Goal: Task Accomplishment & Management: Manage account settings

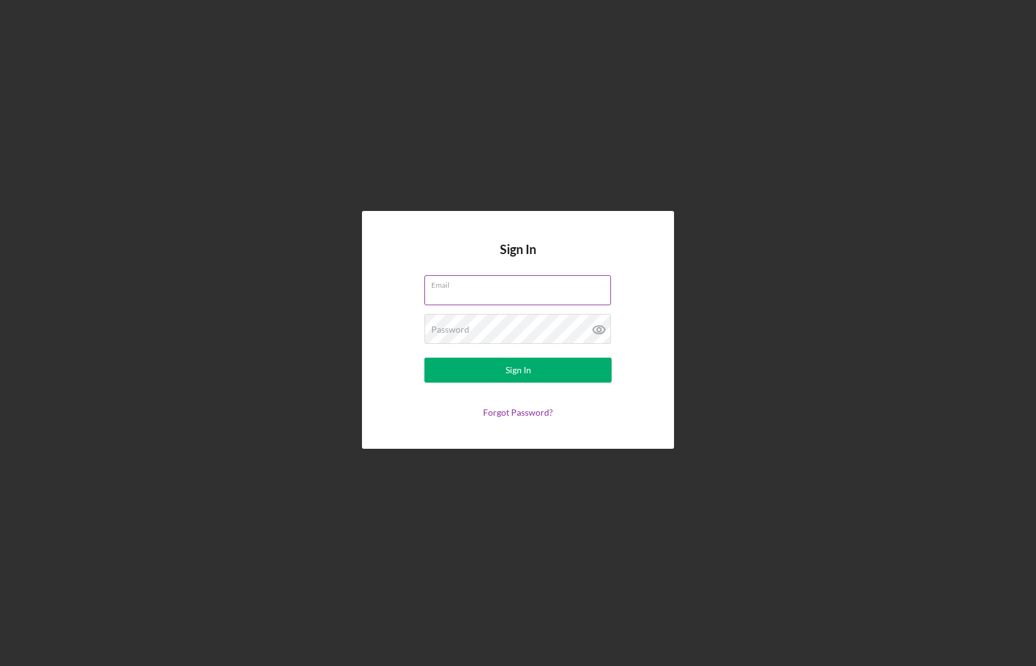
click at [461, 298] on input "Email" at bounding box center [517, 290] width 187 height 30
type input "[EMAIL_ADDRESS][DOMAIN_NAME]"
drag, startPoint x: 534, startPoint y: 291, endPoint x: 389, endPoint y: 284, distance: 144.4
click at [404, 288] on form "Email [EMAIL_ADDRESS][DOMAIN_NAME] Password Required Sign In Forgot Password?" at bounding box center [518, 346] width 250 height 142
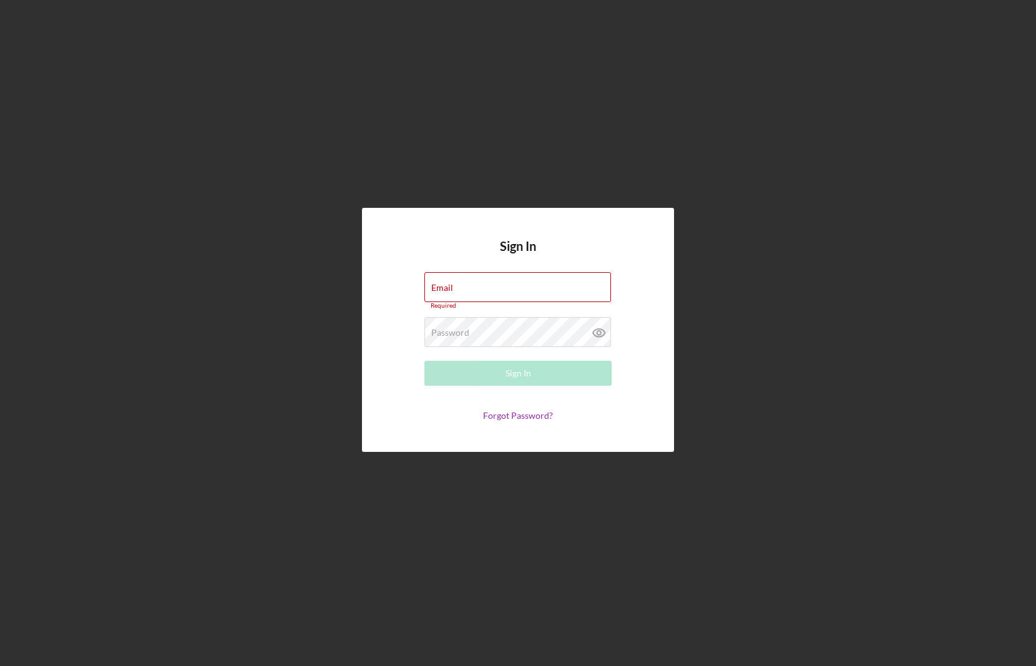
type input "[PERSON_NAME][EMAIL_ADDRESS][DOMAIN_NAME]"
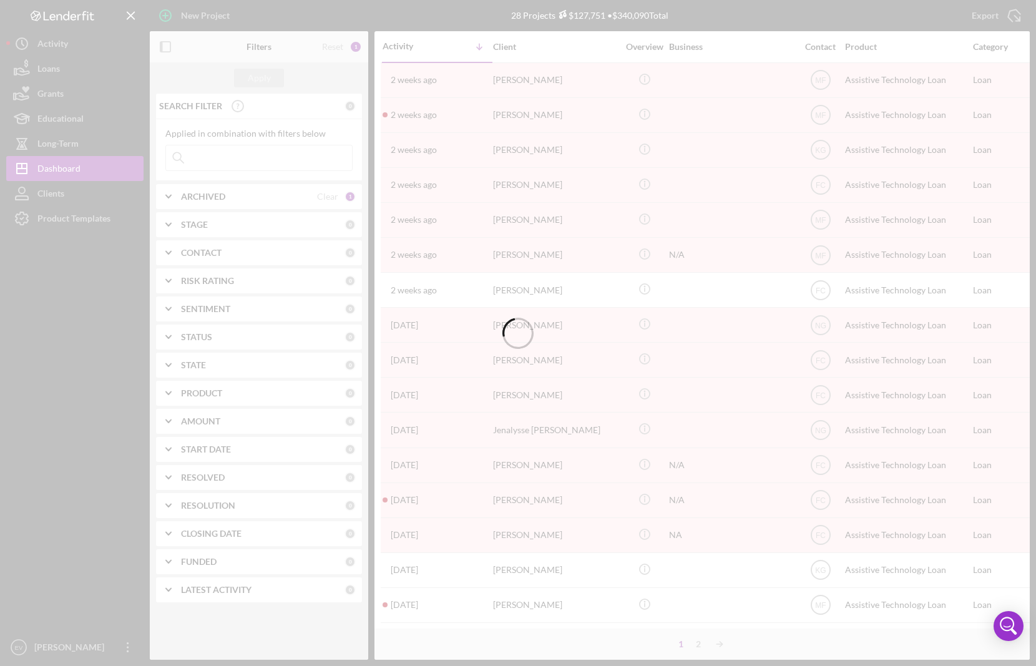
click at [54, 222] on div "Product Templates" at bounding box center [73, 220] width 73 height 28
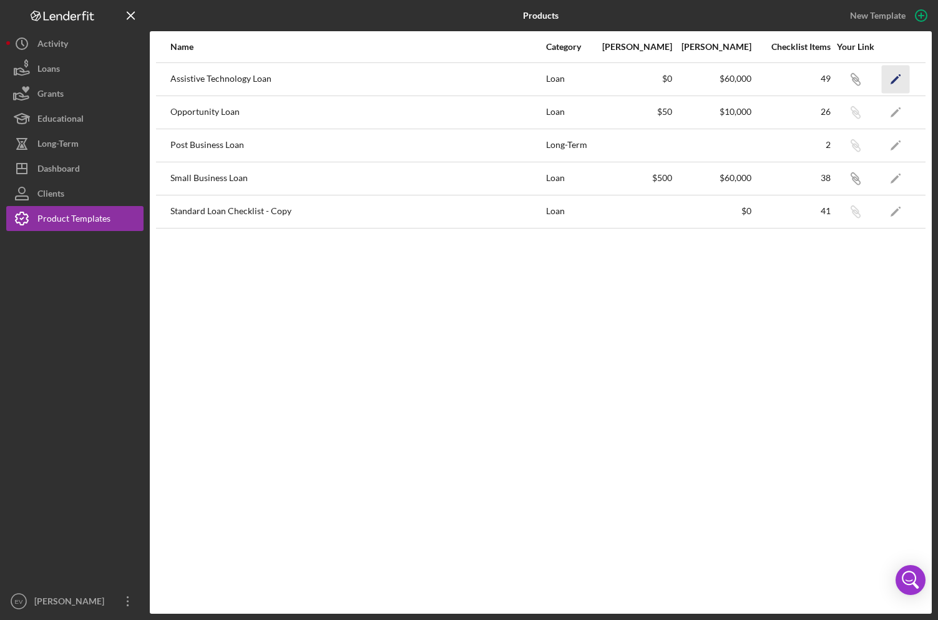
click at [893, 76] on icon "Icon/Edit" at bounding box center [896, 79] width 28 height 28
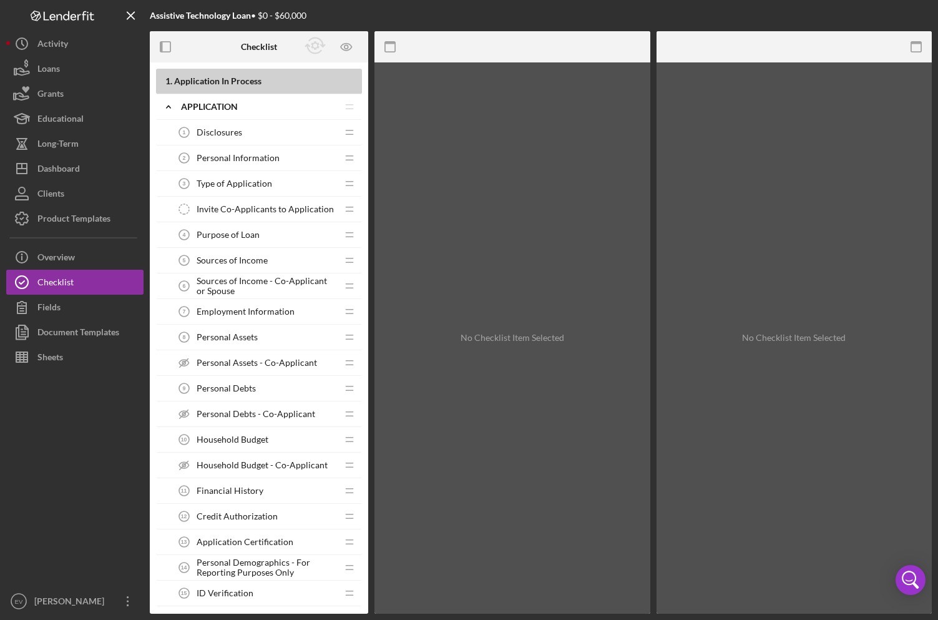
scroll to position [1127, 0]
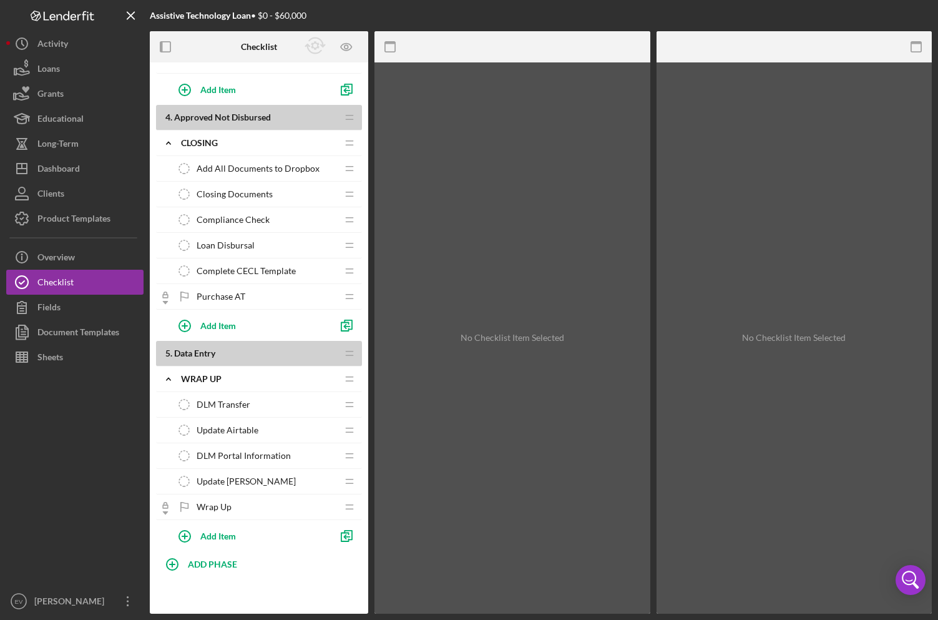
click at [227, 432] on span "Update Airtable" at bounding box center [228, 430] width 62 height 10
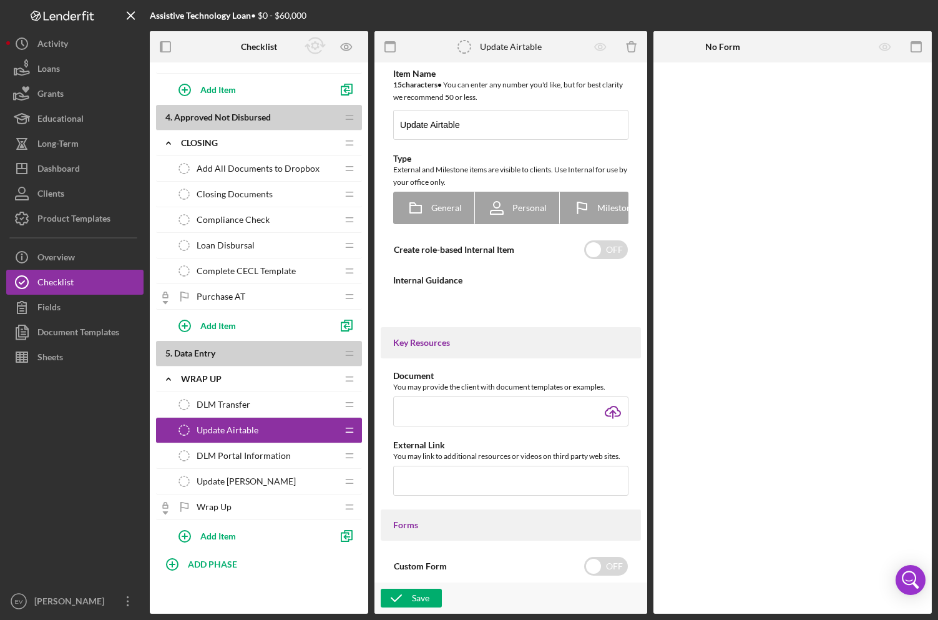
type textarea "<div>Update the necessary information in Airtable.</div>"
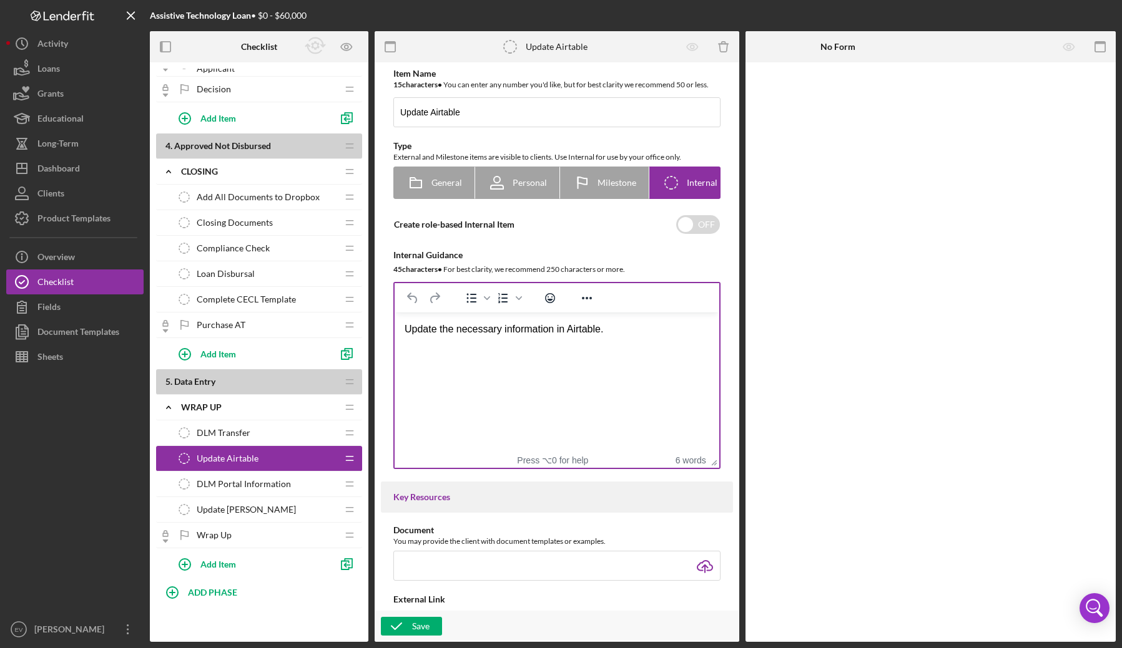
scroll to position [1098, 0]
click at [522, 346] on html "Update the necessary information in Airtable." at bounding box center [556, 330] width 325 height 34
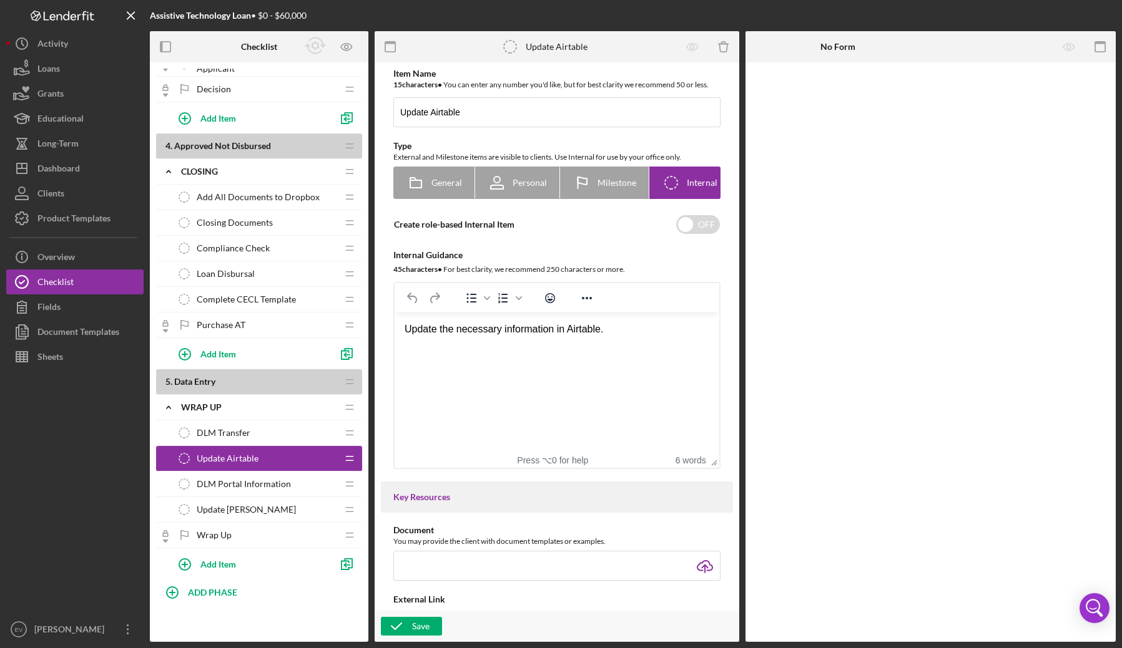
scroll to position [216, 0]
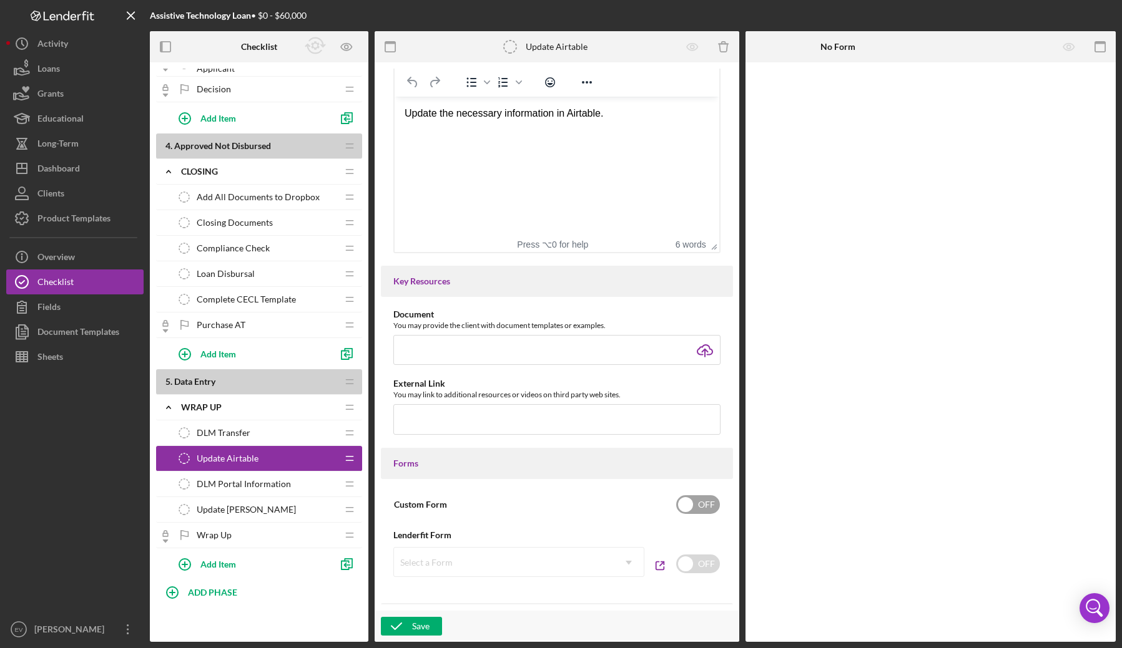
click at [683, 506] on input "checkbox" at bounding box center [698, 505] width 44 height 19
checkbox input "true"
click at [818, 93] on div "Add Form Element" at bounding box center [831, 96] width 73 height 25
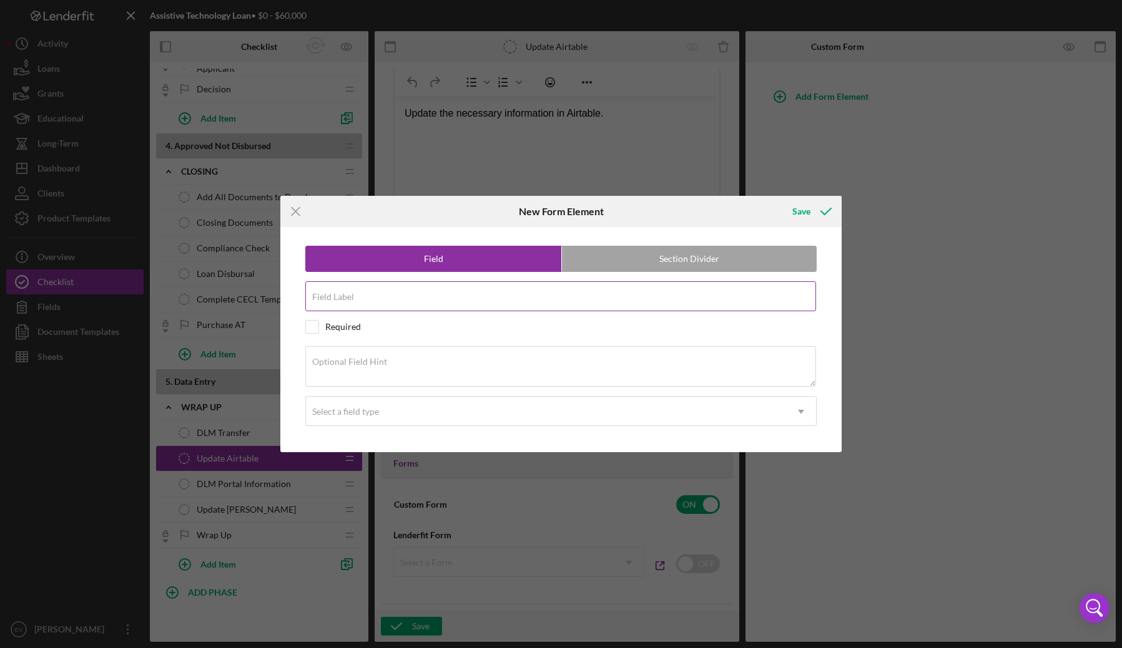
click at [399, 303] on input "Field Label" at bounding box center [560, 296] width 511 height 30
click at [296, 214] on icon "Icon/Menu Close" at bounding box center [295, 211] width 31 height 31
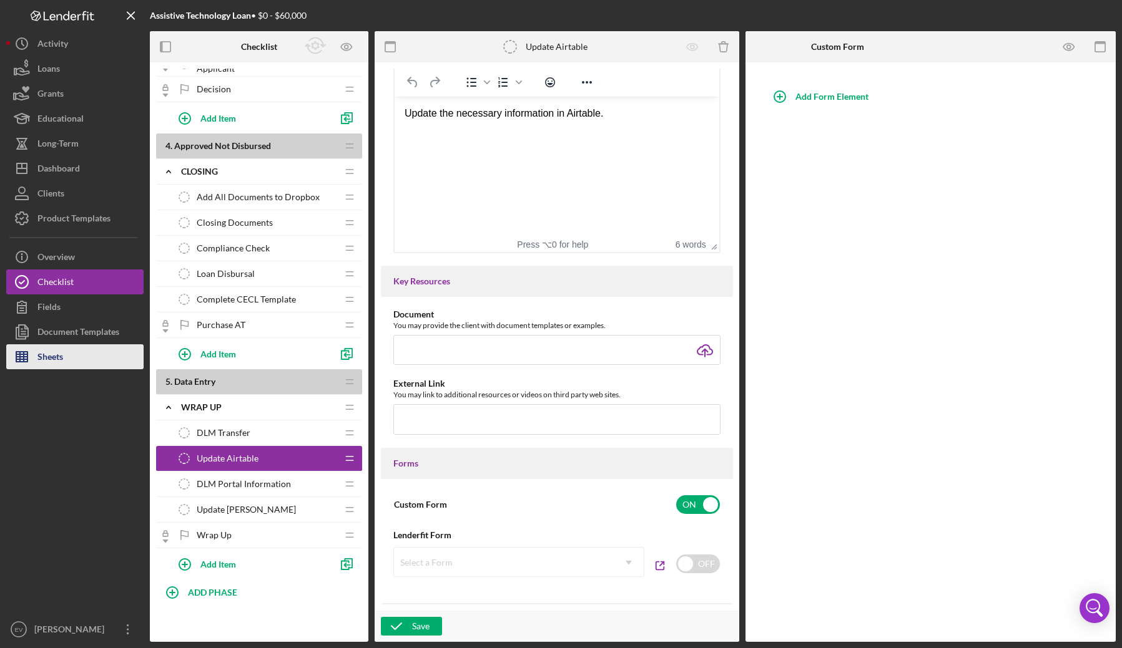
click at [70, 359] on button "Sheets" at bounding box center [74, 357] width 137 height 25
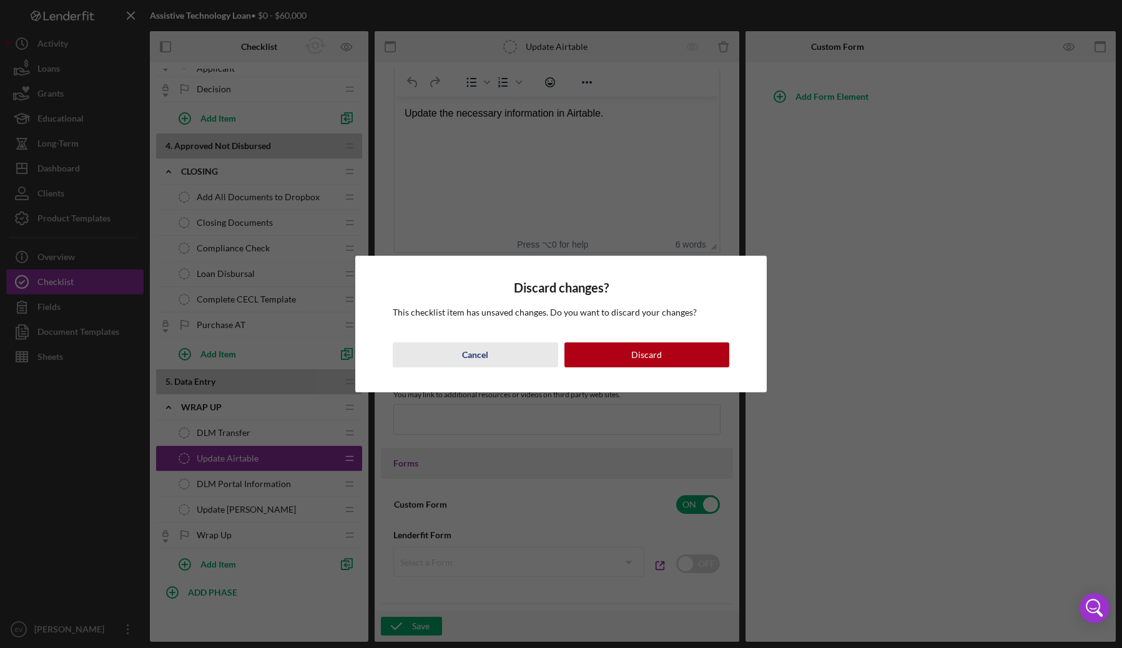
click at [492, 362] on button "Cancel" at bounding box center [475, 355] width 165 height 25
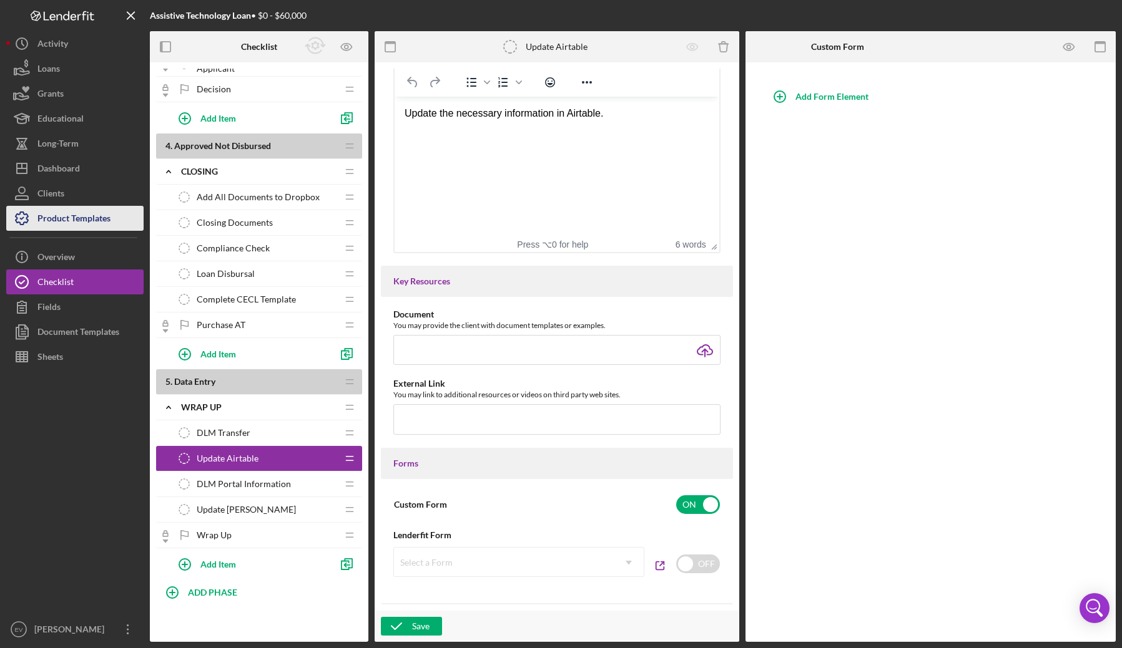
click at [91, 216] on div "Product Templates" at bounding box center [73, 220] width 73 height 28
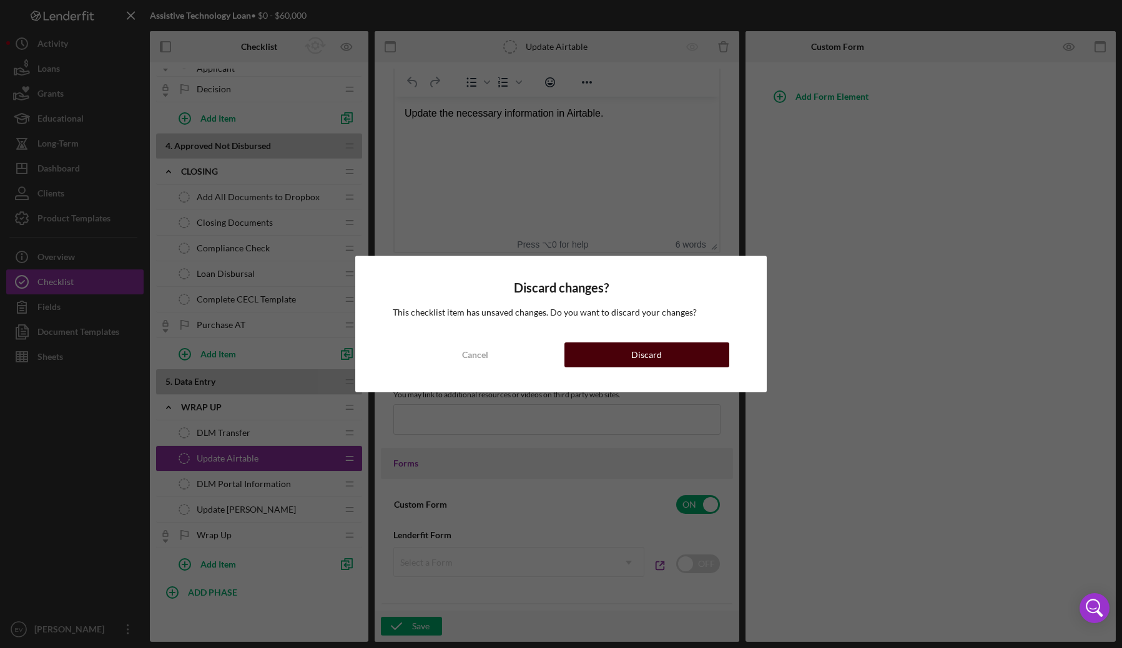
click at [668, 360] on button "Discard" at bounding box center [646, 355] width 165 height 25
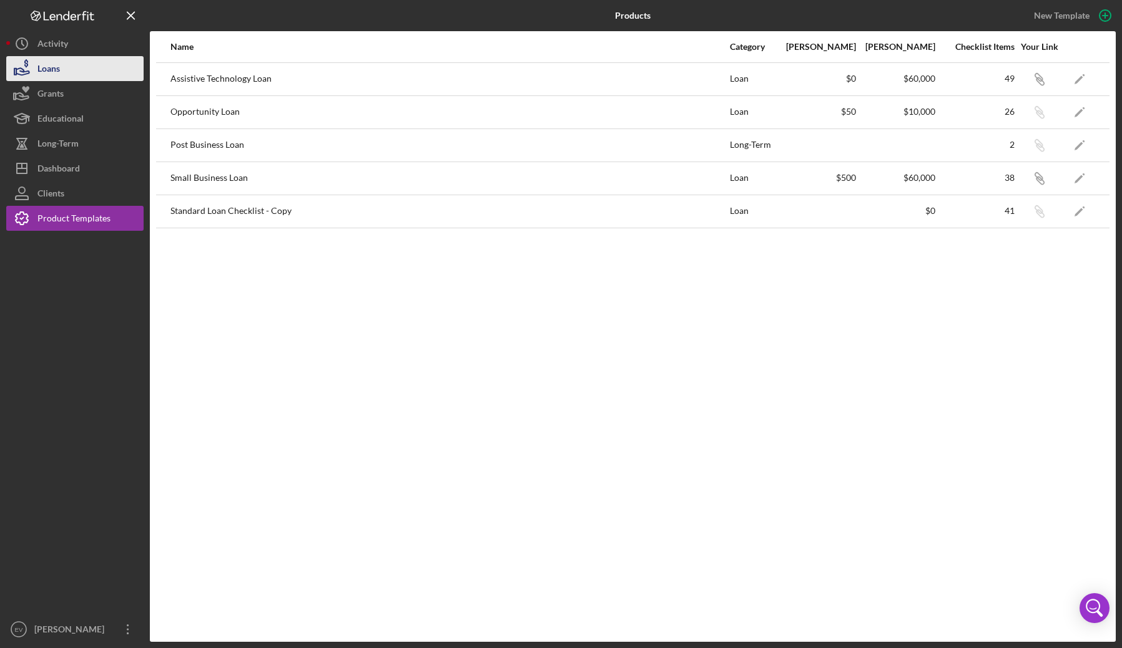
click at [54, 72] on div "Loans" at bounding box center [48, 70] width 22 height 28
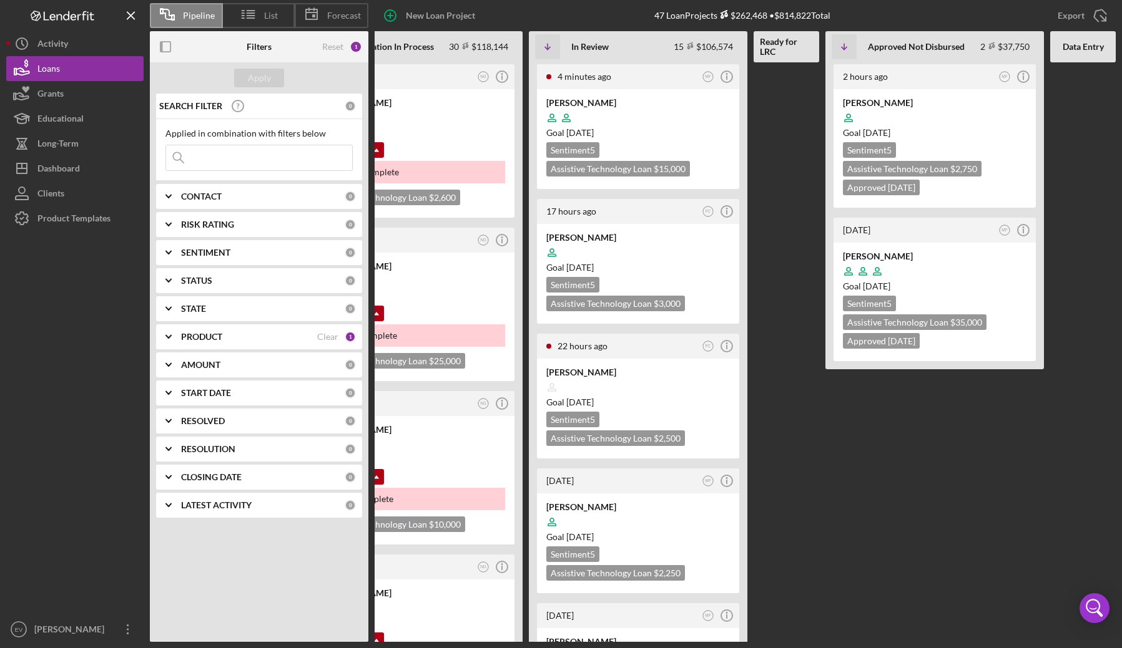
scroll to position [0, 77]
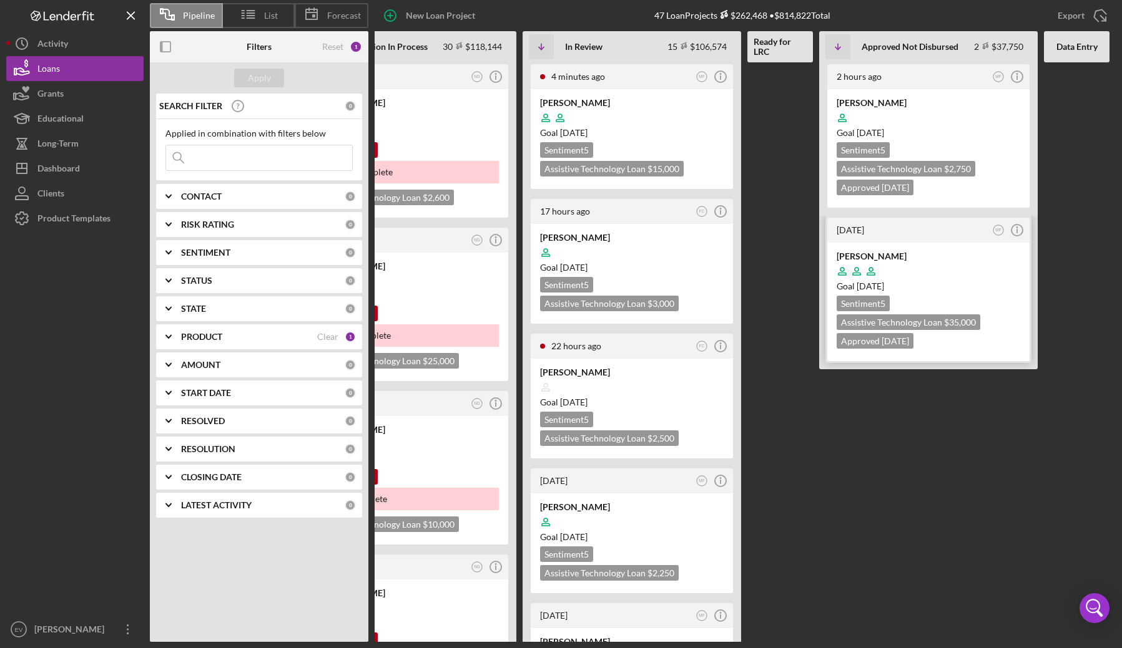
click at [871, 262] on icon at bounding box center [871, 272] width 24 height 24
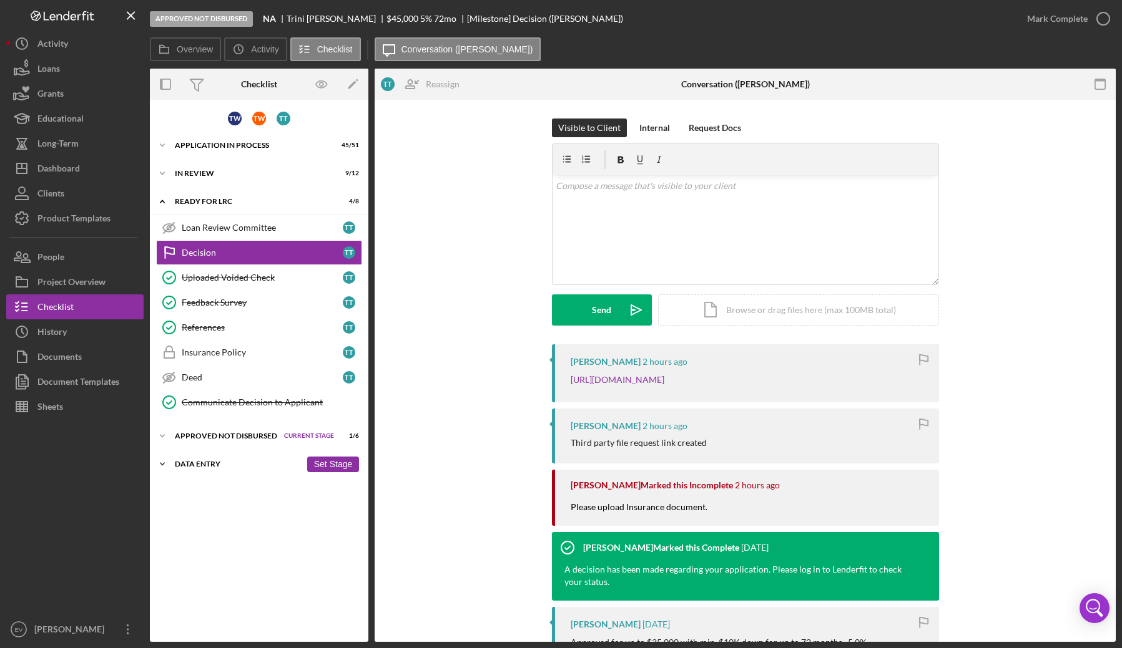
click at [180, 464] on div "Data Entry" at bounding box center [238, 464] width 126 height 7
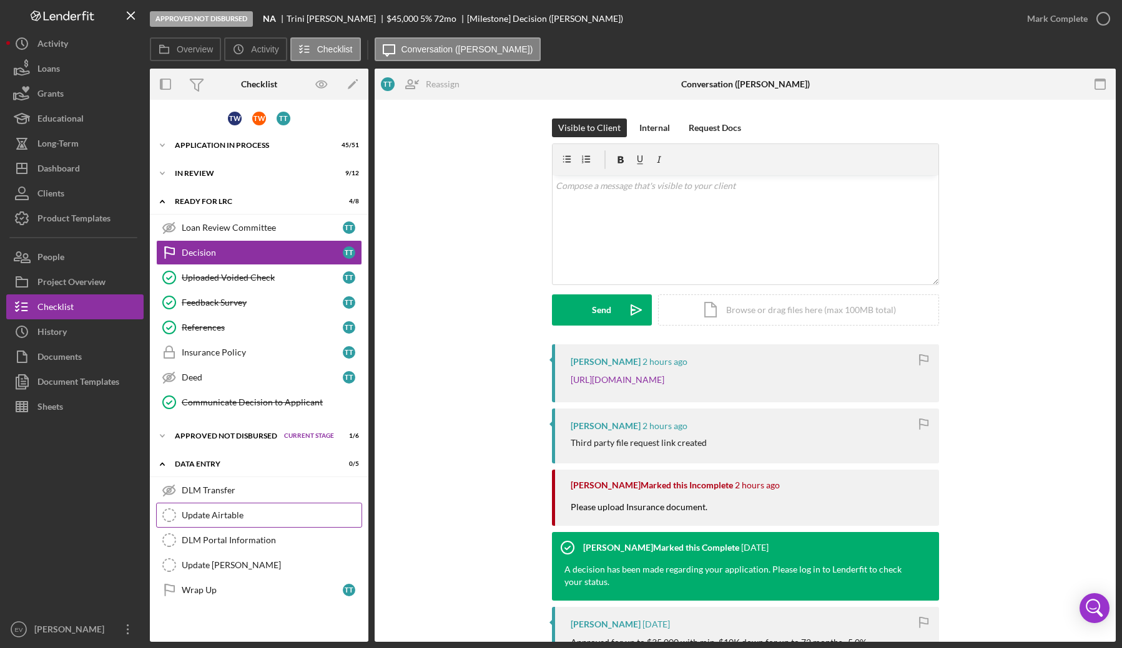
click at [230, 523] on link "Update Airtable Update Airtable" at bounding box center [259, 515] width 206 height 25
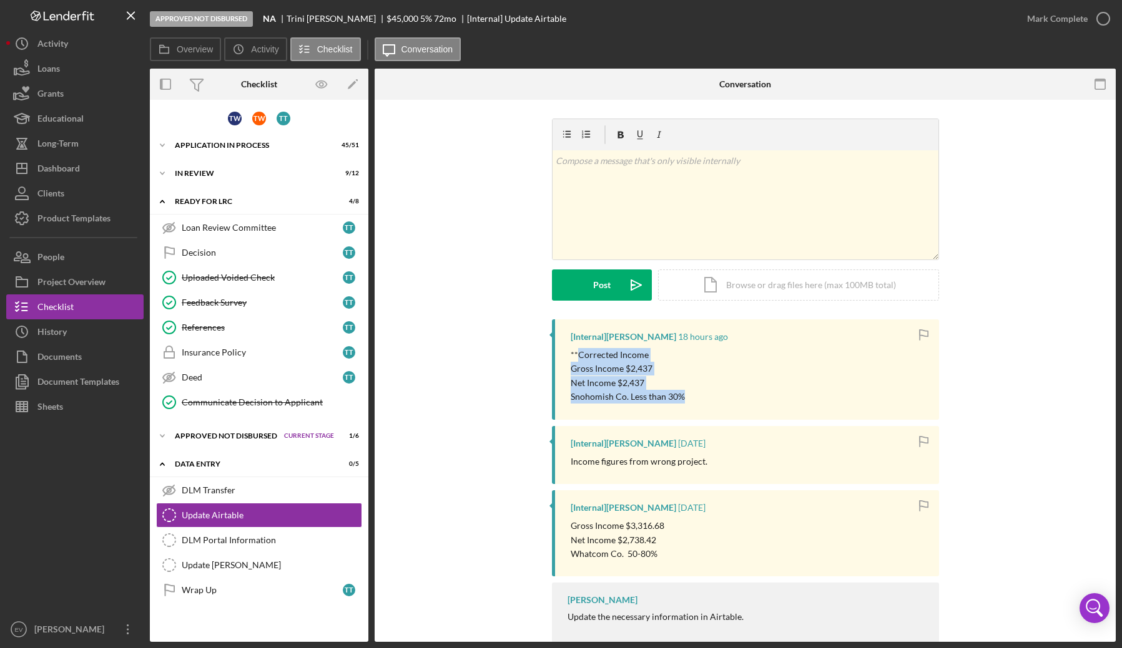
drag, startPoint x: 574, startPoint y: 353, endPoint x: 714, endPoint y: 408, distance: 150.8
click at [714, 408] on div "[Internal] [PERSON_NAME] 18 hours ago **Corrected Income Gross Income $2,437 Ne…" at bounding box center [745, 370] width 387 height 100
drag, startPoint x: 701, startPoint y: 404, endPoint x: 568, endPoint y: 358, distance: 140.7
click at [568, 358] on div "[Internal] [PERSON_NAME] 18 hours ago **Corrected Income Gross Income $2,437 Ne…" at bounding box center [745, 370] width 387 height 100
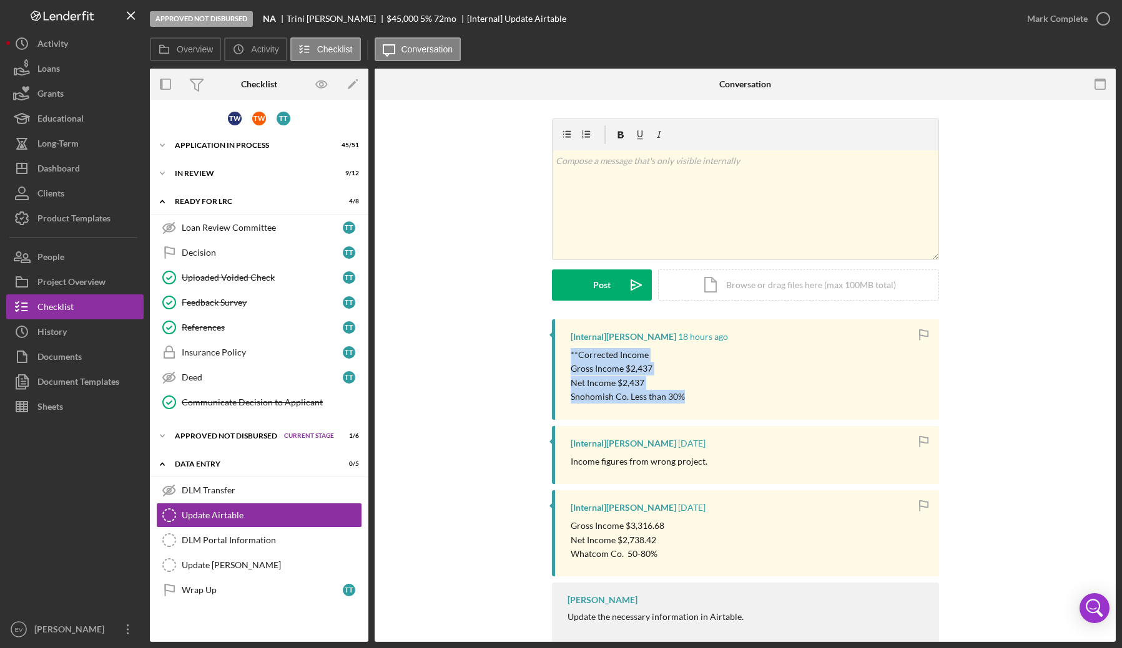
click at [570, 358] on p "**Corrected Income" at bounding box center [627, 355] width 114 height 14
drag, startPoint x: 569, startPoint y: 360, endPoint x: 630, endPoint y: 412, distance: 80.6
click at [630, 412] on div "[Internal] [PERSON_NAME] 18 hours ago **Corrected Income Gross Income $2,437 Ne…" at bounding box center [745, 370] width 387 height 100
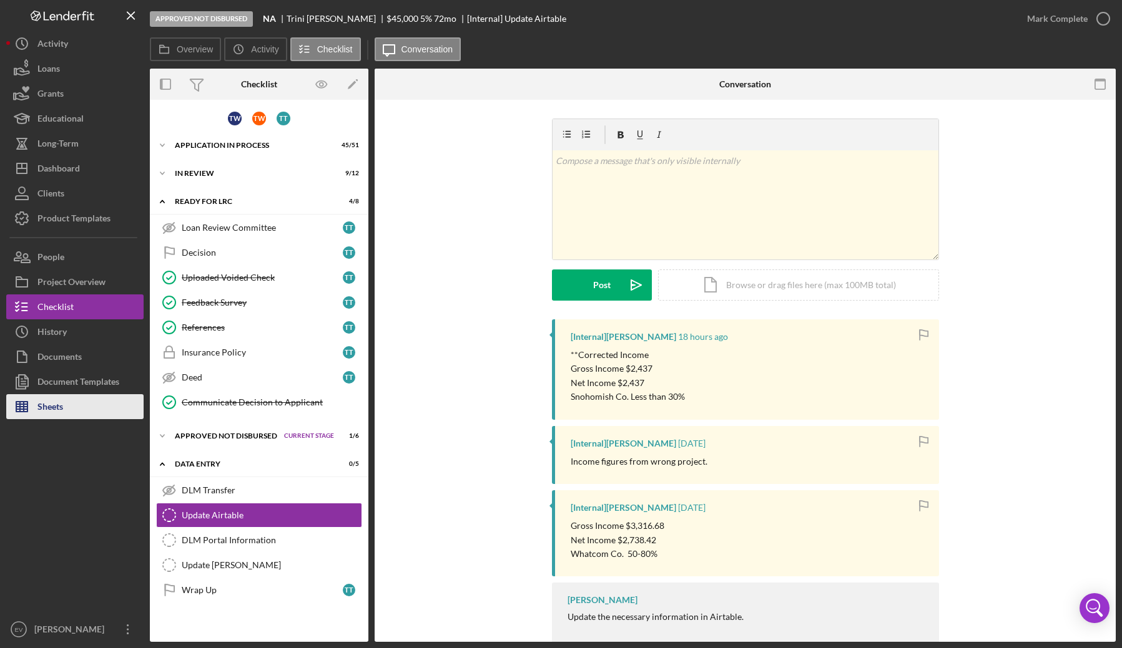
click at [77, 404] on button "Sheets" at bounding box center [74, 406] width 137 height 25
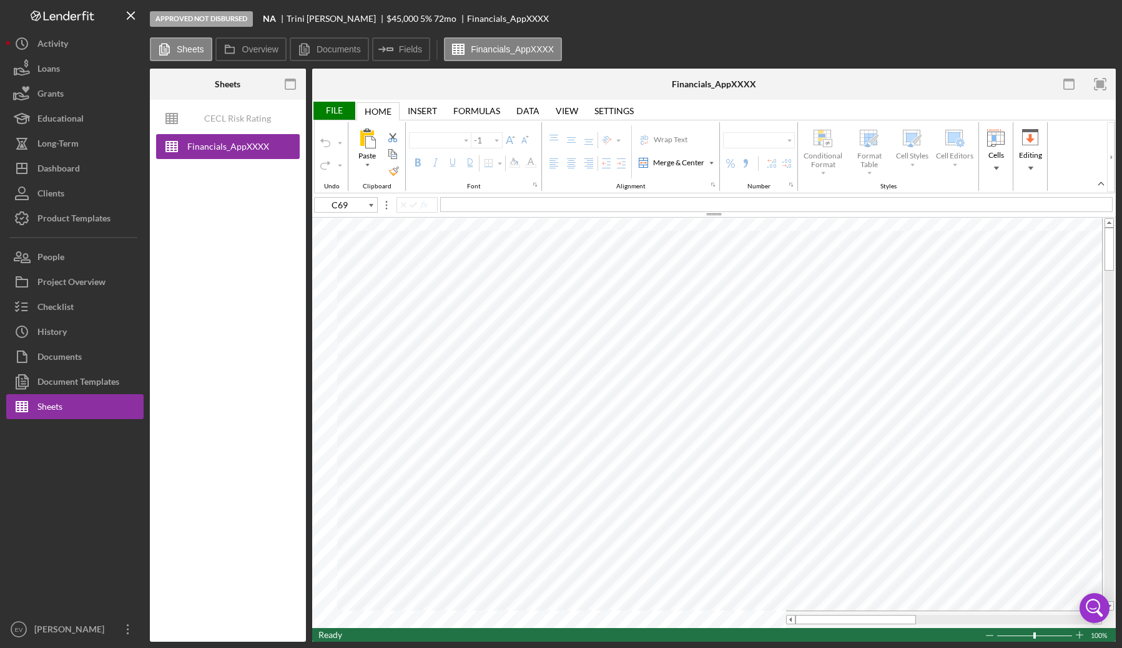
type input "Calibri"
type input "11"
type input "D13"
type input "Arial"
type input "10"
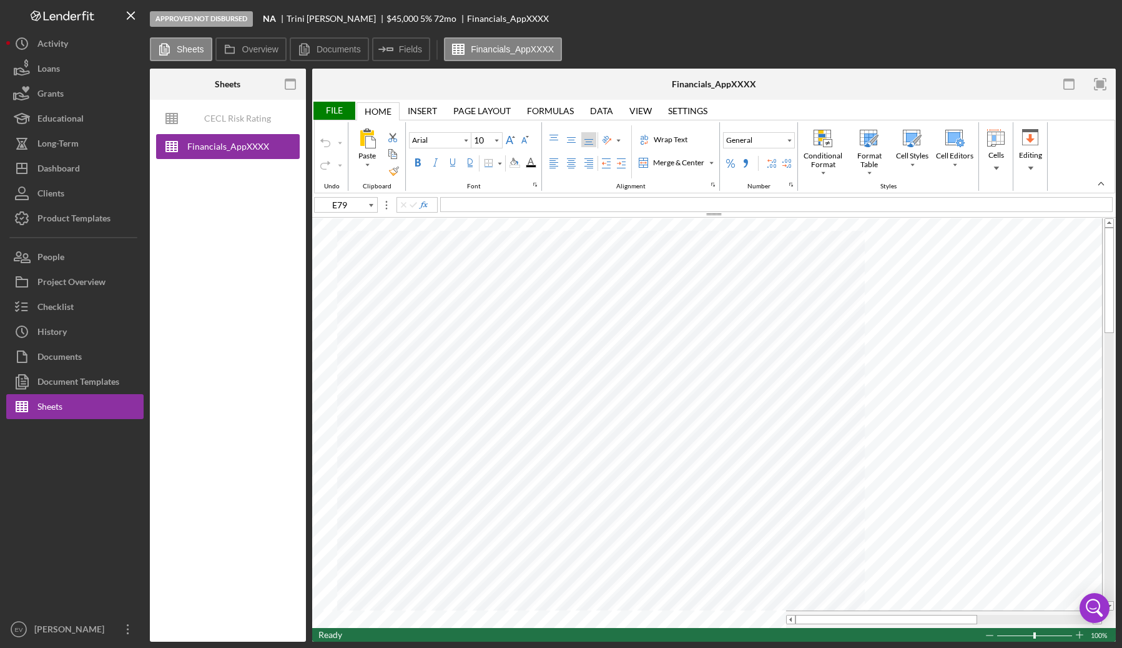
type input "B23"
click at [59, 289] on div "Project Overview" at bounding box center [71, 284] width 68 height 28
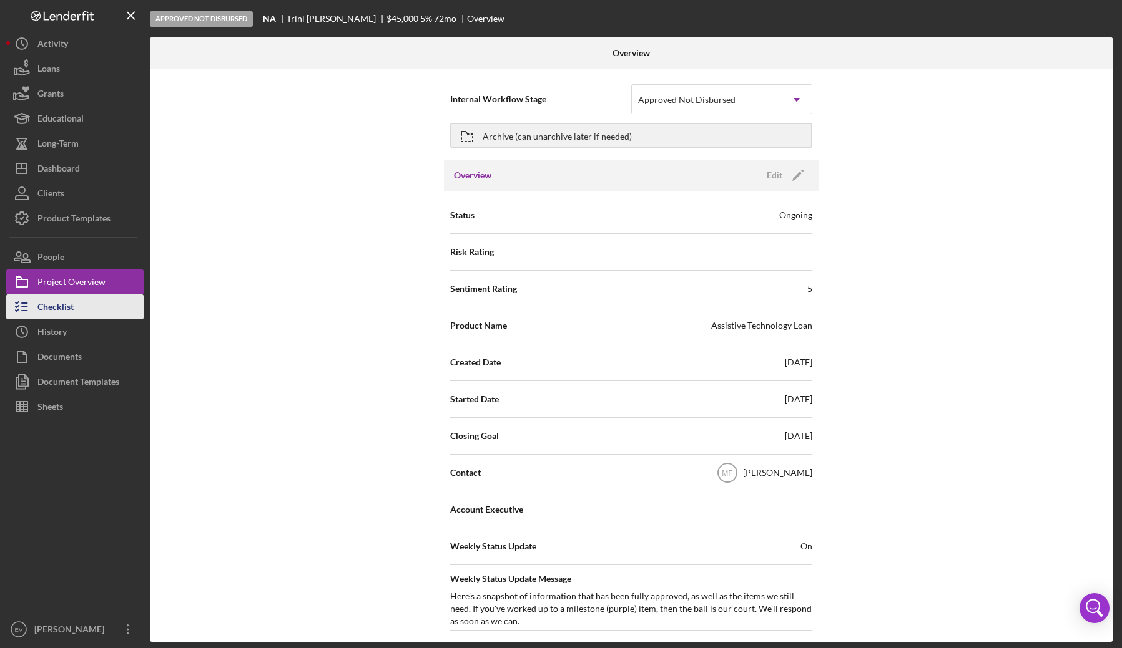
click at [77, 300] on button "Checklist" at bounding box center [74, 307] width 137 height 25
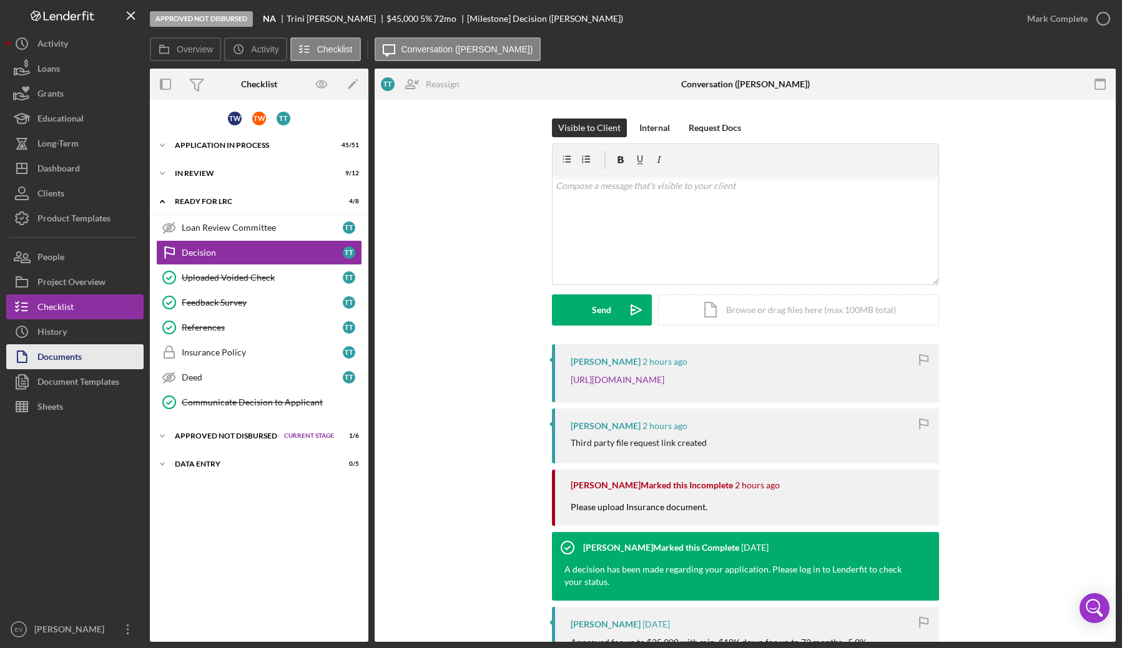
click at [89, 353] on button "Documents" at bounding box center [74, 357] width 137 height 25
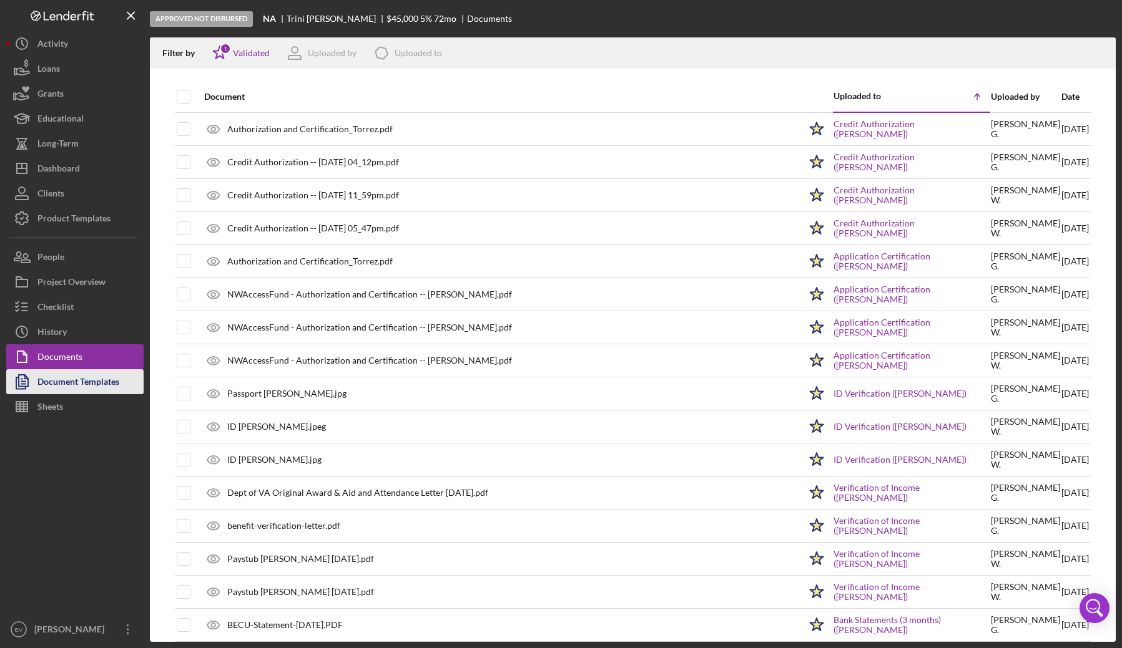
click at [95, 378] on div "Document Templates" at bounding box center [78, 383] width 82 height 28
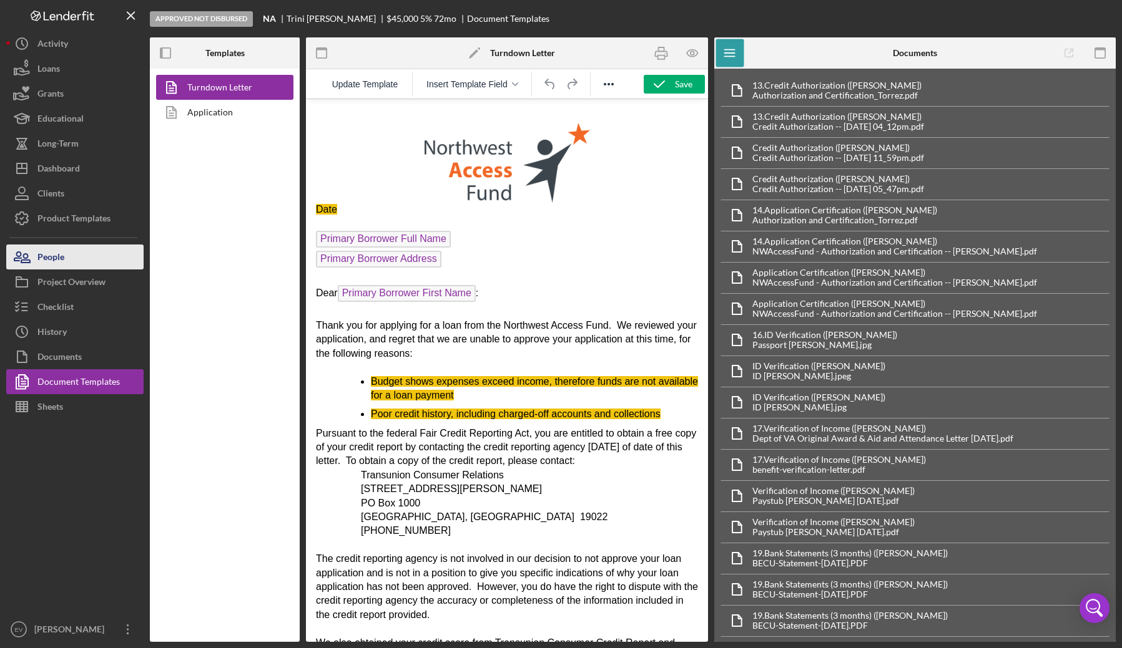
click at [59, 265] on div "People" at bounding box center [50, 259] width 27 height 28
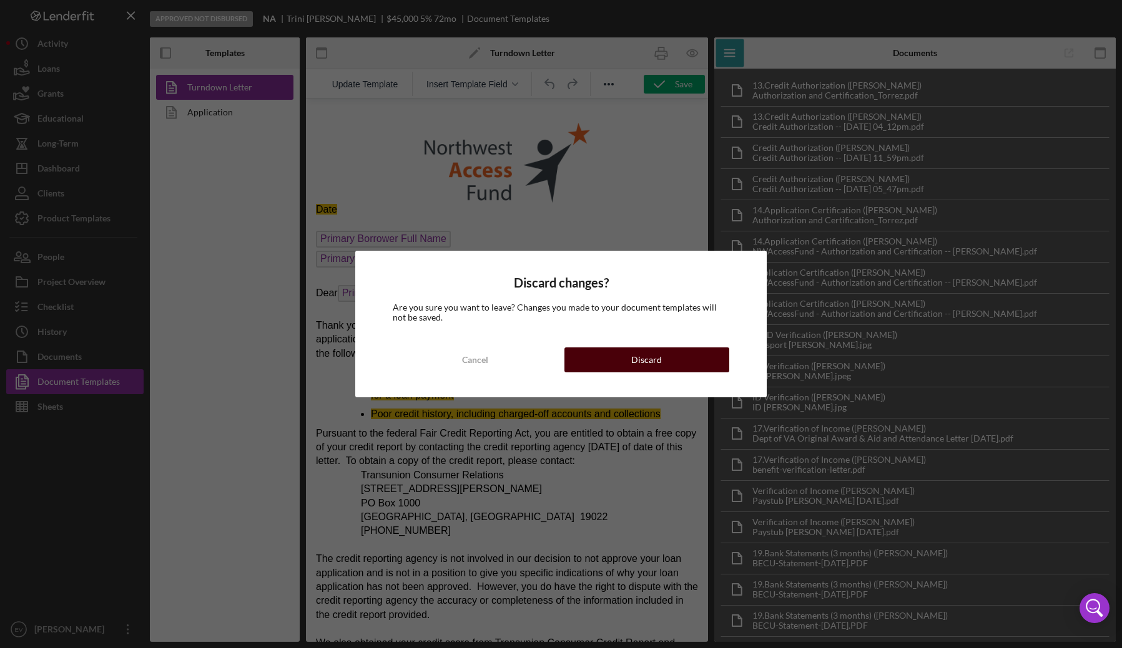
click at [629, 366] on button "Discard" at bounding box center [646, 360] width 165 height 25
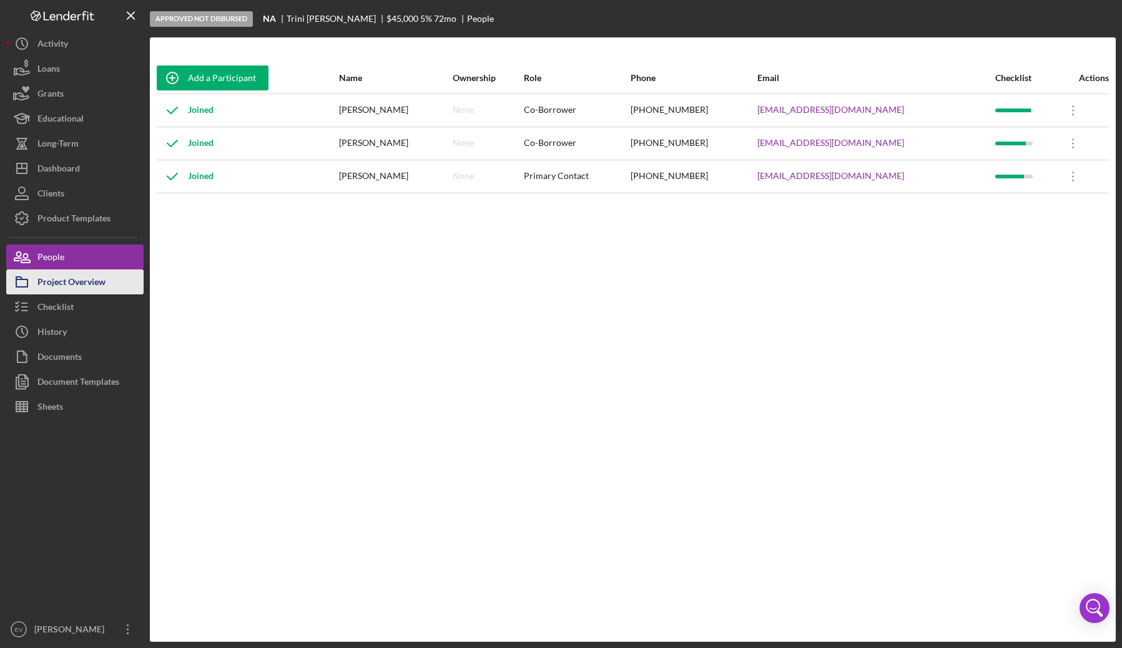
click at [71, 280] on div "Project Overview" at bounding box center [71, 284] width 68 height 28
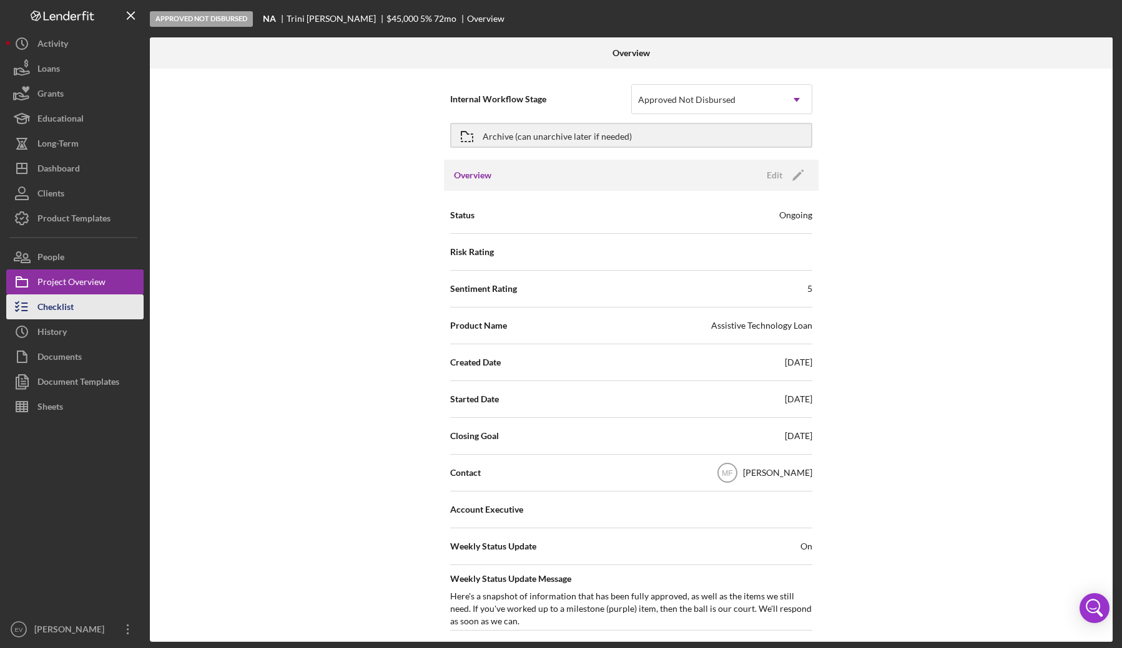
click at [64, 313] on div "Checklist" at bounding box center [55, 309] width 36 height 28
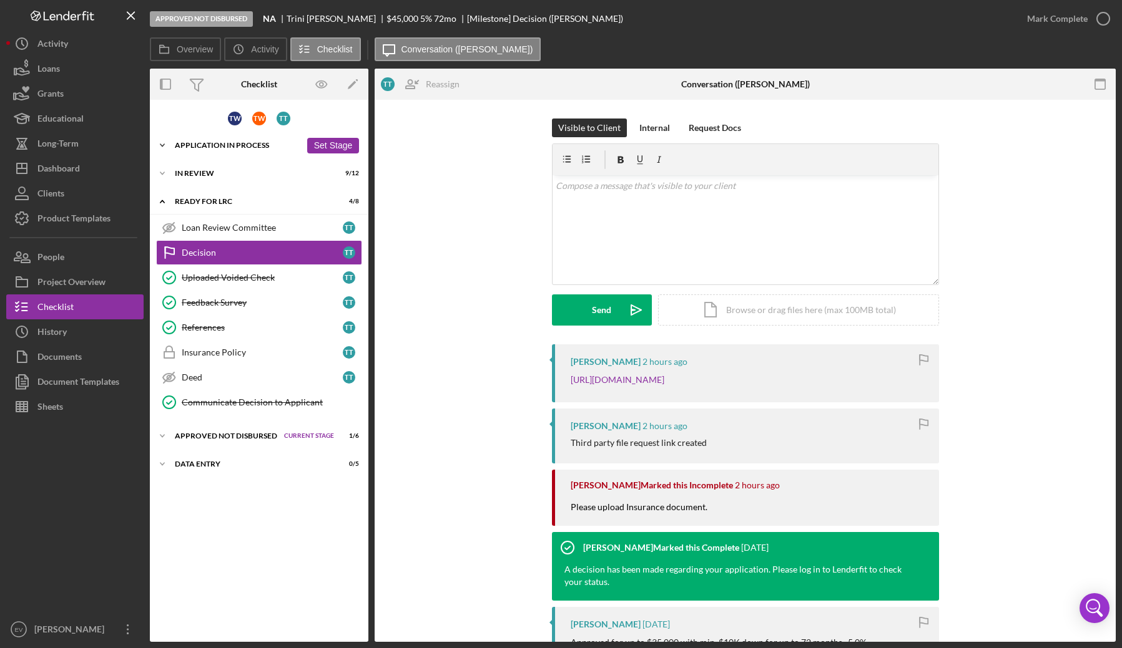
click at [193, 151] on div "Icon/Expander Application In Process 45 / 51 Set Stage" at bounding box center [259, 145] width 218 height 25
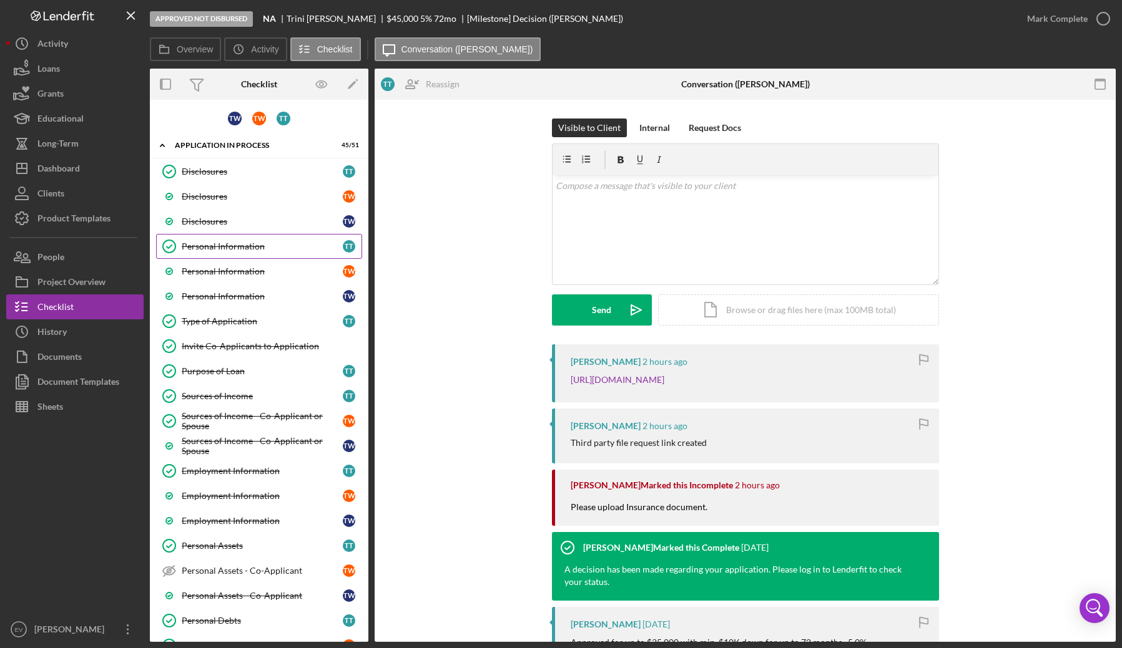
click at [217, 251] on div "Personal Information" at bounding box center [262, 247] width 161 height 10
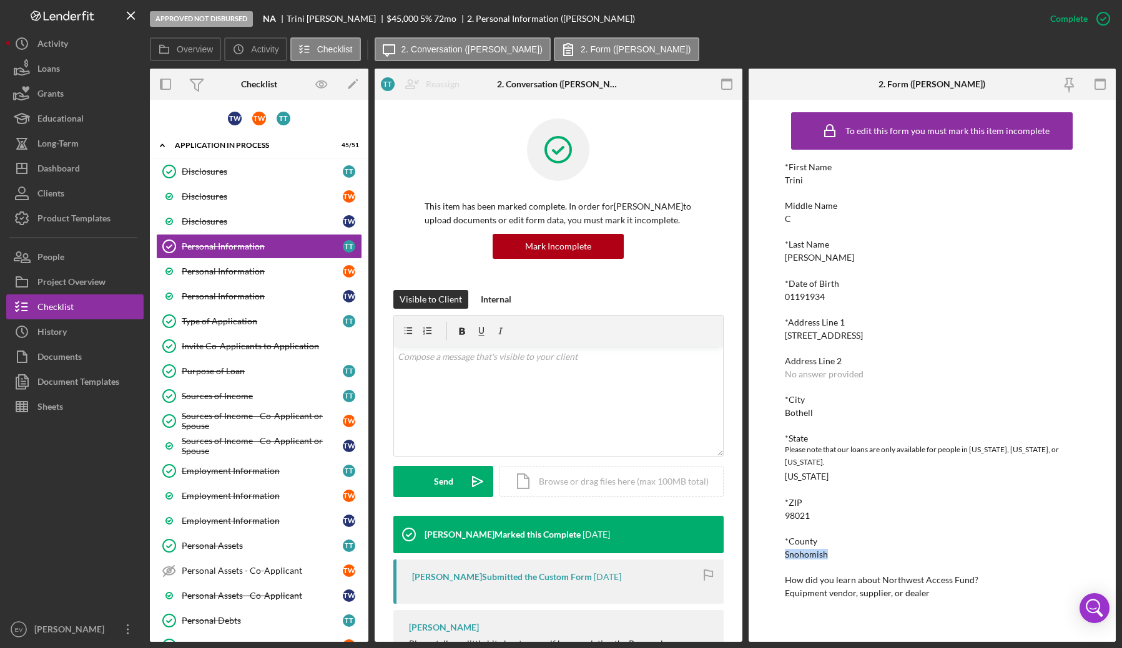
drag, startPoint x: 829, startPoint y: 544, endPoint x: 776, endPoint y: 539, distance: 53.9
click at [776, 539] on div "To edit this form you must mark this item incomplete *First Name [PERSON_NAME] …" at bounding box center [932, 371] width 368 height 542
click at [778, 539] on div "To edit this form you must mark this item incomplete *First Name [PERSON_NAME] …" at bounding box center [932, 371] width 368 height 542
drag, startPoint x: 798, startPoint y: 546, endPoint x: 840, endPoint y: 549, distance: 42.0
click at [840, 549] on div "To edit this form you must mark this item incomplete *First Name [PERSON_NAME] …" at bounding box center [932, 371] width 368 height 542
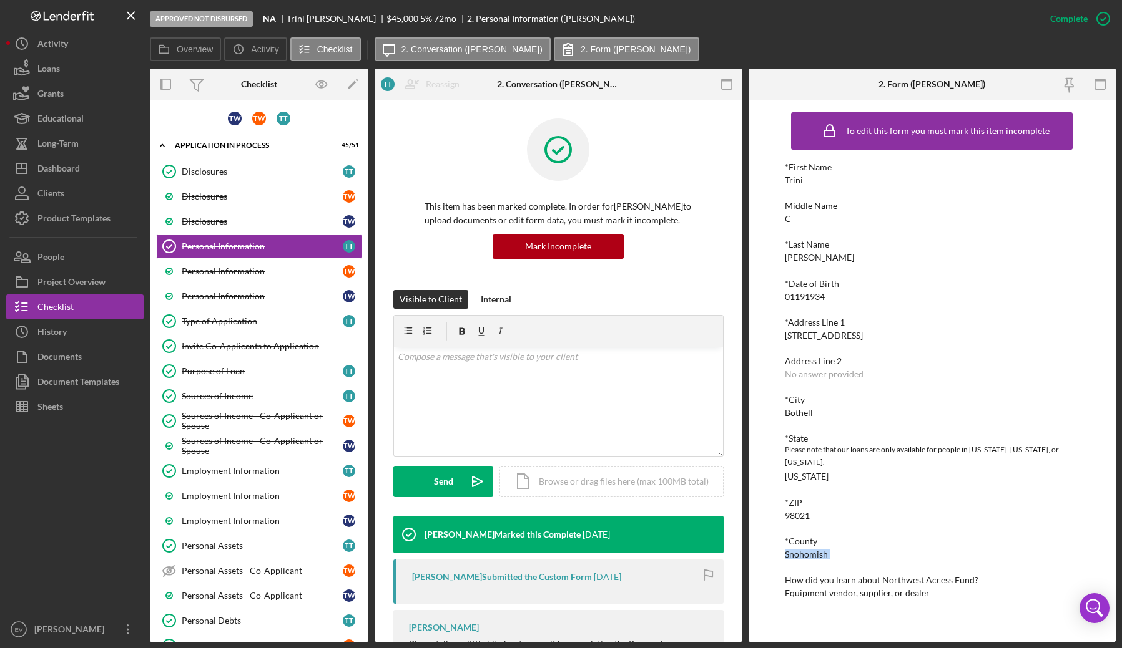
click at [840, 549] on div "*First Name [PERSON_NAME] Middle Name C *Last Name [PERSON_NAME] *Date of Birth…" at bounding box center [932, 380] width 294 height 436
drag, startPoint x: 839, startPoint y: 549, endPoint x: 793, endPoint y: 532, distance: 49.8
click at [793, 532] on div "*First Name [PERSON_NAME] Middle Name C *Last Name [PERSON_NAME] *Date of Birth…" at bounding box center [932, 380] width 294 height 436
click at [793, 537] on div "*County" at bounding box center [932, 542] width 294 height 10
click at [61, 217] on div "Product Templates" at bounding box center [73, 220] width 73 height 28
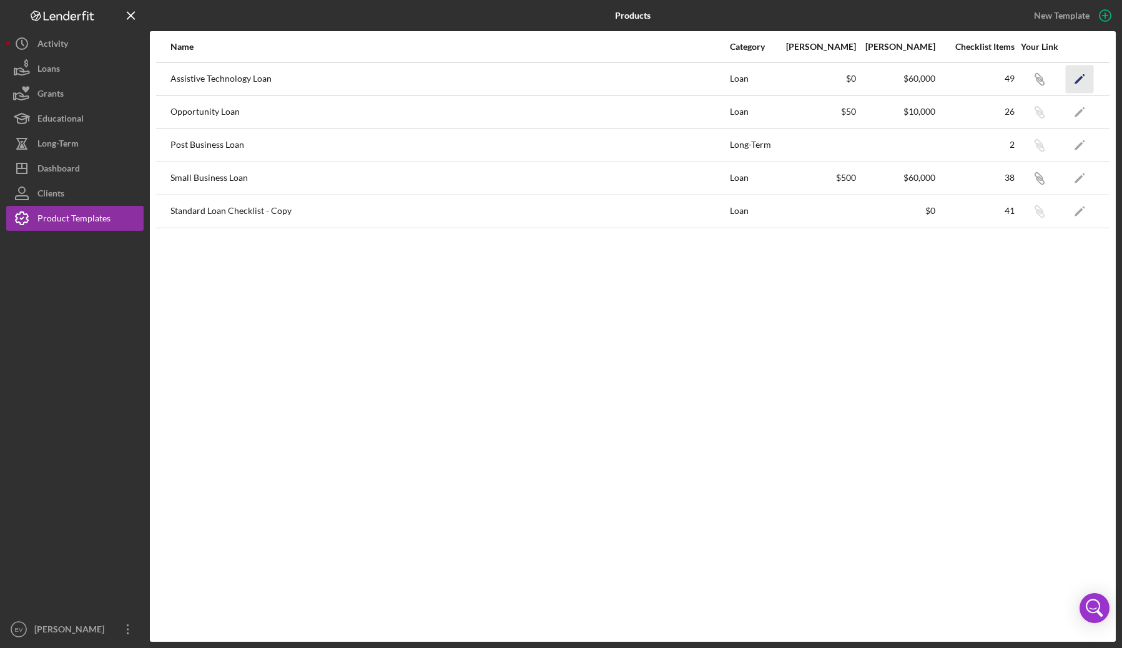
click at [1035, 88] on icon "Icon/Edit" at bounding box center [1079, 79] width 28 height 28
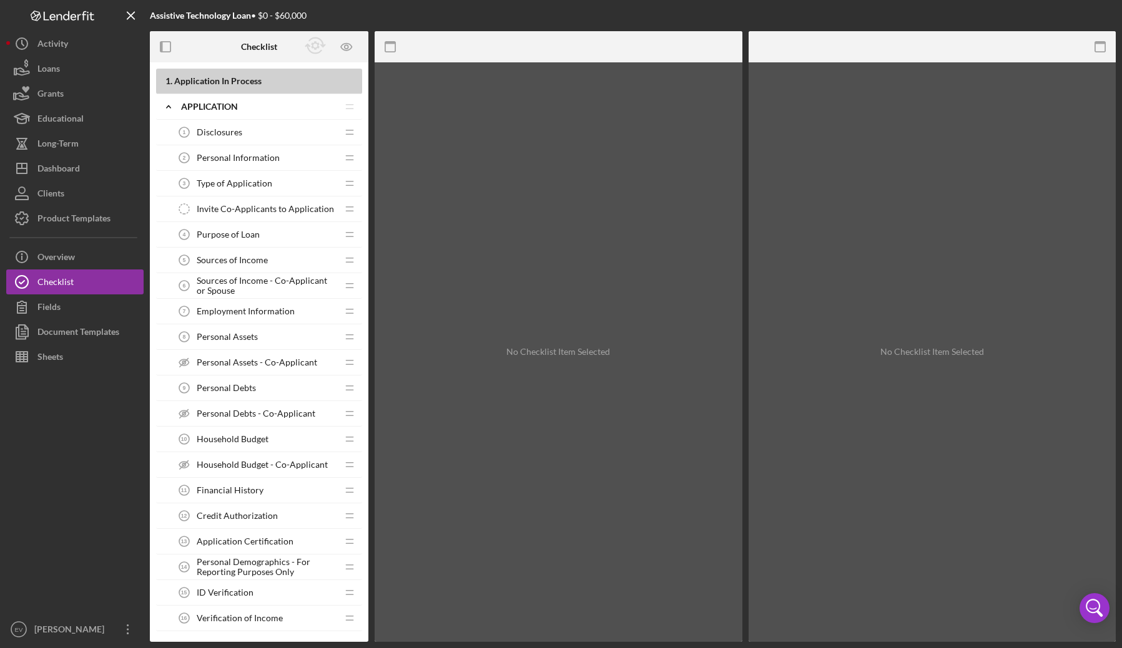
scroll to position [1098, 0]
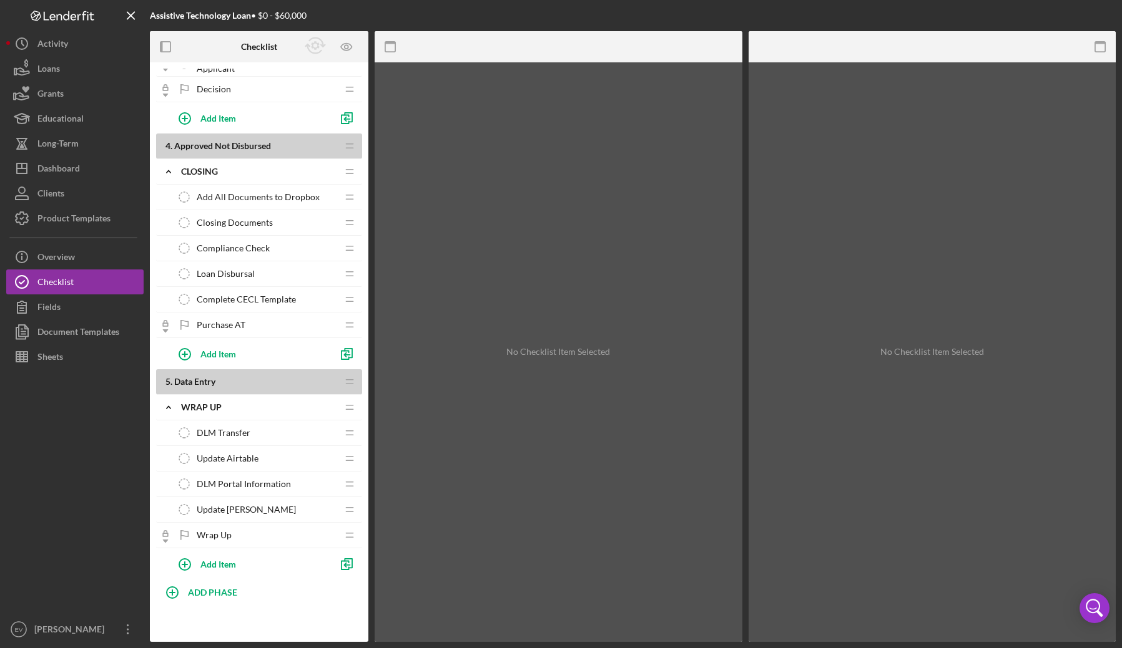
click at [245, 454] on span "Update Airtable" at bounding box center [228, 459] width 62 height 10
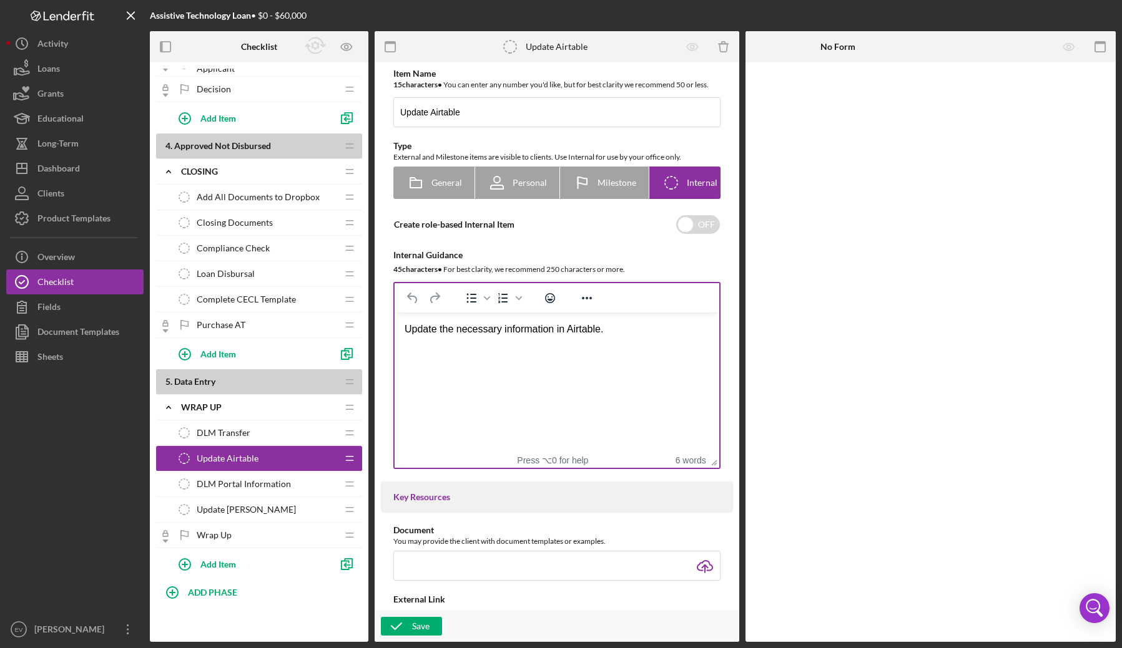
click at [551, 346] on html "Update the necessary information in Airtable." at bounding box center [556, 330] width 325 height 34
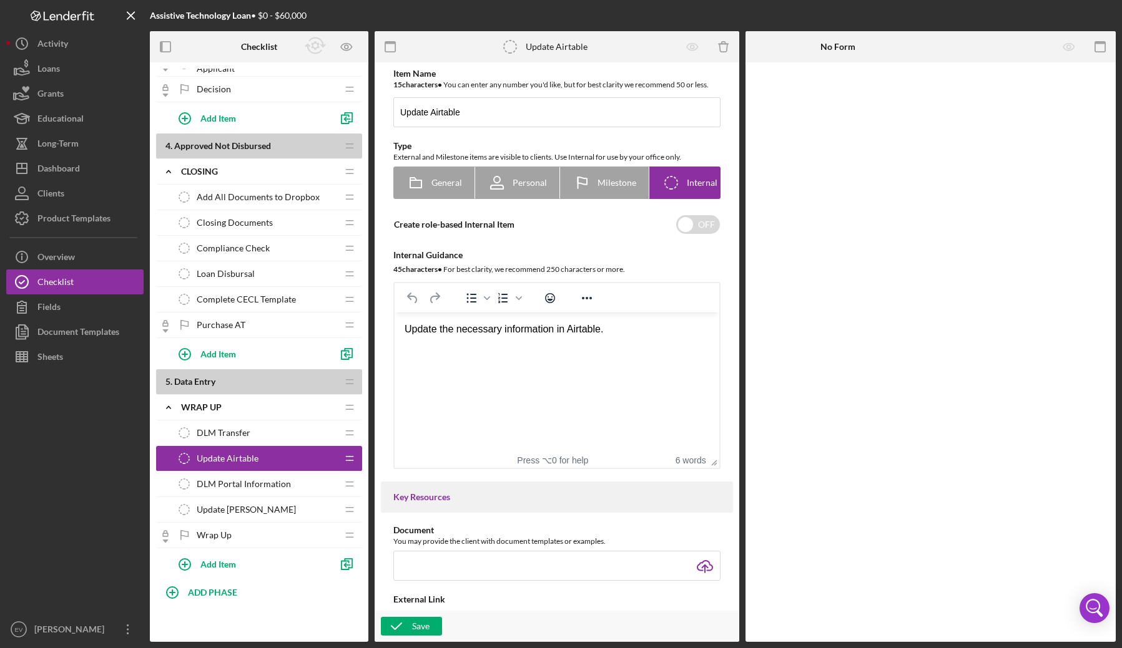
click at [671, 319] on html "Update the necessary information in Airtable." at bounding box center [556, 330] width 325 height 34
click at [634, 335] on div "Update the necessary information in Airtable." at bounding box center [556, 330] width 305 height 14
click at [406, 330] on div "Update the necessary information in Airtable." at bounding box center [556, 330] width 305 height 14
click at [483, 369] on html "Complete the form above to ease entry into Airtable." at bounding box center [556, 344] width 325 height 62
click at [472, 351] on div "Rich Text Area. Press ALT-0 for help." at bounding box center [556, 358] width 305 height 14
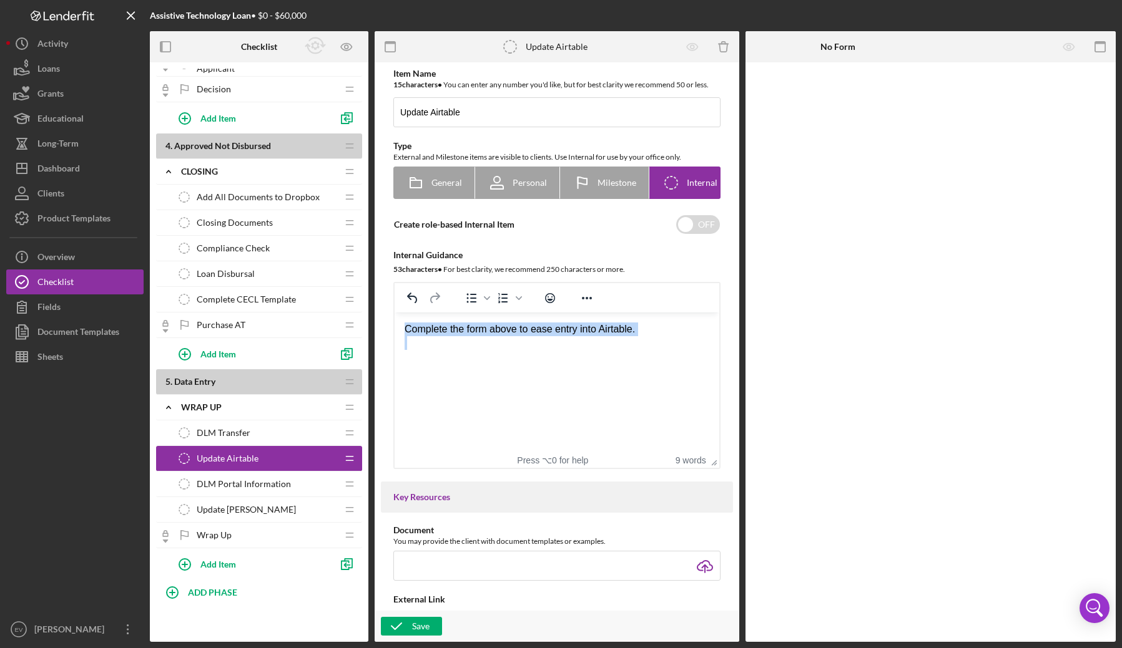
drag, startPoint x: 472, startPoint y: 351, endPoint x: 364, endPoint y: 310, distance: 115.6
click at [394, 313] on html "Complete the form above to ease entry into Airtable." at bounding box center [556, 344] width 325 height 62
click at [428, 363] on div "Rich Text Area. Press ALT-0 for help." at bounding box center [556, 358] width 305 height 14
click at [540, 330] on div "Complete the form above to ease entry into Airtable." at bounding box center [556, 330] width 305 height 14
drag, startPoint x: 540, startPoint y: 330, endPoint x: 623, endPoint y: 331, distance: 83.0
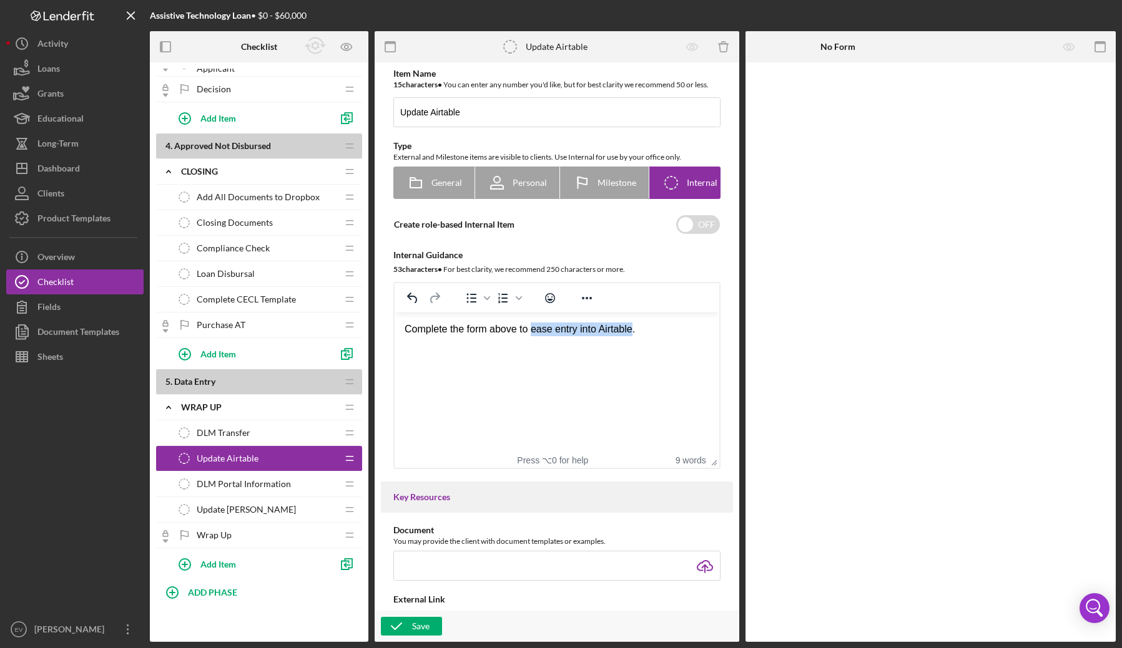
click at [623, 331] on div "Complete the form above to ease entry into Airtable." at bounding box center [556, 330] width 305 height 14
click at [567, 330] on div "Complete the form above to record data needed for." at bounding box center [556, 330] width 305 height 14
drag, startPoint x: 683, startPoint y: 337, endPoint x: 480, endPoint y: 316, distance: 204.0
click at [480, 316] on html "Complete the form above to record necessary program data." at bounding box center [556, 330] width 325 height 34
drag, startPoint x: 697, startPoint y: 331, endPoint x: 353, endPoint y: 310, distance: 344.6
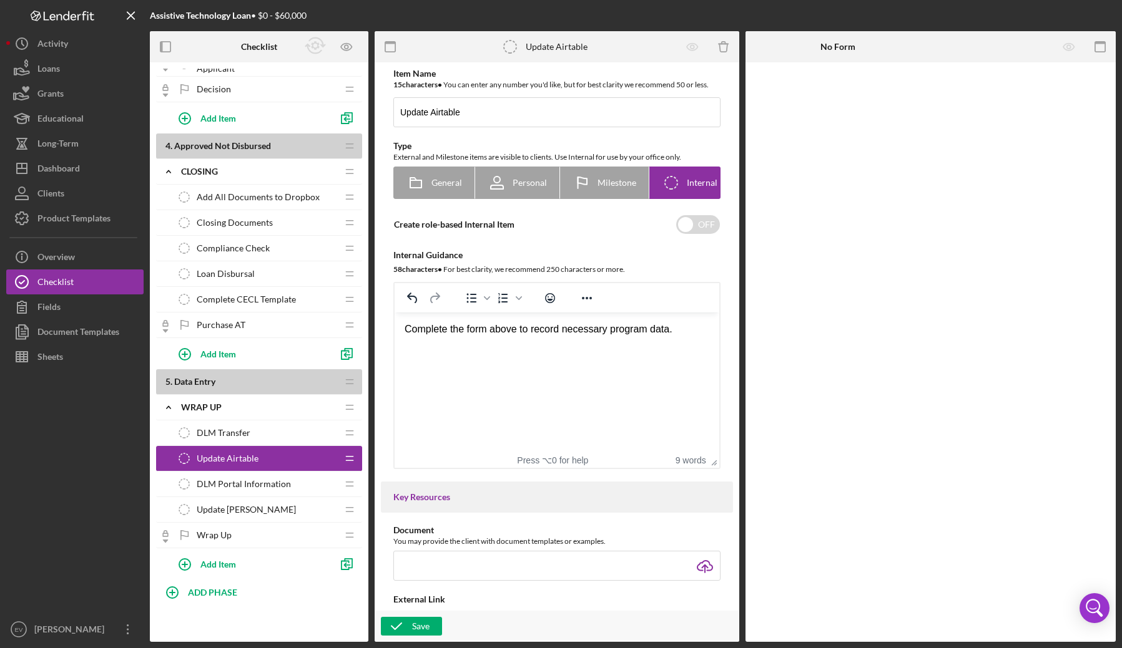
click at [394, 313] on html "Complete the form above to record necessary program data." at bounding box center [556, 330] width 325 height 34
copy div "Complete the form above to record necessary program data."
click at [224, 355] on div "Add Item" at bounding box center [218, 354] width 36 height 24
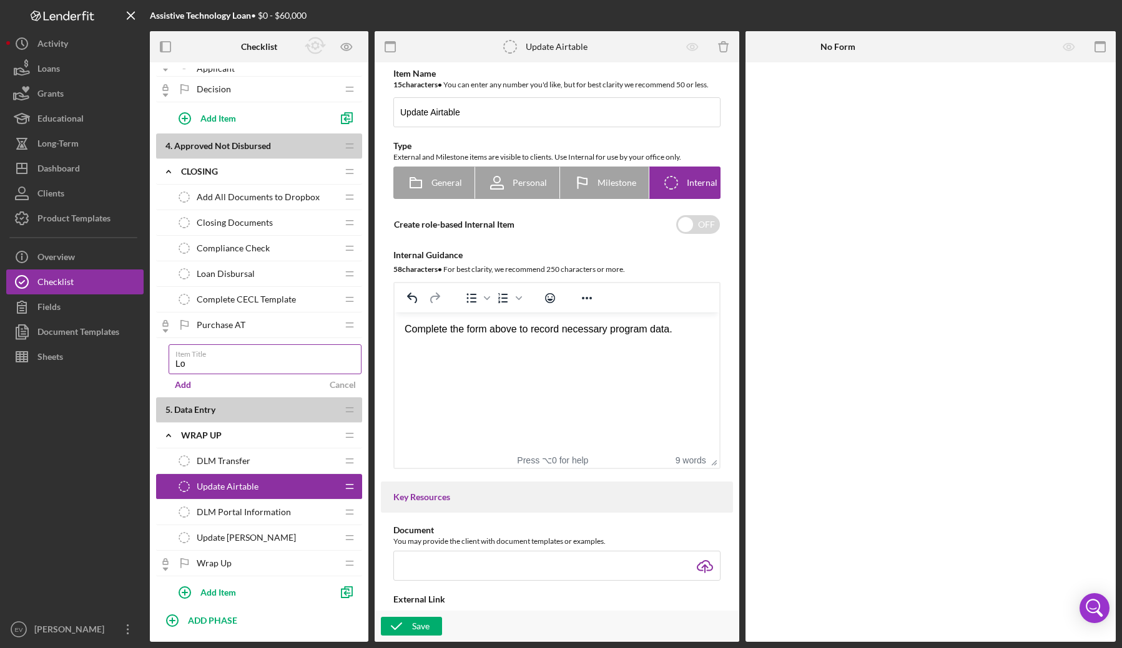
type input "L"
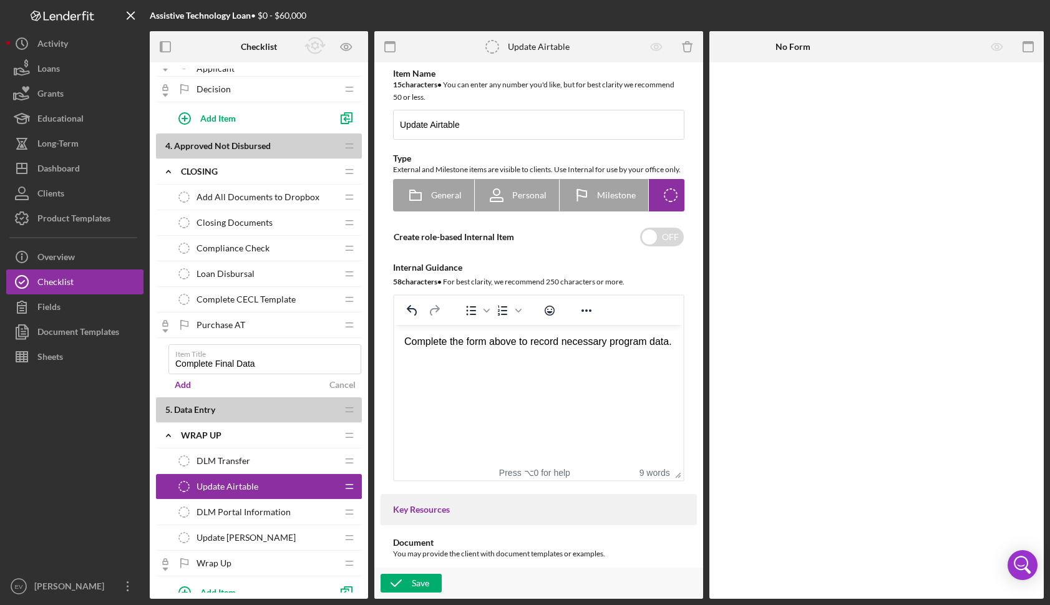
drag, startPoint x: 276, startPoint y: 365, endPoint x: 154, endPoint y: 365, distance: 121.7
click at [154, 365] on div "1 . Application In Process Icon/Expander Application Icon/Edit Icon/Drag Disclo…" at bounding box center [259, 331] width 218 height 524
click at [245, 365] on input "Complete Data" at bounding box center [265, 360] width 193 height 30
type input "Complete Data Entry"
click at [175, 367] on input "Program Data" at bounding box center [265, 360] width 193 height 30
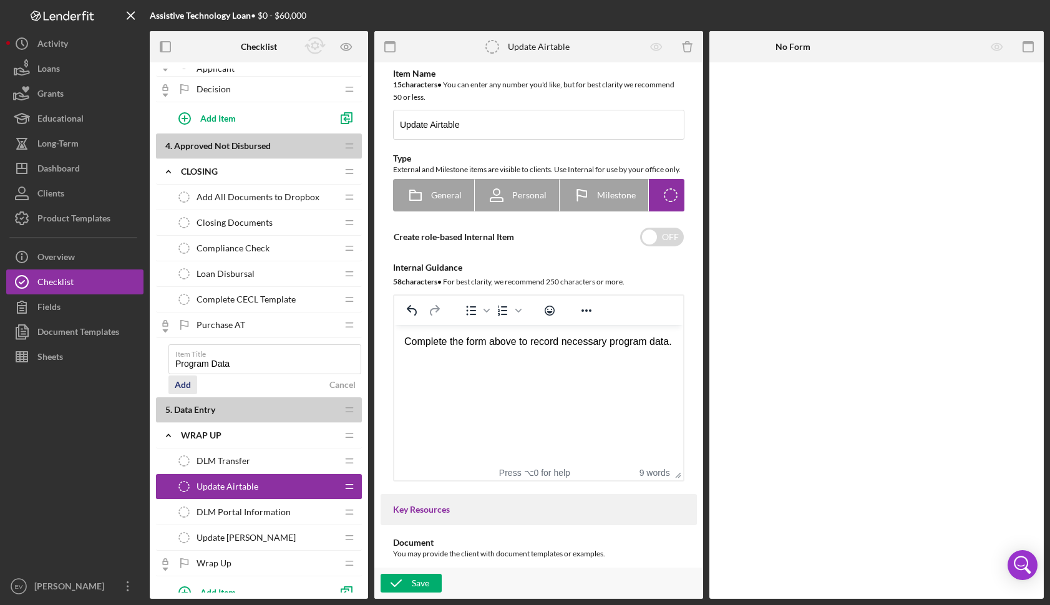
type input "Program Data"
click at [184, 386] on div "Add" at bounding box center [183, 385] width 16 height 19
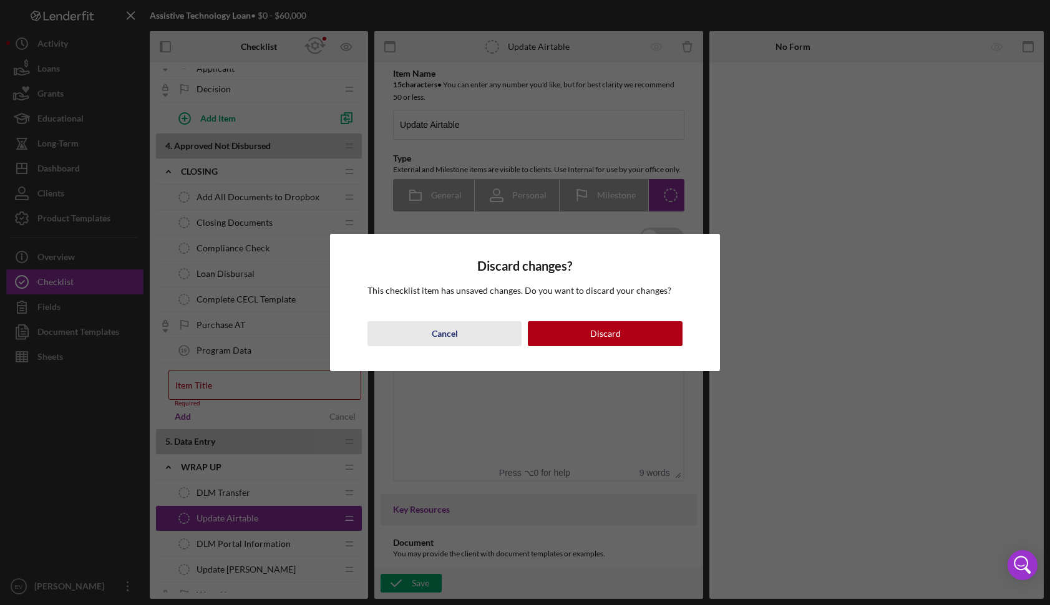
click at [439, 338] on div "Cancel" at bounding box center [445, 333] width 26 height 25
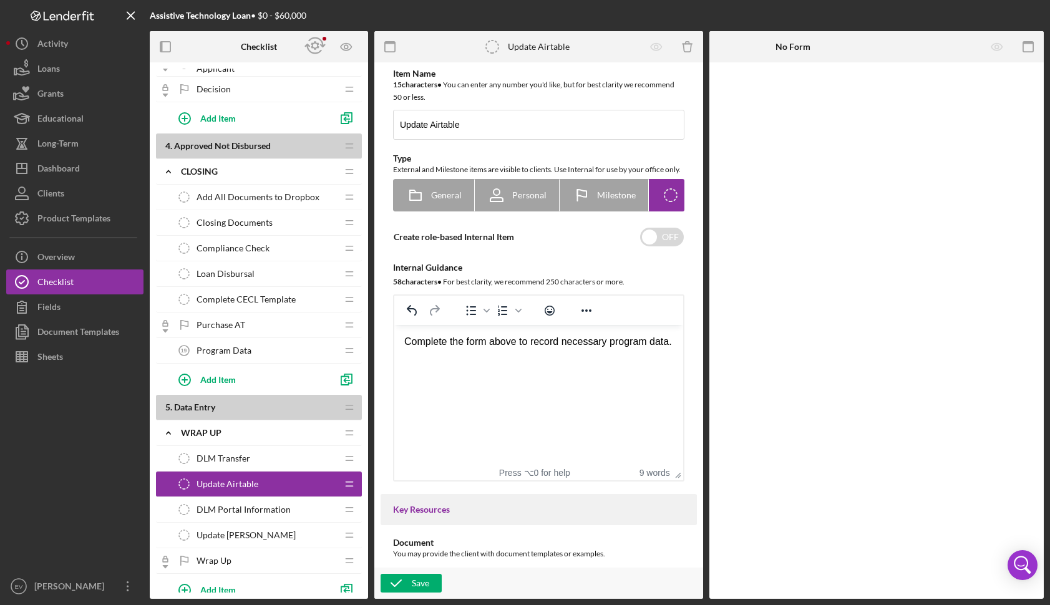
click at [301, 352] on div "Program Data 19 Program Data" at bounding box center [254, 350] width 165 height 25
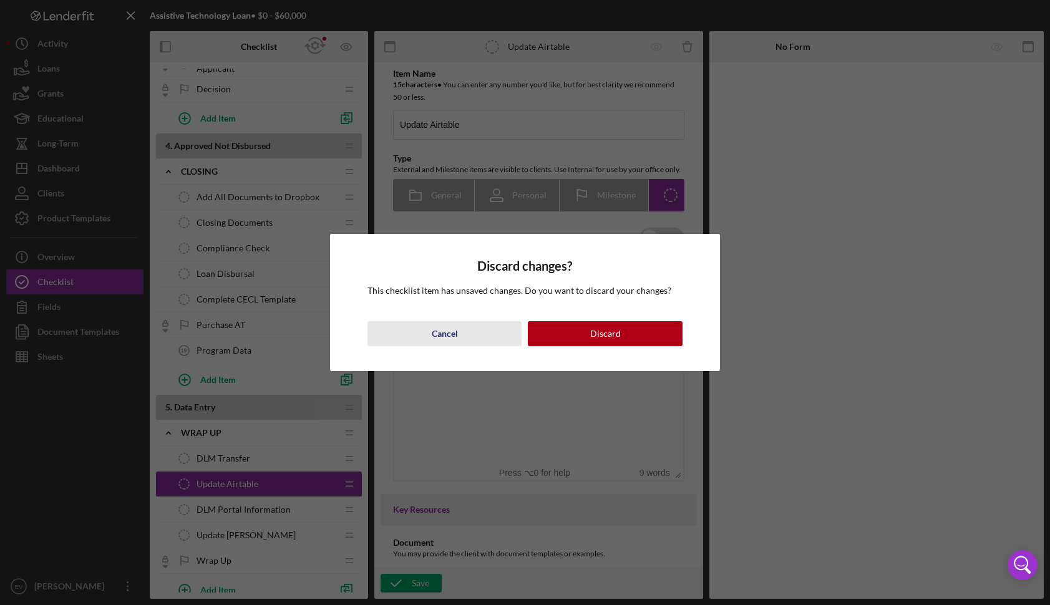
click at [453, 335] on div "Cancel" at bounding box center [445, 333] width 26 height 25
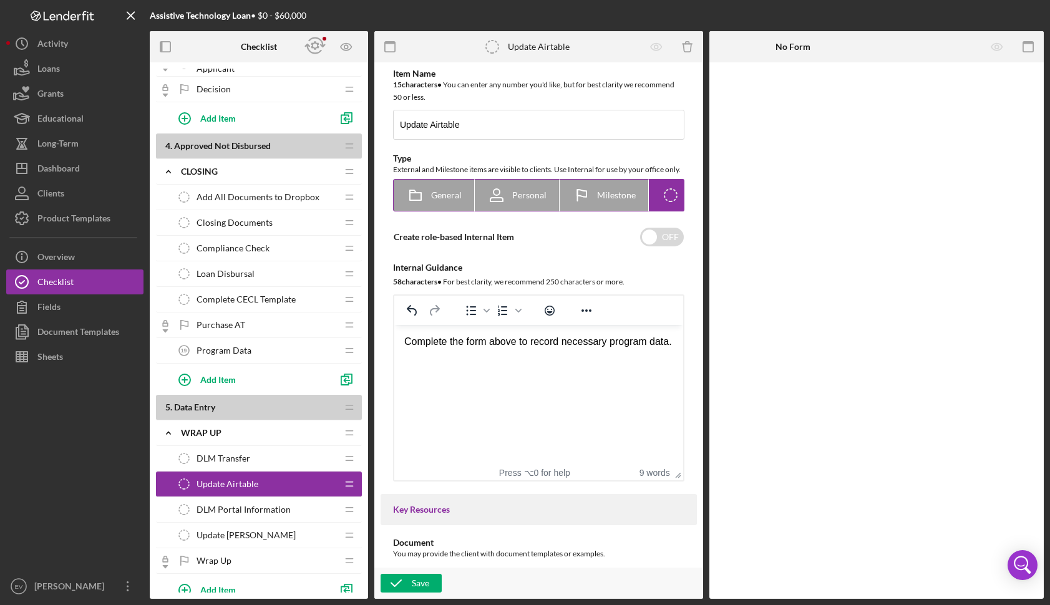
click at [662, 211] on icon "Icon/Checklist Item Internal" at bounding box center [670, 195] width 31 height 31
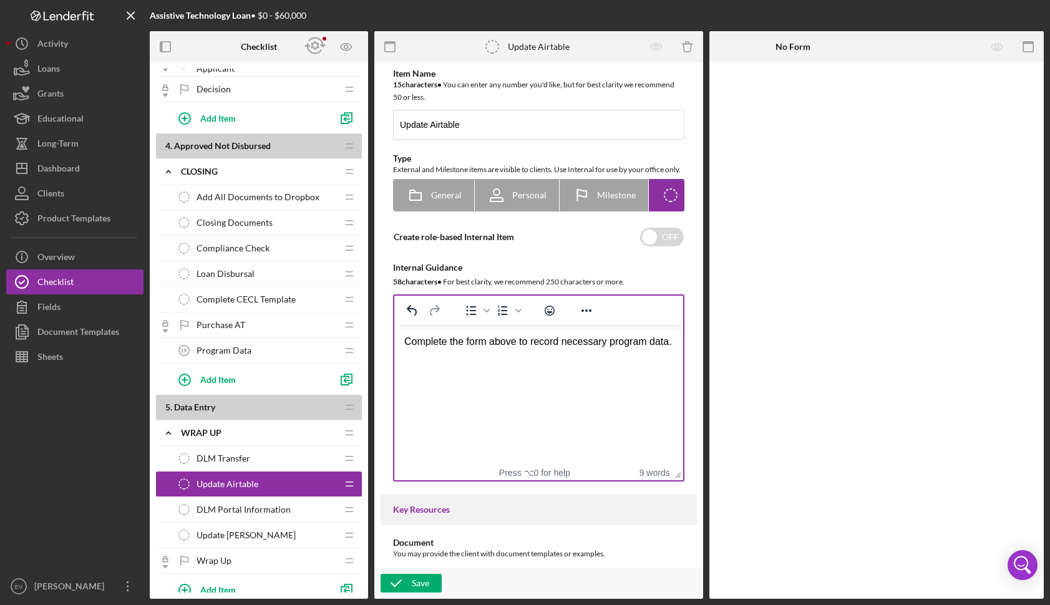
click at [478, 359] on html "Complete the form above to record necessary program data." at bounding box center [538, 342] width 289 height 34
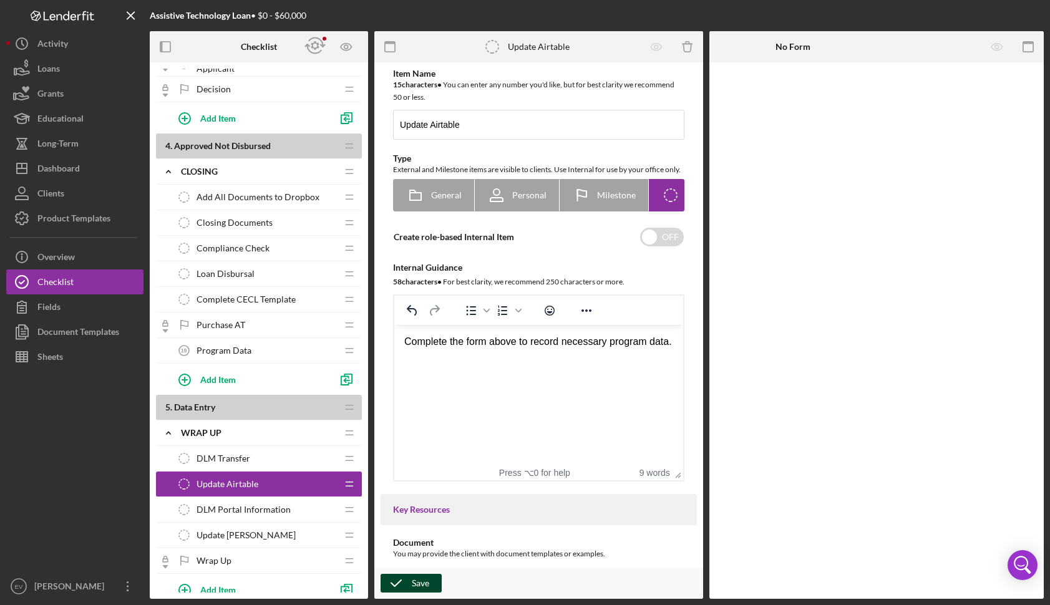
click at [417, 584] on div "Save" at bounding box center [420, 583] width 17 height 19
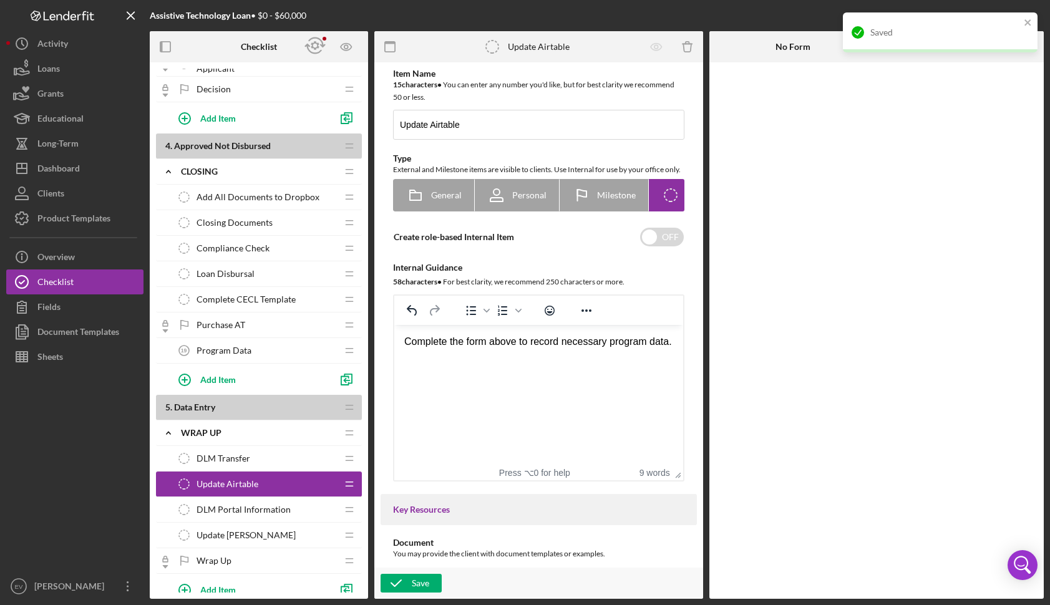
click at [254, 350] on div "Program Data 19 Program Data" at bounding box center [254, 350] width 165 height 25
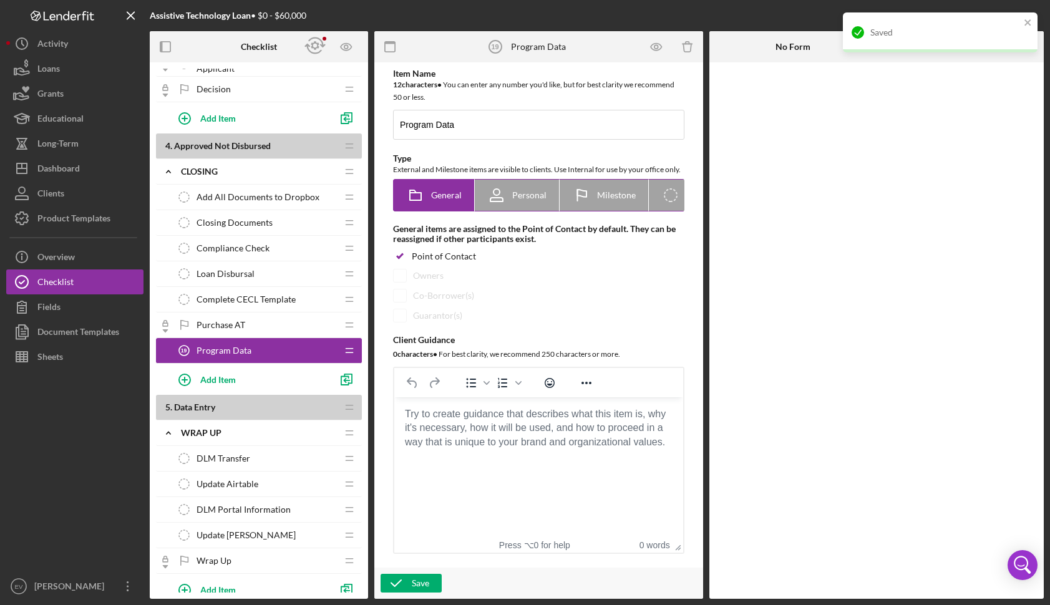
click at [672, 211] on icon "Icon/Checklist Item Internal" at bounding box center [670, 195] width 31 height 31
radio input "false"
radio input "true"
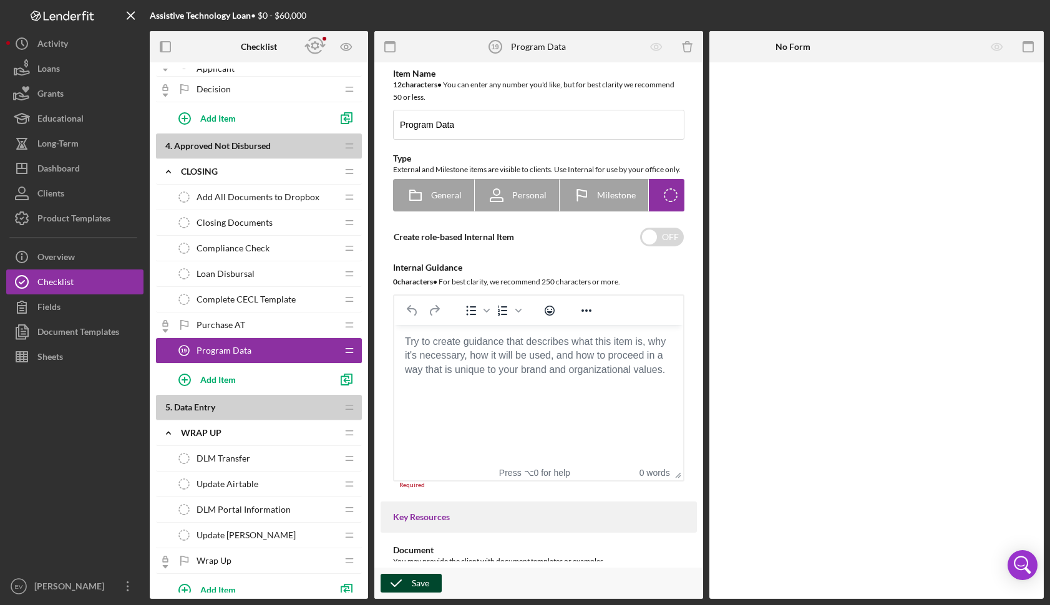
click at [415, 584] on div "Save" at bounding box center [420, 583] width 17 height 19
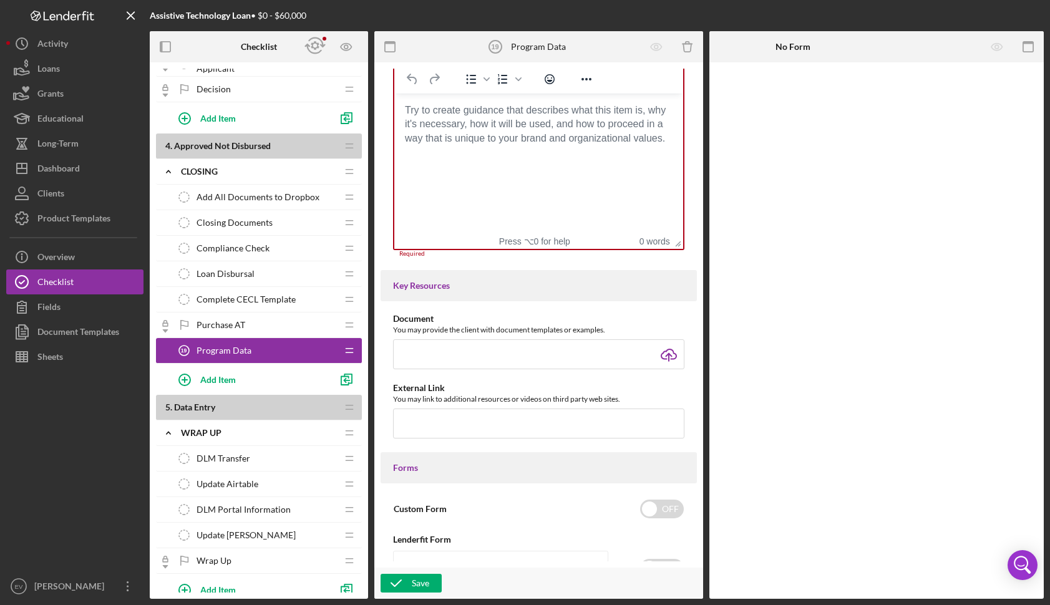
scroll to position [242, 0]
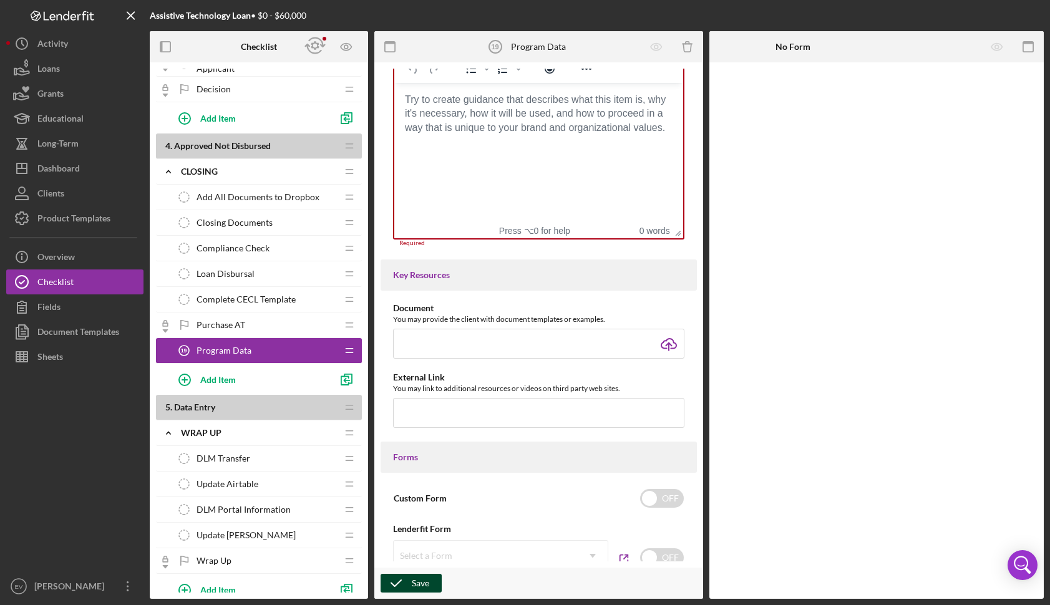
click at [411, 586] on icon "button" at bounding box center [396, 583] width 31 height 31
click at [531, 117] on html at bounding box center [538, 100] width 289 height 34
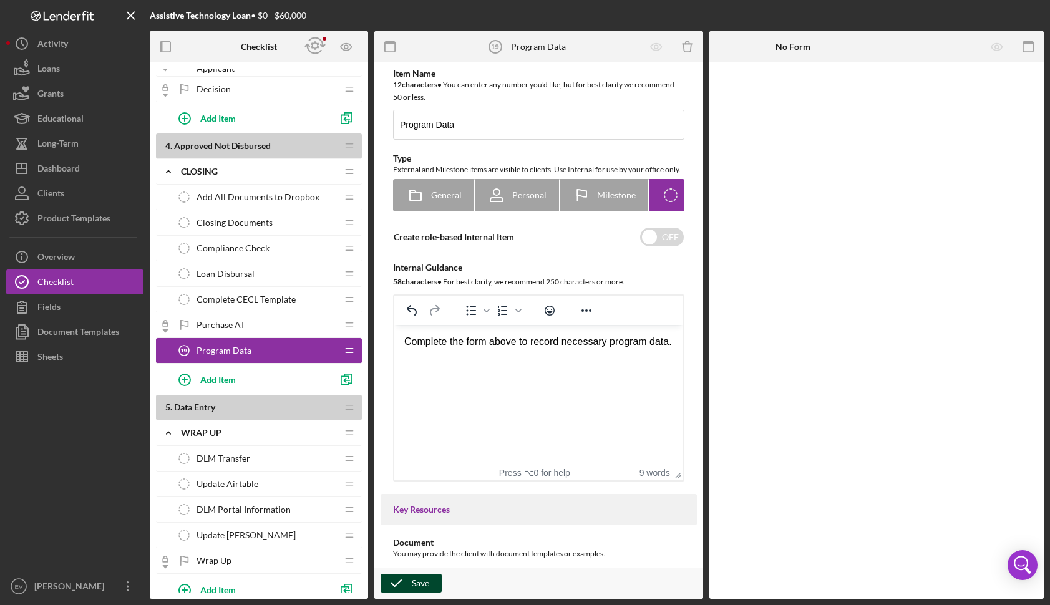
click at [416, 581] on div "Save" at bounding box center [420, 583] width 17 height 19
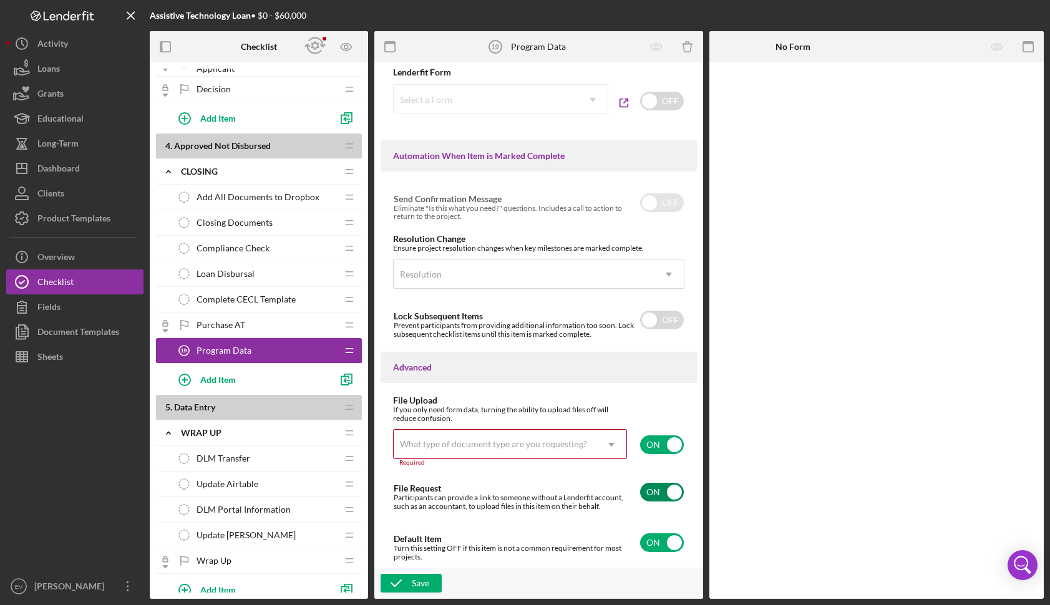
scroll to position [708, 0]
click at [659, 443] on input "checkbox" at bounding box center [662, 445] width 44 height 19
checkbox input "false"
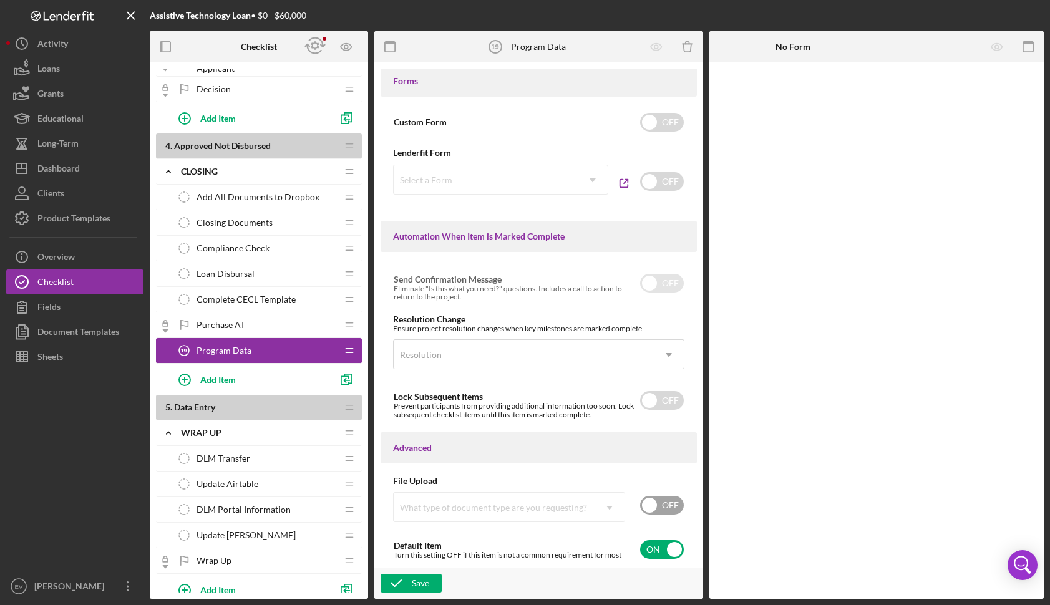
scroll to position [531, 0]
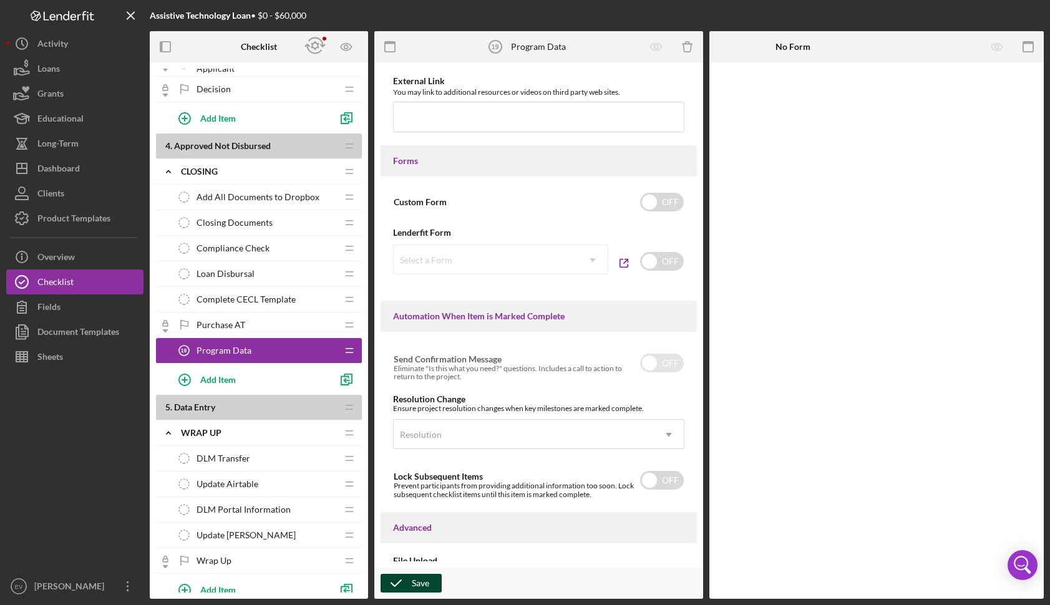
click at [413, 581] on div "Save" at bounding box center [420, 583] width 17 height 19
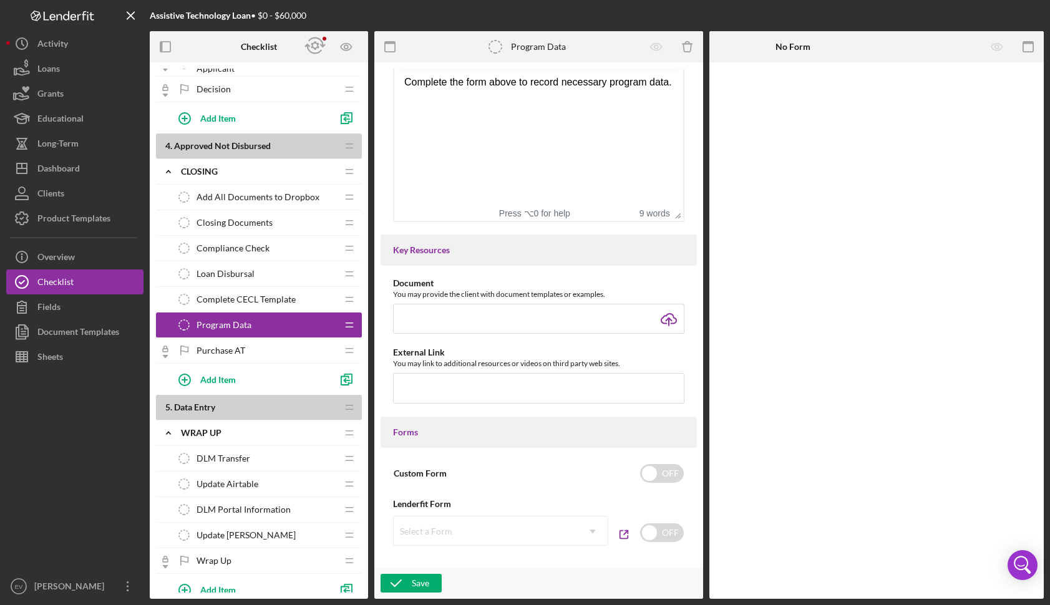
scroll to position [324, 0]
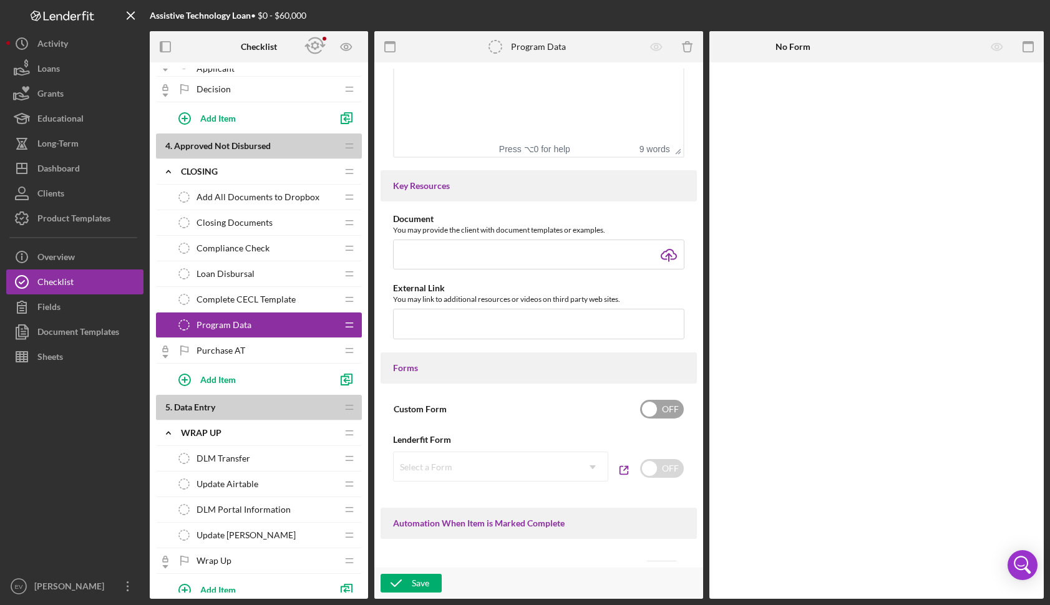
click at [659, 419] on input "checkbox" at bounding box center [662, 409] width 44 height 19
checkbox input "true"
click at [788, 95] on div "Add Form Element" at bounding box center [796, 96] width 73 height 25
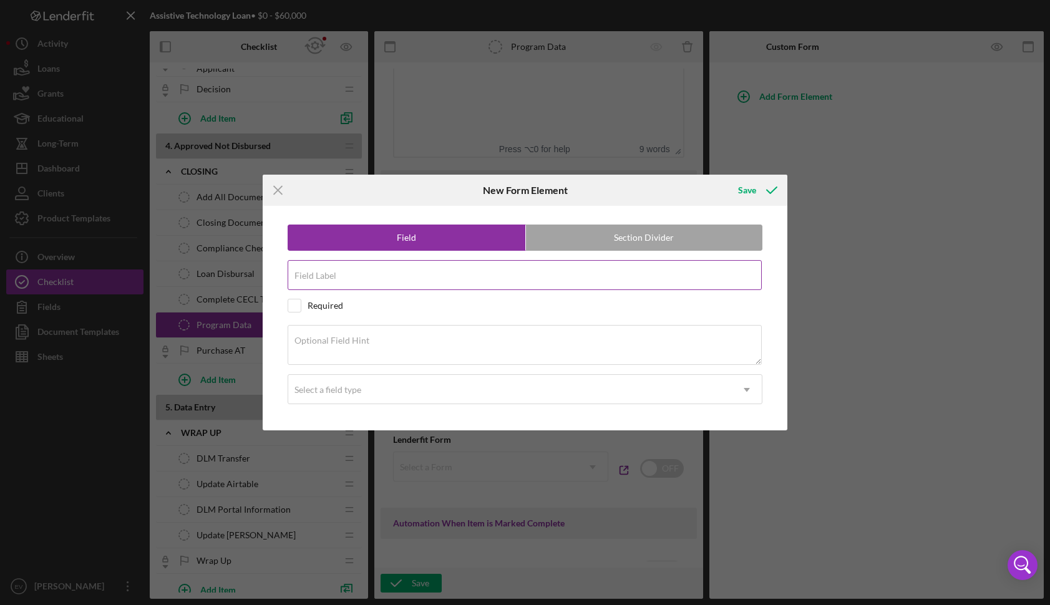
click at [369, 278] on input "Field Label" at bounding box center [525, 275] width 475 height 30
type input "Gross Income"
click at [335, 308] on div "Required" at bounding box center [326, 306] width 36 height 10
checkbox input "true"
click at [619, 242] on label "Section Divider" at bounding box center [644, 237] width 237 height 25
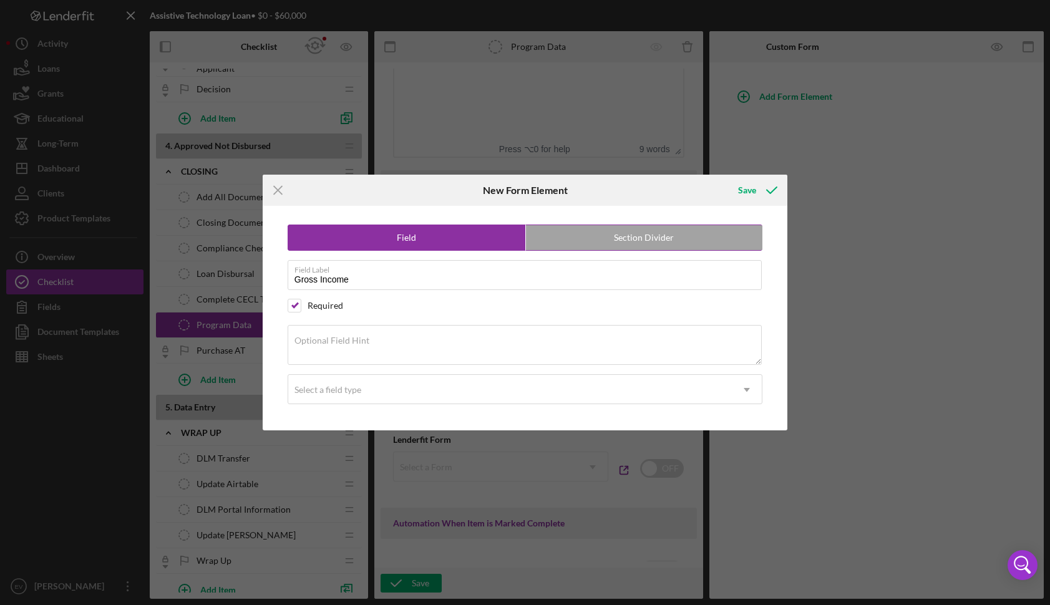
radio input "false"
radio input "true"
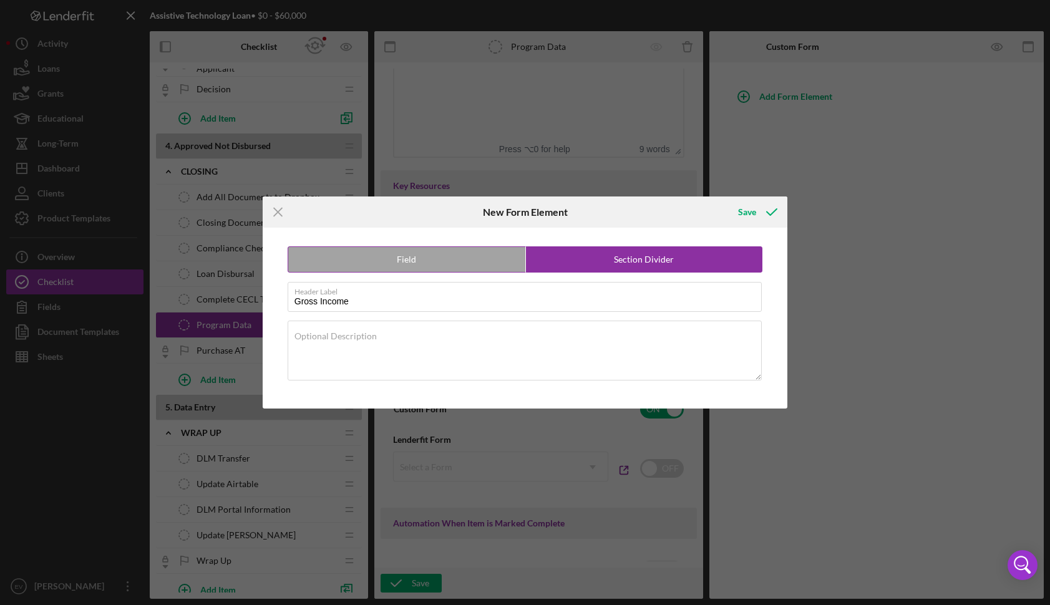
click at [439, 272] on div "Field" at bounding box center [407, 260] width 238 height 26
radio input "true"
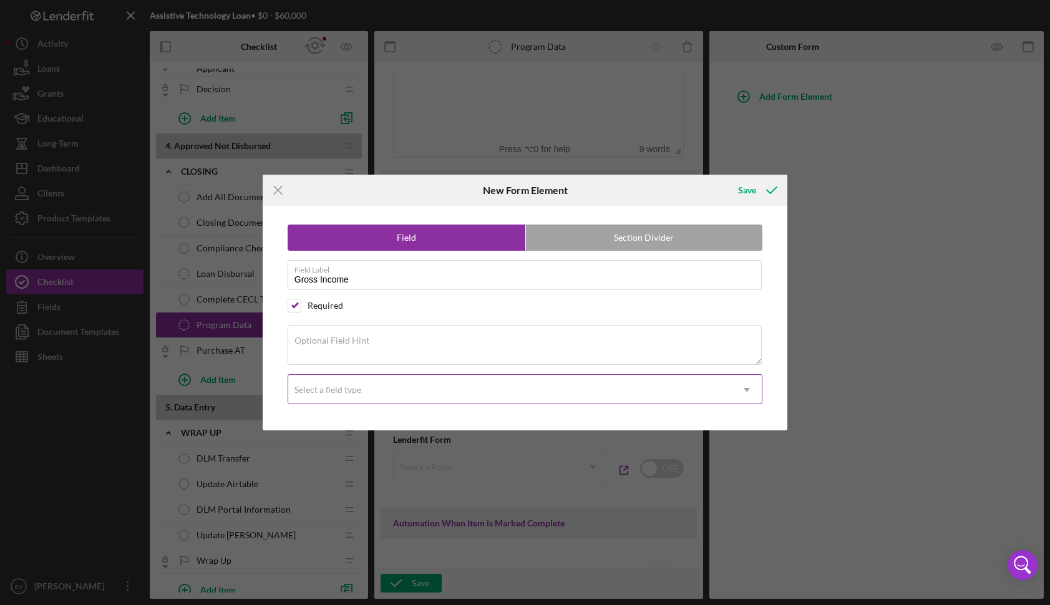
click at [372, 389] on div "Select a field type" at bounding box center [510, 390] width 444 height 29
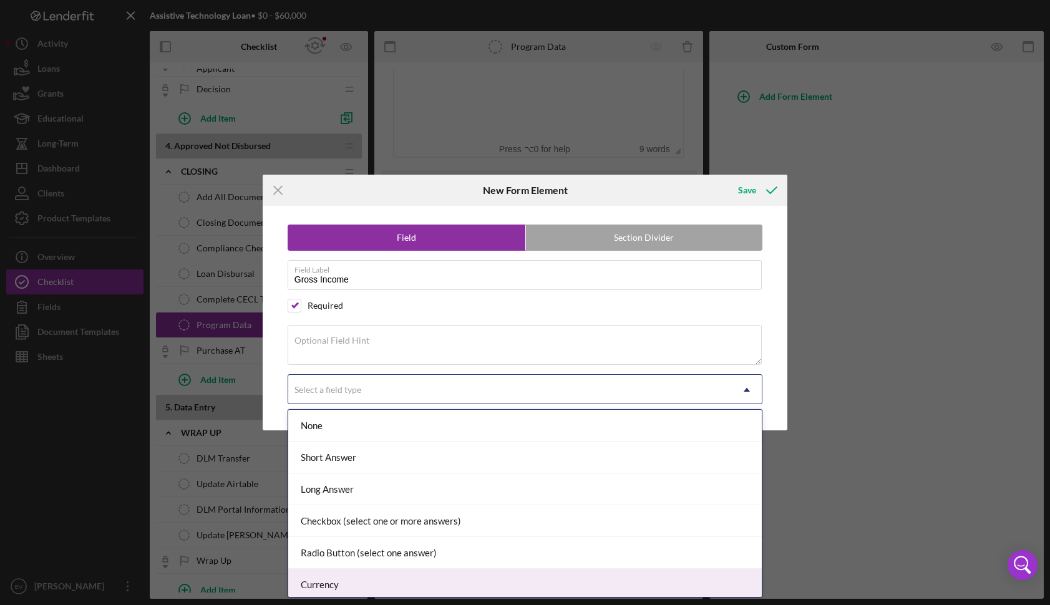
click at [371, 580] on div "Currency" at bounding box center [525, 585] width 474 height 32
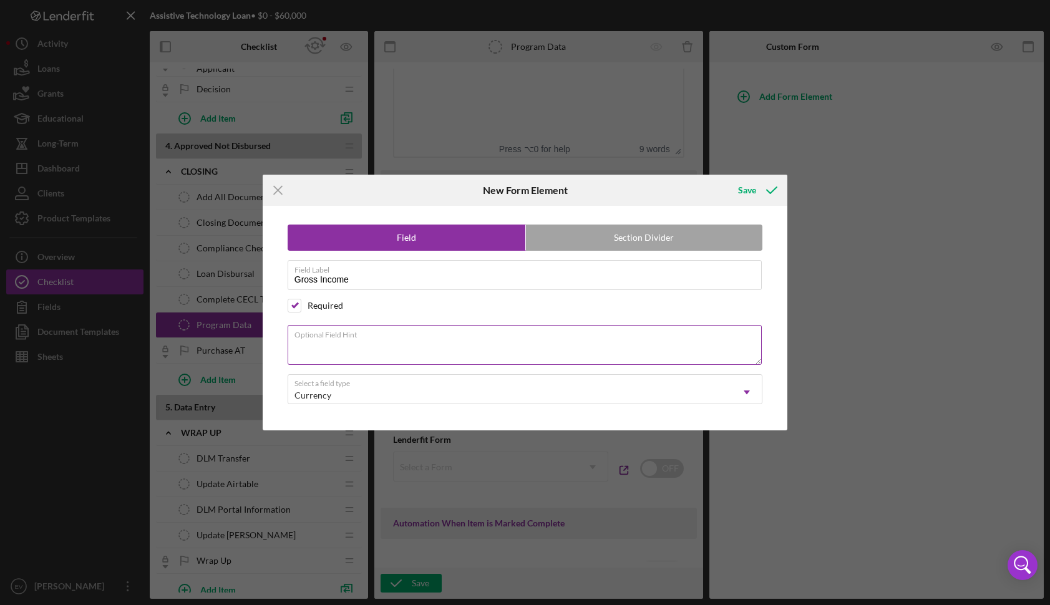
click at [344, 358] on textarea "Optional Field Hint" at bounding box center [525, 345] width 475 height 40
click at [748, 189] on div "Save" at bounding box center [747, 190] width 18 height 25
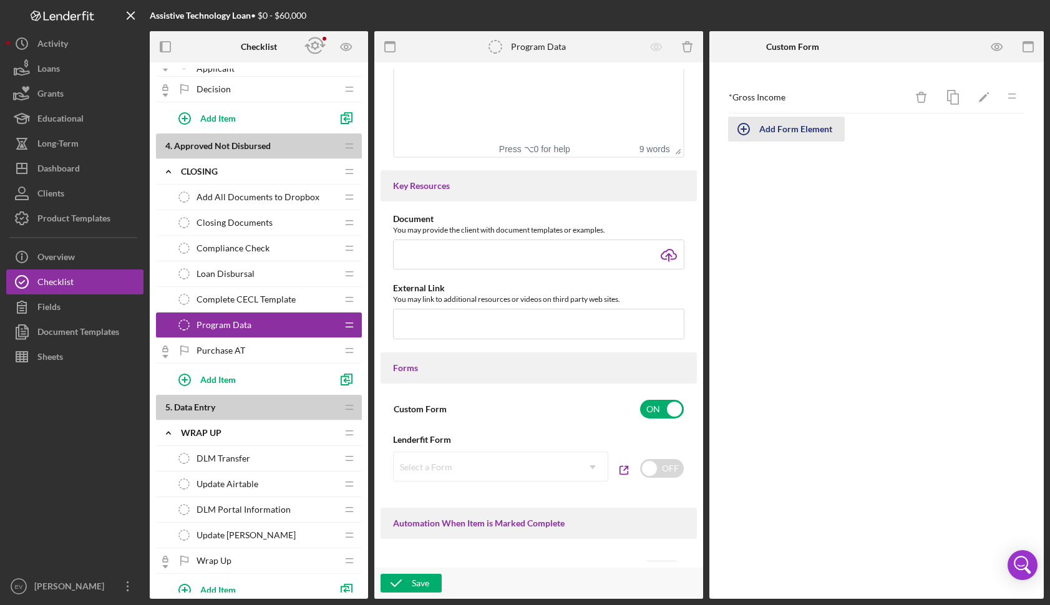
click at [776, 128] on div "Add Form Element" at bounding box center [796, 129] width 73 height 25
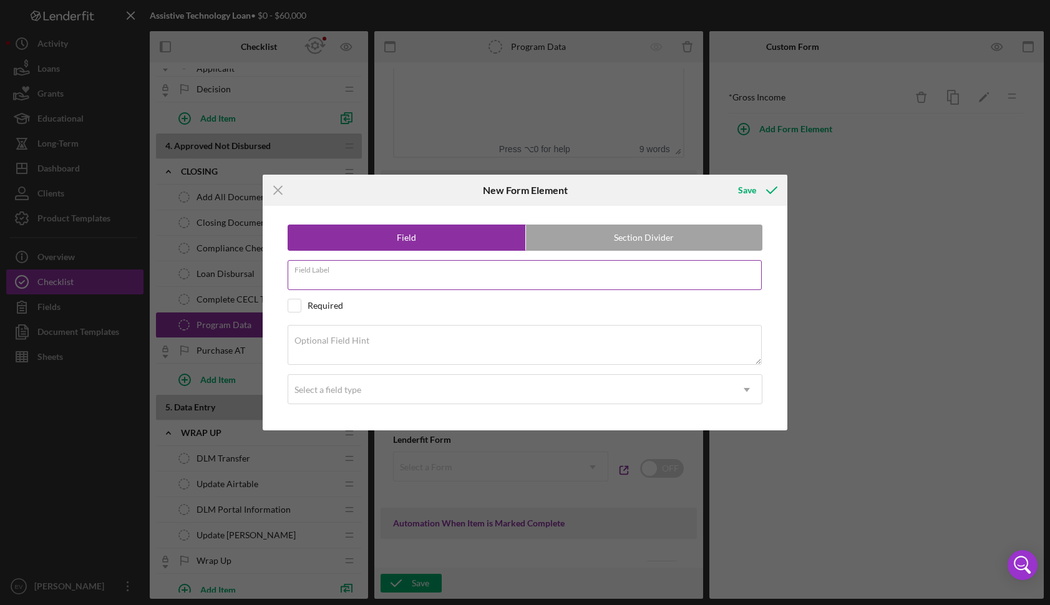
click at [532, 270] on div "Field Label" at bounding box center [526, 275] width 476 height 31
type input "Net Income"
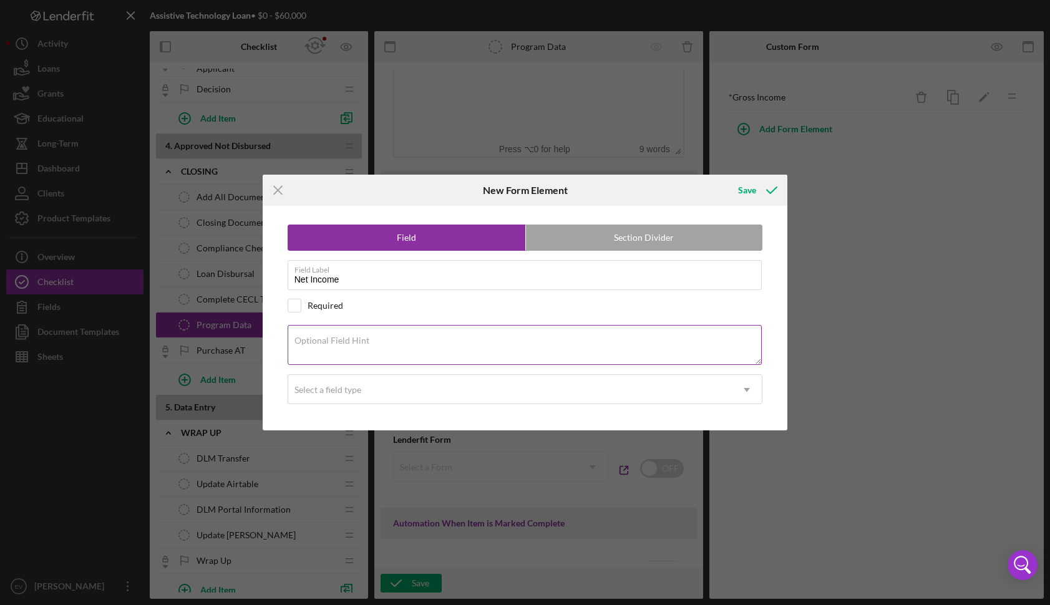
click at [477, 362] on textarea "Optional Field Hint" at bounding box center [525, 345] width 475 height 40
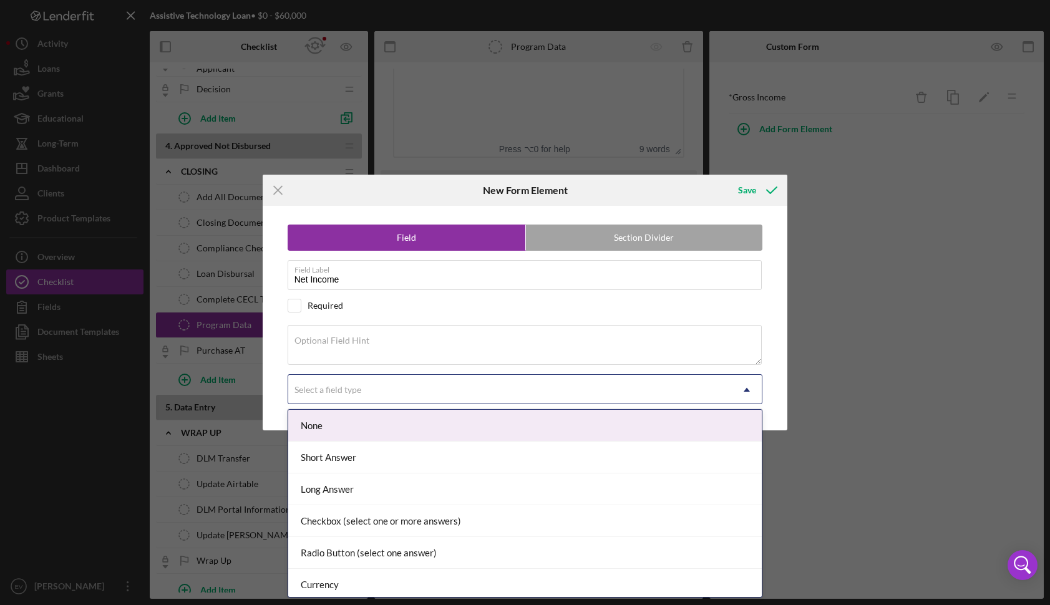
click at [426, 396] on div "Select a field type" at bounding box center [510, 390] width 444 height 29
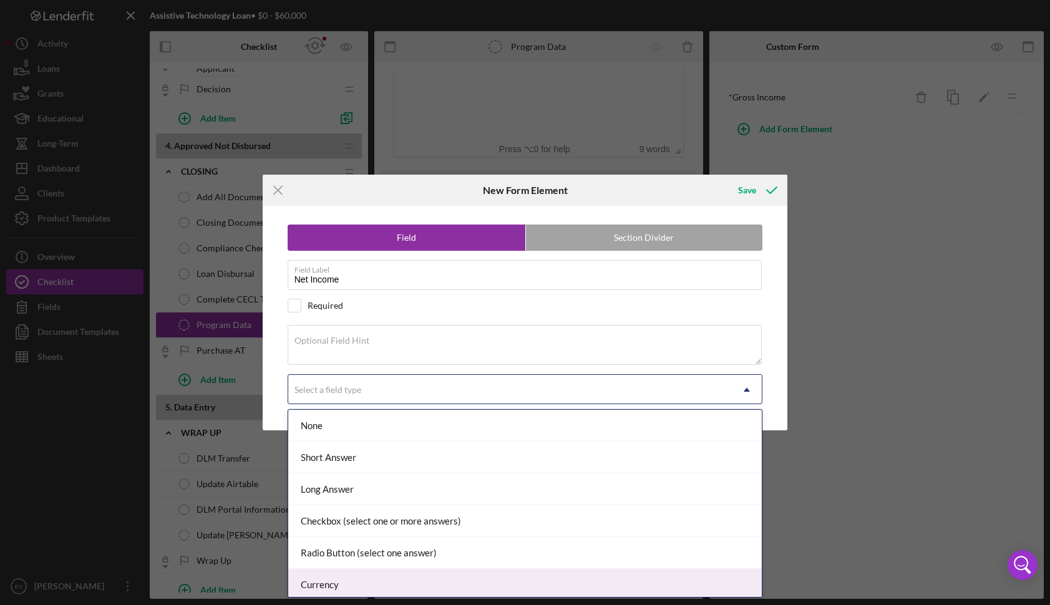
click at [424, 571] on div "Currency" at bounding box center [525, 585] width 474 height 32
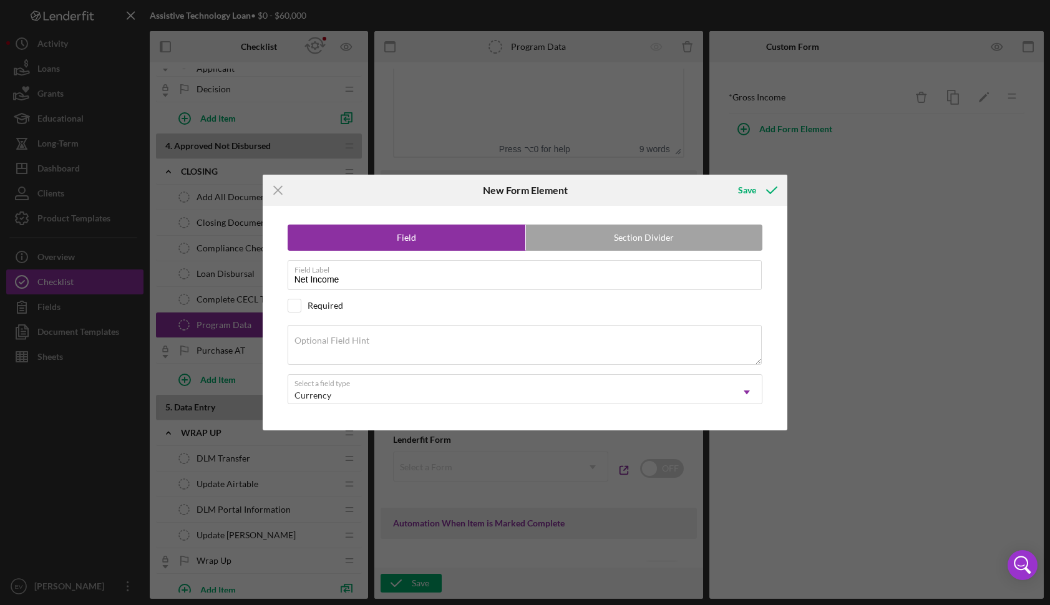
click at [315, 313] on div "Field Section Divider Field Label Net Income Required Optional Field Hint Selec…" at bounding box center [525, 318] width 513 height 225
click at [331, 301] on div "Required" at bounding box center [326, 306] width 36 height 10
checkbox input "true"
click at [752, 184] on div "Save" at bounding box center [747, 190] width 18 height 25
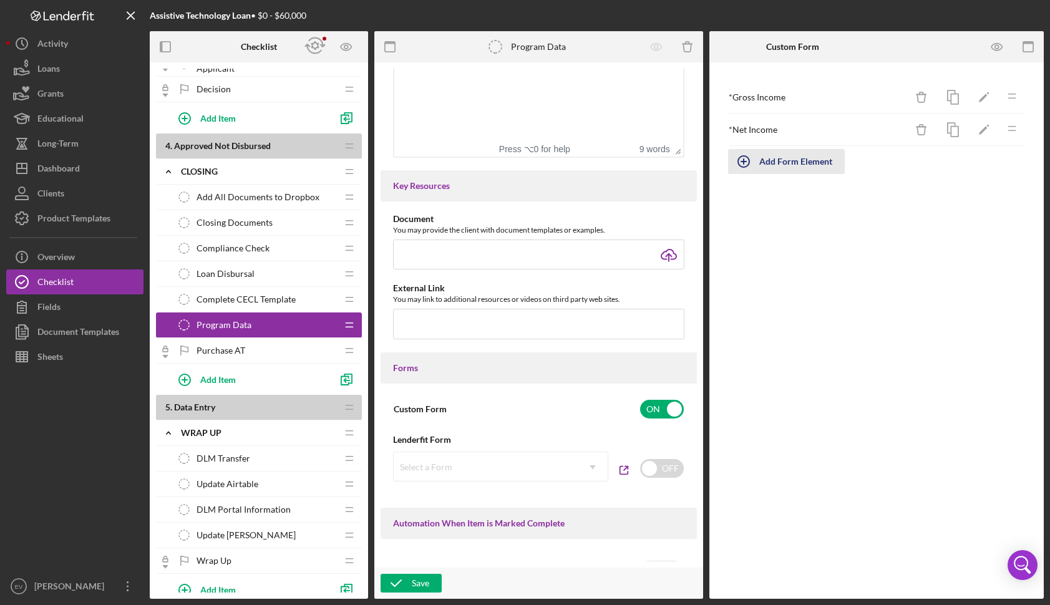
click at [771, 160] on div "Add Form Element" at bounding box center [796, 161] width 73 height 25
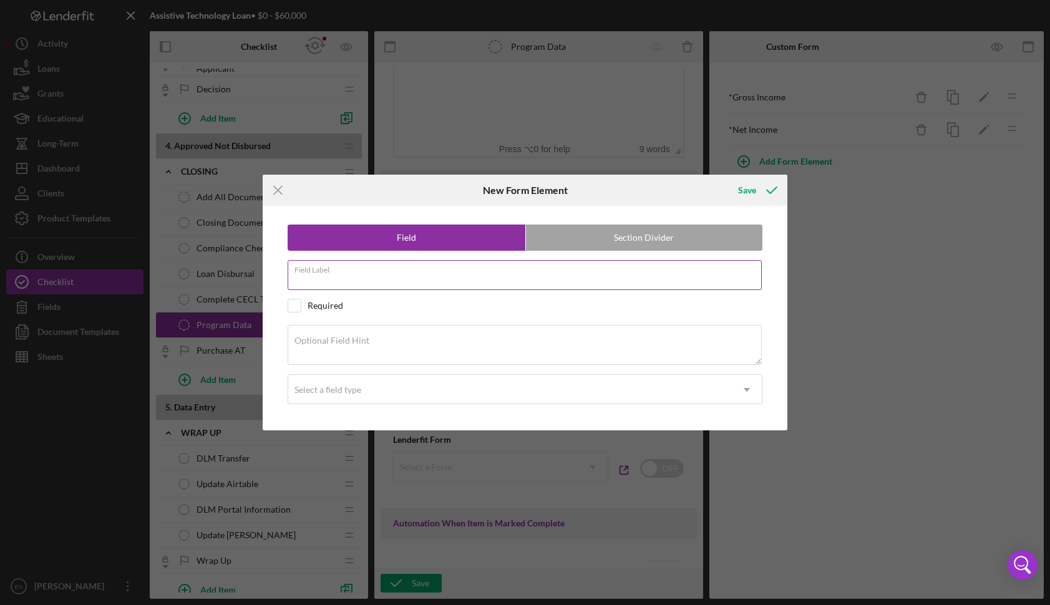
click at [404, 278] on input "Field Label" at bounding box center [525, 275] width 475 height 30
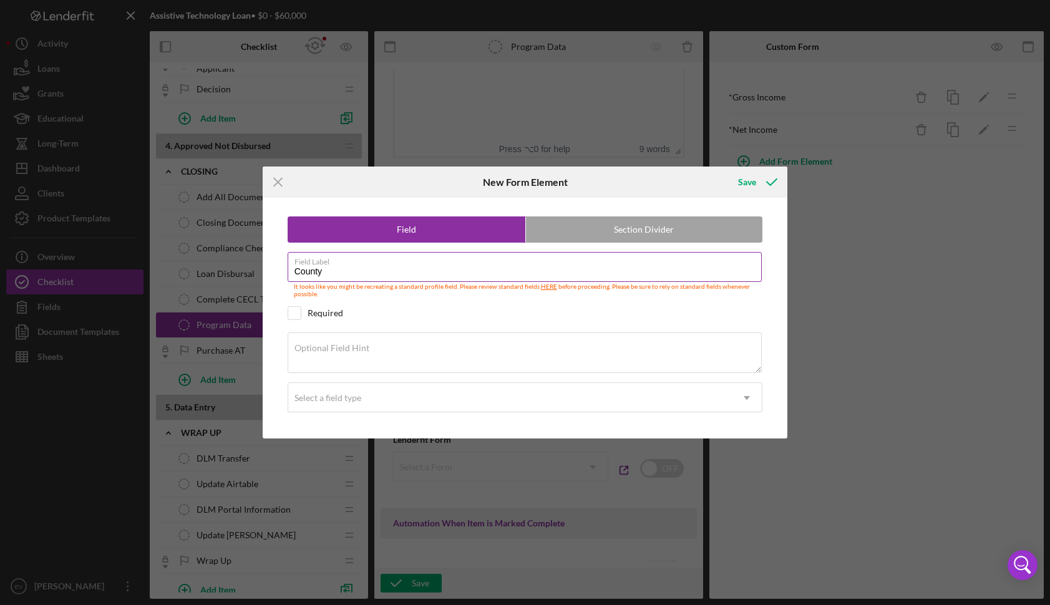
click at [333, 274] on input "County" at bounding box center [525, 267] width 475 height 30
click at [297, 270] on input "County" at bounding box center [525, 267] width 475 height 30
type input "Confirm County"
click at [360, 406] on div "Select a field type" at bounding box center [510, 398] width 444 height 29
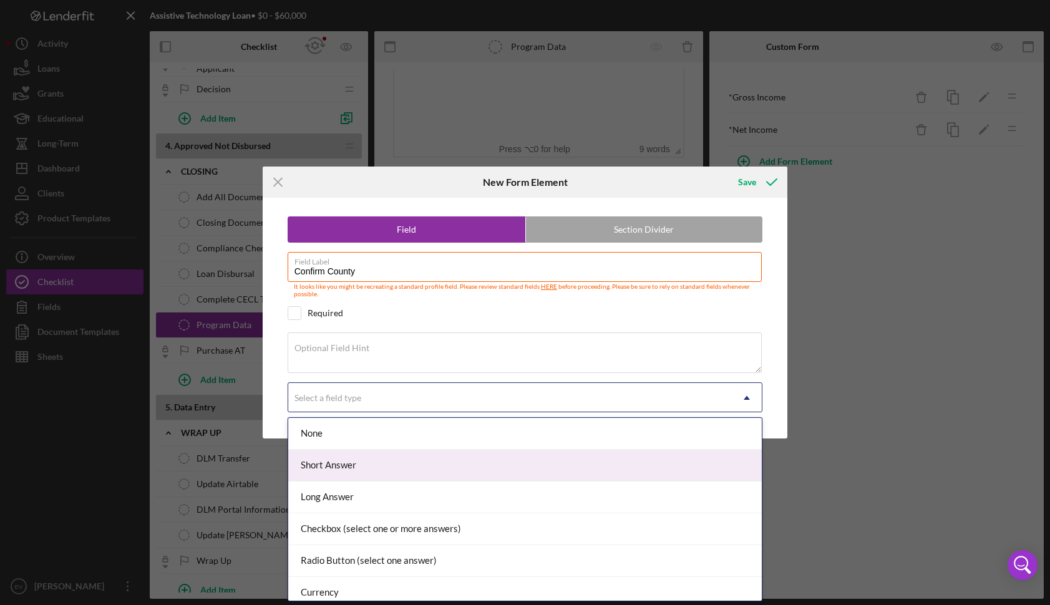
click at [372, 476] on div "Short Answer" at bounding box center [525, 466] width 474 height 32
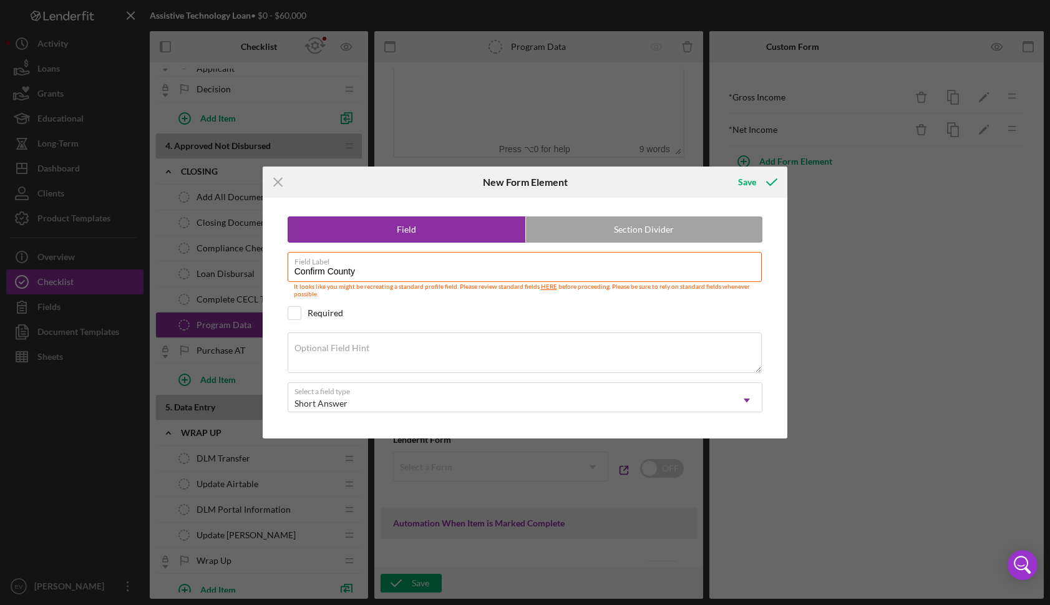
click at [331, 318] on div "Required" at bounding box center [526, 313] width 476 height 14
checkbox input "true"
click at [760, 180] on icon "submit" at bounding box center [771, 182] width 31 height 31
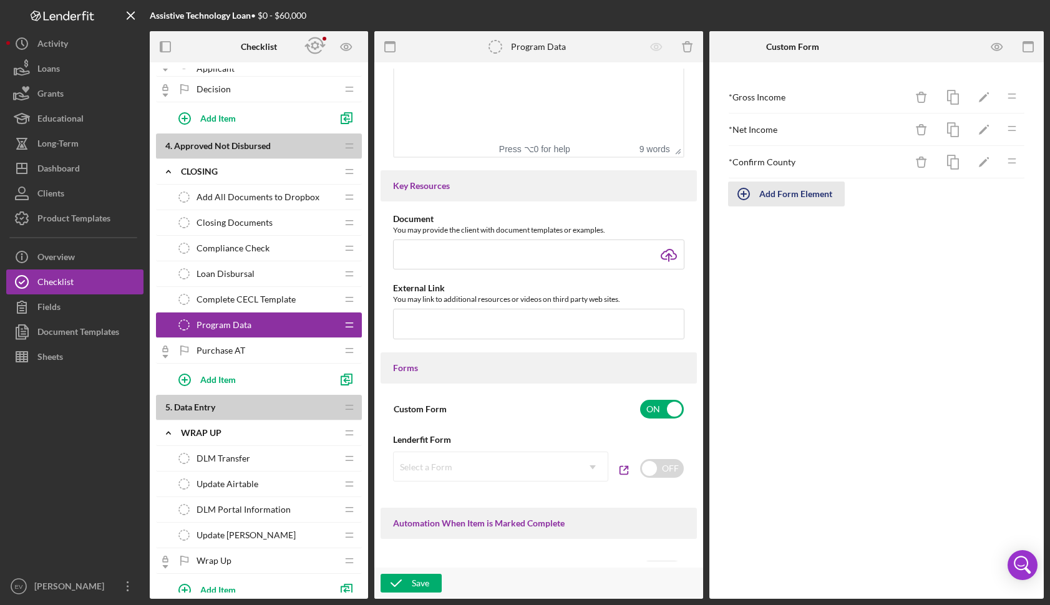
click at [771, 189] on div "Add Form Element" at bounding box center [796, 194] width 73 height 25
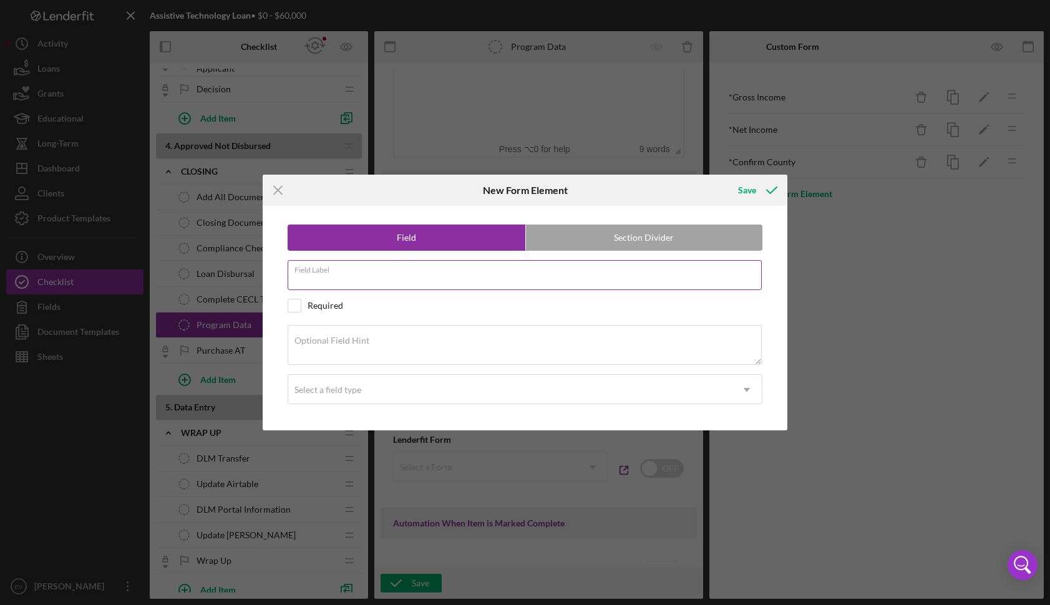
click at [400, 281] on input "Field Label" at bounding box center [525, 275] width 475 height 30
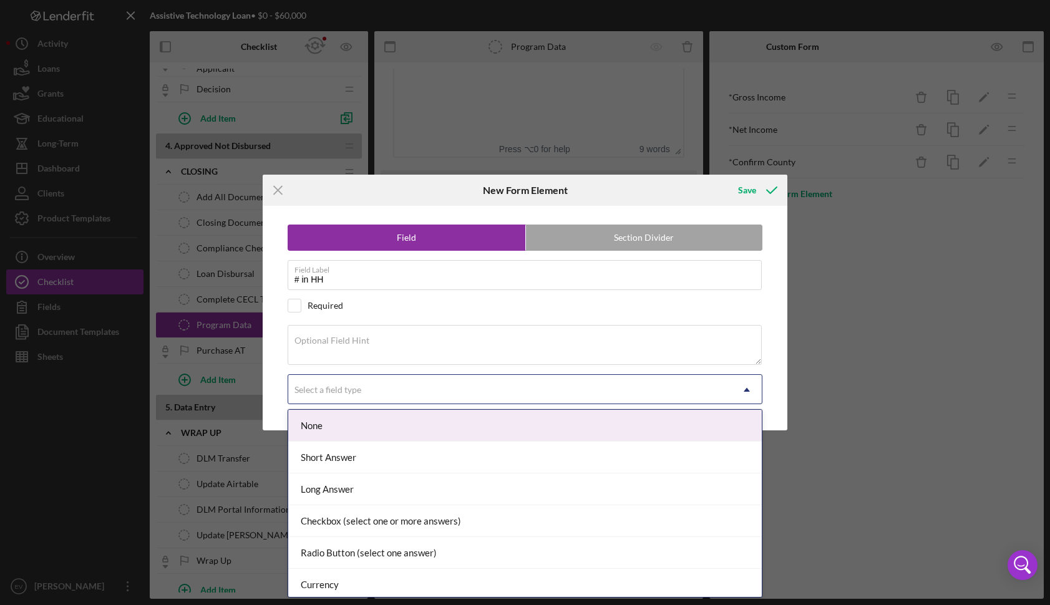
click at [396, 385] on div "Select a field type" at bounding box center [510, 390] width 444 height 29
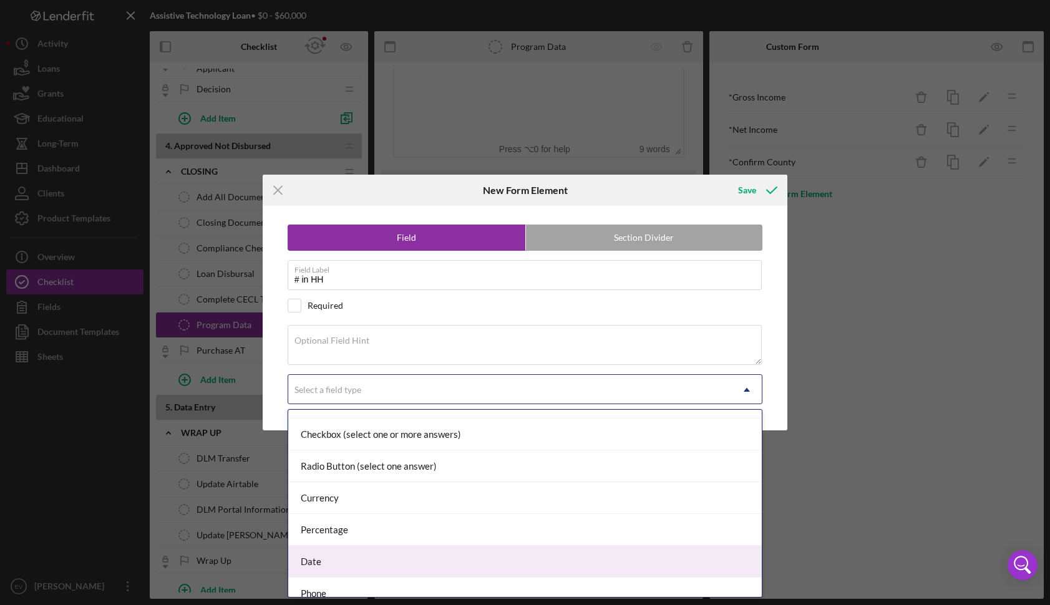
scroll to position [131, 0]
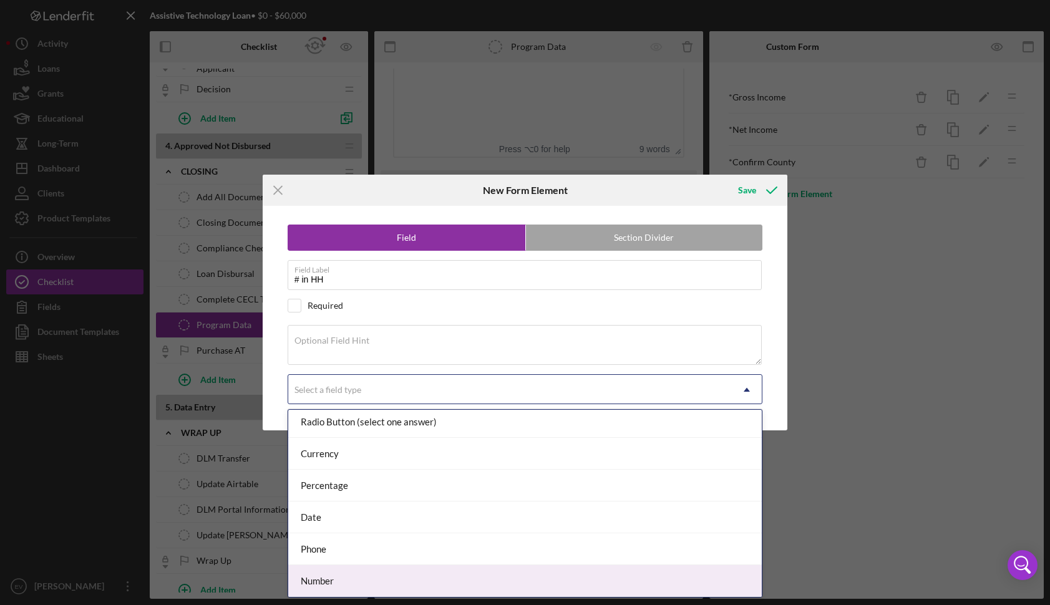
click at [388, 572] on div "Number" at bounding box center [525, 581] width 474 height 32
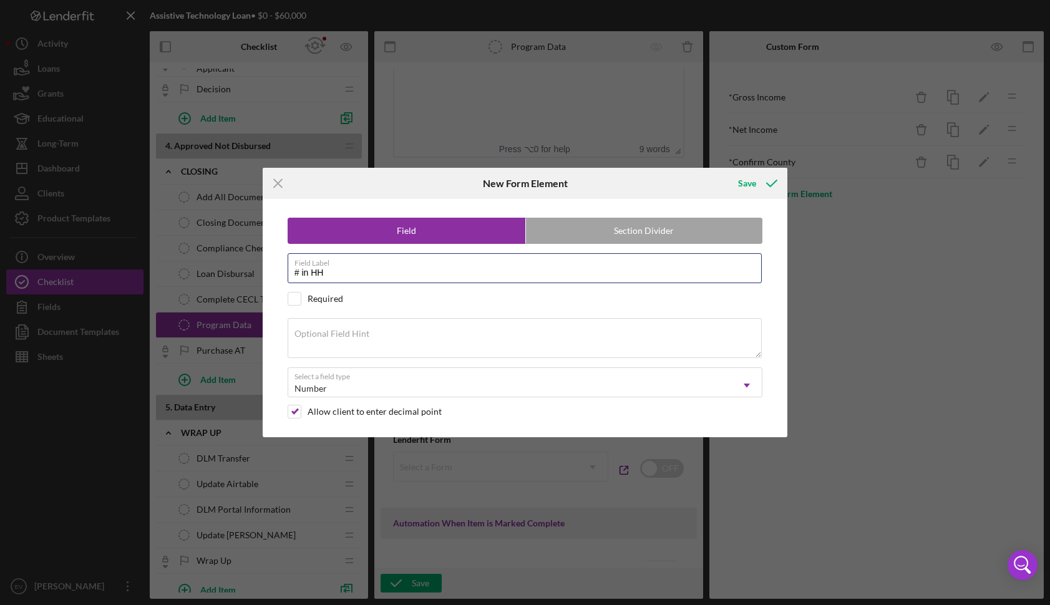
drag, startPoint x: 298, startPoint y: 268, endPoint x: 281, endPoint y: 265, distance: 17.3
click at [293, 270] on input "# in HH" at bounding box center [525, 268] width 475 height 30
click at [345, 275] on input "Number in HH" at bounding box center [525, 268] width 475 height 30
type input "Number in Household"
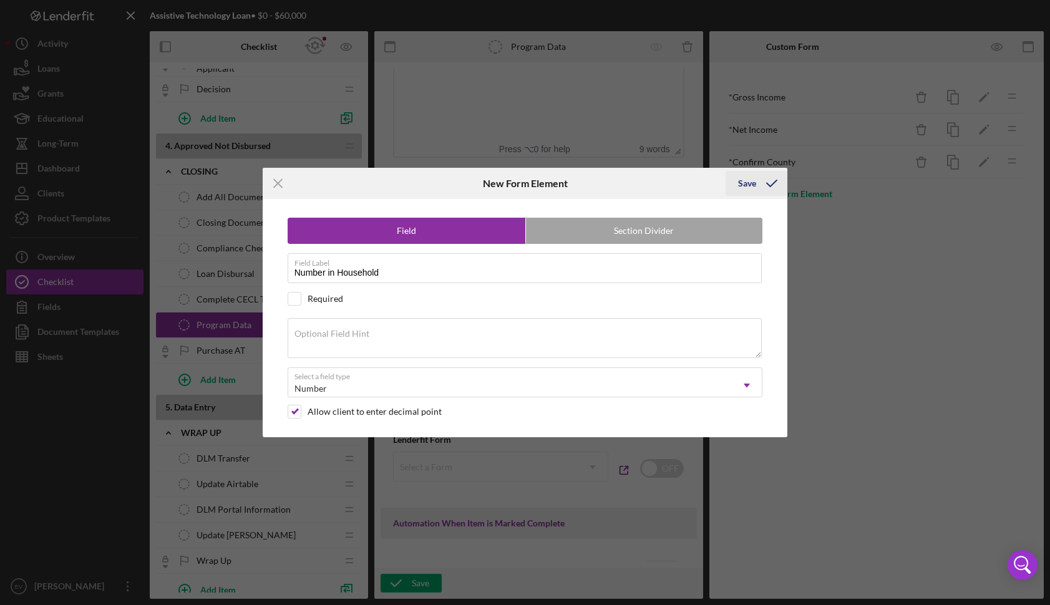
click at [760, 187] on icon "submit" at bounding box center [771, 183] width 31 height 31
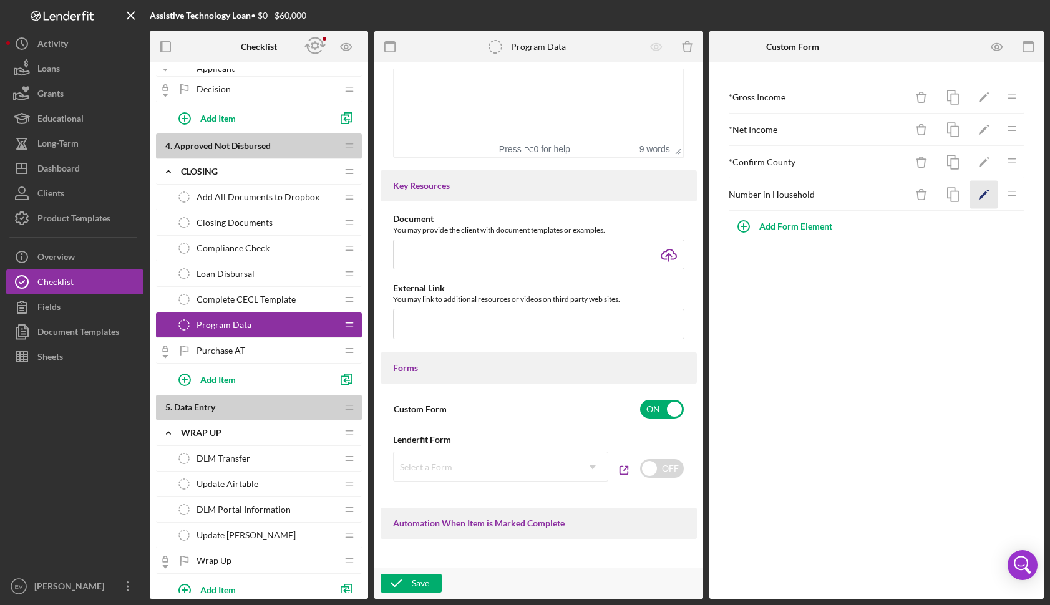
click at [988, 194] on icon "Icon/Edit" at bounding box center [985, 195] width 28 height 28
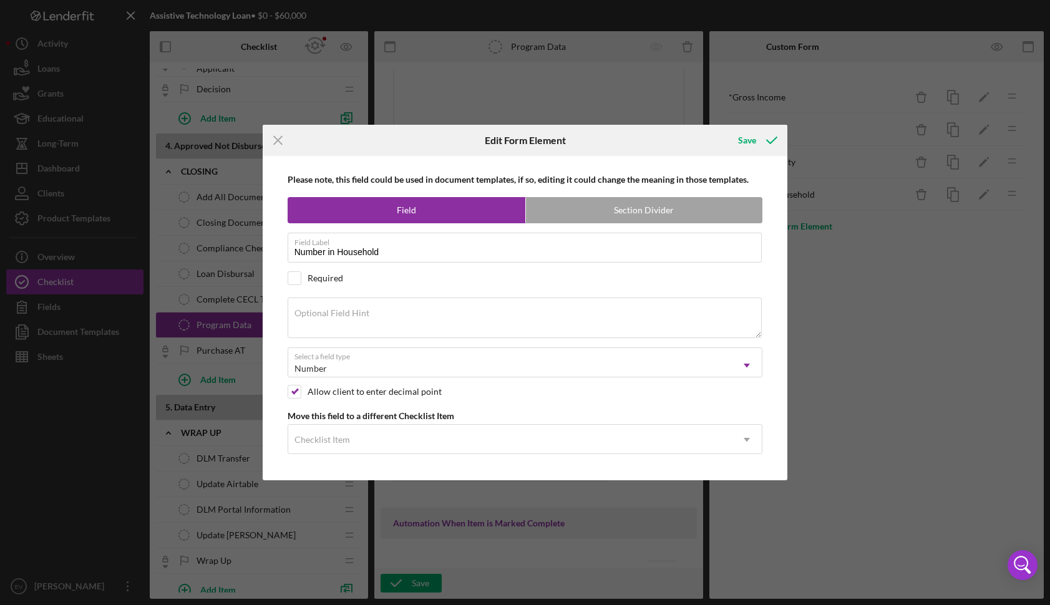
drag, startPoint x: 310, startPoint y: 282, endPoint x: 324, endPoint y: 290, distance: 15.9
click at [310, 282] on div "Required" at bounding box center [326, 278] width 36 height 10
checkbox input "true"
click at [764, 127] on div "Save" at bounding box center [757, 140] width 62 height 31
click at [746, 139] on div "Save" at bounding box center [747, 140] width 18 height 25
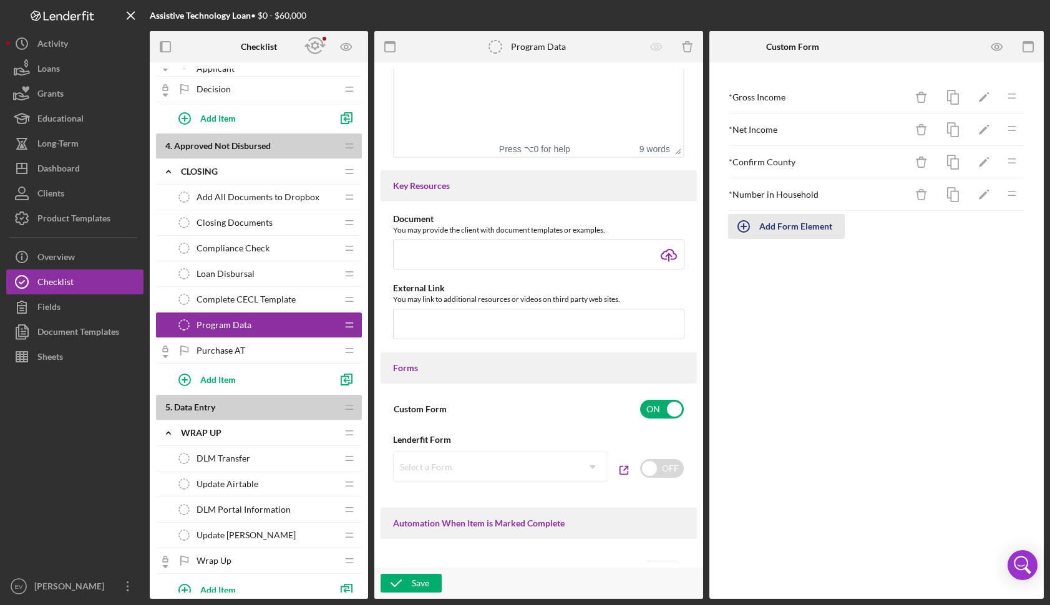
click at [775, 227] on div "Add Form Element" at bounding box center [796, 226] width 73 height 25
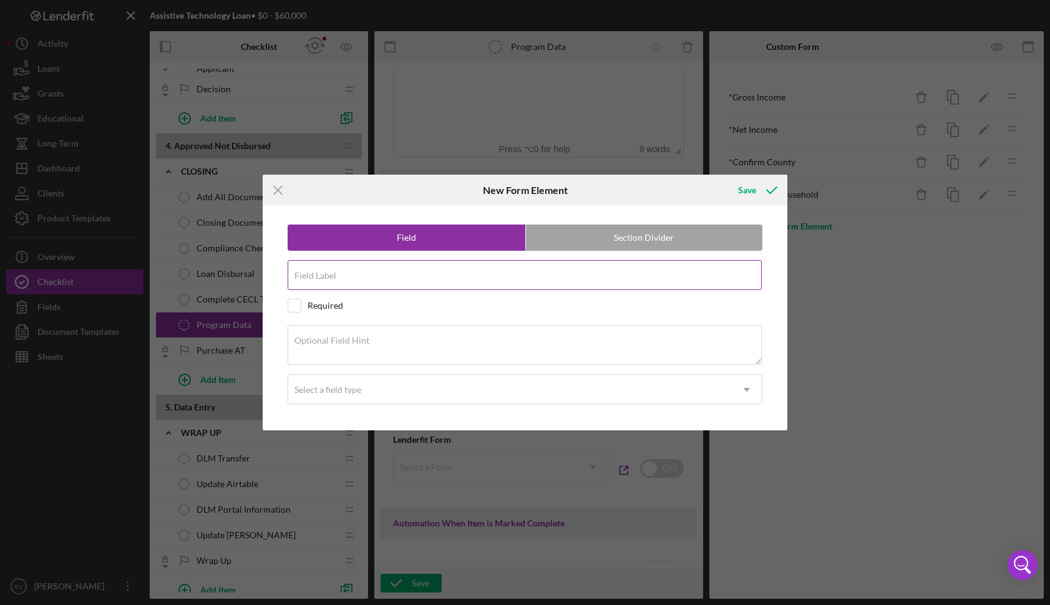
click at [464, 281] on input "Field Label" at bounding box center [525, 275] width 475 height 30
type input "Median Income %"
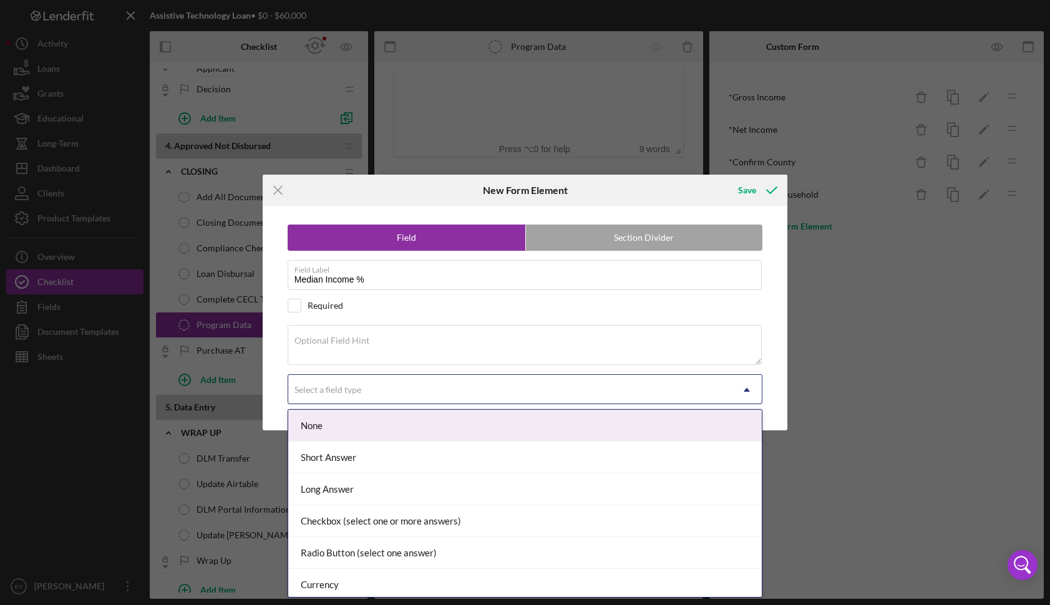
click at [340, 388] on div "Select a field type" at bounding box center [328, 390] width 67 height 10
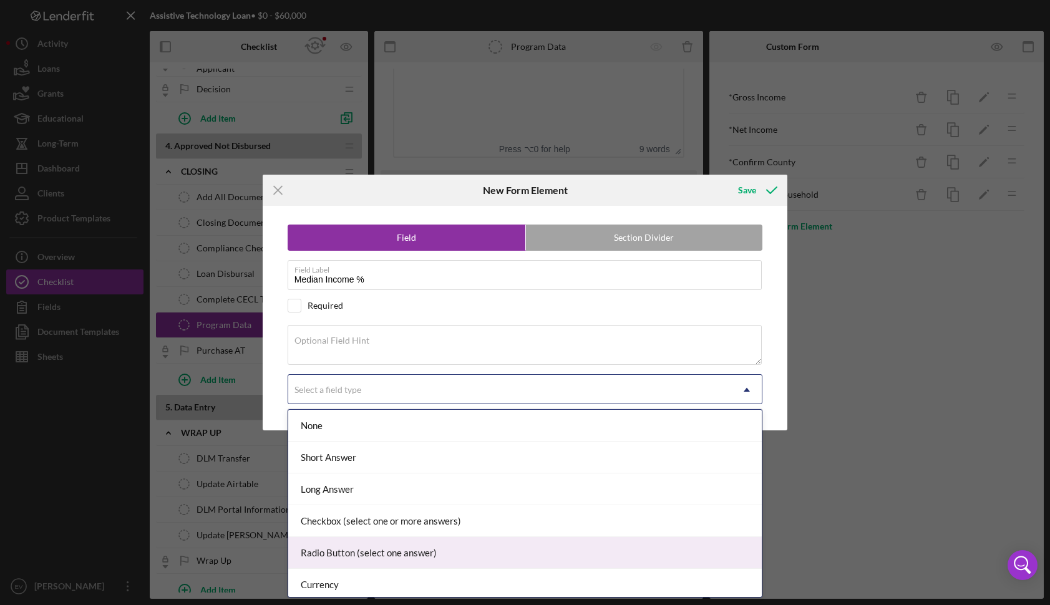
click at [337, 550] on div "Radio Button (select one answer)" at bounding box center [525, 553] width 474 height 32
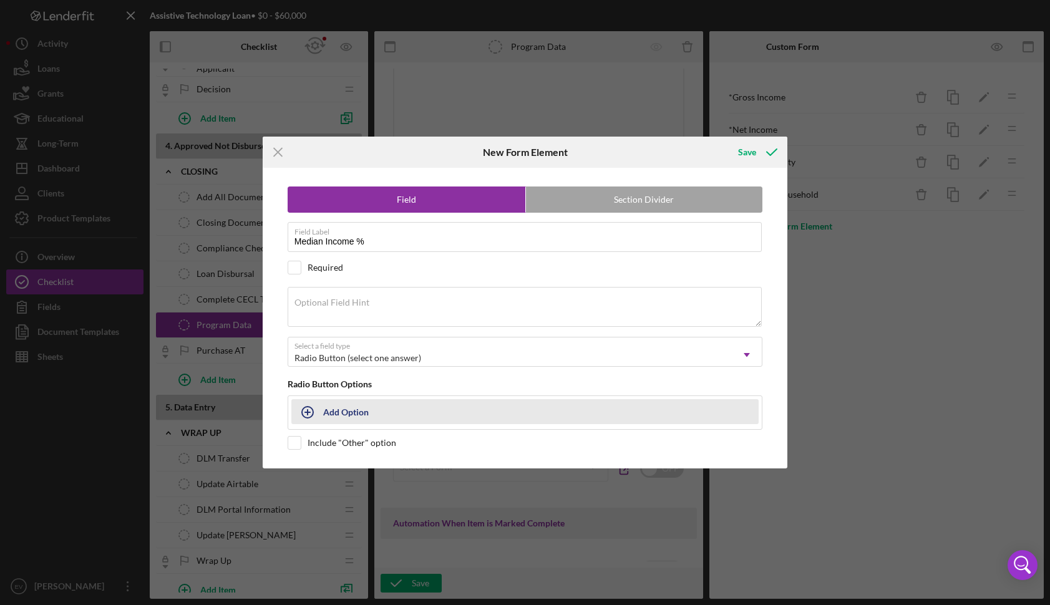
click at [330, 408] on button "Add Option" at bounding box center [525, 411] width 468 height 25
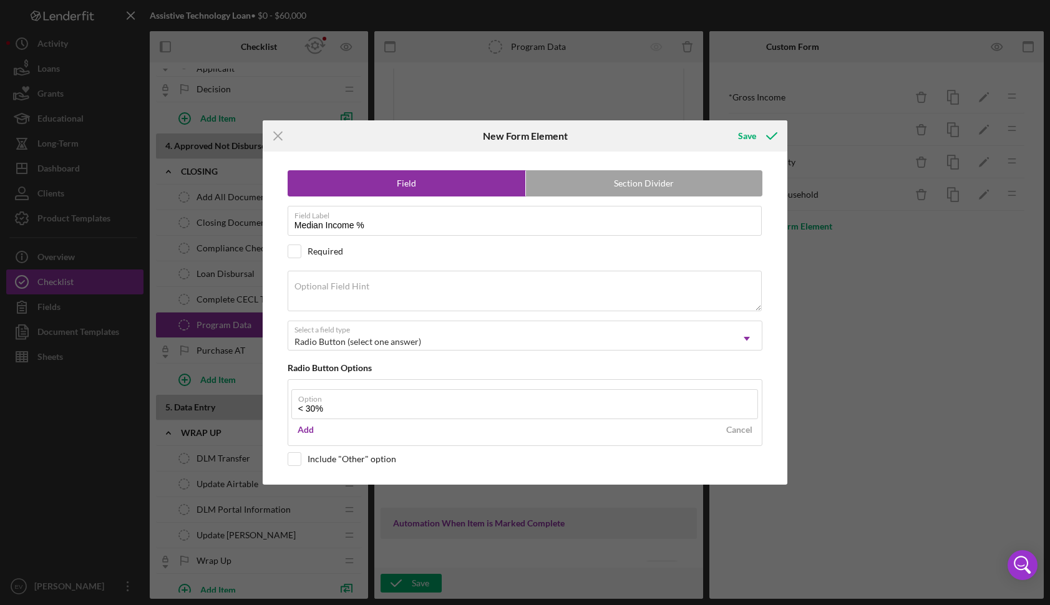
type input "< 30%"
click at [527, 434] on div "Add Cancel" at bounding box center [525, 430] width 468 height 19
click at [308, 429] on div "Add" at bounding box center [306, 430] width 16 height 19
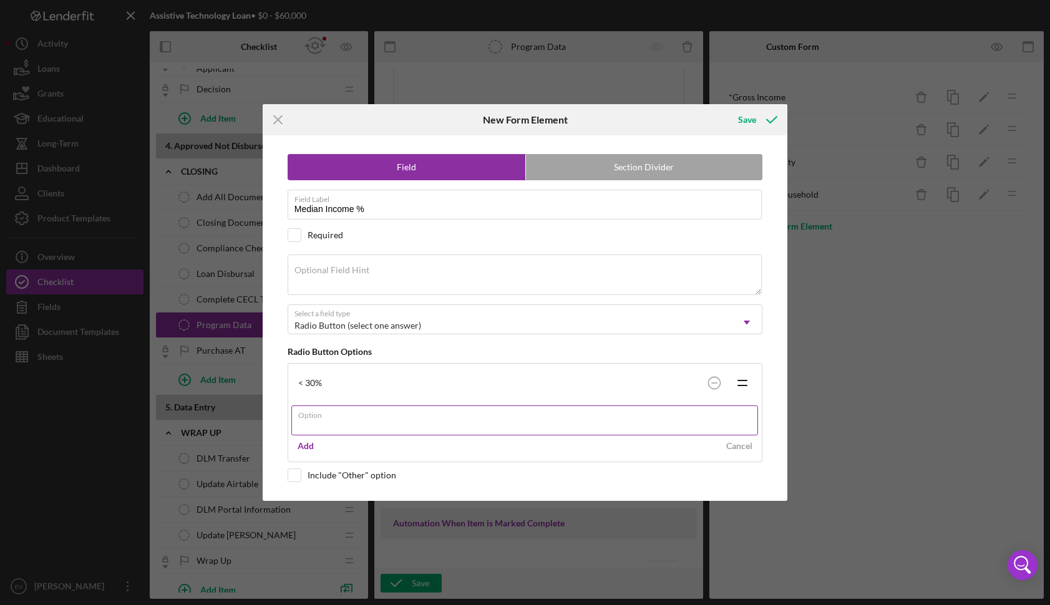
click at [328, 424] on input "Option" at bounding box center [524, 421] width 467 height 30
type input "30 - 50%"
click at [549, 444] on div "Add Cancel" at bounding box center [525, 446] width 468 height 19
click at [301, 446] on div "Add" at bounding box center [306, 446] width 16 height 19
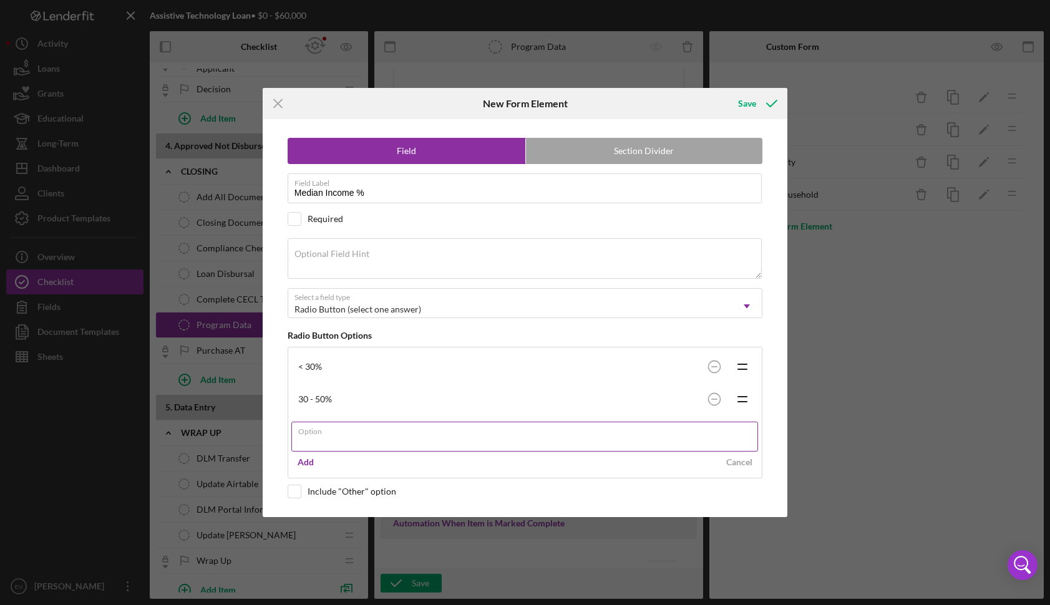
click at [333, 439] on input "Option" at bounding box center [524, 437] width 467 height 30
type input "50 - 80%"
click at [562, 472] on div "Field Section Divider Field Label Median Income % Required Optional Field Hint …" at bounding box center [525, 318] width 513 height 398
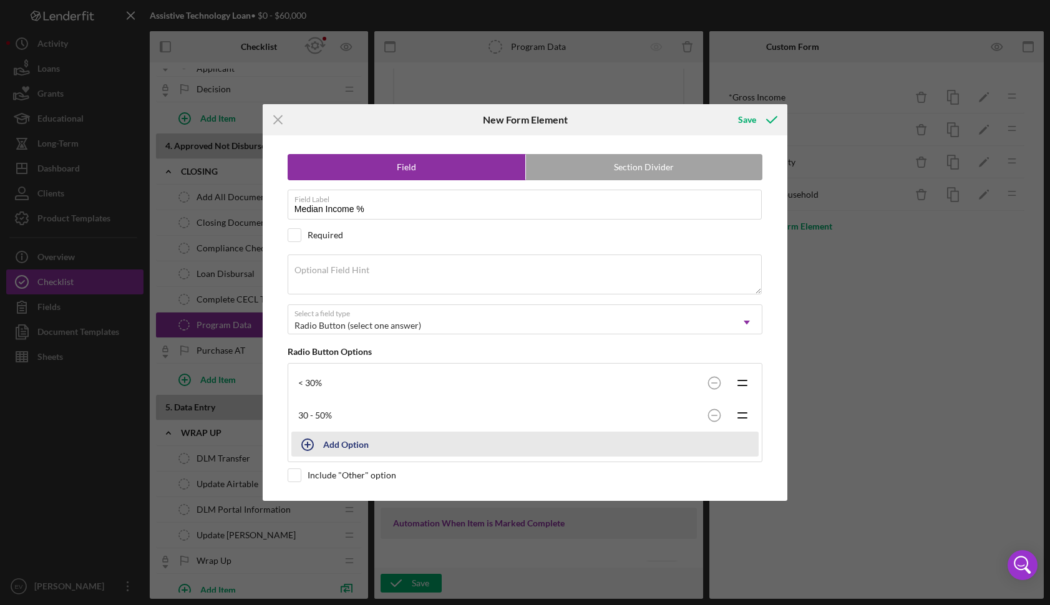
click at [343, 444] on div "Add Option" at bounding box center [346, 445] width 46 height 24
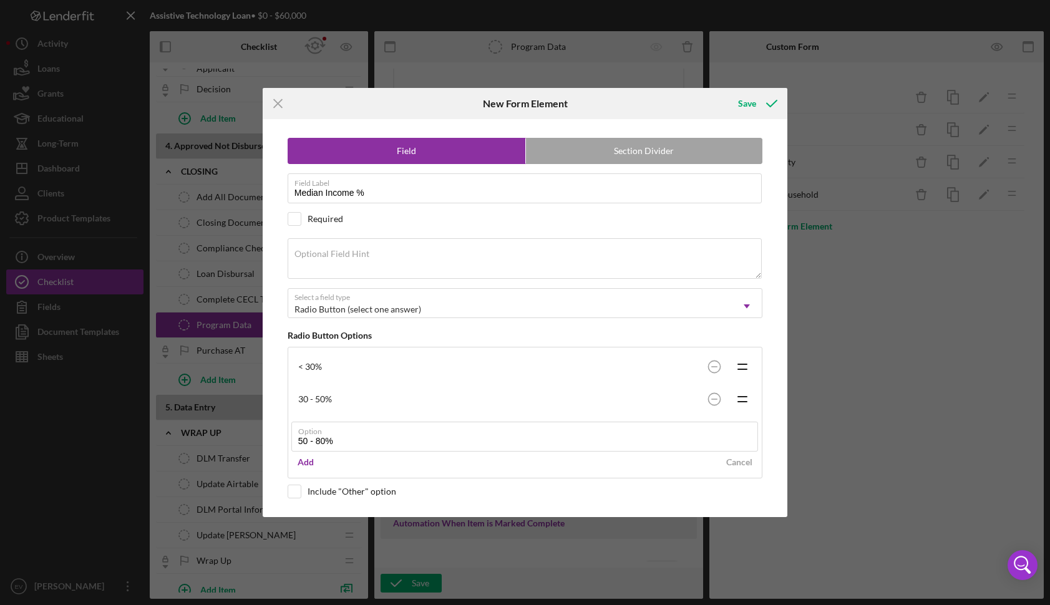
type input "50 - 80%"
click at [541, 469] on div "Add Cancel" at bounding box center [525, 462] width 468 height 19
click at [298, 462] on div "Add" at bounding box center [306, 462] width 16 height 19
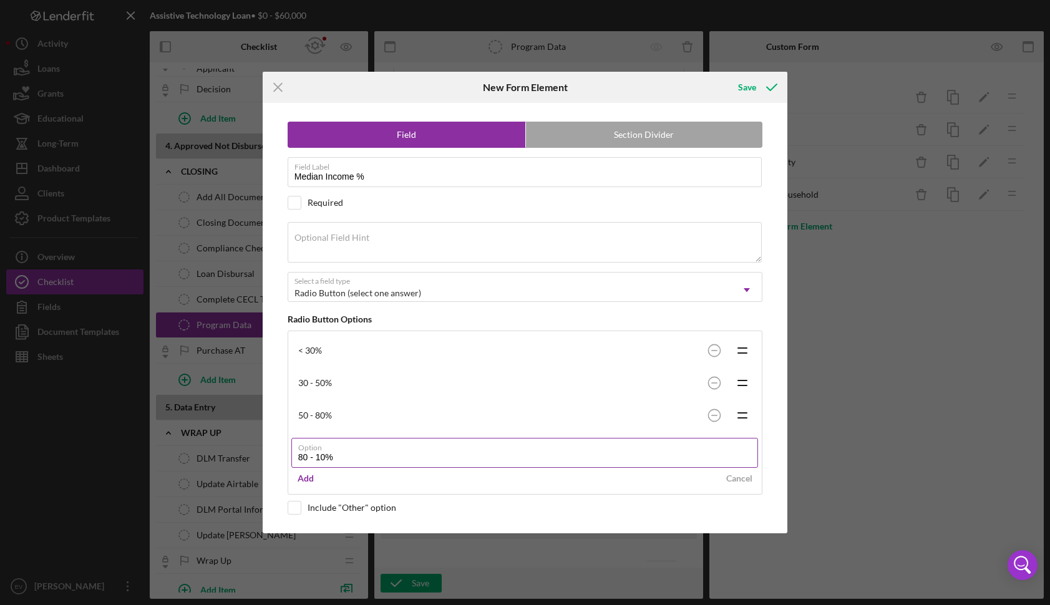
type input "80 - 100%"
click at [594, 500] on div "Field Section Divider Field Label Median Income % Required Optional Field Hint …" at bounding box center [525, 318] width 513 height 430
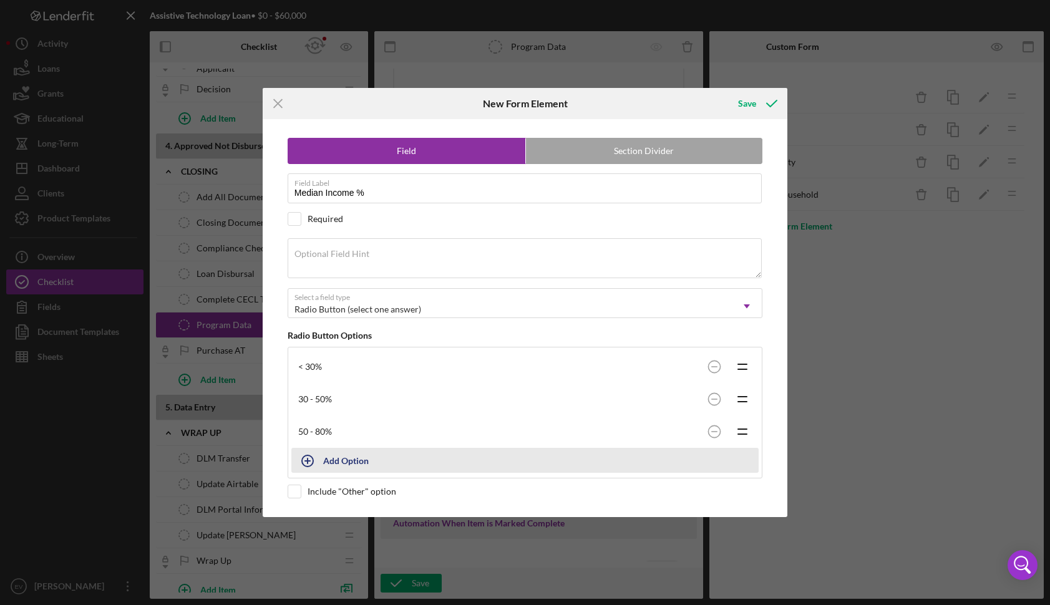
click at [343, 464] on div "Add Option" at bounding box center [346, 461] width 46 height 24
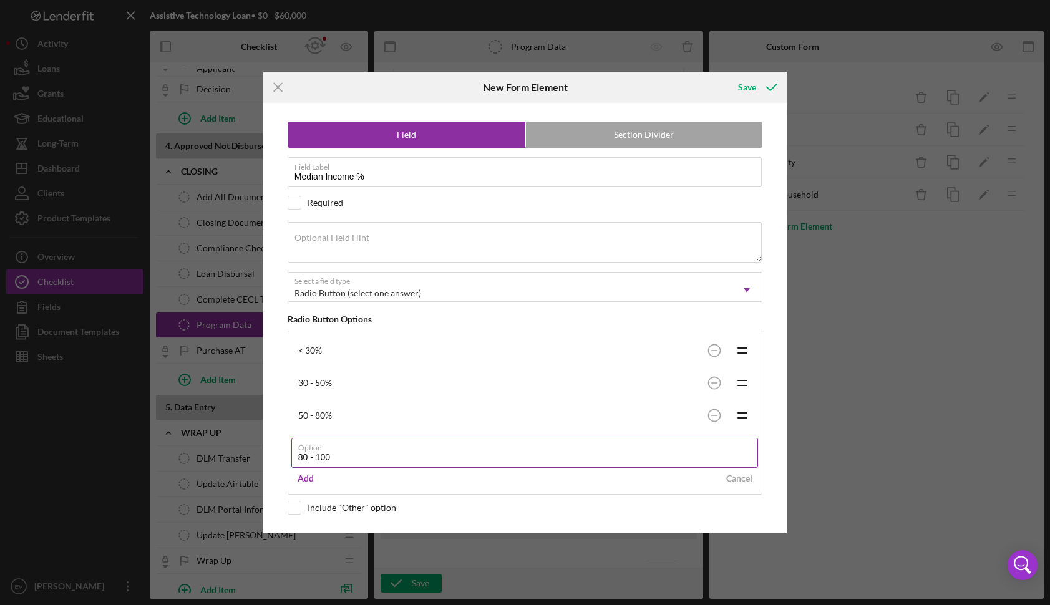
type input "80 - 100%"
click at [408, 458] on input "80 - 100%" at bounding box center [524, 453] width 467 height 30
click at [281, 483] on div "Field Section Divider Field Label Median Income % Required Optional Field Hint …" at bounding box center [525, 318] width 513 height 430
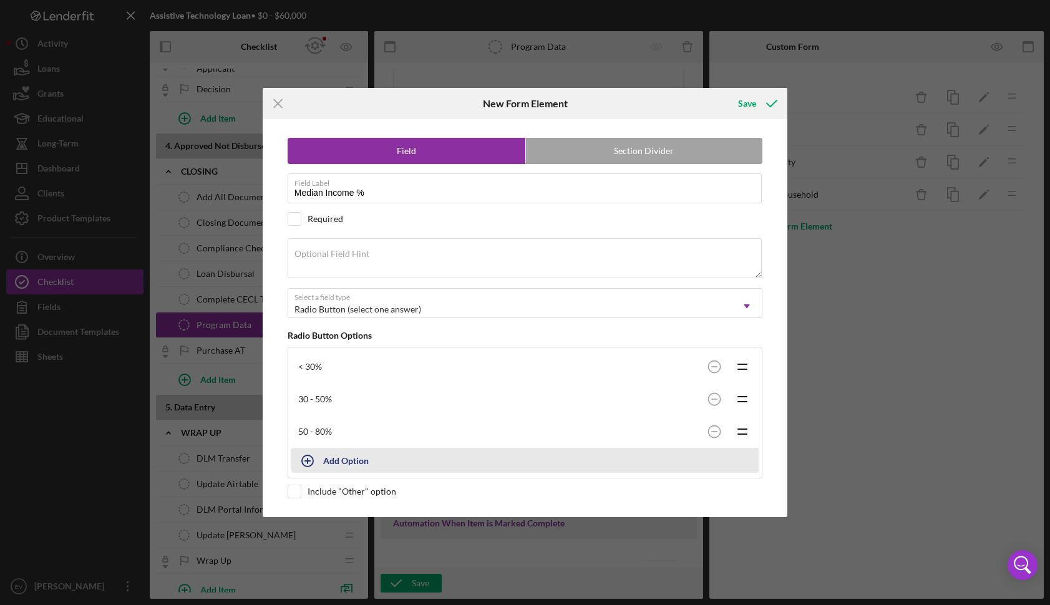
click at [329, 462] on button "Add Option" at bounding box center [525, 460] width 468 height 25
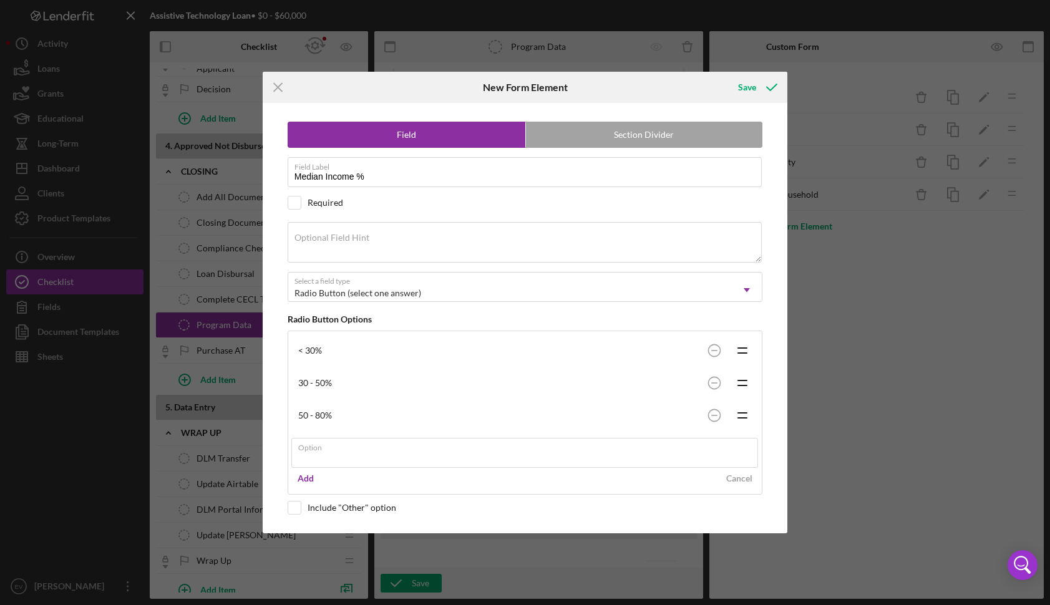
click at [547, 477] on div "Add Cancel" at bounding box center [525, 478] width 468 height 19
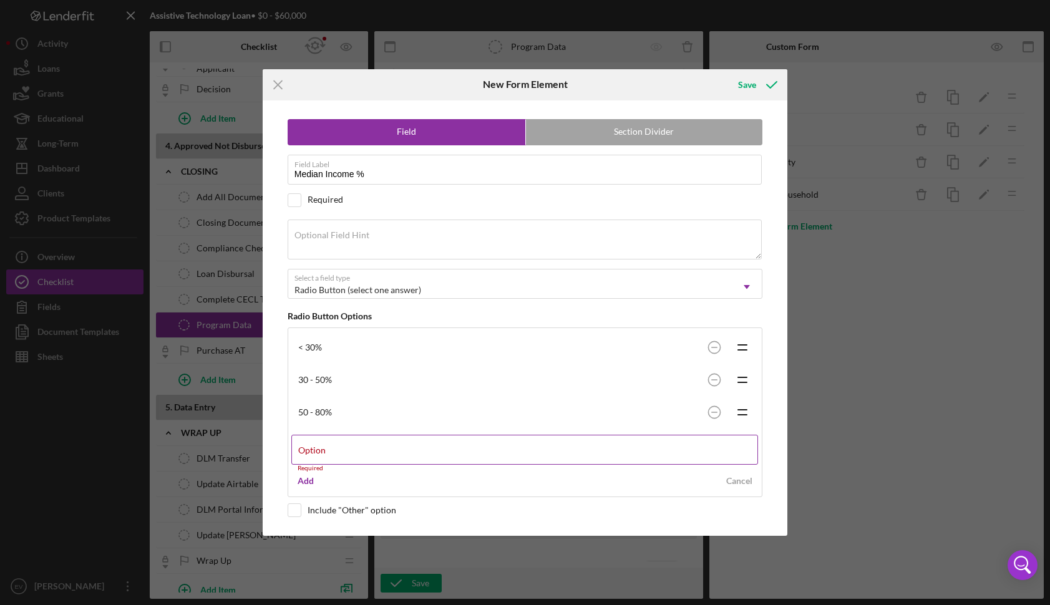
click at [406, 456] on input "Option" at bounding box center [524, 450] width 467 height 30
click at [0, 605] on com-1password-button at bounding box center [0, 605] width 0 height 0
click at [438, 441] on div "Option Required" at bounding box center [525, 453] width 468 height 37
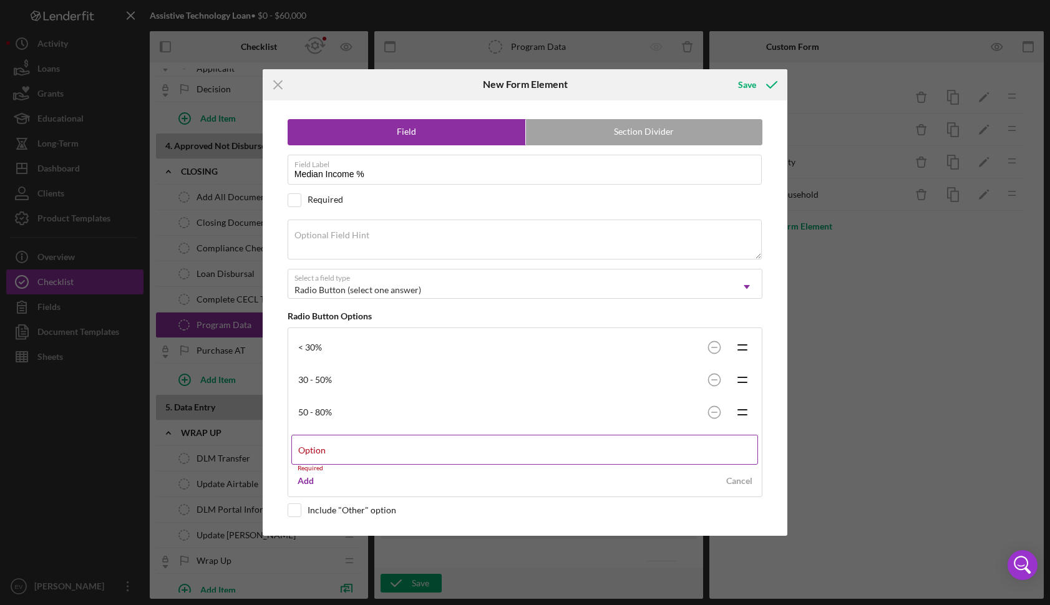
click at [433, 451] on input "Option" at bounding box center [524, 450] width 467 height 30
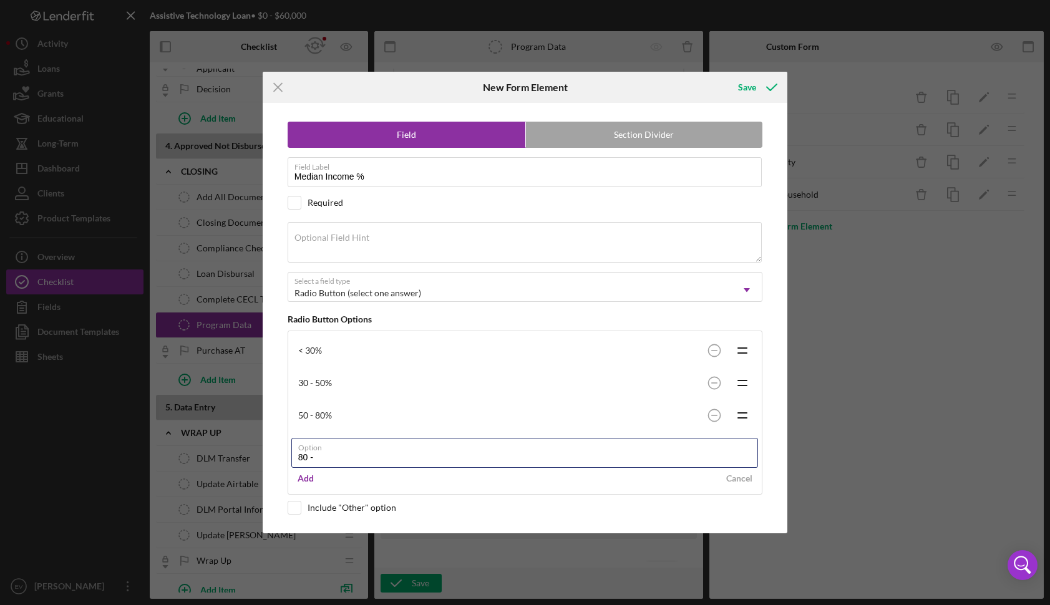
click at [0, 605] on com-1password-button at bounding box center [0, 605] width 0 height 0
type input "80 - 100%"
click at [291, 476] on button "Add" at bounding box center [305, 478] width 29 height 19
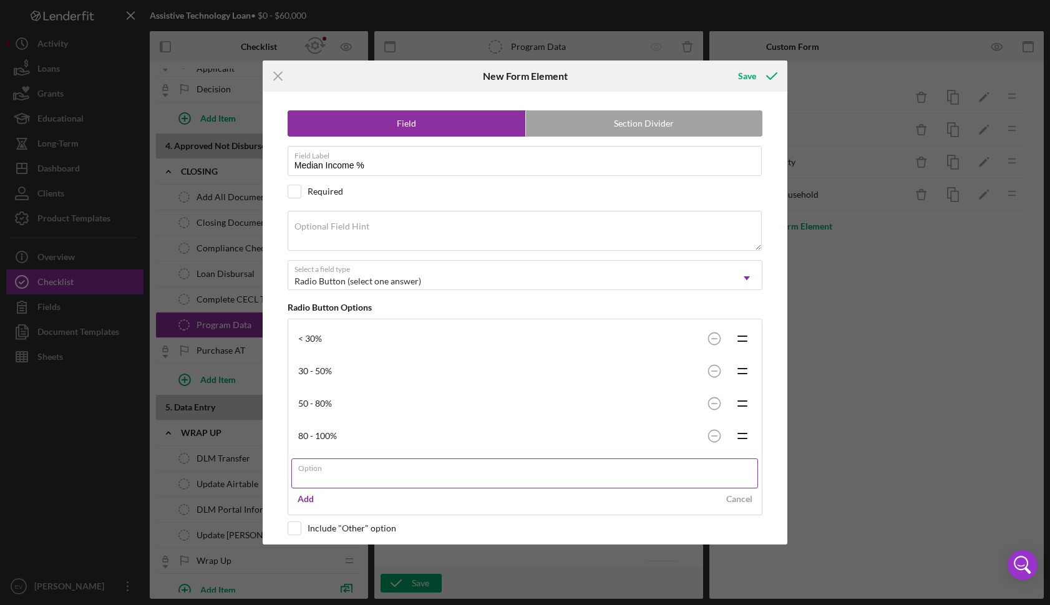
click at [320, 478] on input "Option" at bounding box center [524, 474] width 467 height 30
click at [0, 605] on com-1password-button at bounding box center [0, 605] width 0 height 0
click at [417, 486] on input "Option" at bounding box center [524, 474] width 467 height 30
click at [448, 484] on input "100 - 120%" at bounding box center [524, 474] width 467 height 30
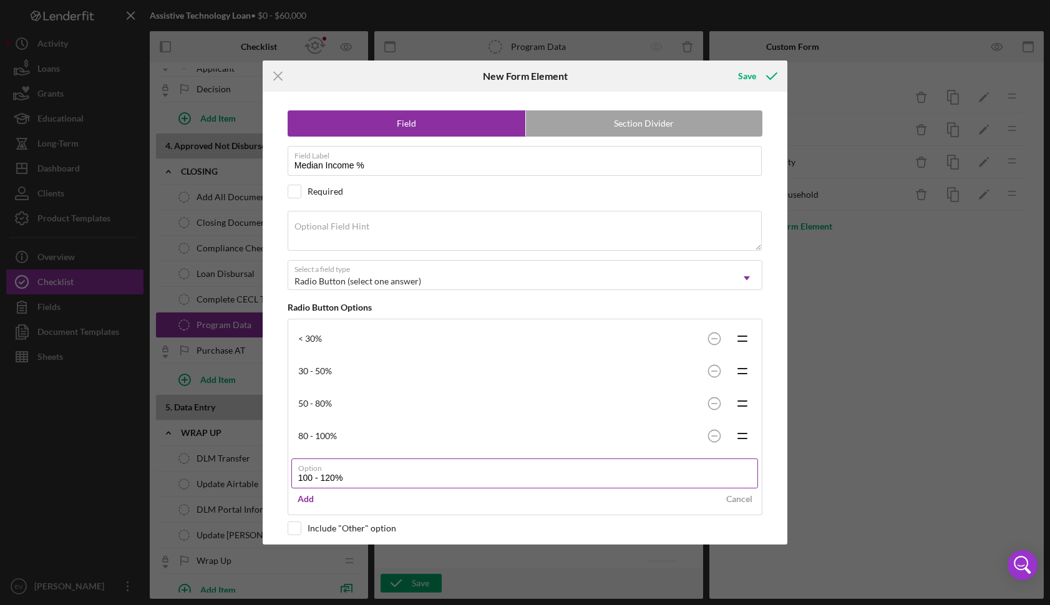
click at [433, 477] on input "100 - 120%" at bounding box center [524, 474] width 467 height 30
type input "100 - 120%"
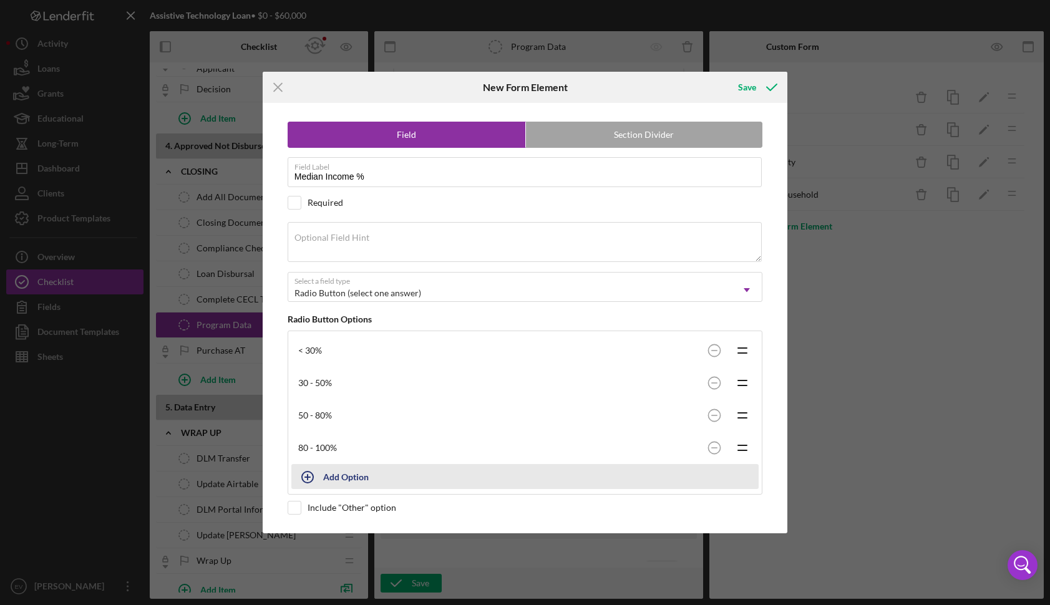
click at [365, 475] on div "Add Option" at bounding box center [346, 477] width 46 height 24
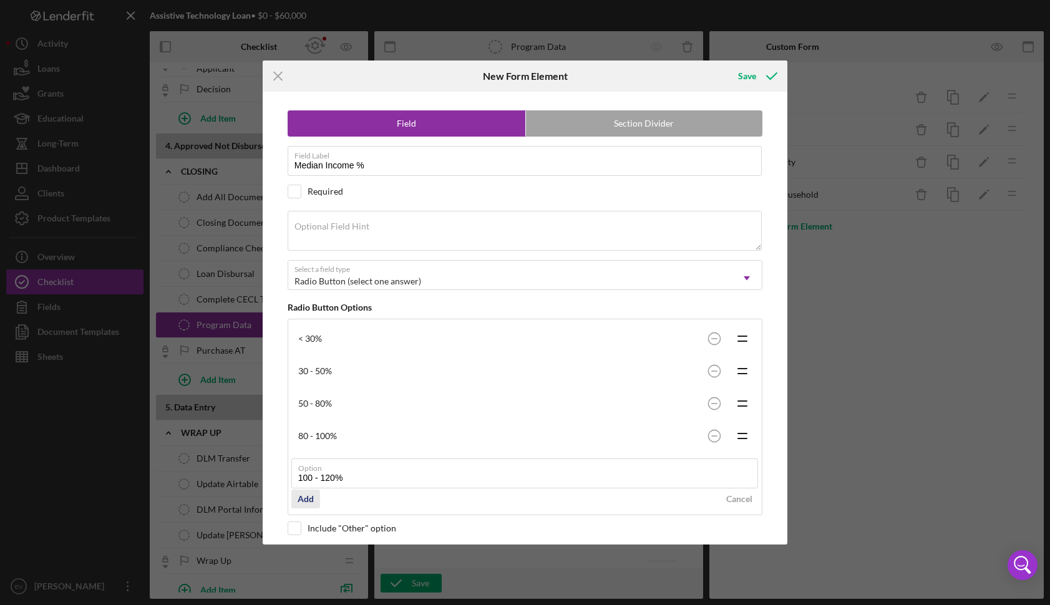
type input "100 - 120%"
click at [310, 499] on div "Add" at bounding box center [306, 499] width 16 height 19
type input "> 120%"
click at [303, 529] on div "Add" at bounding box center [306, 531] width 16 height 19
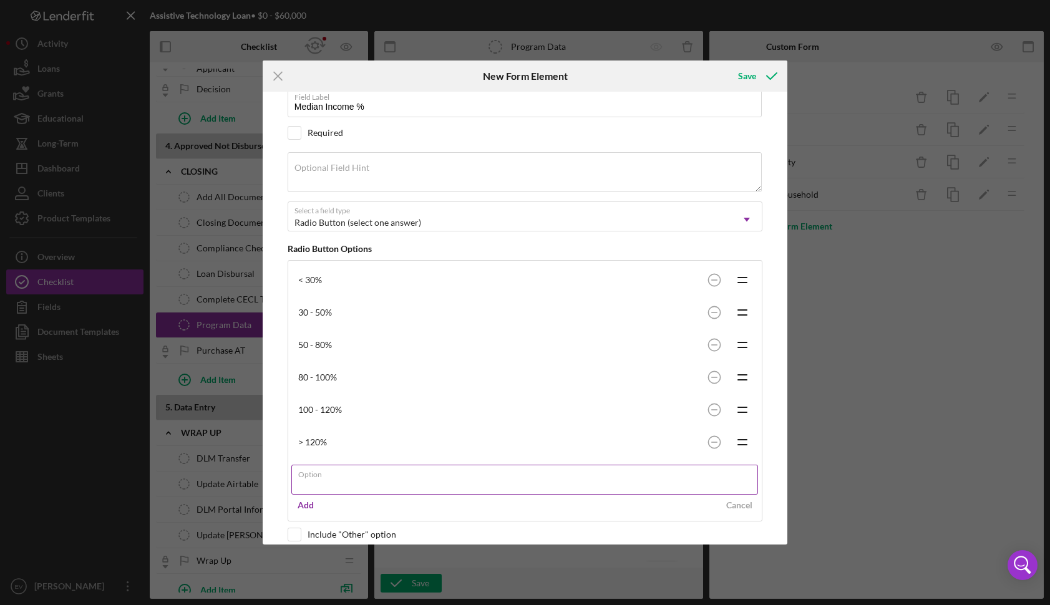
scroll to position [0, 0]
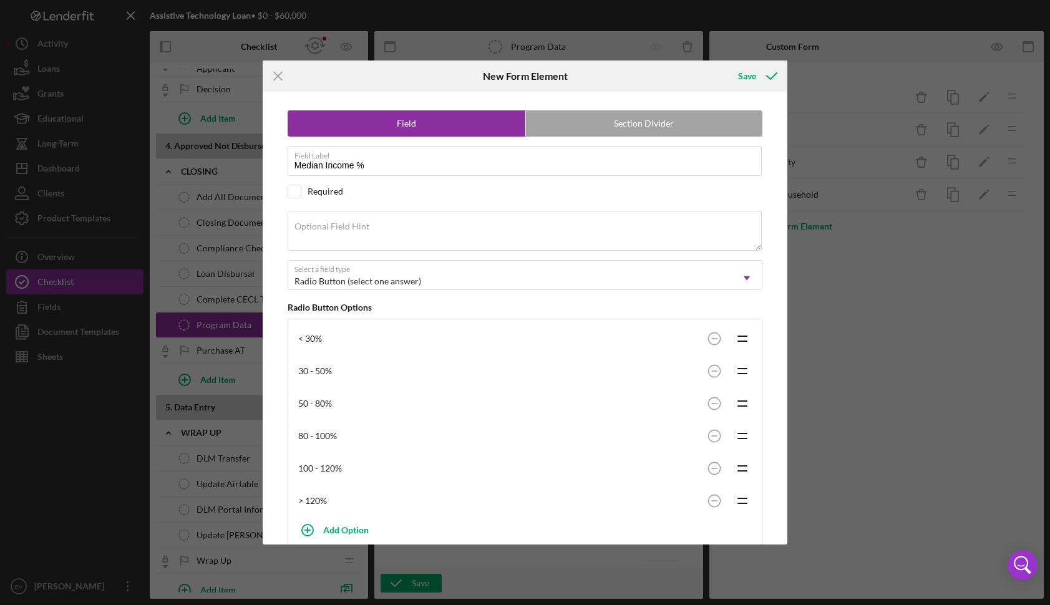
click at [316, 187] on div "Required" at bounding box center [326, 192] width 36 height 10
checkbox input "true"
click at [752, 77] on div "Save" at bounding box center [747, 76] width 18 height 25
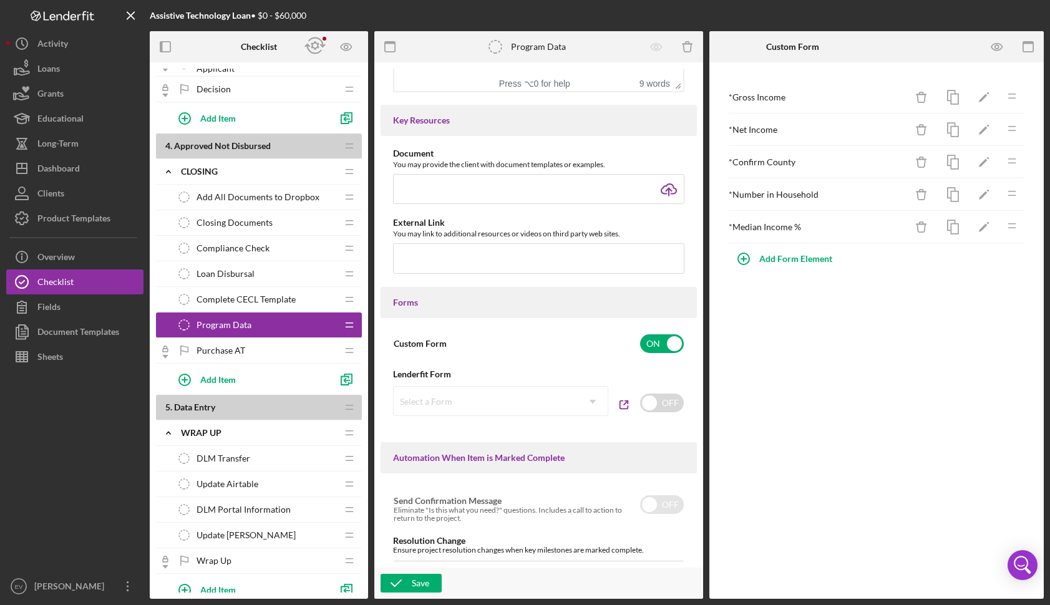
scroll to position [369, 0]
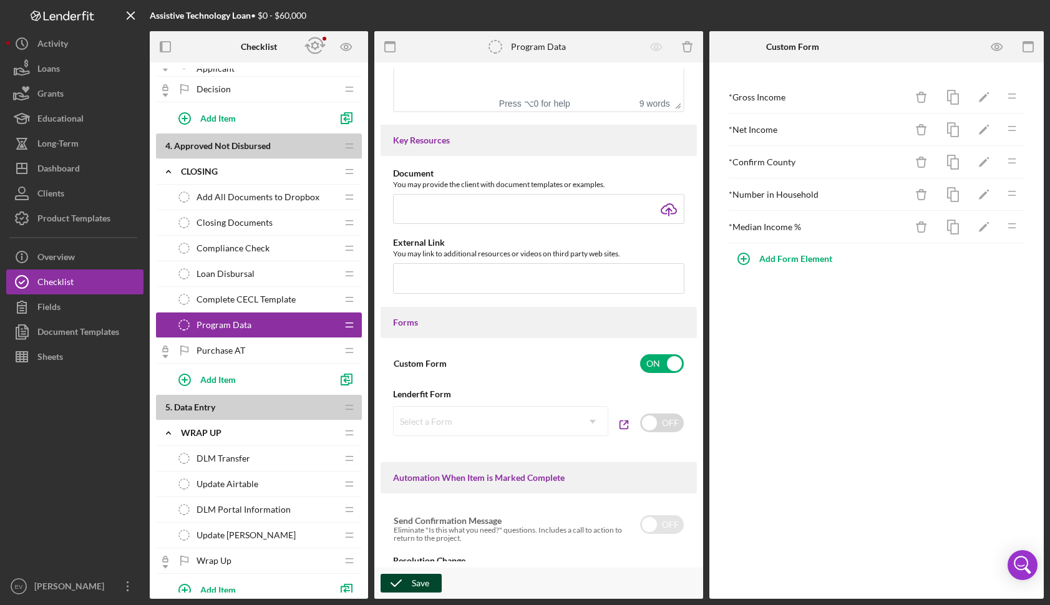
click at [389, 581] on icon "button" at bounding box center [396, 583] width 31 height 31
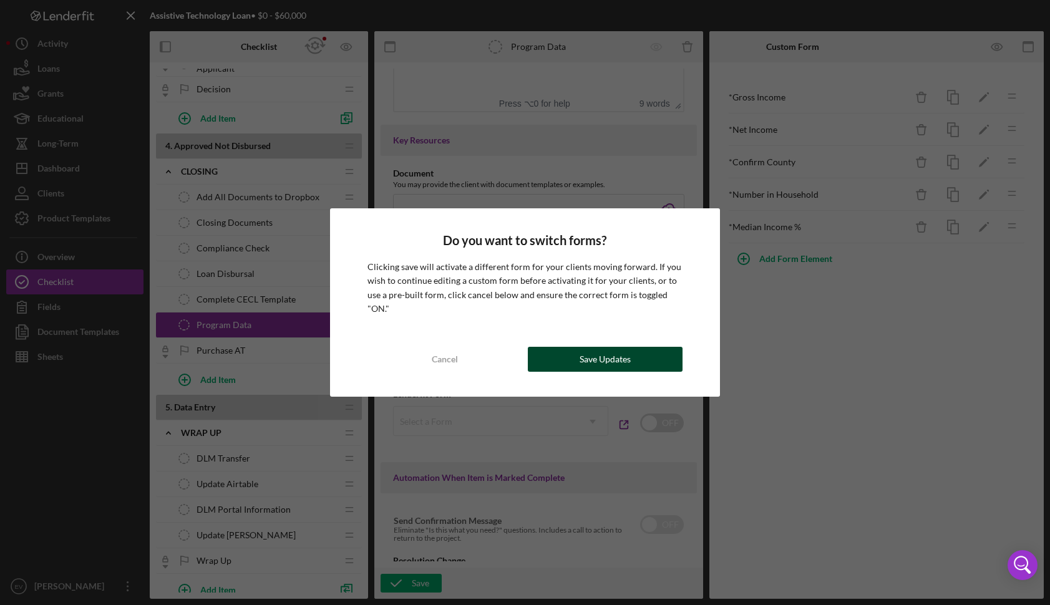
click at [635, 353] on button "Save Updates" at bounding box center [605, 359] width 154 height 25
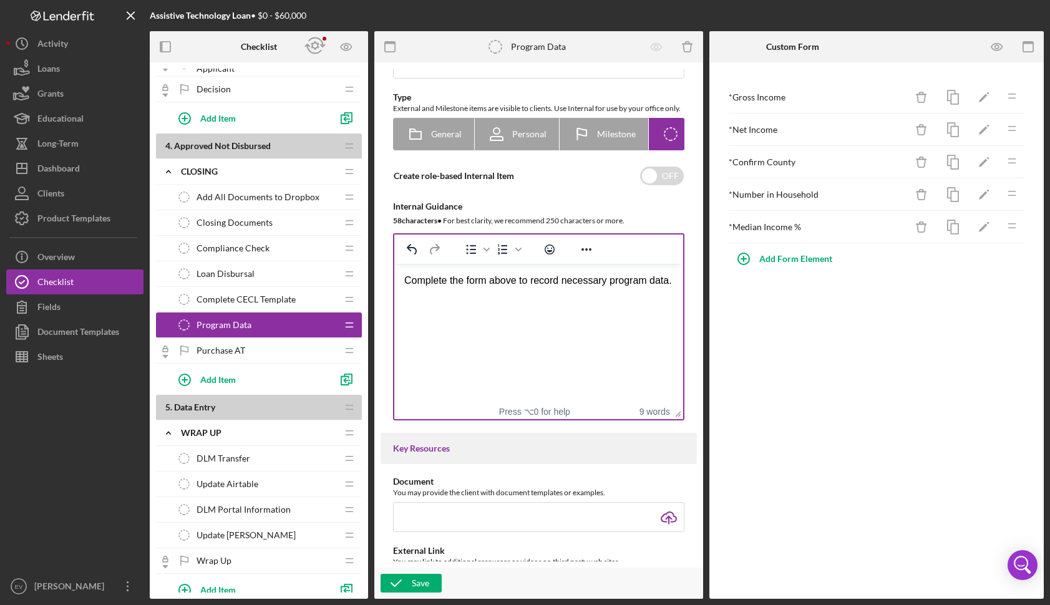
scroll to position [53, 0]
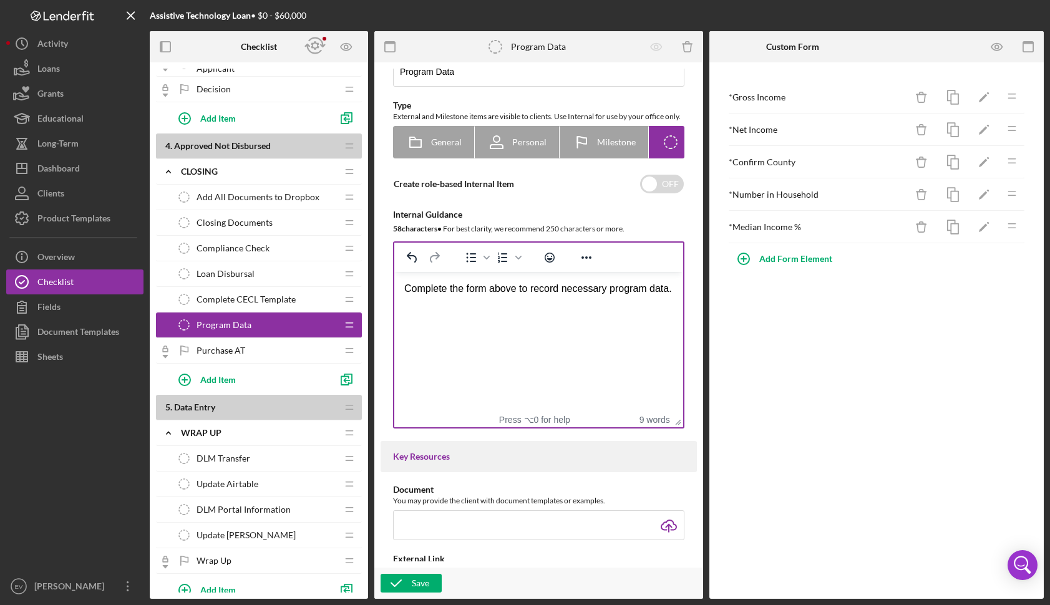
click at [455, 296] on div "Complete the form above to record necessary program data." at bounding box center [538, 289] width 269 height 14
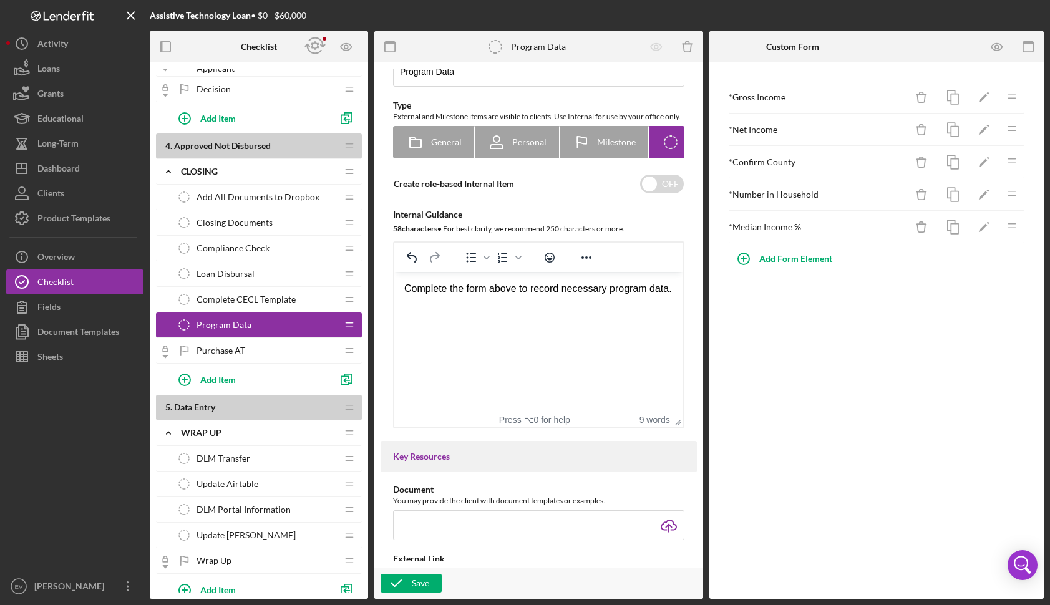
click at [425, 296] on div "Complete the form above to record necessary program data." at bounding box center [538, 289] width 269 height 14
click at [250, 480] on span "Update Airtable" at bounding box center [228, 484] width 62 height 10
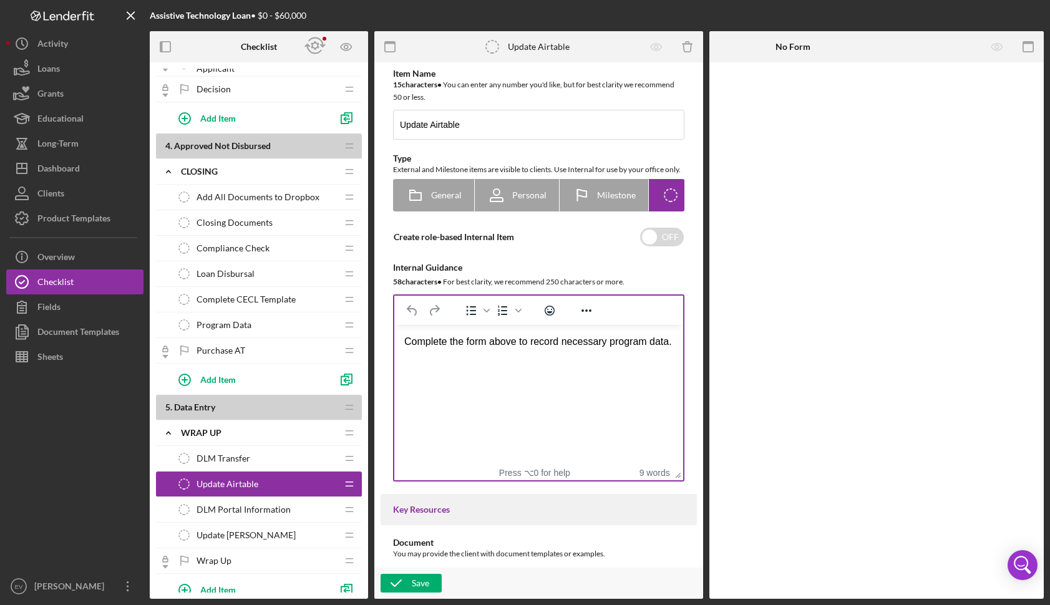
click at [494, 359] on html "Complete the form above to record necessary program data." at bounding box center [538, 342] width 289 height 34
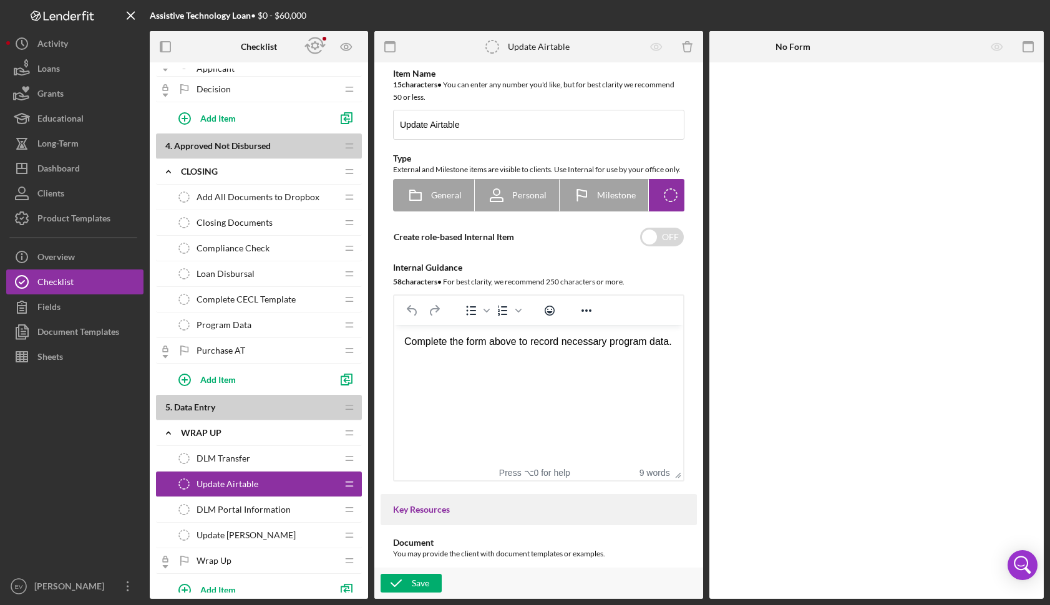
drag, startPoint x: 469, startPoint y: 368, endPoint x: 399, endPoint y: 335, distance: 76.5
click at [399, 335] on html "Complete the form above to record necessary program data." at bounding box center [538, 342] width 289 height 34
drag, startPoint x: 441, startPoint y: 357, endPoint x: 397, endPoint y: 330, distance: 51.3
click at [397, 330] on html "Complete the form above to record necessary program data." at bounding box center [538, 342] width 289 height 34
click at [419, 590] on div "Save" at bounding box center [420, 583] width 17 height 19
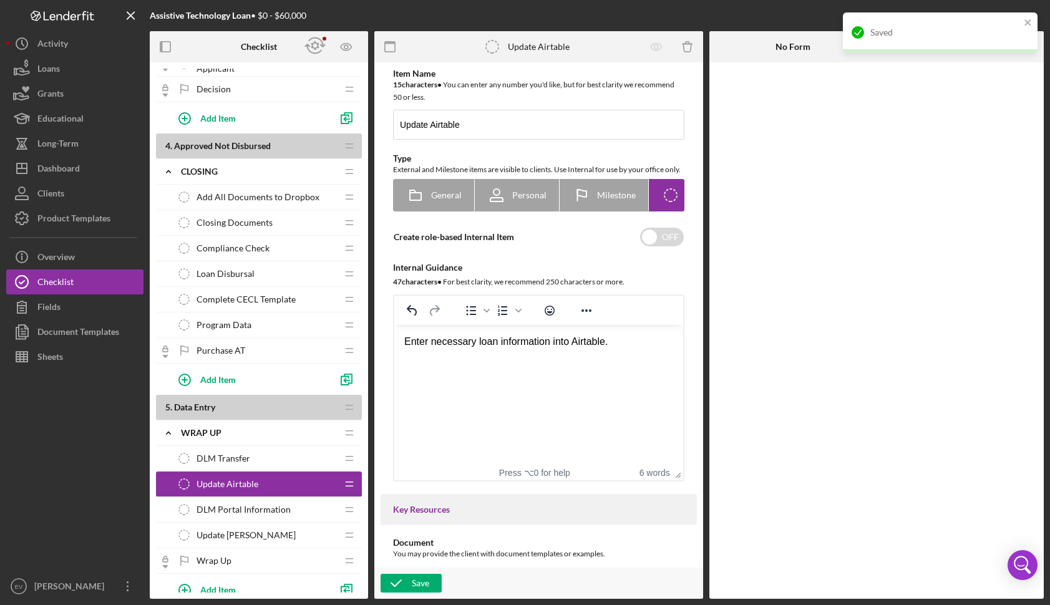
click at [492, 342] on div "Enter necessary loan information into Airtable." at bounding box center [538, 342] width 269 height 14
click at [396, 582] on icon "button" at bounding box center [396, 583] width 31 height 31
click at [252, 327] on div "Program Data Program Data" at bounding box center [254, 325] width 165 height 25
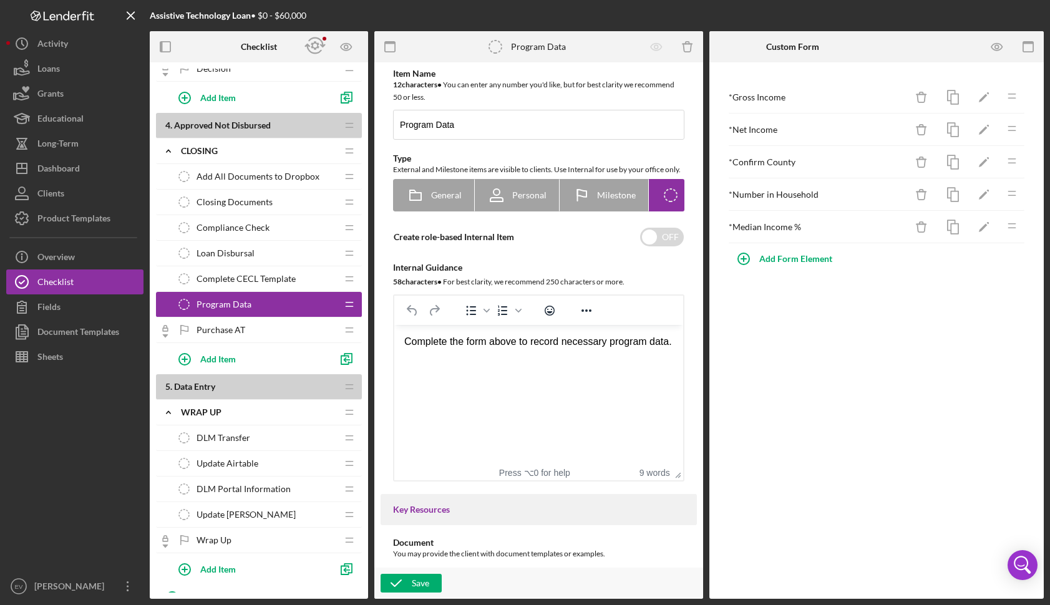
scroll to position [1142, 0]
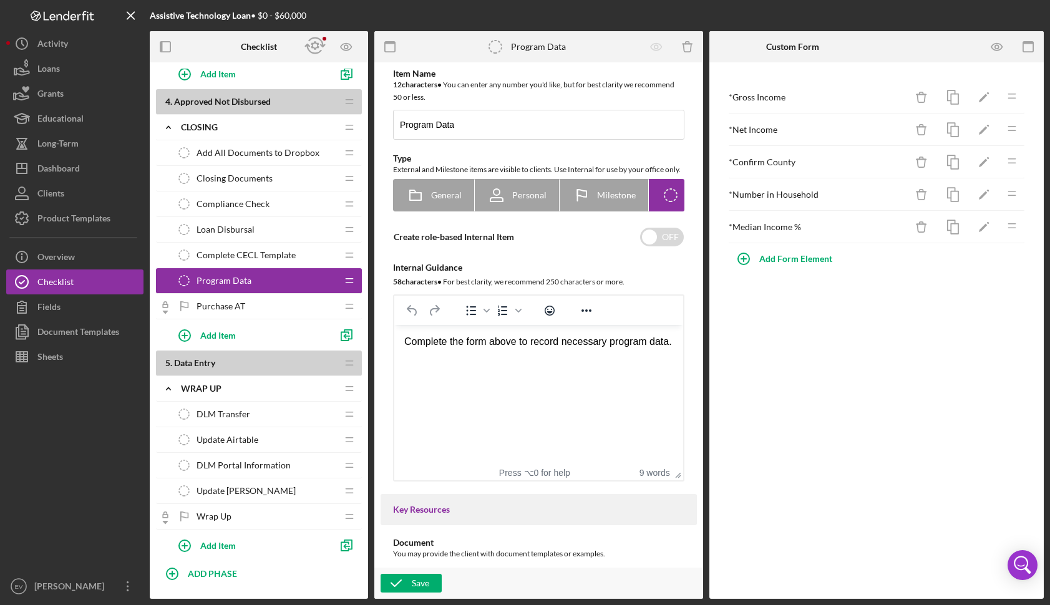
click at [203, 517] on span "Wrap Up" at bounding box center [214, 517] width 35 height 10
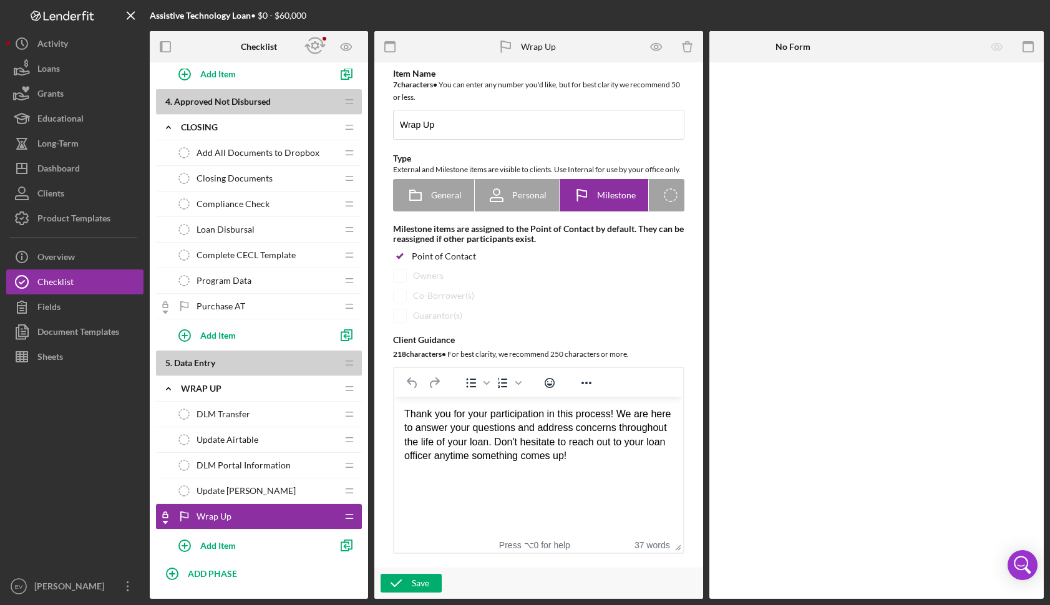
click at [213, 308] on span "Purchase AT" at bounding box center [221, 306] width 49 height 10
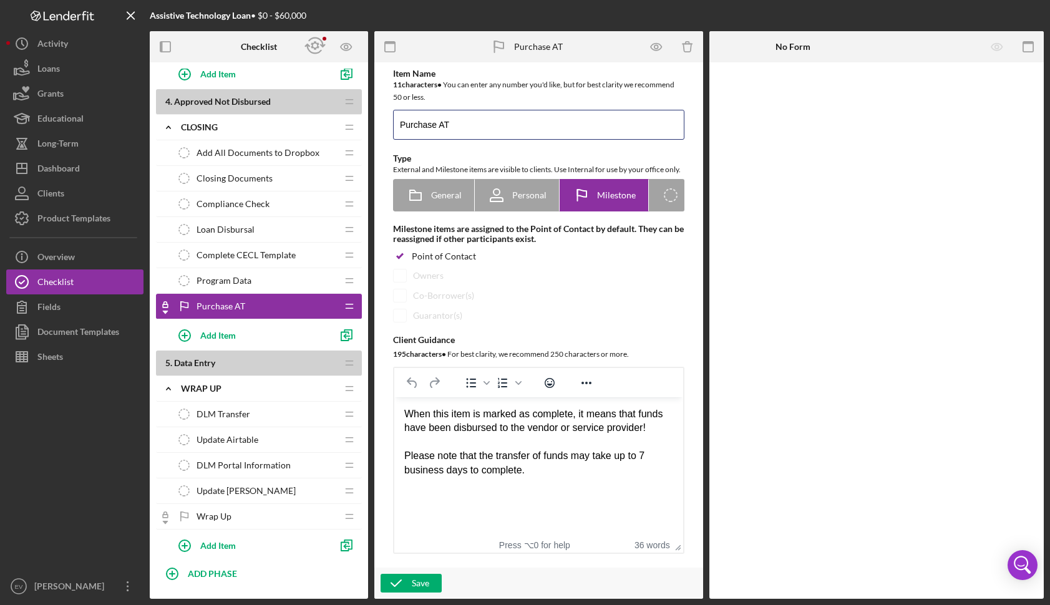
drag, startPoint x: 458, startPoint y: 114, endPoint x: 387, endPoint y: 115, distance: 70.5
click at [387, 115] on div "Item Name 11 character s • You can enter any number you'd like, but for best cl…" at bounding box center [539, 312] width 316 height 486
drag, startPoint x: 438, startPoint y: 122, endPoint x: 430, endPoint y: 122, distance: 7.5
click at [430, 124] on input "Purchase AT" at bounding box center [538, 125] width 291 height 30
click at [431, 122] on input "Purchase AT" at bounding box center [538, 125] width 291 height 30
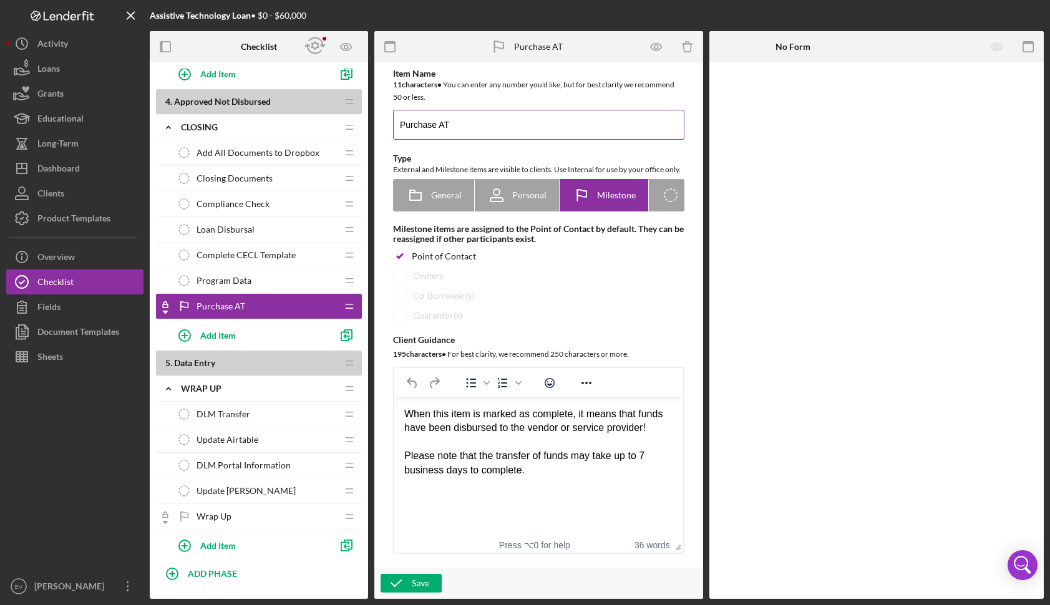
click at [431, 122] on input "Purchase AT" at bounding box center [538, 125] width 291 height 30
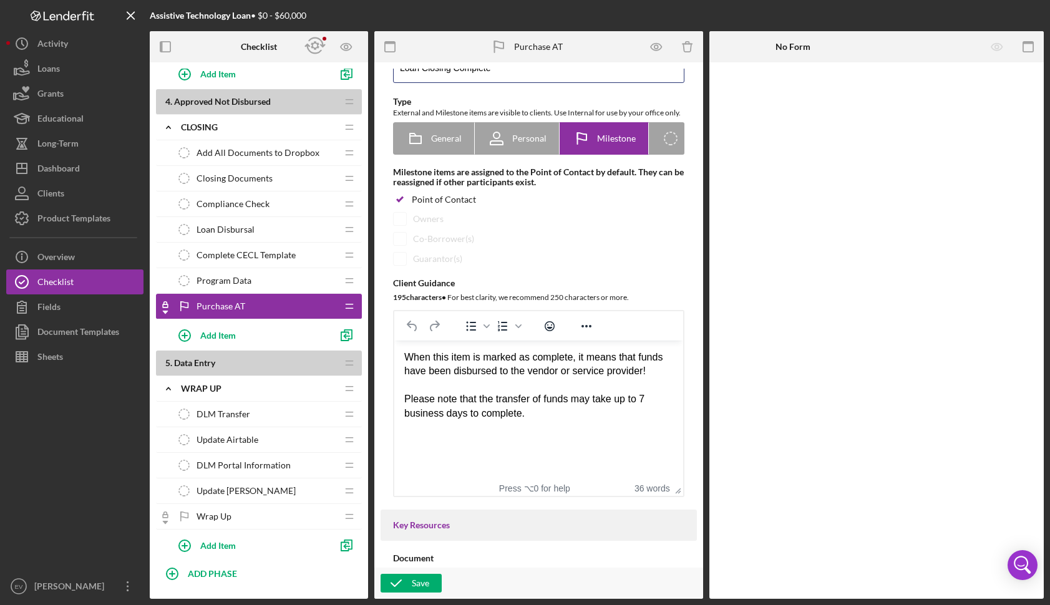
scroll to position [64, 0]
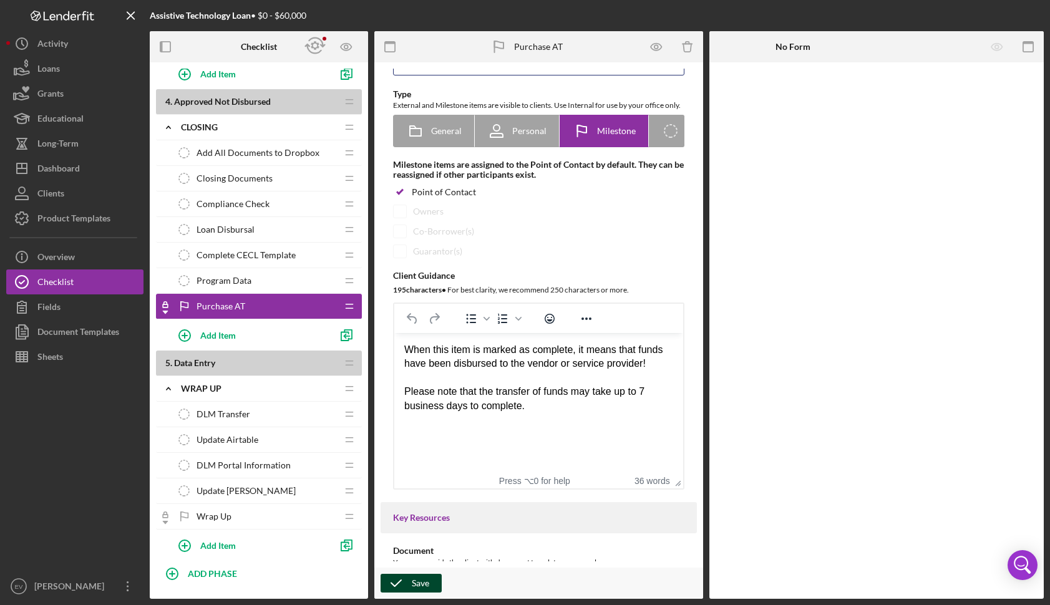
type input "Loan Closing Complete"
click at [418, 580] on div "Save" at bounding box center [420, 583] width 17 height 19
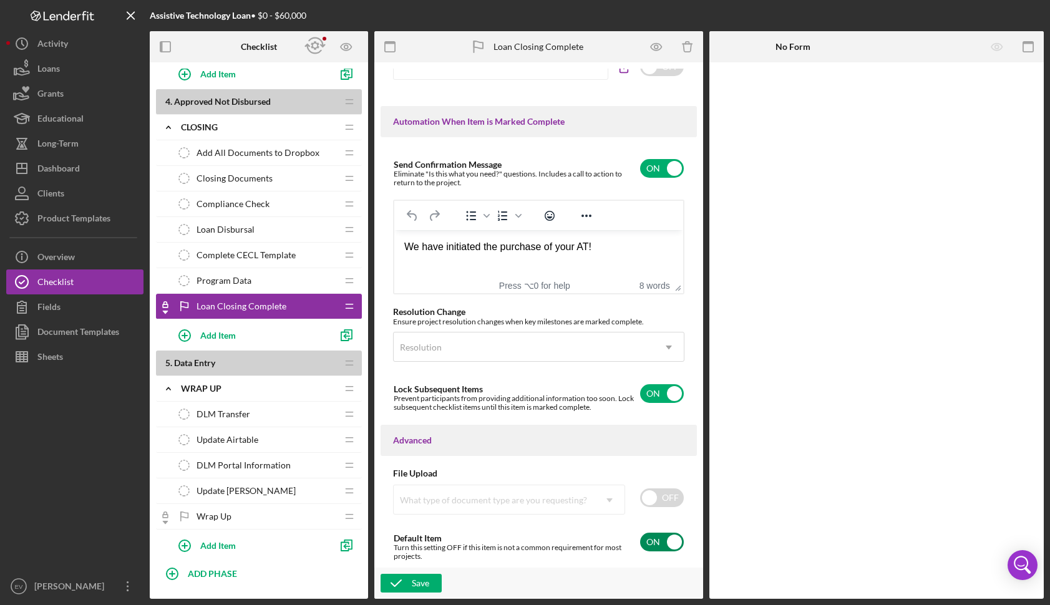
scroll to position [815, 0]
click at [226, 514] on span "Wrap Up" at bounding box center [214, 517] width 35 height 10
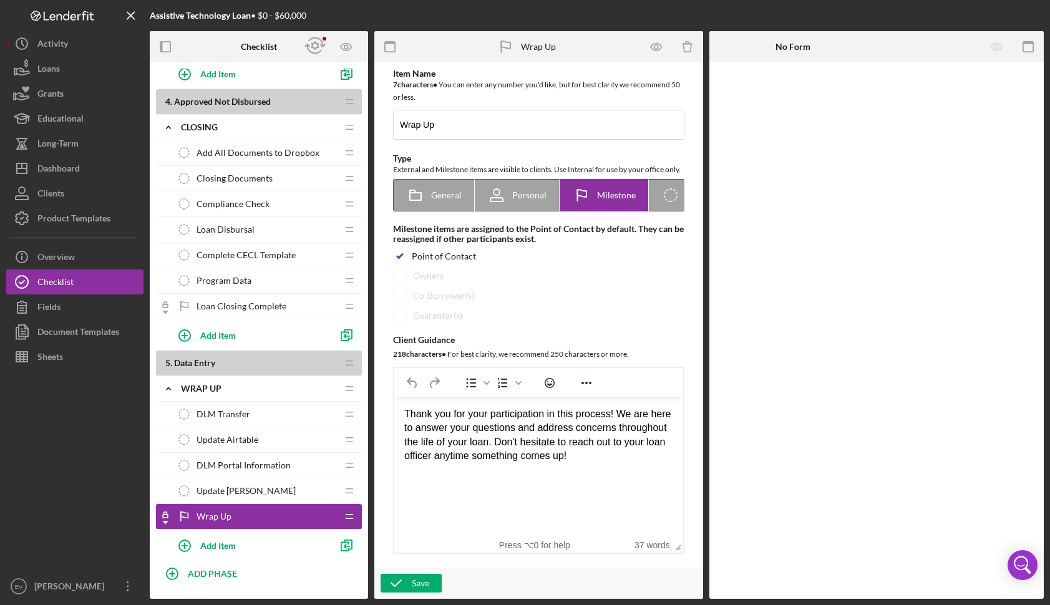
click at [668, 211] on icon "Icon/Checklist Item Internal" at bounding box center [670, 195] width 31 height 31
radio input "false"
radio input "true"
checkbox input "false"
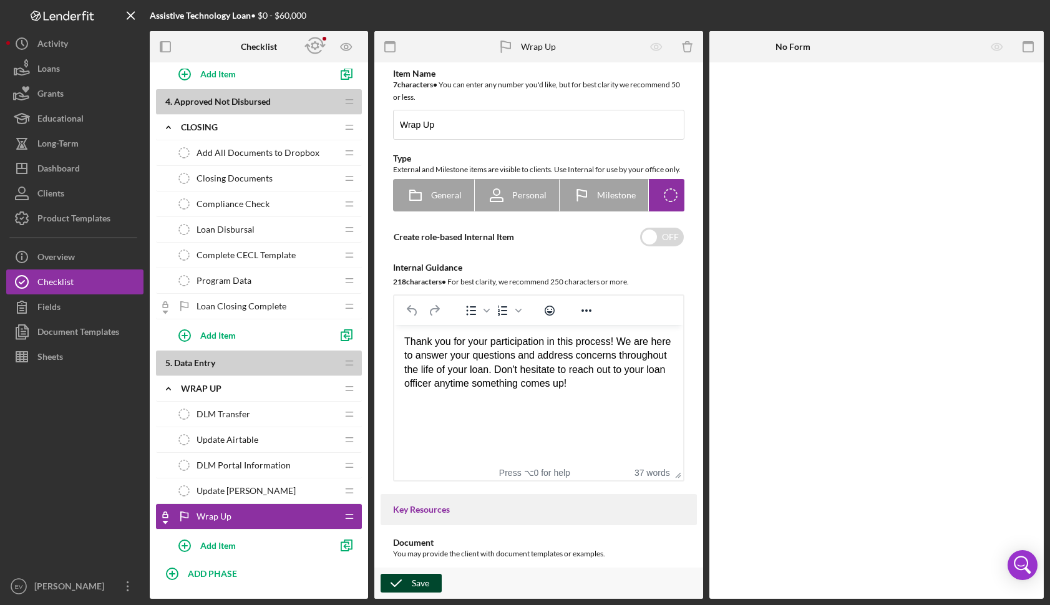
click at [412, 589] on div "Save" at bounding box center [420, 583] width 17 height 19
click at [264, 280] on div "Program Data Program Data" at bounding box center [254, 280] width 165 height 25
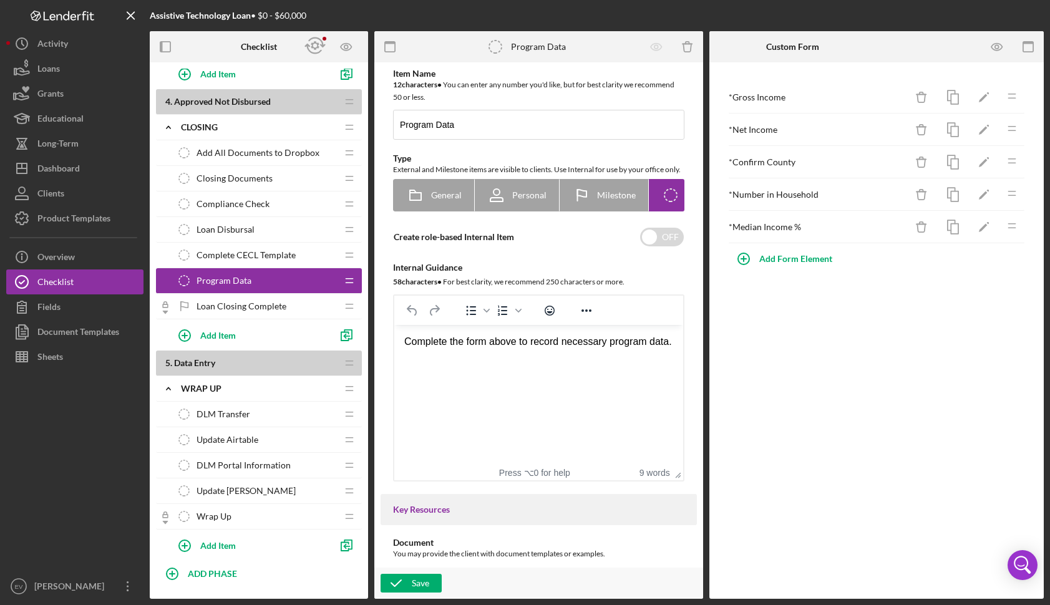
click at [261, 310] on span "Loan Closing Complete" at bounding box center [242, 306] width 90 height 10
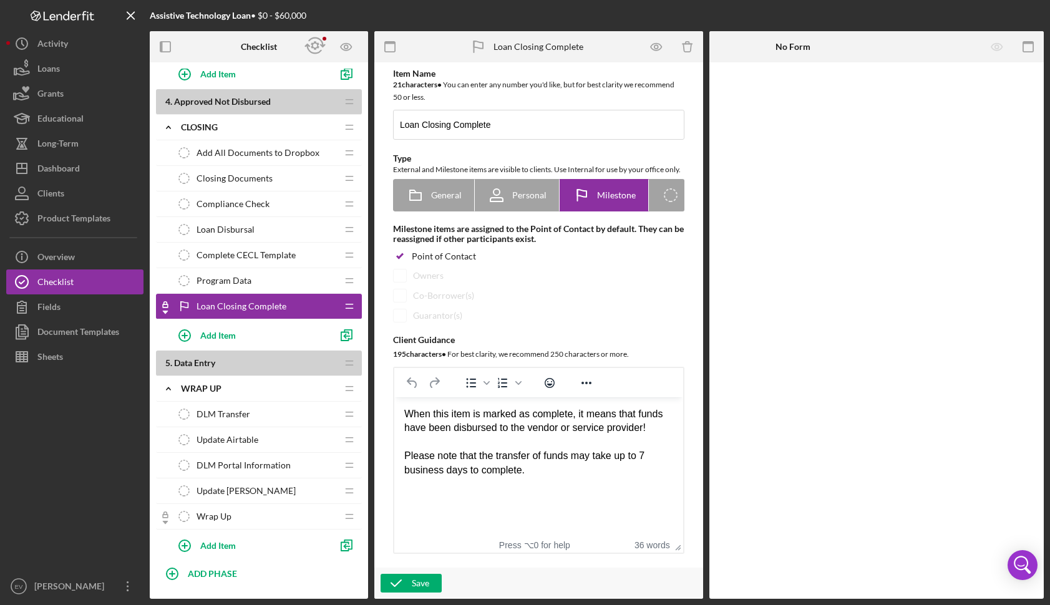
click at [239, 286] on div "Program Data Program Data" at bounding box center [254, 280] width 165 height 25
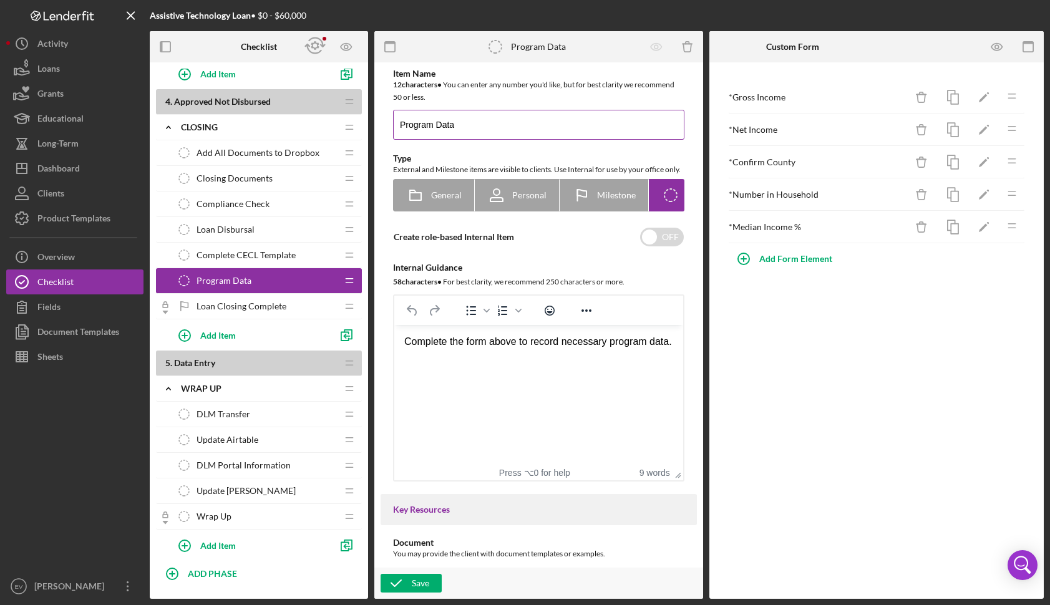
click at [492, 135] on input "Program Data" at bounding box center [538, 125] width 291 height 30
type input "Program Data and Decision"
click at [796, 260] on div "Add Form Element" at bounding box center [796, 259] width 73 height 25
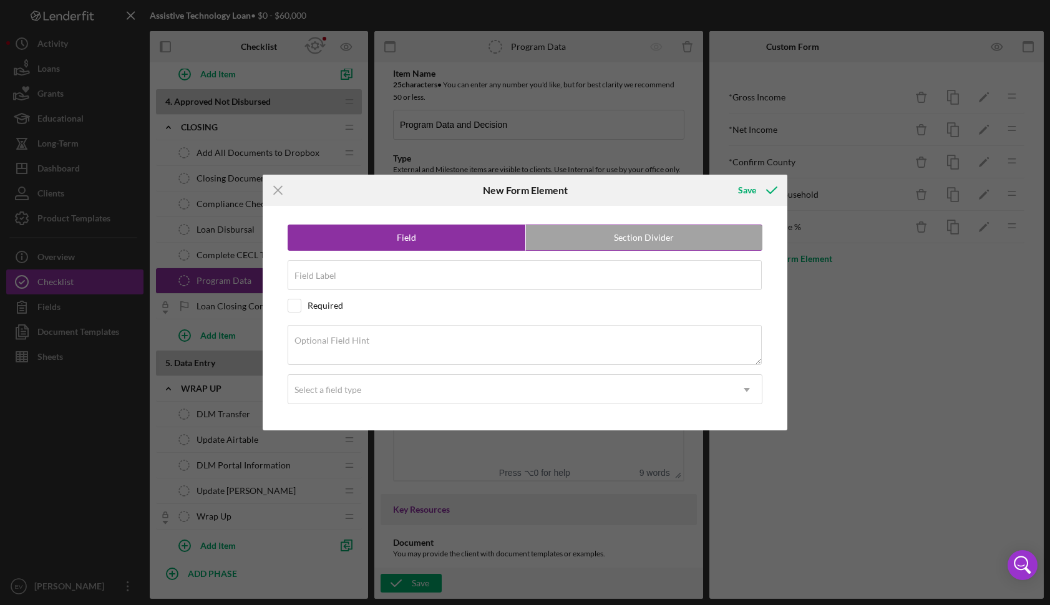
click at [632, 240] on label "Section Divider" at bounding box center [644, 237] width 237 height 25
radio input "false"
radio input "true"
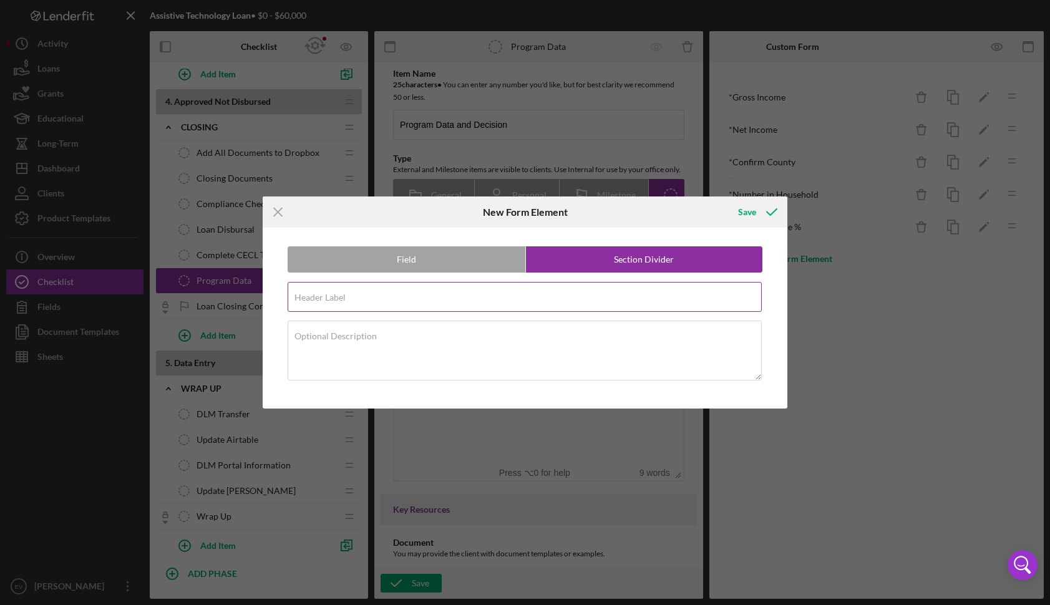
click at [526, 290] on div "Header Label Required" at bounding box center [526, 297] width 476 height 31
type input "Program Data"
click at [756, 215] on div "Save" at bounding box center [747, 212] width 18 height 25
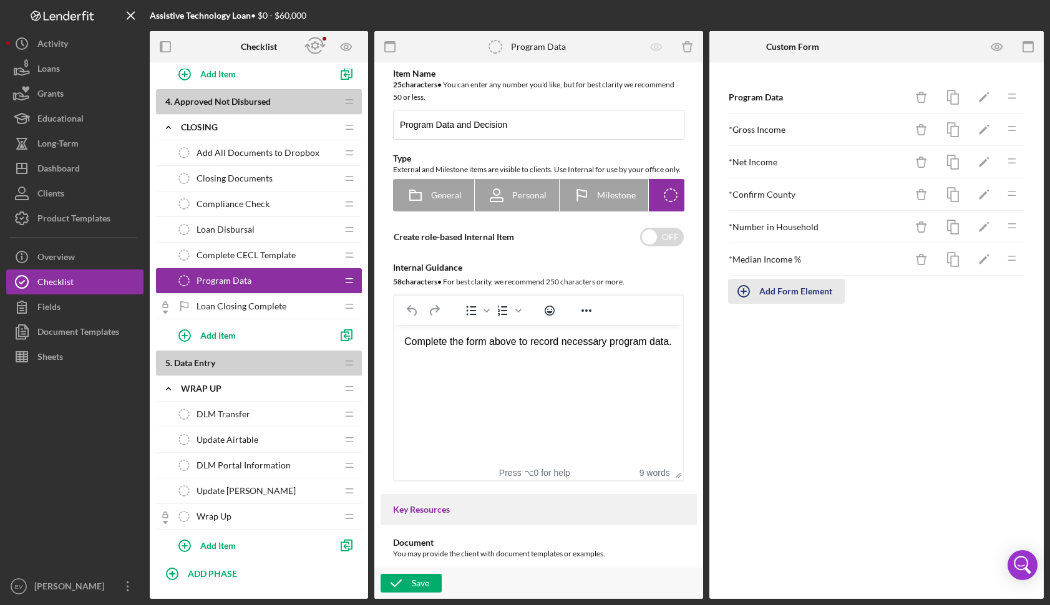
click at [790, 297] on div "Add Form Element" at bounding box center [796, 291] width 73 height 25
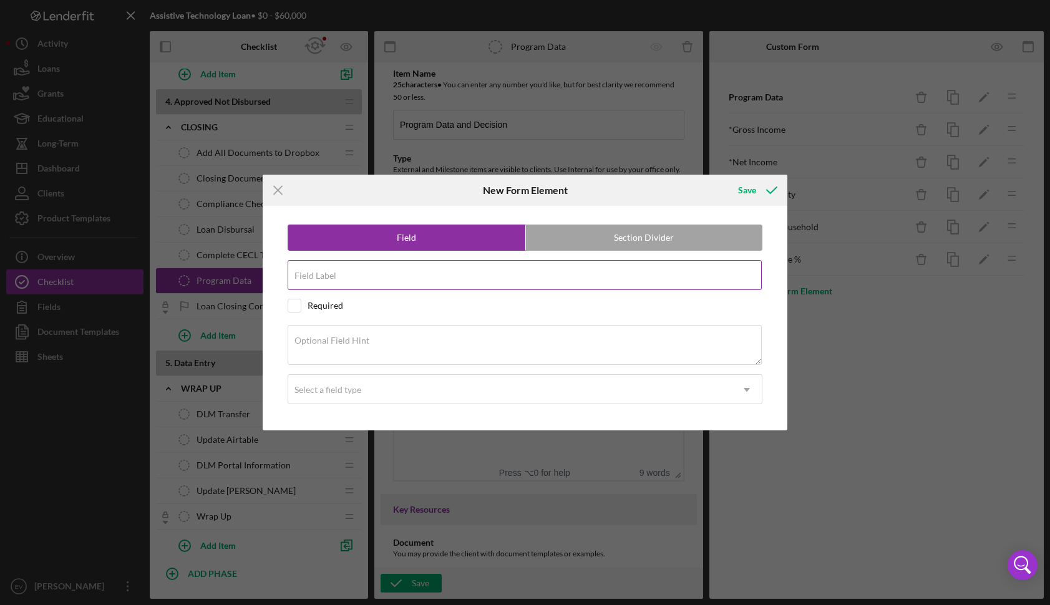
click at [575, 281] on input "Field Label" at bounding box center [525, 275] width 475 height 30
type input "Decision Information"
click at [613, 241] on label "Section Divider" at bounding box center [644, 237] width 237 height 25
radio input "false"
radio input "true"
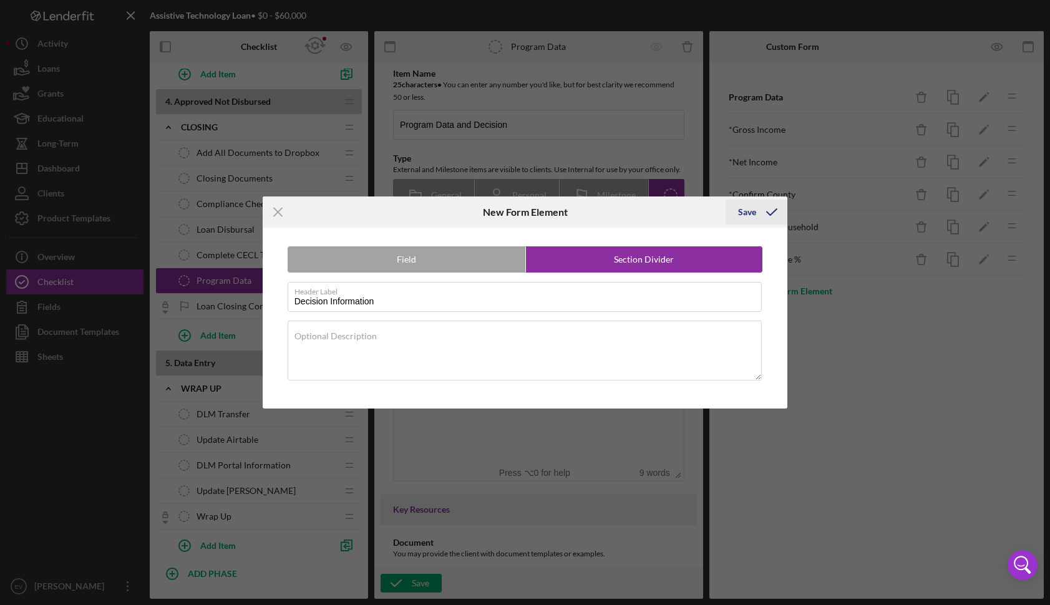
click at [760, 211] on icon "submit" at bounding box center [771, 212] width 31 height 31
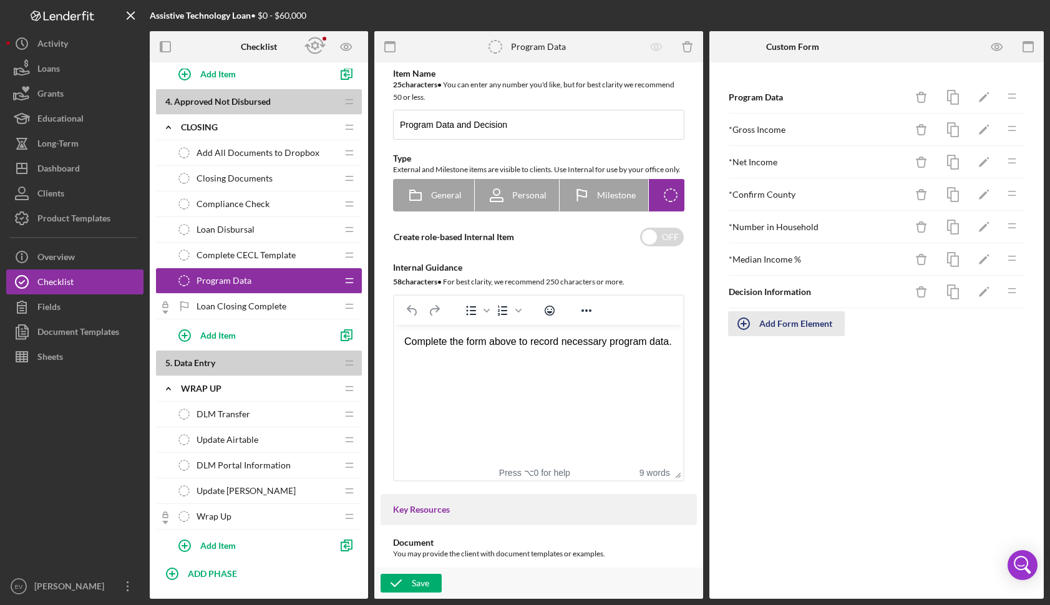
click at [779, 331] on div "Add Form Element" at bounding box center [796, 323] width 73 height 25
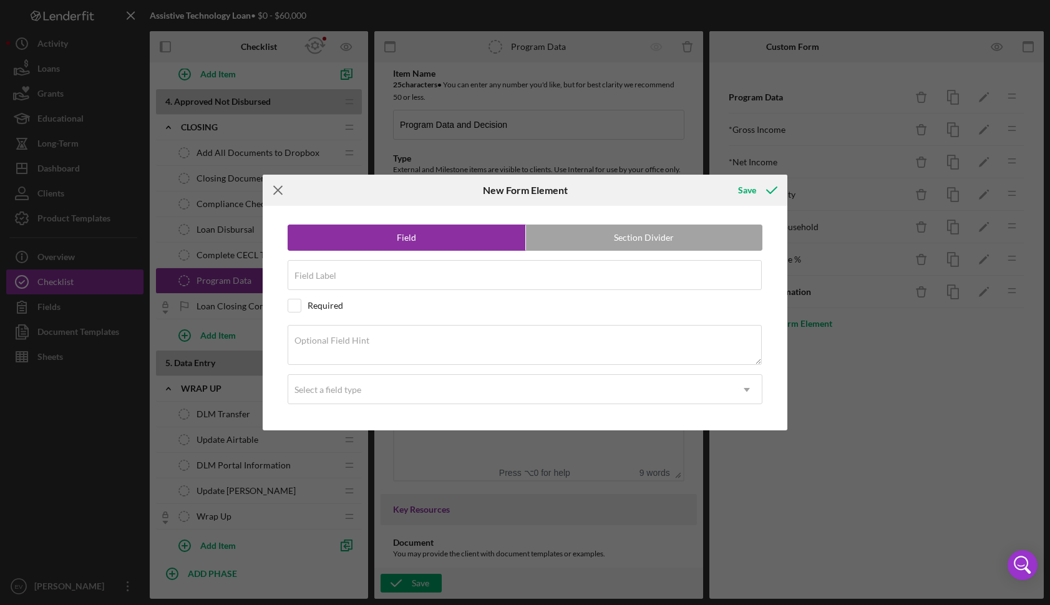
click at [285, 192] on icon "Icon/Menu Close" at bounding box center [278, 190] width 31 height 31
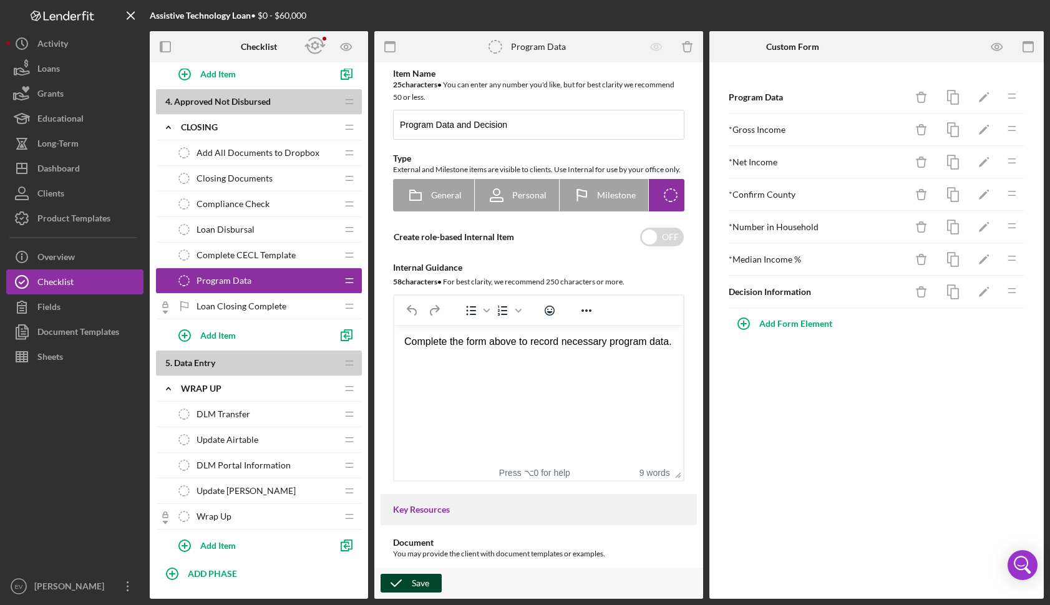
click at [409, 588] on icon "button" at bounding box center [396, 583] width 31 height 31
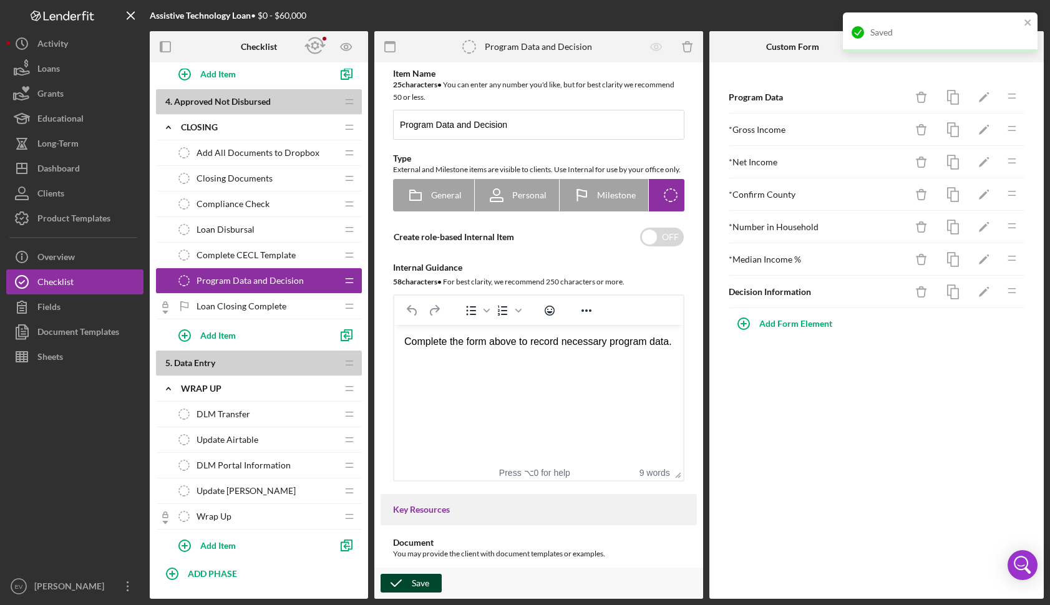
click at [225, 517] on span "Wrap Up" at bounding box center [214, 517] width 35 height 10
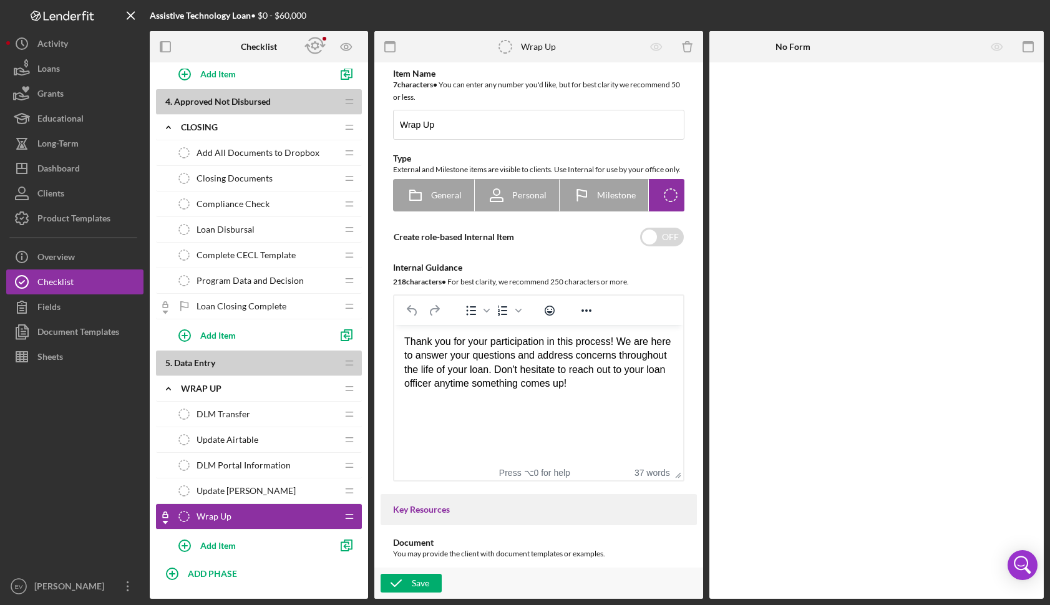
click at [238, 309] on span "Loan Closing Complete" at bounding box center [242, 306] width 90 height 10
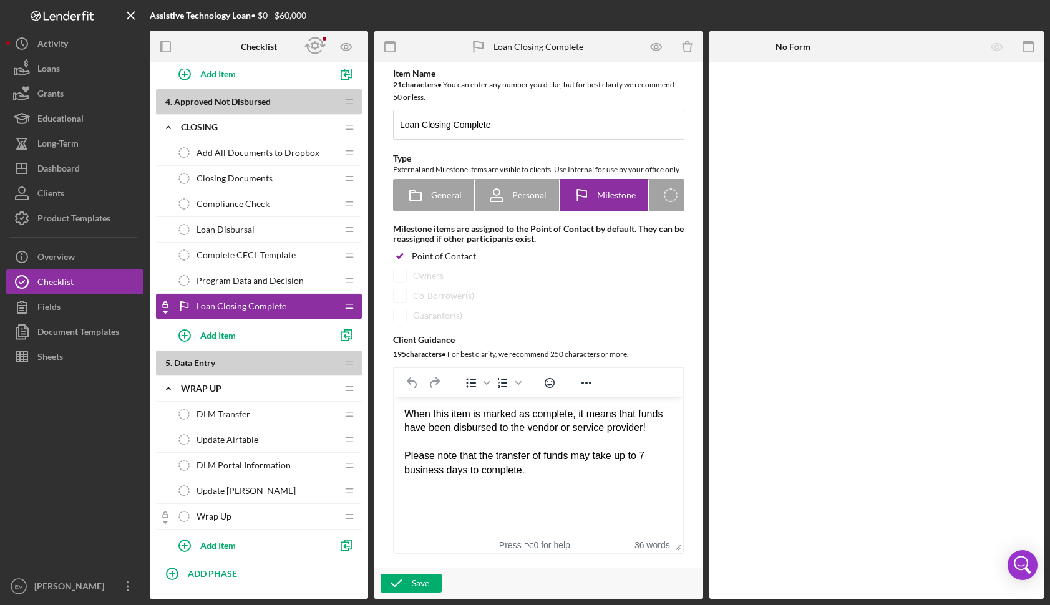
click at [255, 514] on div "Wrap Up Wrap Up" at bounding box center [254, 516] width 165 height 25
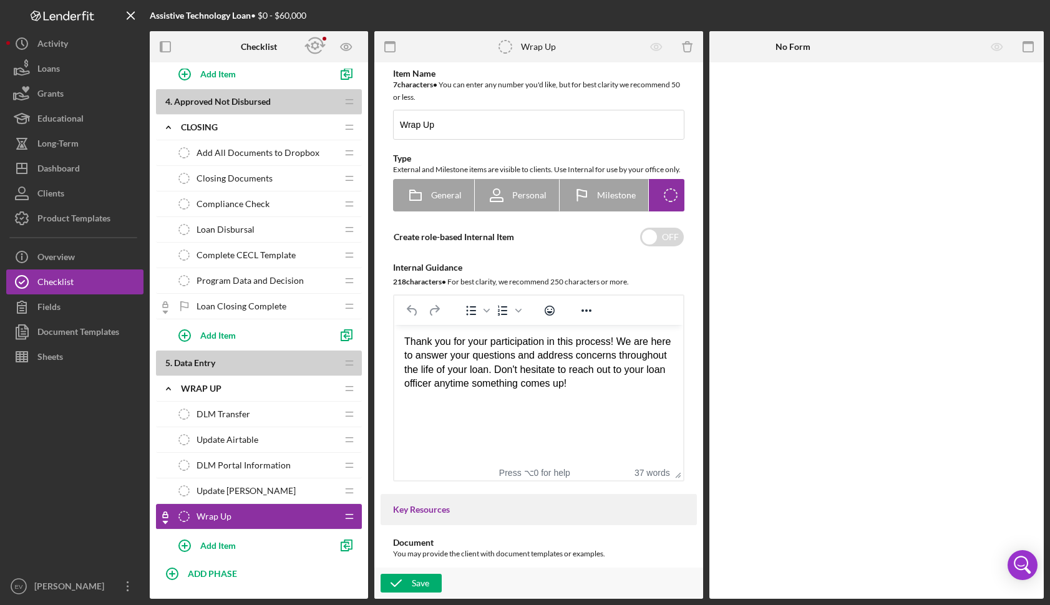
click at [230, 306] on span "Loan Closing Complete" at bounding box center [242, 306] width 90 height 10
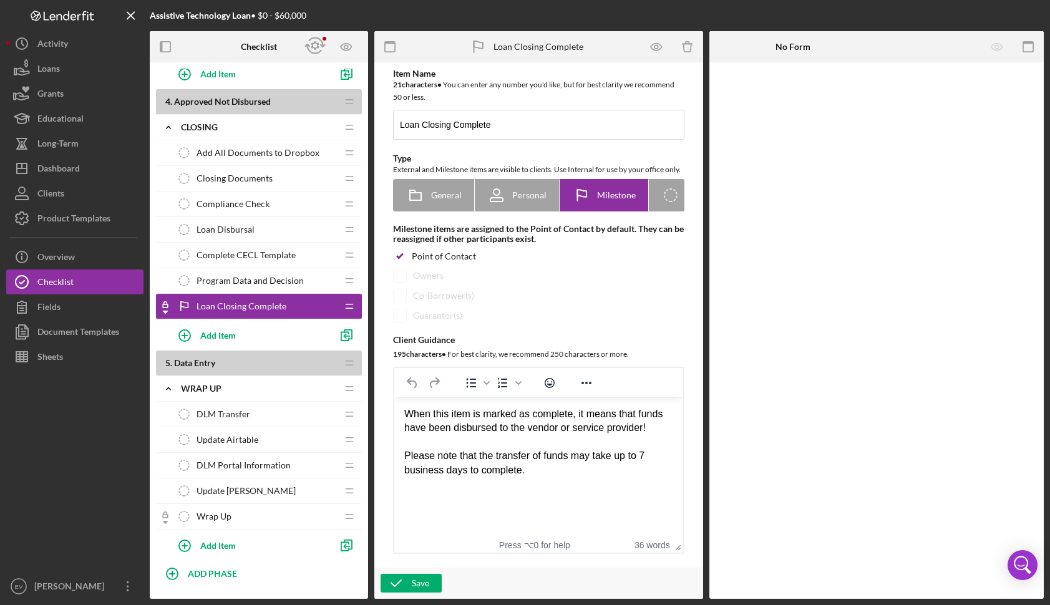
click at [255, 280] on span "Program Data and Decision" at bounding box center [250, 281] width 107 height 10
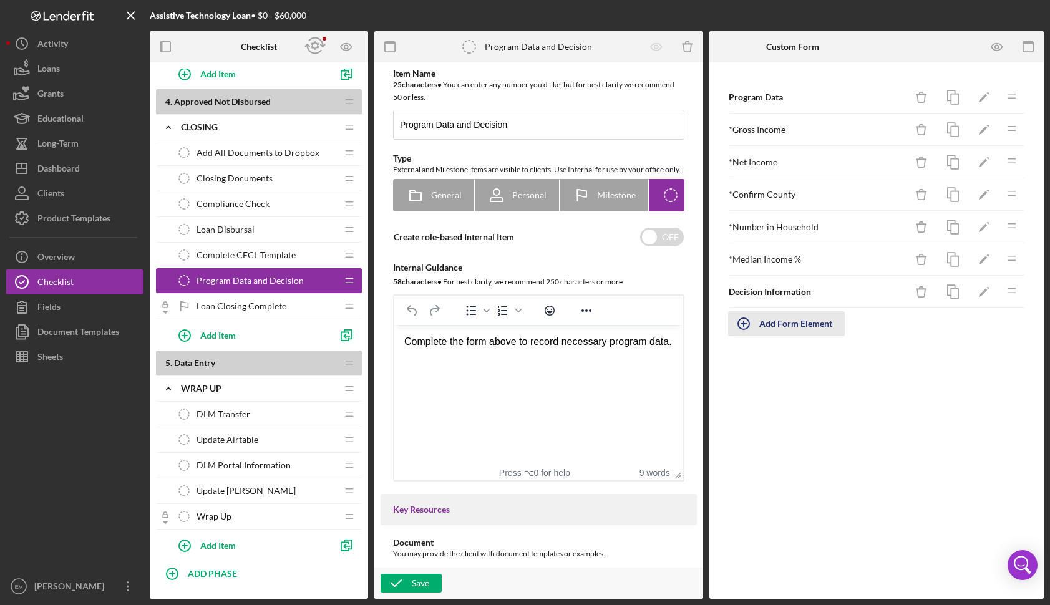
click at [785, 321] on div "Add Form Element" at bounding box center [796, 323] width 73 height 25
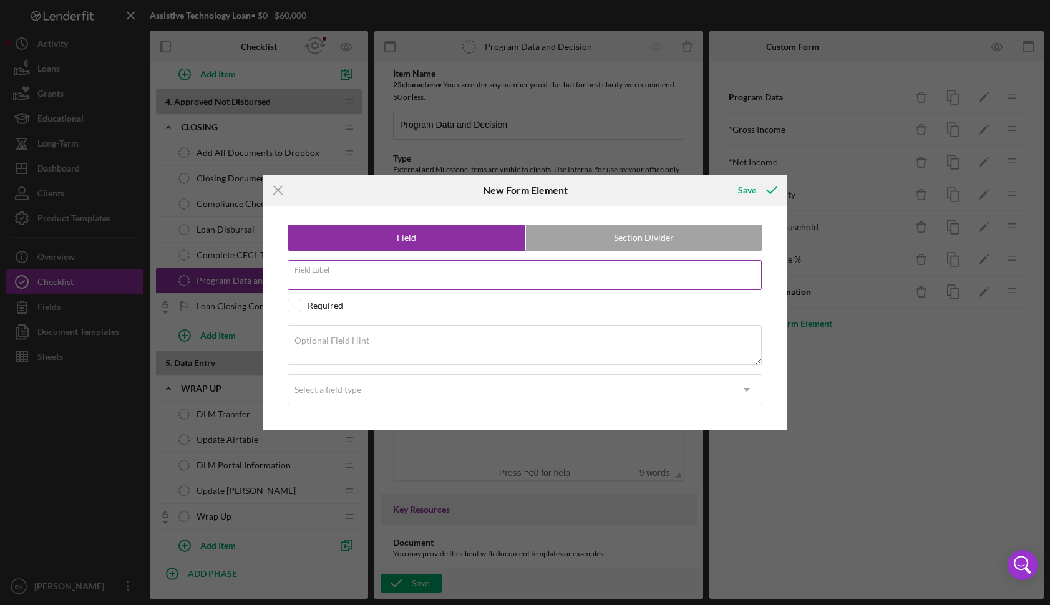
click at [450, 268] on div "Field Label" at bounding box center [526, 275] width 476 height 31
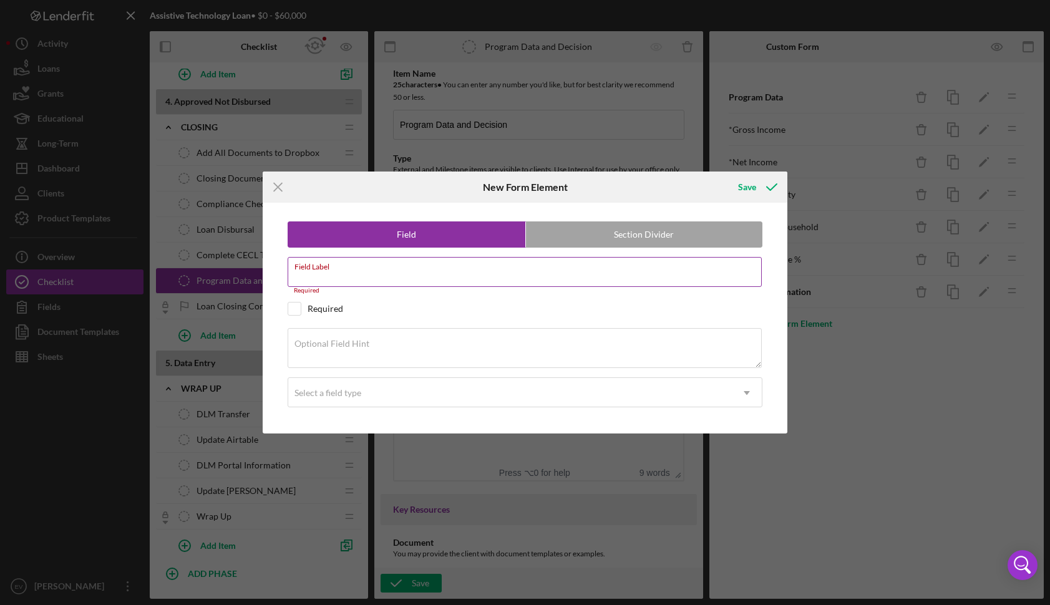
click at [424, 275] on input "Field Label" at bounding box center [525, 272] width 475 height 30
click at [425, 276] on input "Field Label" at bounding box center [525, 272] width 475 height 30
click at [277, 185] on line at bounding box center [278, 188] width 8 height 8
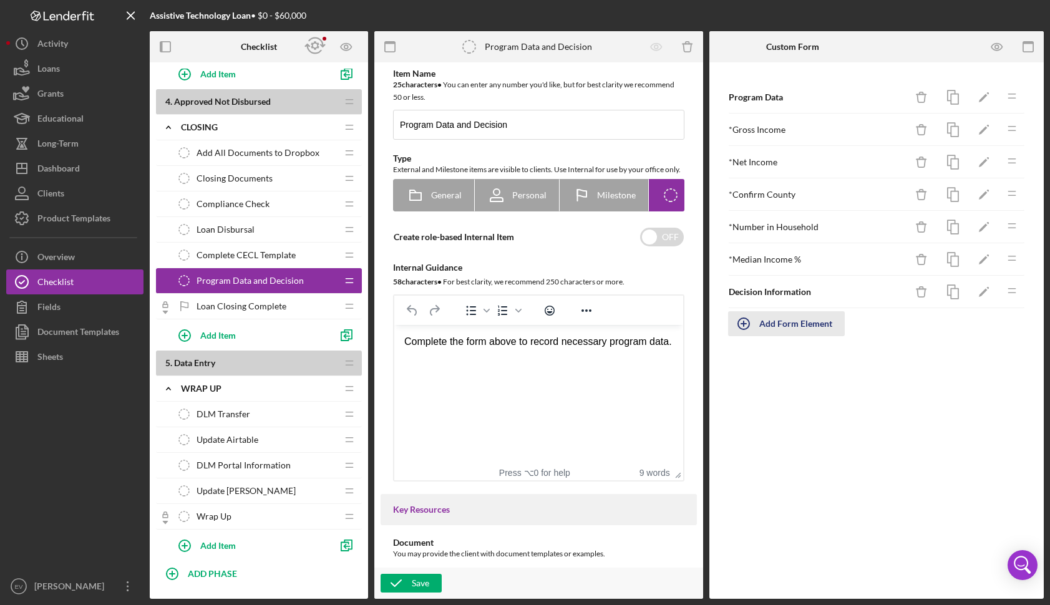
click at [782, 325] on div "Add Form Element" at bounding box center [796, 323] width 73 height 25
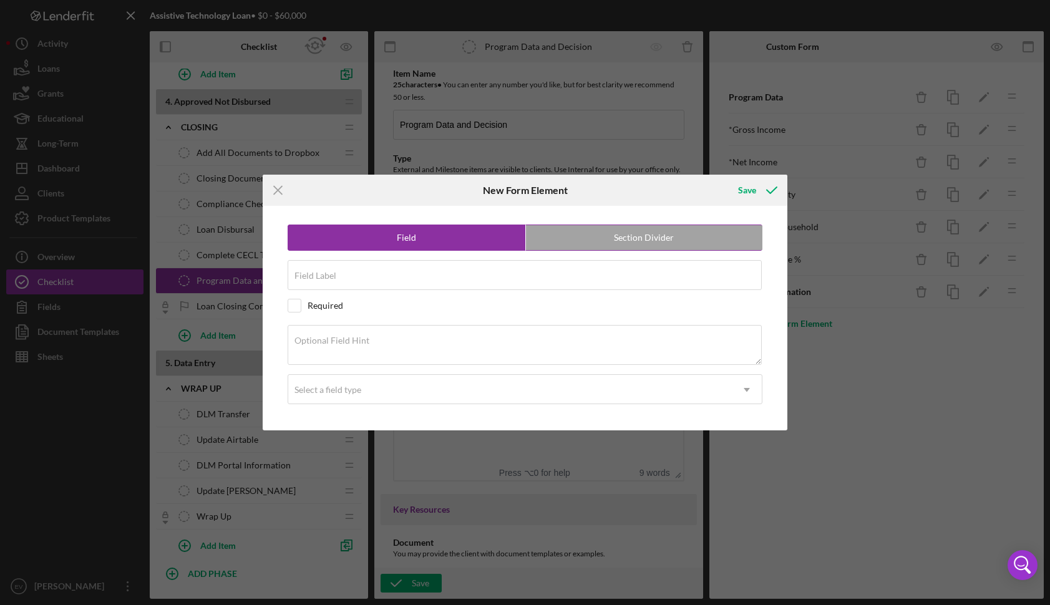
click at [645, 231] on label "Section Divider" at bounding box center [644, 237] width 237 height 25
radio input "false"
radio input "true"
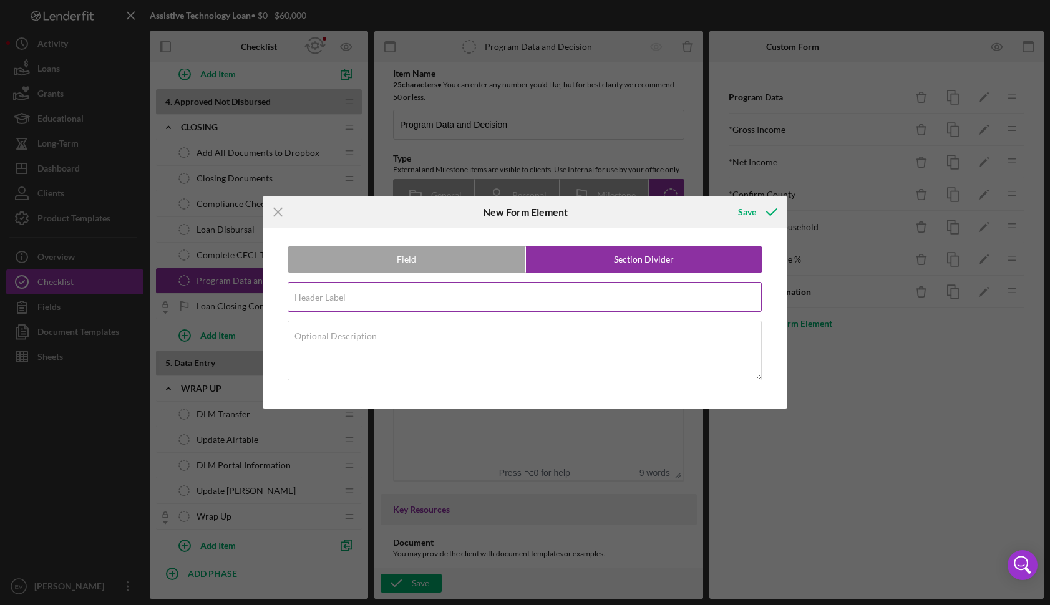
click at [558, 288] on div "Header Label Required" at bounding box center [526, 297] width 476 height 31
type input "Approved Loans"
click at [751, 212] on div "Save" at bounding box center [747, 212] width 18 height 25
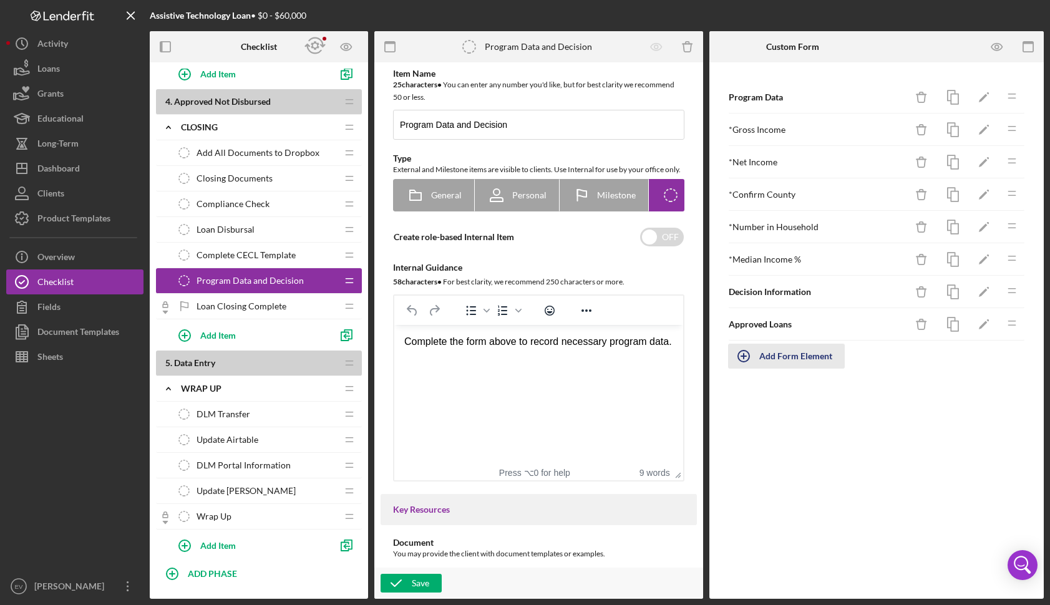
click at [767, 355] on div "Add Form Element" at bounding box center [796, 356] width 73 height 25
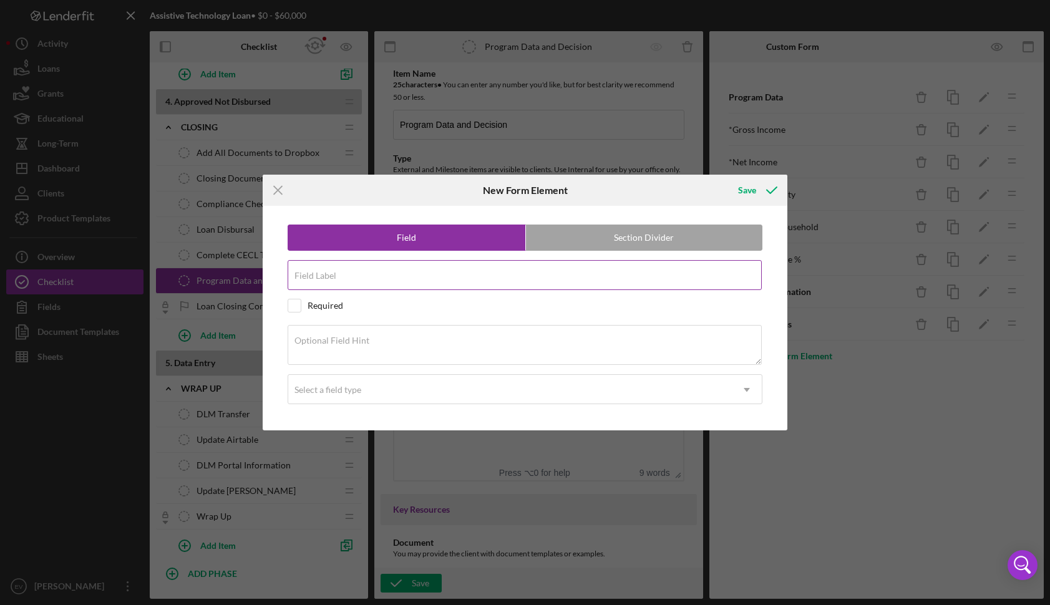
click at [411, 281] on input "Field Label" at bounding box center [525, 275] width 475 height 30
type input "Date Disbursed"
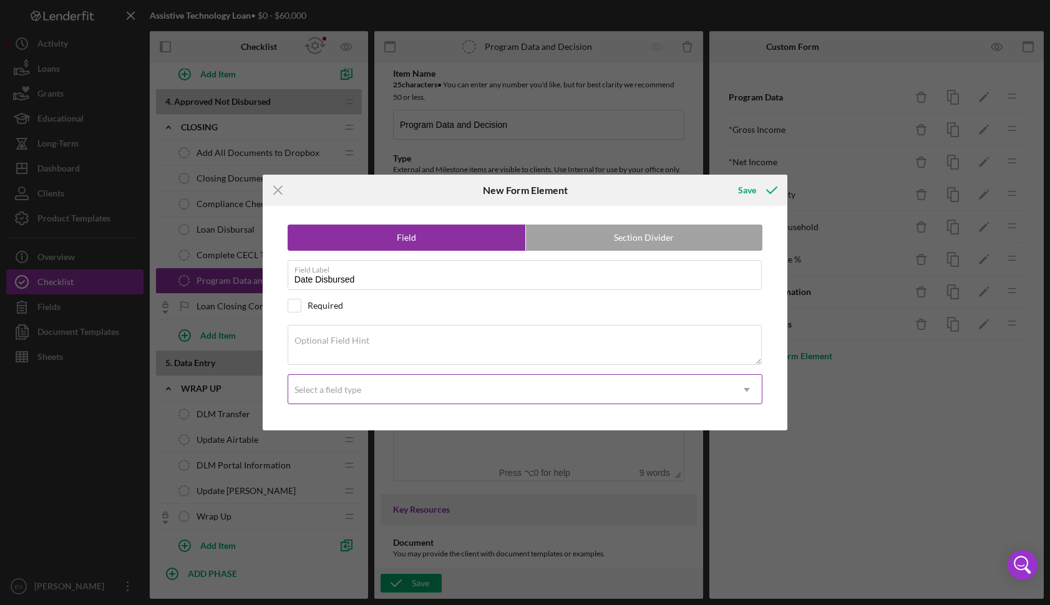
click at [388, 397] on div "Select a field type" at bounding box center [510, 390] width 444 height 29
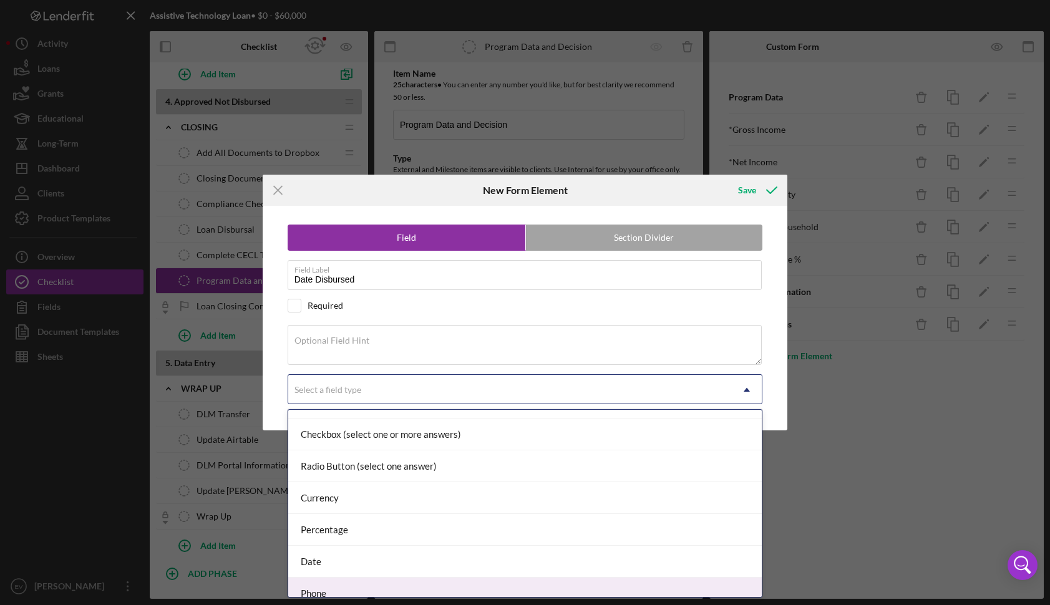
scroll to position [131, 0]
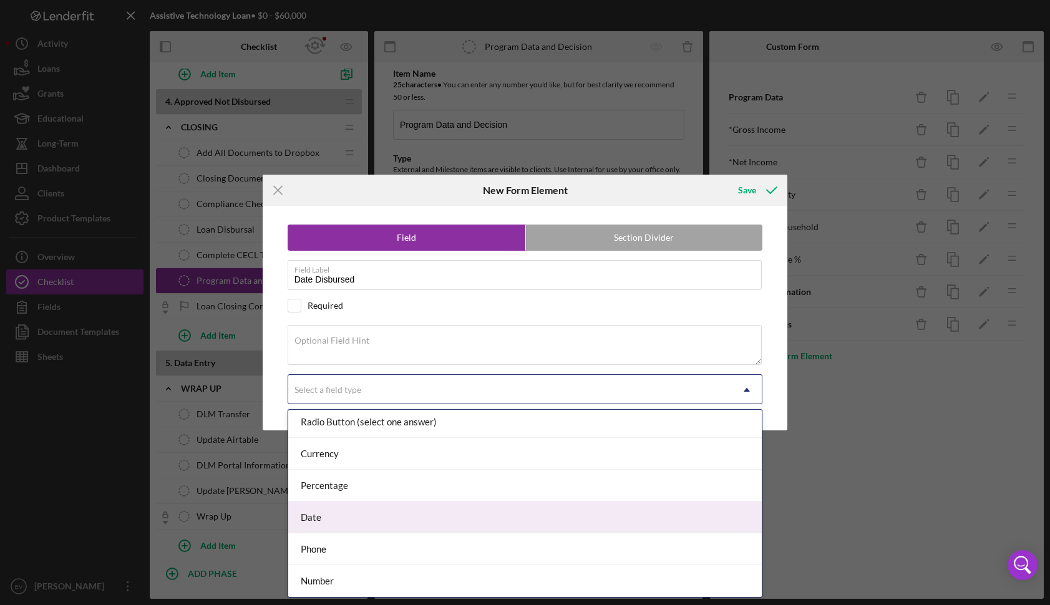
click at [350, 519] on div "Date" at bounding box center [525, 518] width 474 height 32
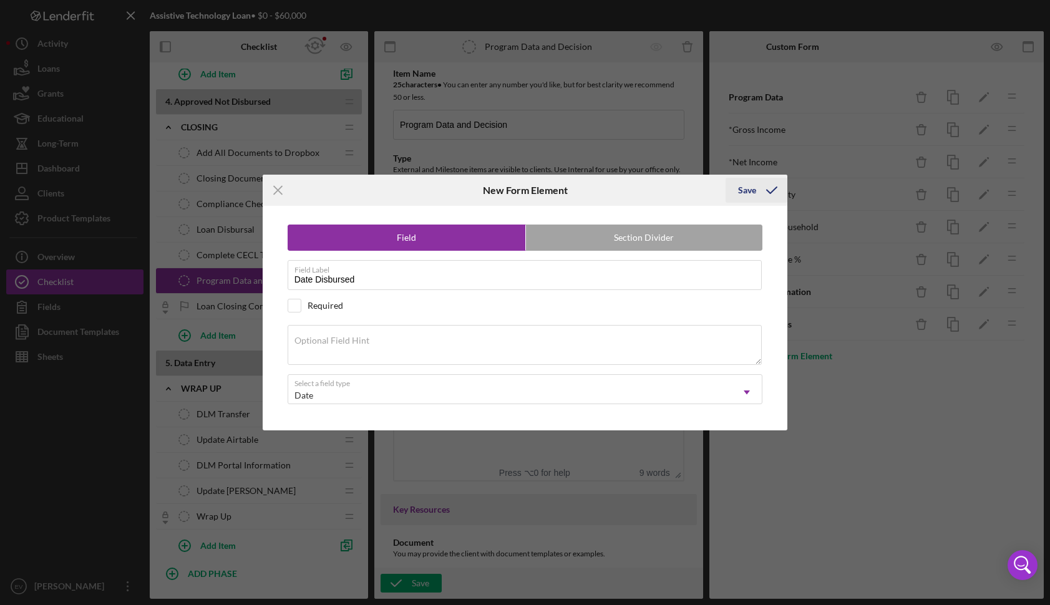
click at [751, 190] on div "Save" at bounding box center [747, 190] width 18 height 25
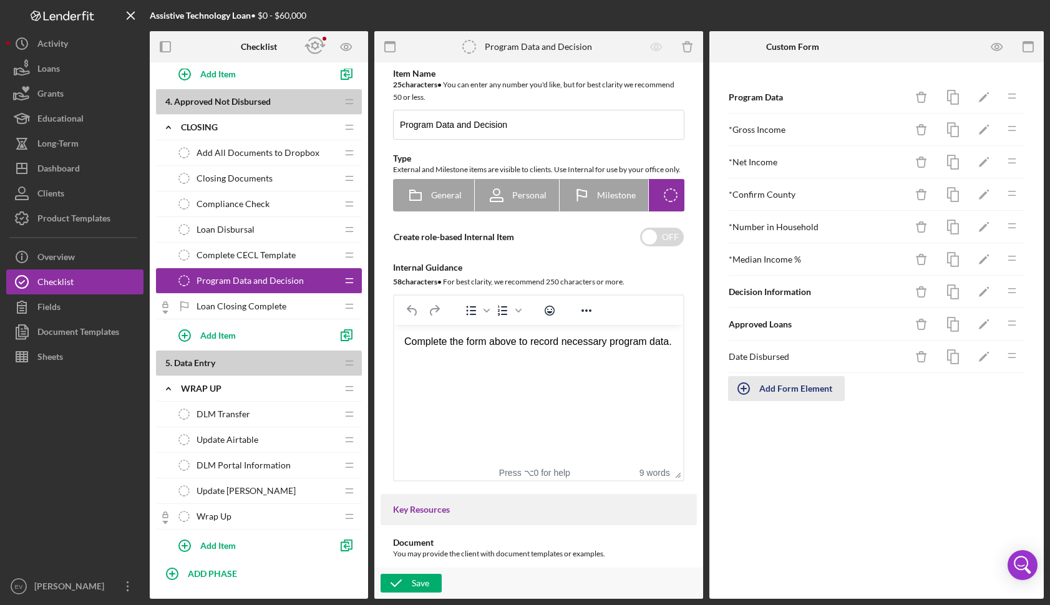
click at [766, 388] on div "Add Form Element" at bounding box center [796, 388] width 73 height 25
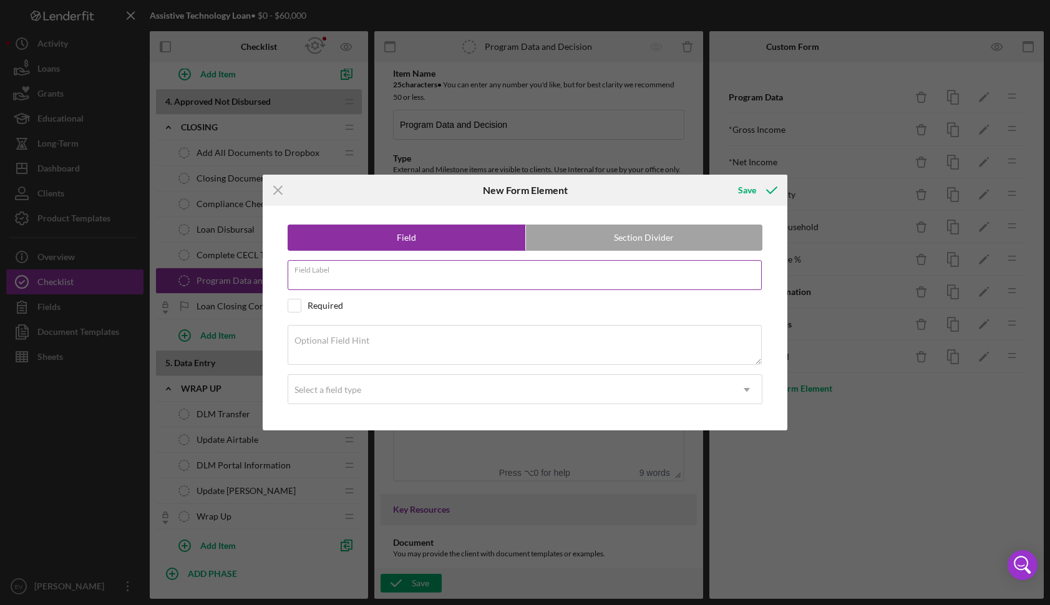
click at [416, 276] on input "Field Label" at bounding box center [525, 275] width 475 height 30
type input "Loan Number"
click at [380, 406] on div "Field Section Divider Field Label Loan Number Required Optional Field Hint Sele…" at bounding box center [525, 318] width 513 height 225
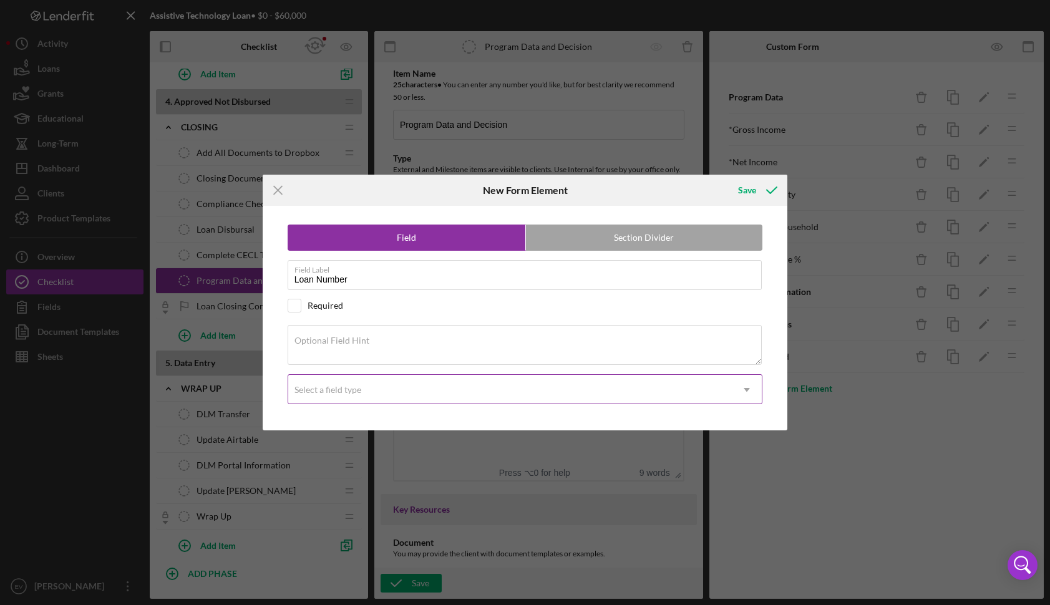
click at [378, 397] on div "Select a field type" at bounding box center [510, 390] width 444 height 29
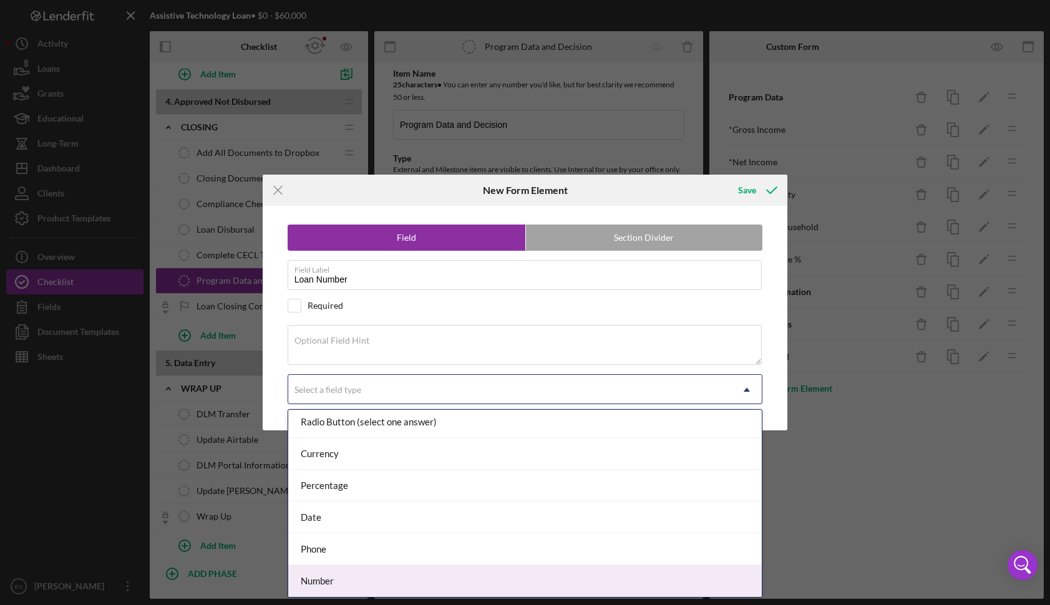
click at [375, 576] on div "Number" at bounding box center [525, 581] width 474 height 32
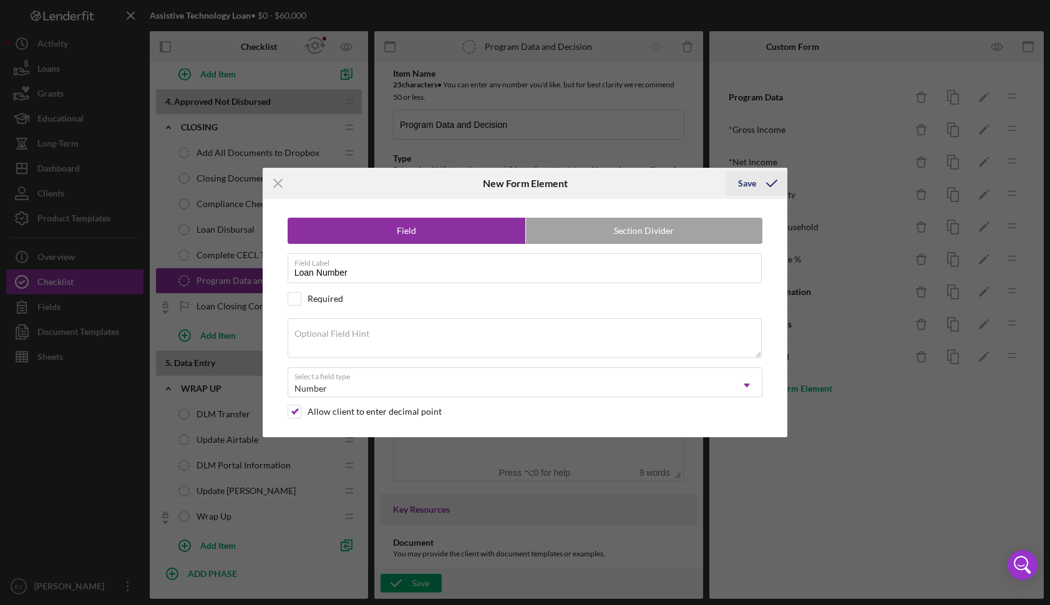
click at [760, 179] on icon "submit" at bounding box center [771, 183] width 31 height 31
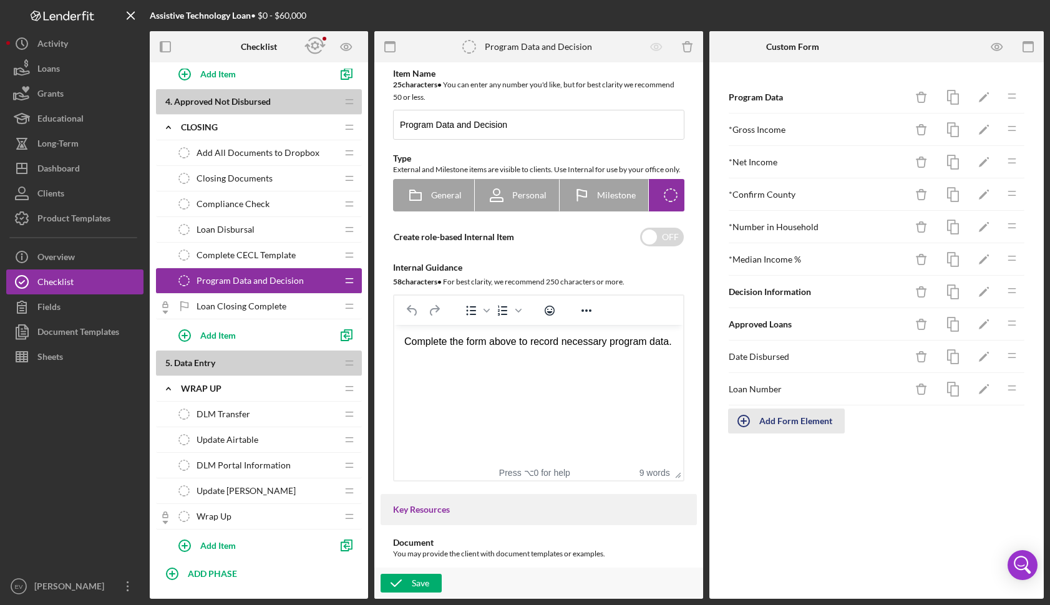
click at [760, 428] on button "Add Form Element" at bounding box center [786, 421] width 117 height 25
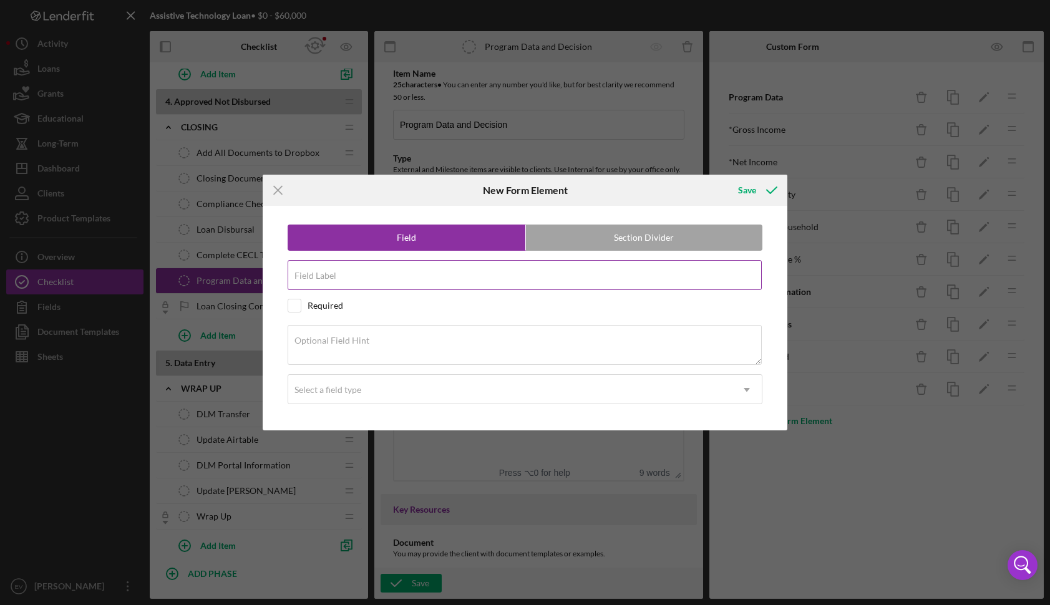
click at [485, 283] on input "Field Label" at bounding box center [525, 275] width 475 height 30
type input "Fund / Subfund"
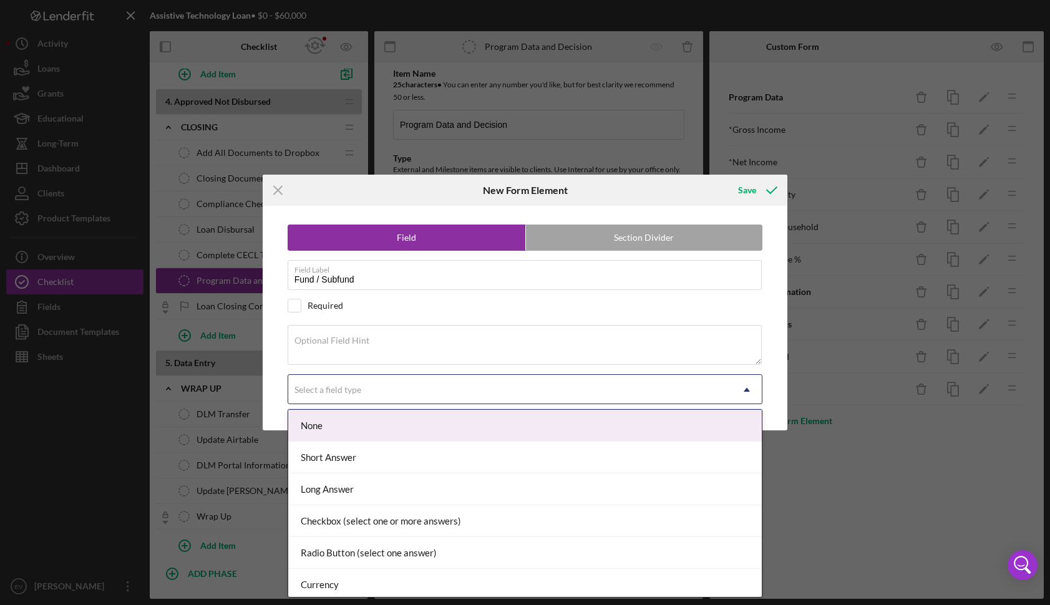
click at [349, 394] on div "Select a field type" at bounding box center [328, 390] width 67 height 10
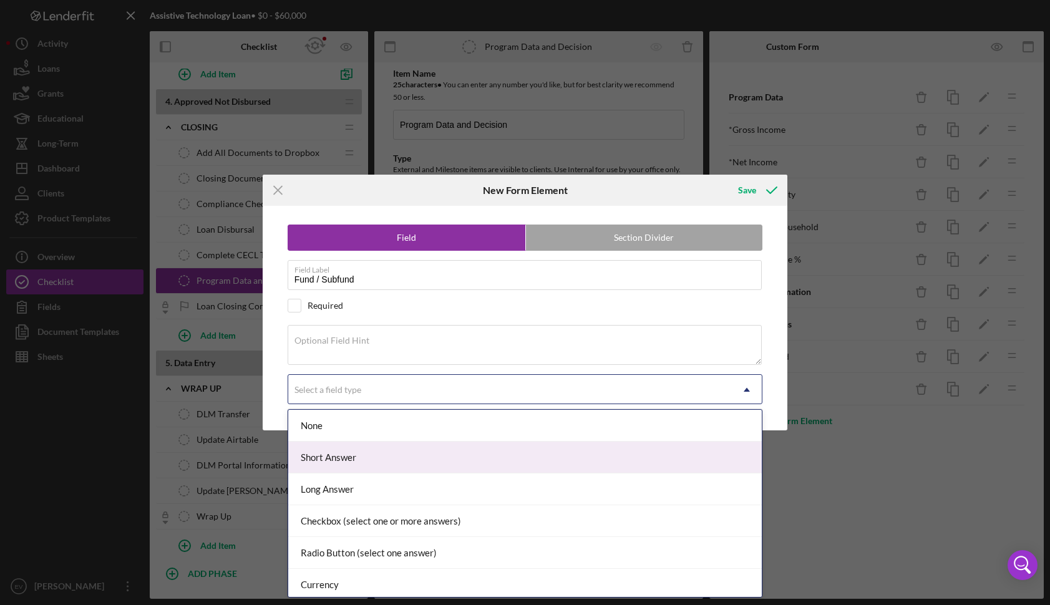
click at [364, 457] on div "Short Answer" at bounding box center [525, 458] width 474 height 32
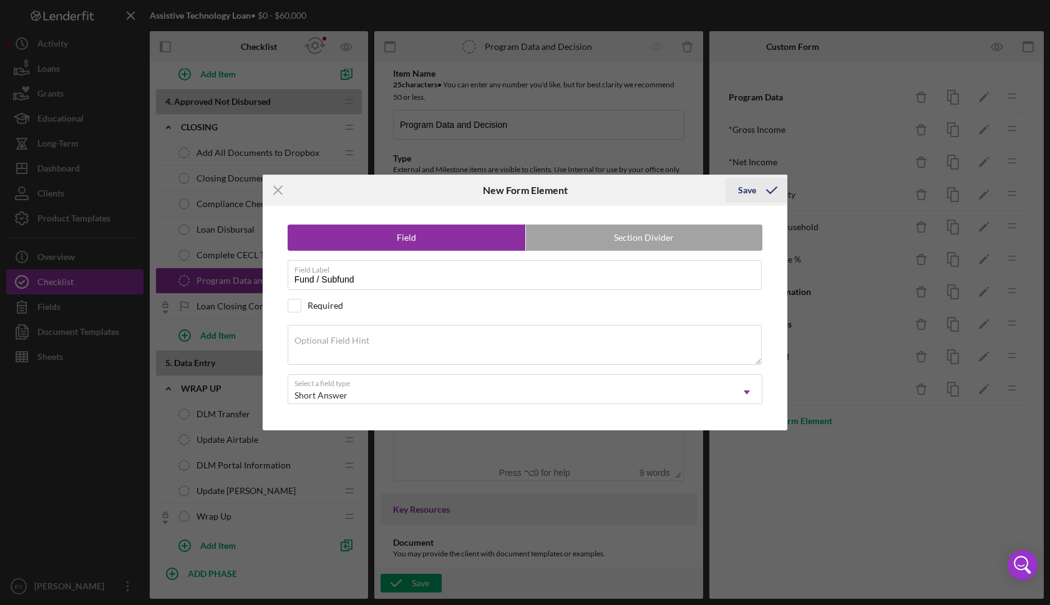
click at [746, 197] on div "Save" at bounding box center [747, 190] width 18 height 25
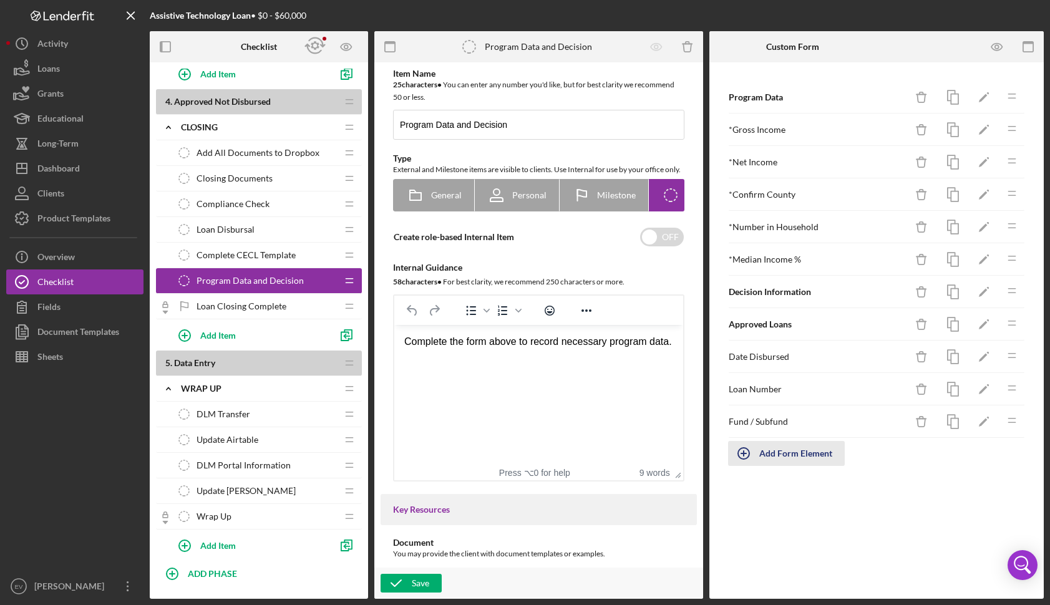
click at [768, 459] on div "Add Form Element" at bounding box center [796, 453] width 73 height 25
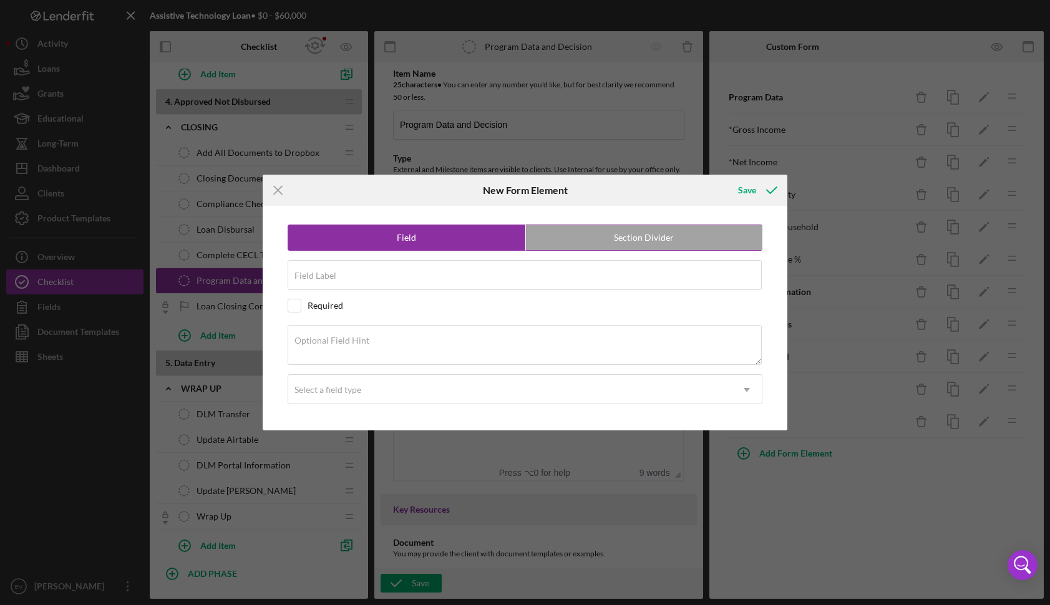
click at [591, 243] on label "Section Divider" at bounding box center [644, 237] width 237 height 25
radio input "false"
radio input "true"
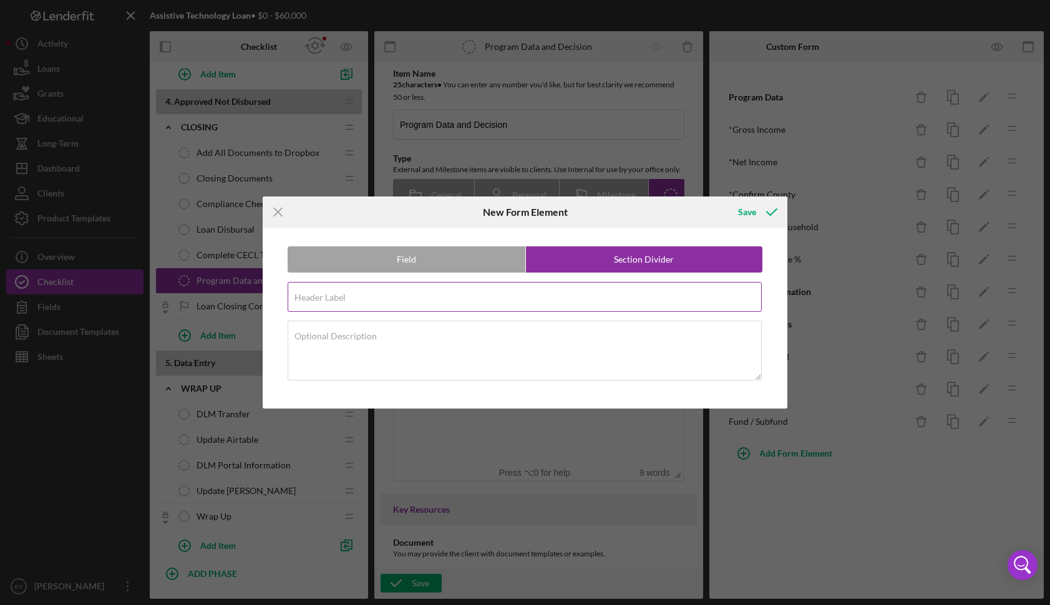
click at [436, 286] on div "Header Label Required" at bounding box center [526, 297] width 476 height 31
type input "Denied Loans"
click at [752, 213] on div "Save" at bounding box center [747, 212] width 18 height 25
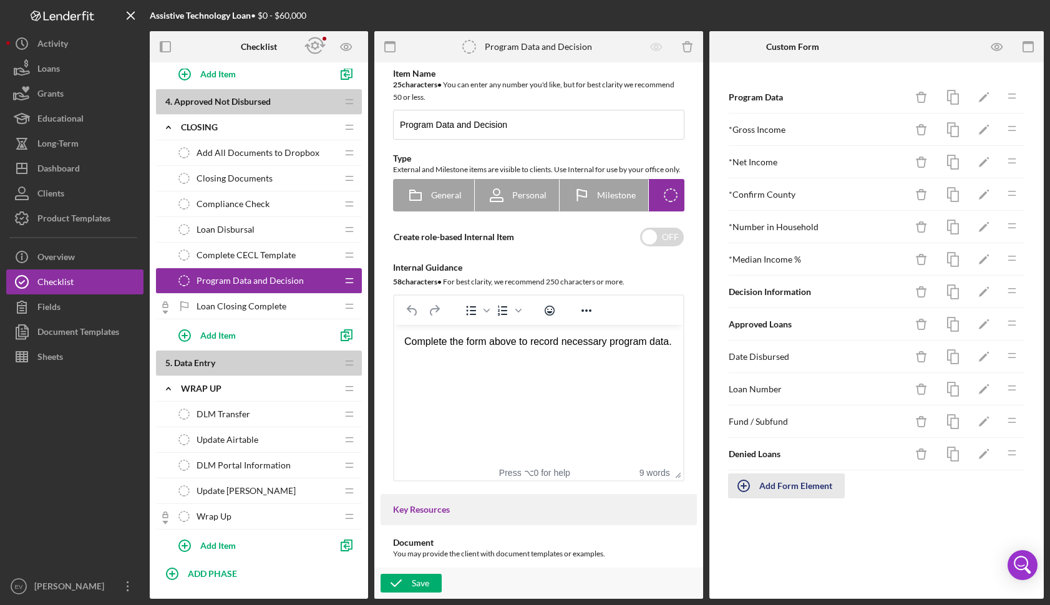
click at [783, 491] on div "Add Form Element" at bounding box center [796, 486] width 73 height 25
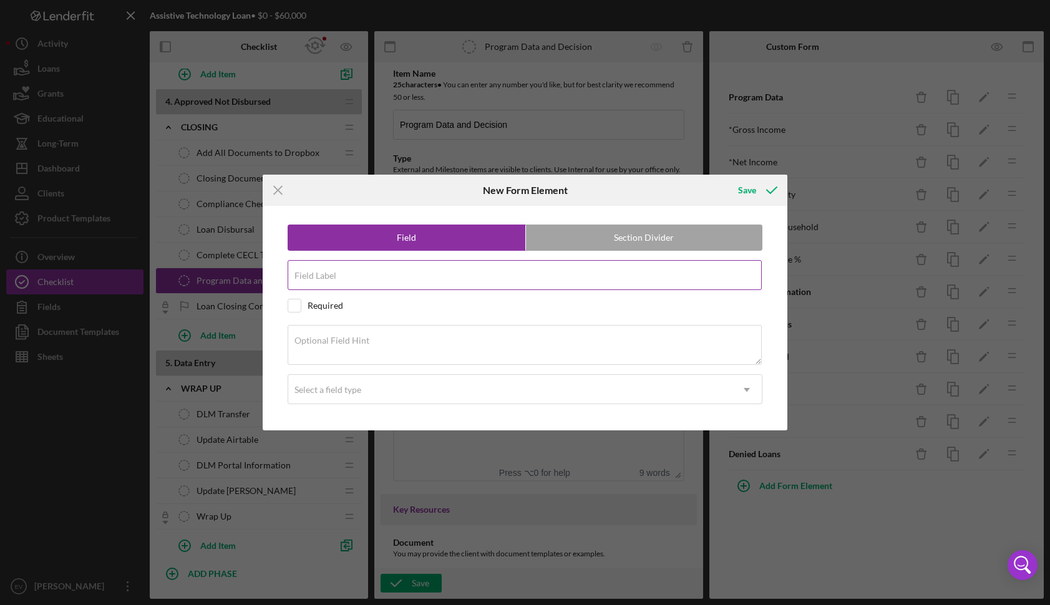
click at [345, 269] on div "Field Label" at bounding box center [526, 275] width 476 height 31
type input "Denial Date"
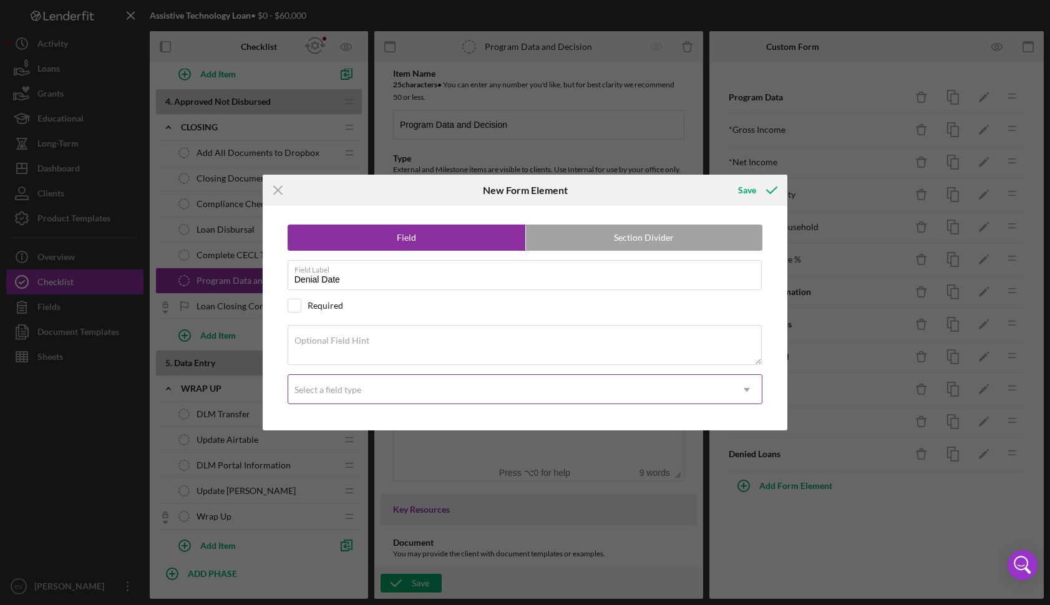
click at [329, 393] on div "Select a field type" at bounding box center [328, 390] width 67 height 10
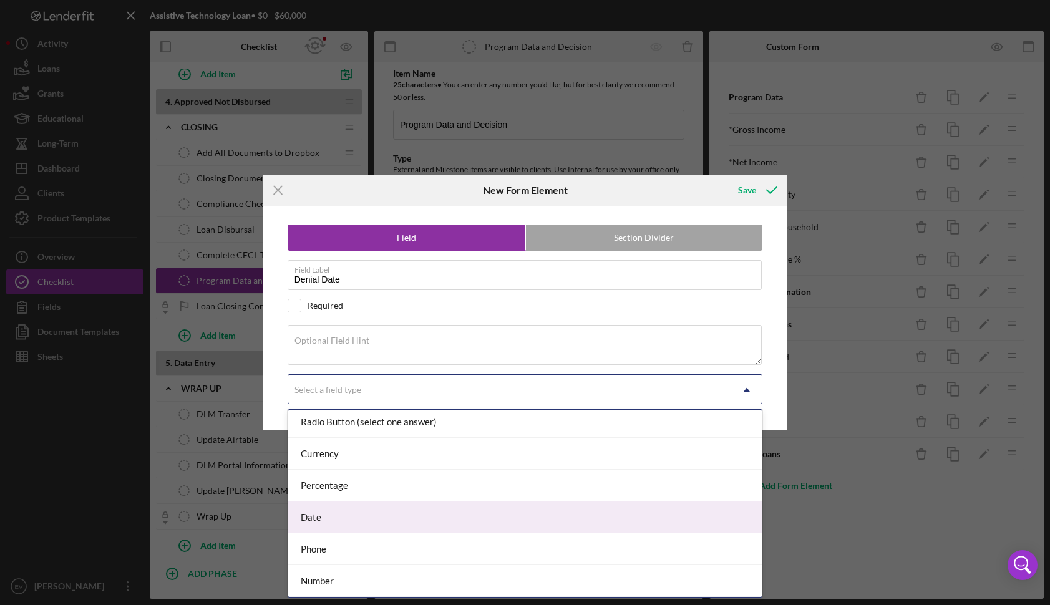
click at [346, 513] on div "Date" at bounding box center [525, 518] width 474 height 32
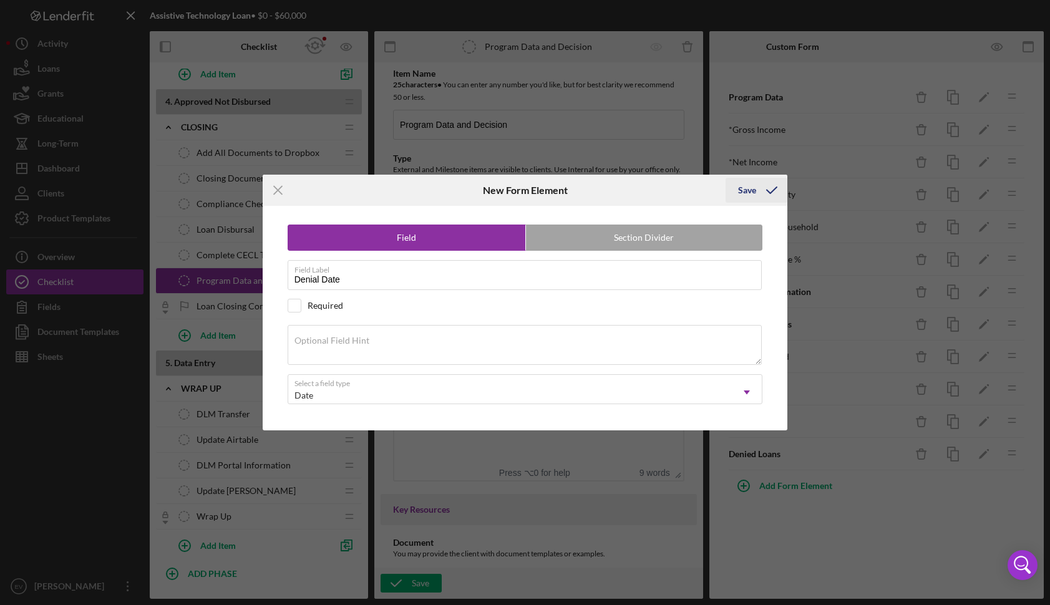
click at [760, 189] on icon "submit" at bounding box center [771, 190] width 31 height 31
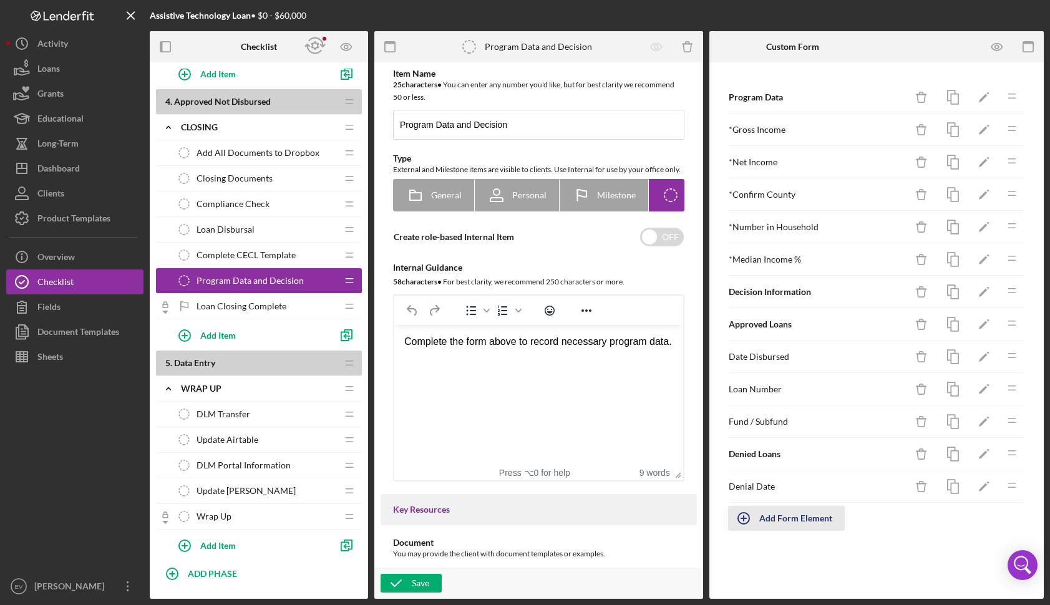
click at [770, 516] on div "Add Form Element" at bounding box center [796, 518] width 73 height 25
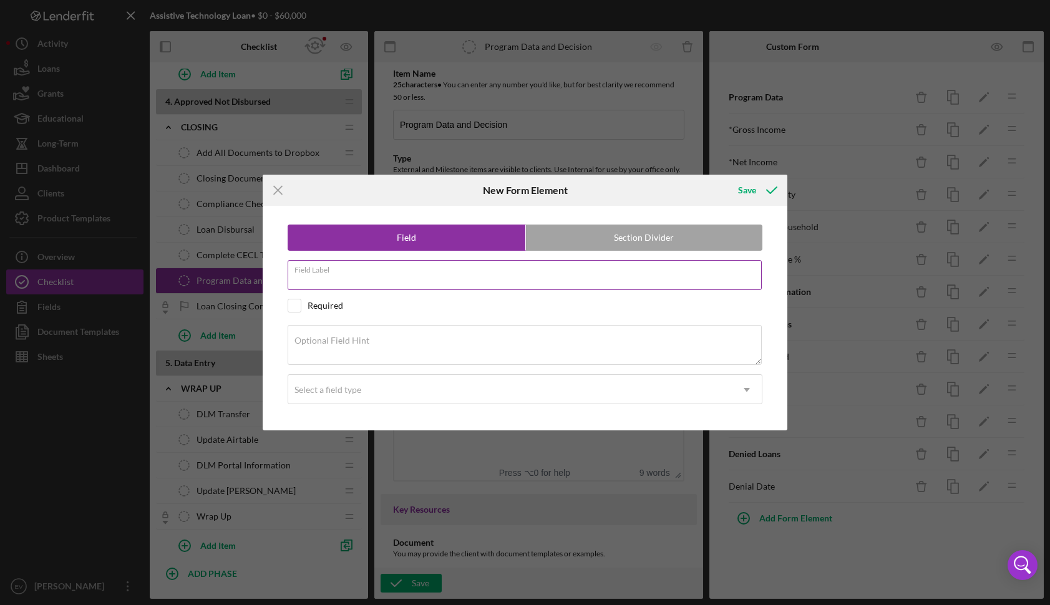
click at [427, 276] on input "Field Label" at bounding box center [525, 275] width 475 height 30
type input "Withdrawn Date"
click at [403, 409] on div "Field Section Divider Field Label Withdrawn Date Required Optional Field Hint S…" at bounding box center [525, 318] width 513 height 225
click at [401, 406] on div "Field Section Divider Field Label Withdrawn Date Required Optional Field Hint S…" at bounding box center [525, 318] width 513 height 225
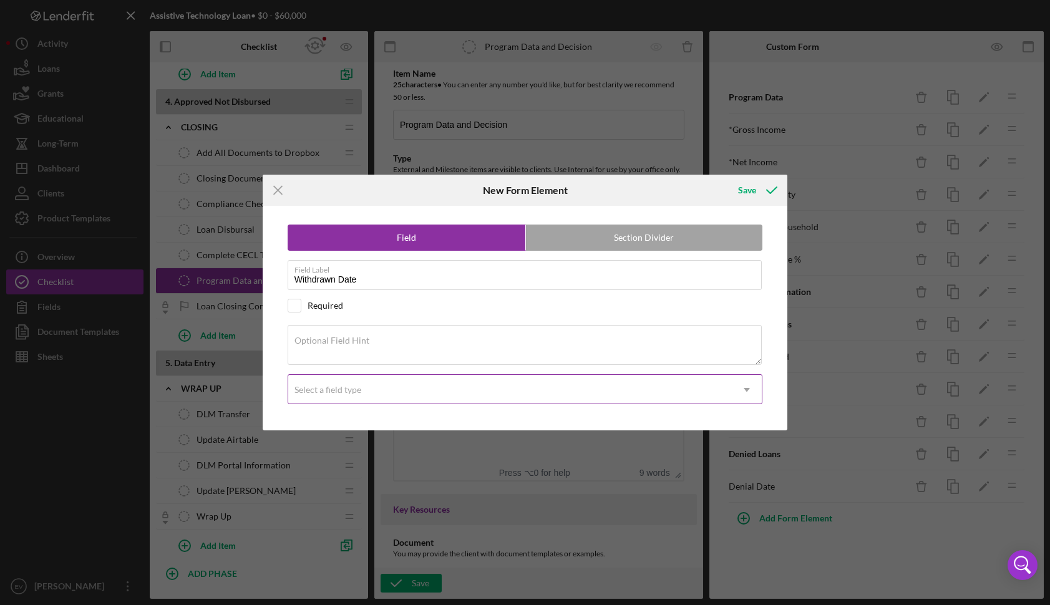
click at [394, 398] on div "Select a field type" at bounding box center [510, 390] width 444 height 29
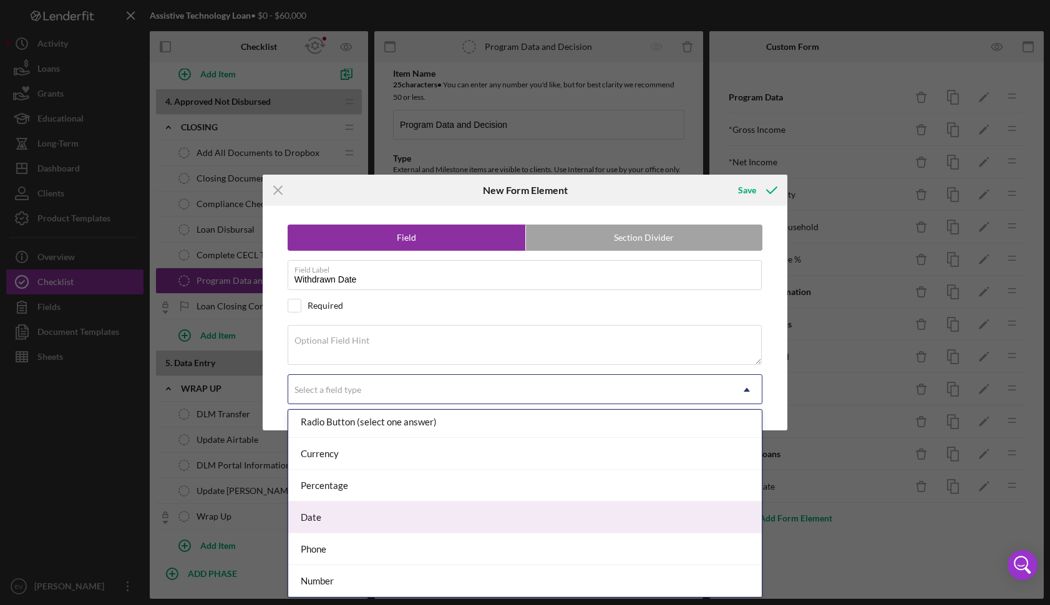
click at [400, 512] on div "Date" at bounding box center [525, 518] width 474 height 32
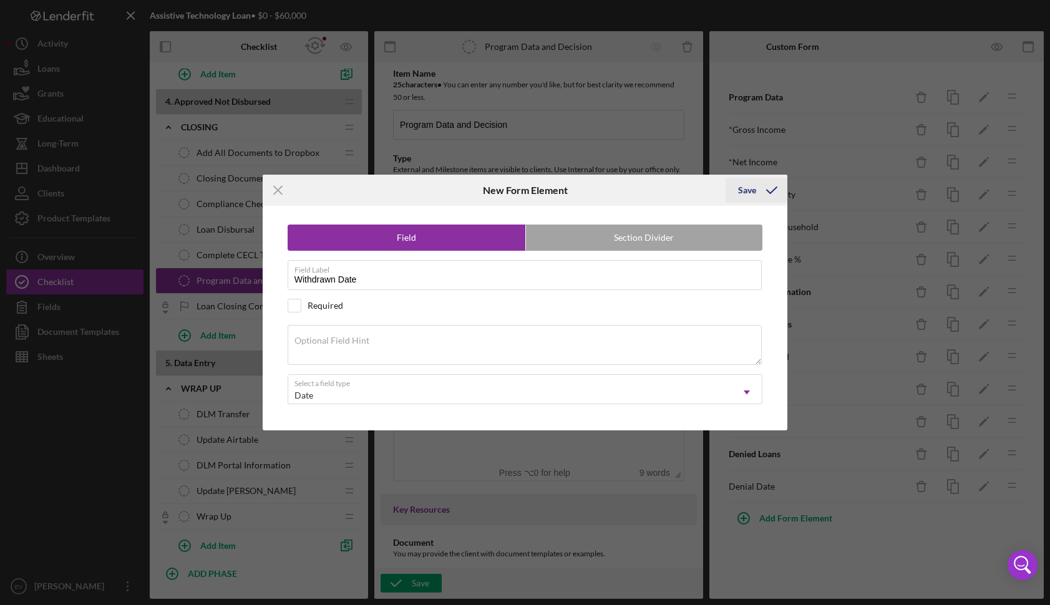
click at [736, 192] on button "Save" at bounding box center [757, 190] width 62 height 25
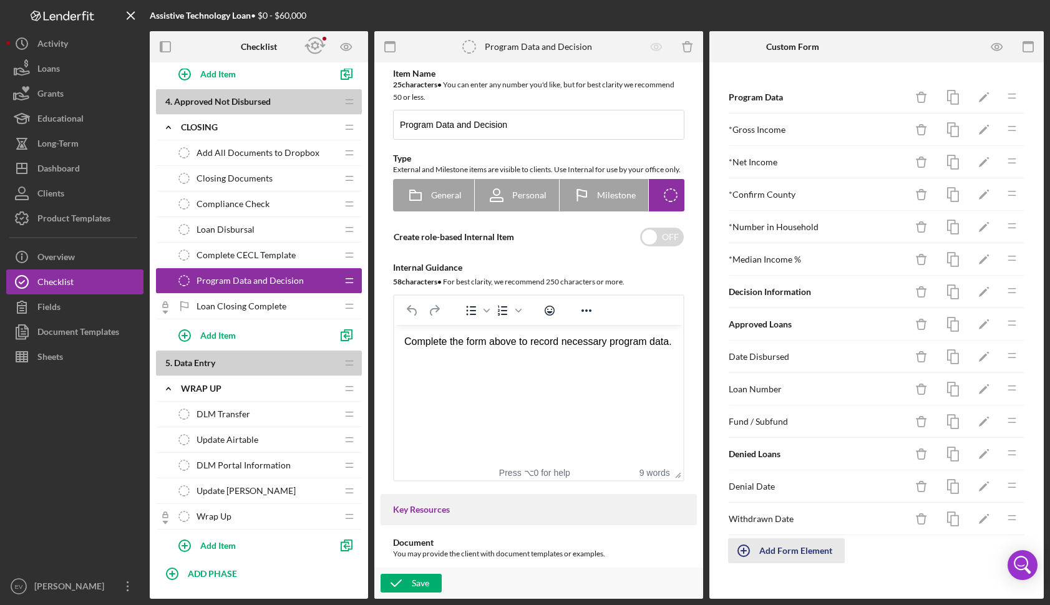
click at [770, 556] on div "Add Form Element" at bounding box center [796, 551] width 73 height 25
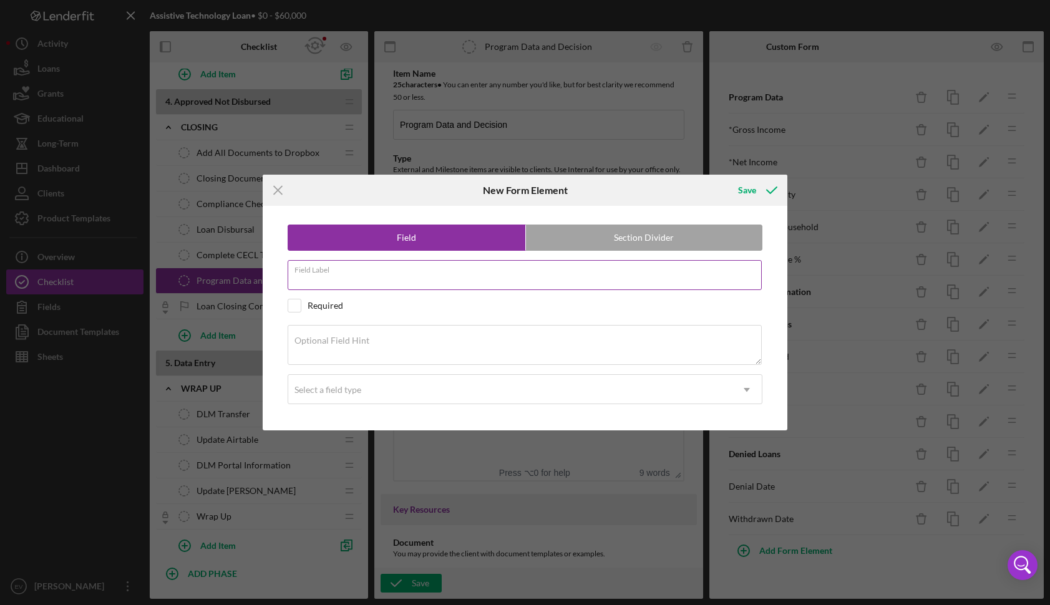
click at [361, 275] on input "Field Label" at bounding box center [525, 275] width 475 height 30
type input "Reason for Withdrawal"
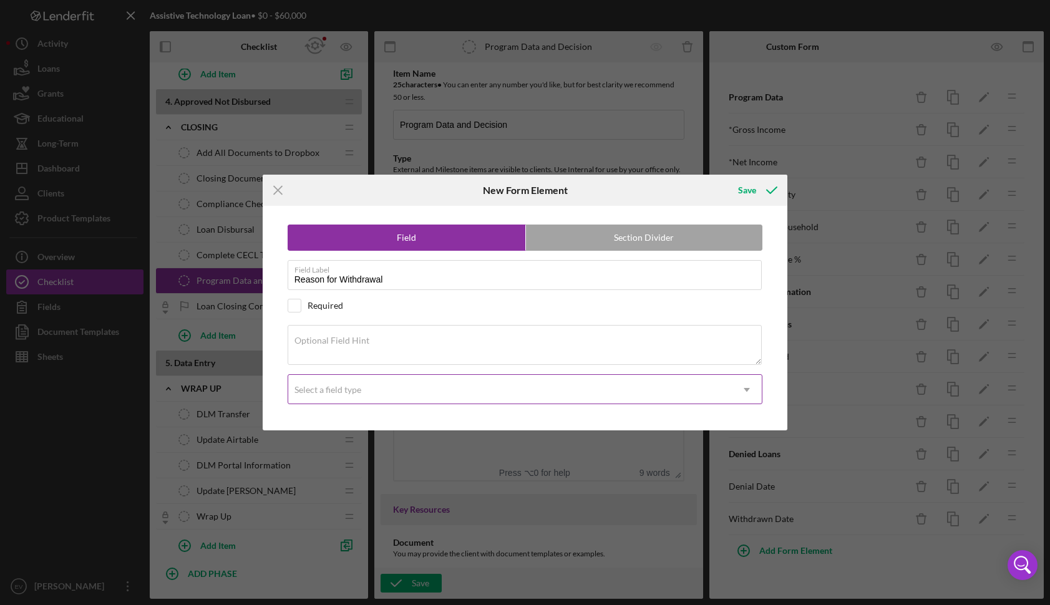
click at [373, 393] on div "Select a field type" at bounding box center [510, 390] width 444 height 29
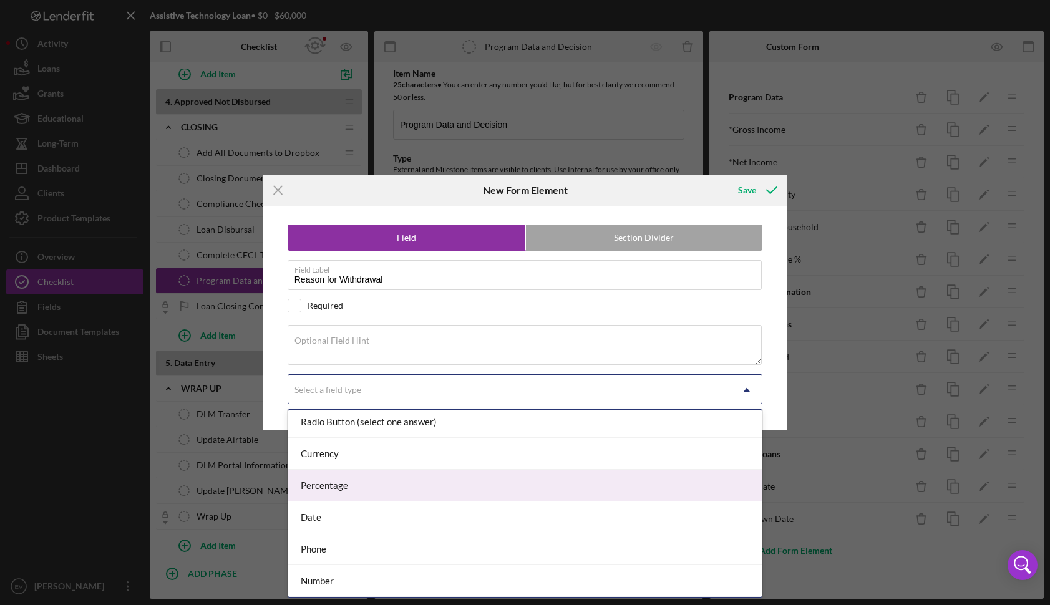
scroll to position [0, 0]
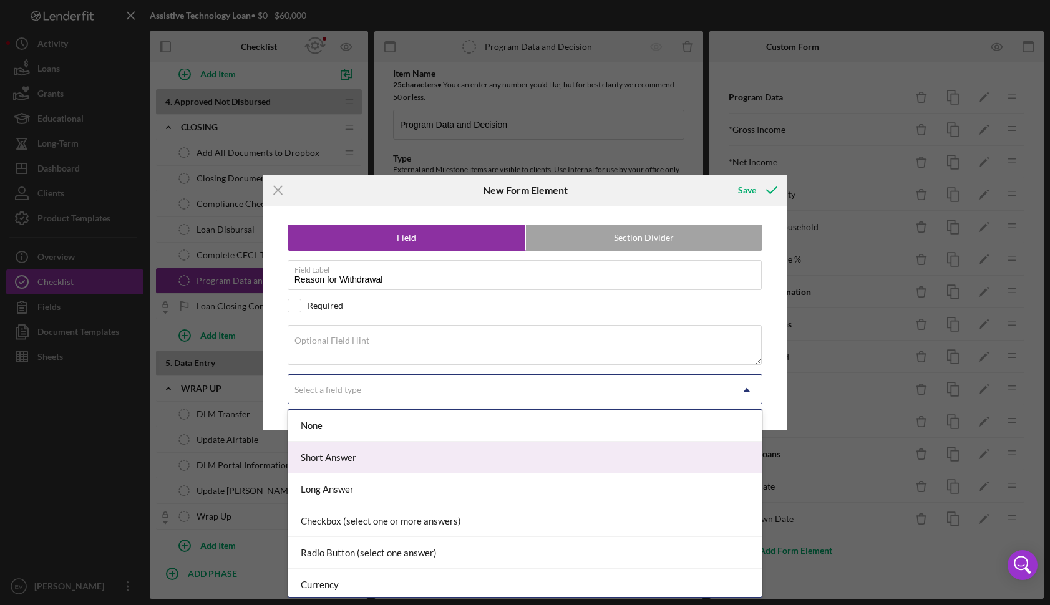
click at [373, 458] on div "Short Answer" at bounding box center [525, 458] width 474 height 32
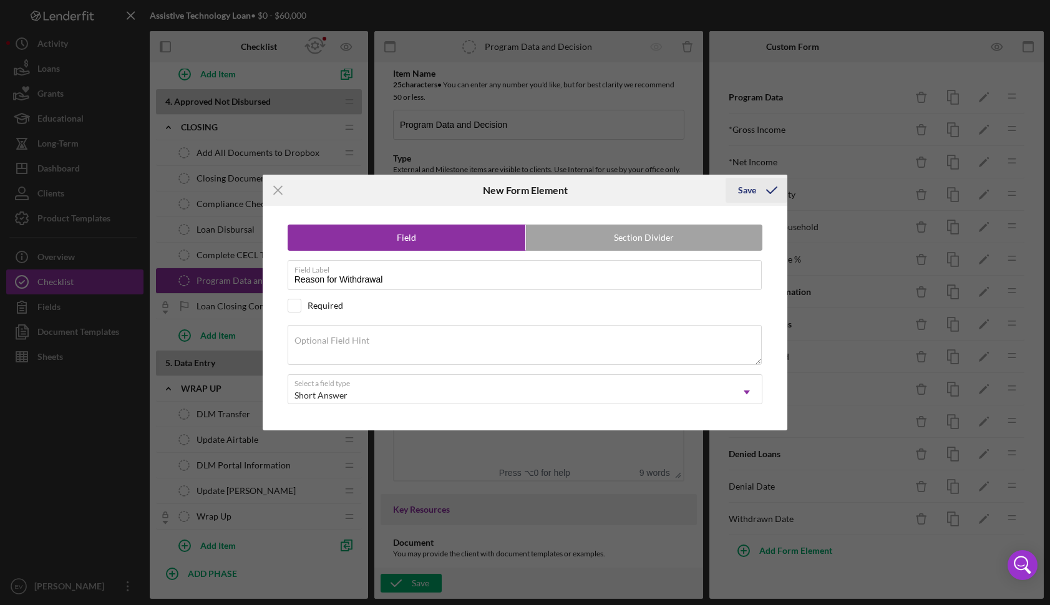
click at [746, 190] on div "Save" at bounding box center [747, 190] width 18 height 25
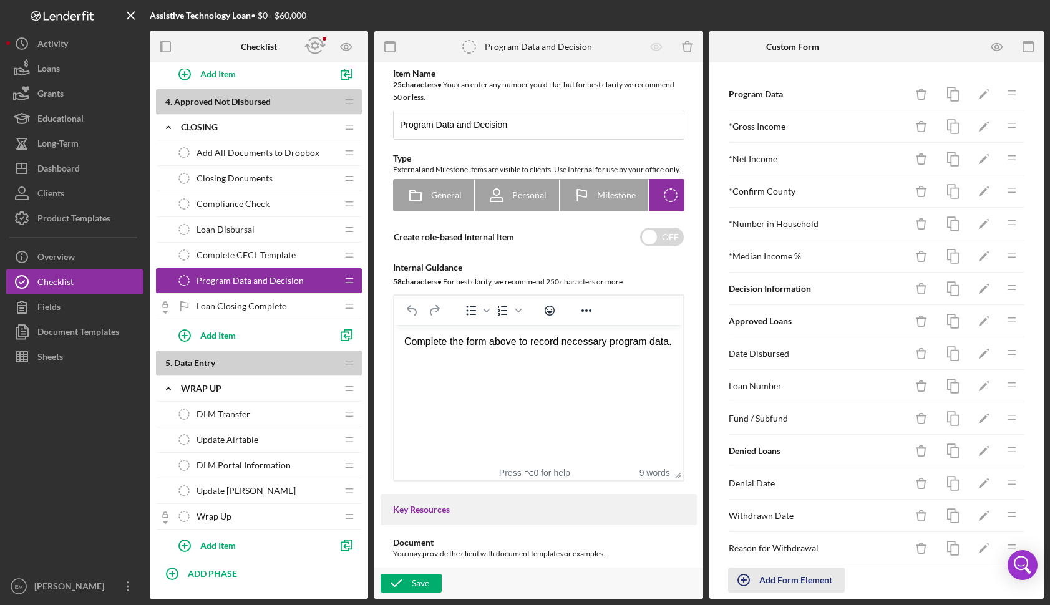
scroll to position [16, 0]
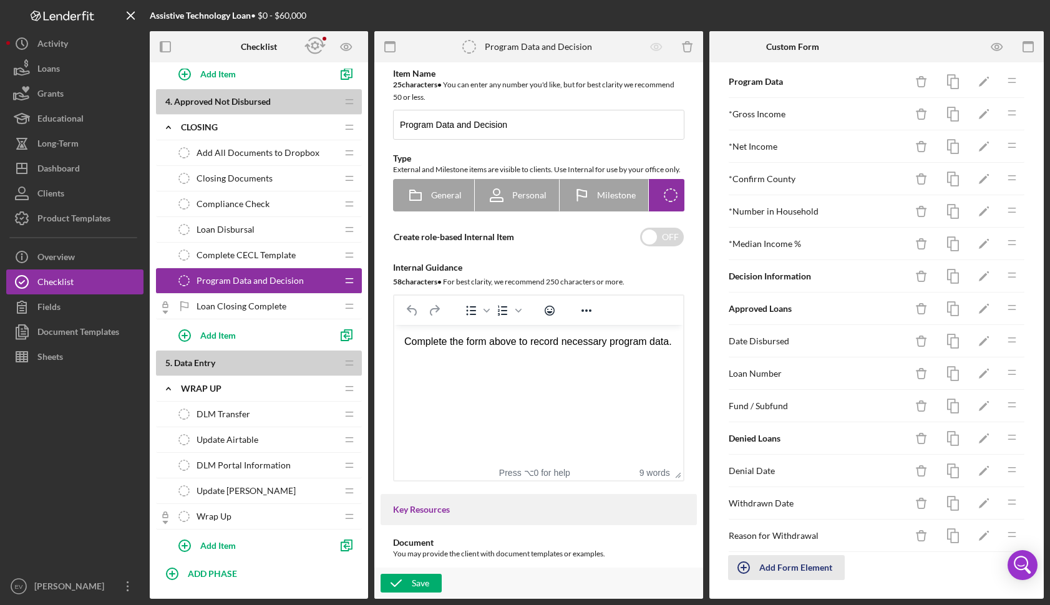
click at [783, 570] on div "Add Form Element" at bounding box center [796, 567] width 73 height 25
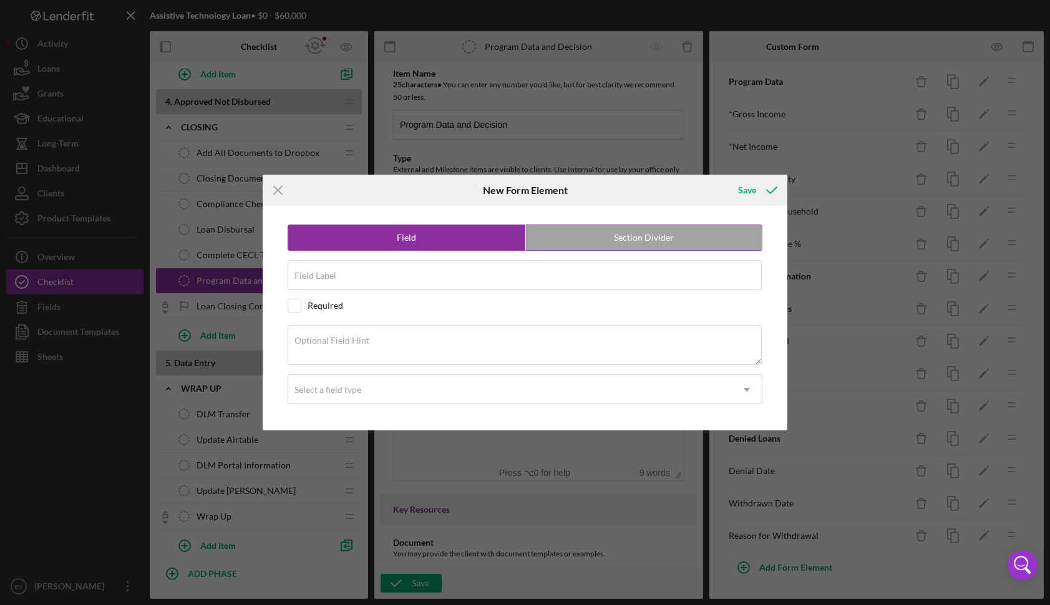
click at [568, 234] on label "Section Divider" at bounding box center [644, 237] width 237 height 25
radio input "false"
radio input "true"
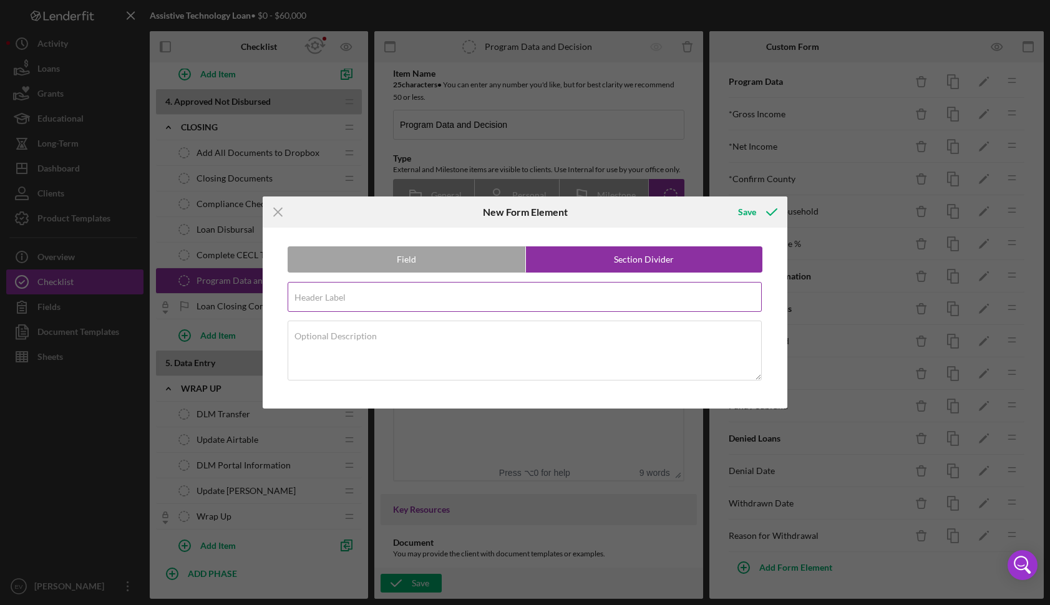
click at [458, 286] on div "Header Label Required" at bounding box center [526, 297] width 476 height 31
type input "Withdrawn Loans"
click at [762, 223] on icon "submit" at bounding box center [771, 212] width 31 height 31
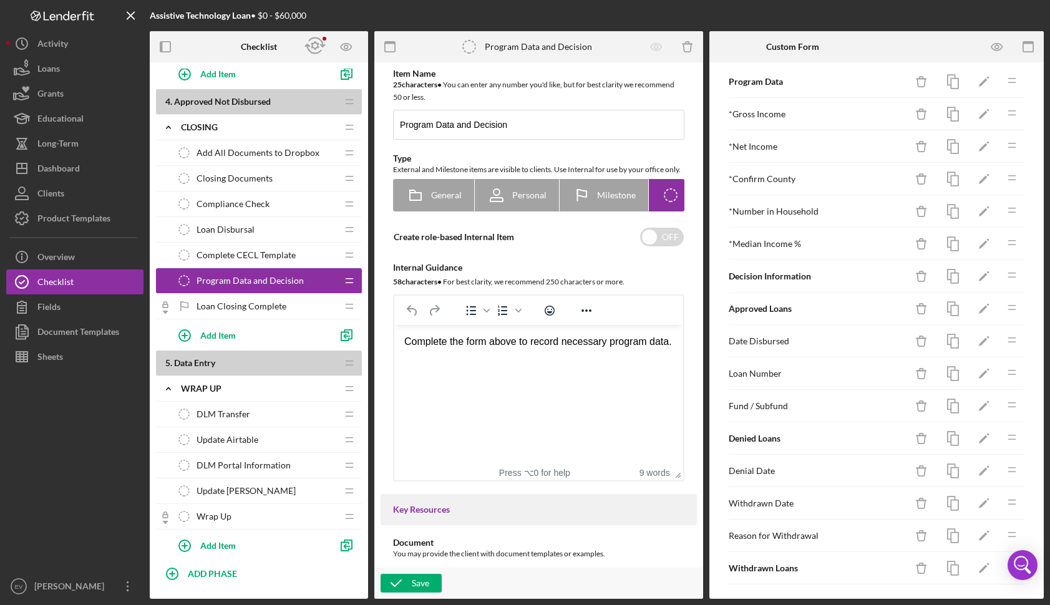
scroll to position [36, 0]
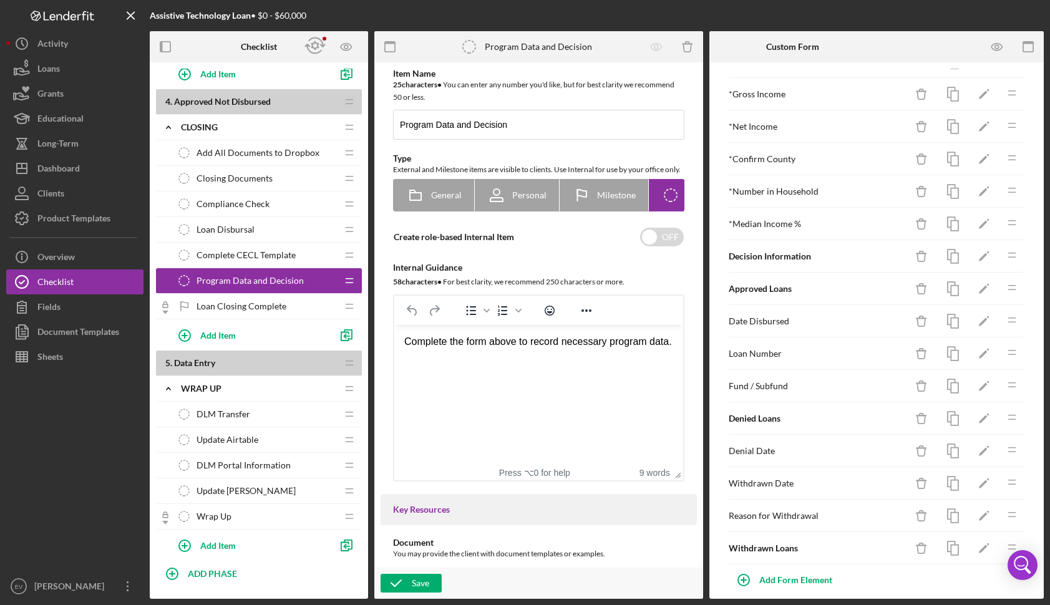
click at [764, 208] on div "* Median Income % Icon/Delete Icon/Edit Icon/Drag" at bounding box center [877, 224] width 298 height 32
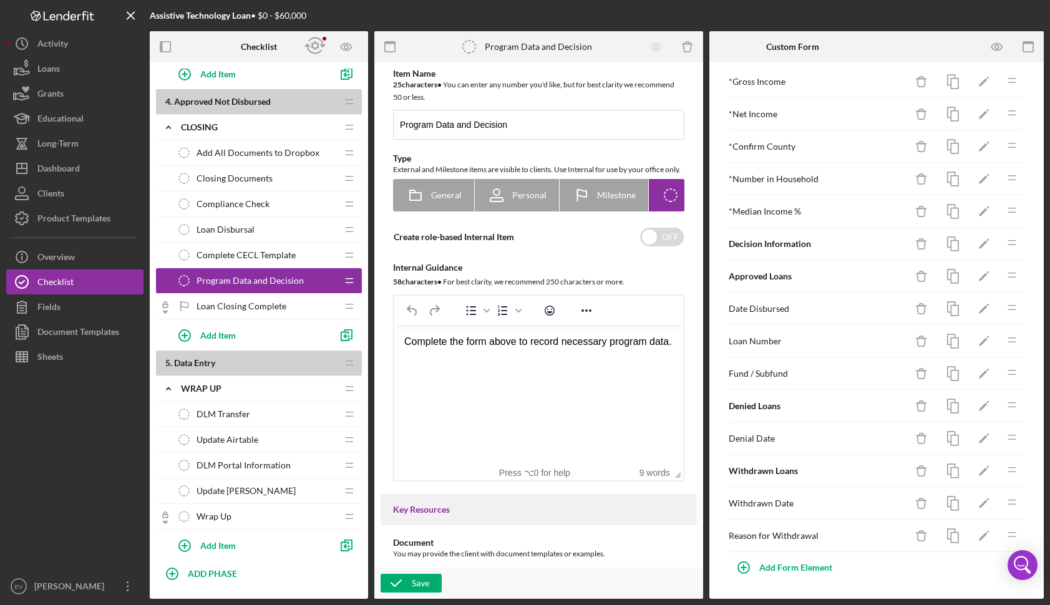
drag, startPoint x: 420, startPoint y: 578, endPoint x: 462, endPoint y: 576, distance: 41.9
click at [420, 578] on div "Save" at bounding box center [420, 583] width 17 height 19
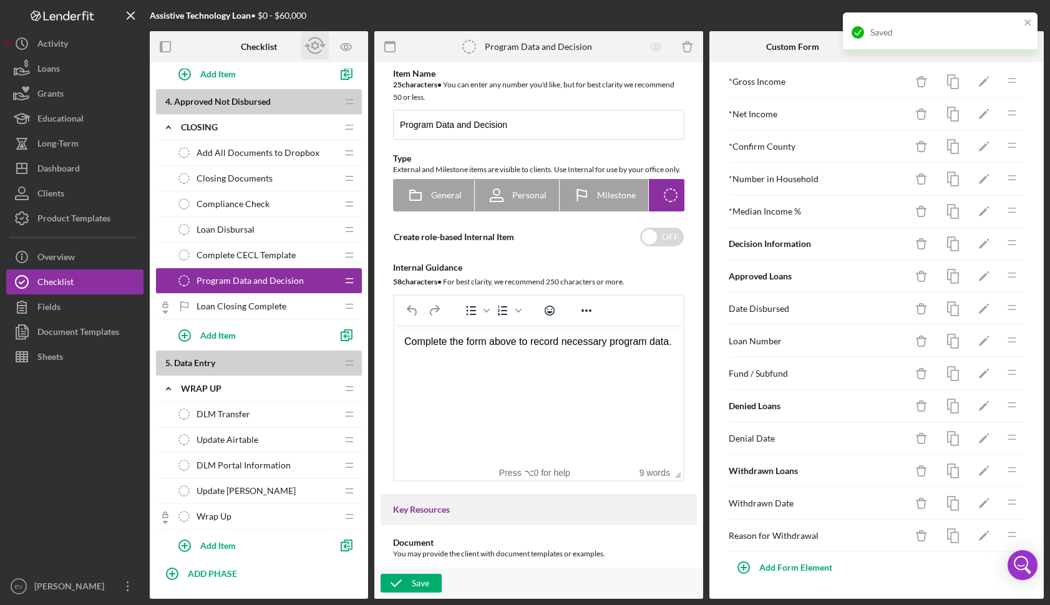
click at [317, 47] on icon "button" at bounding box center [315, 46] width 8 height 9
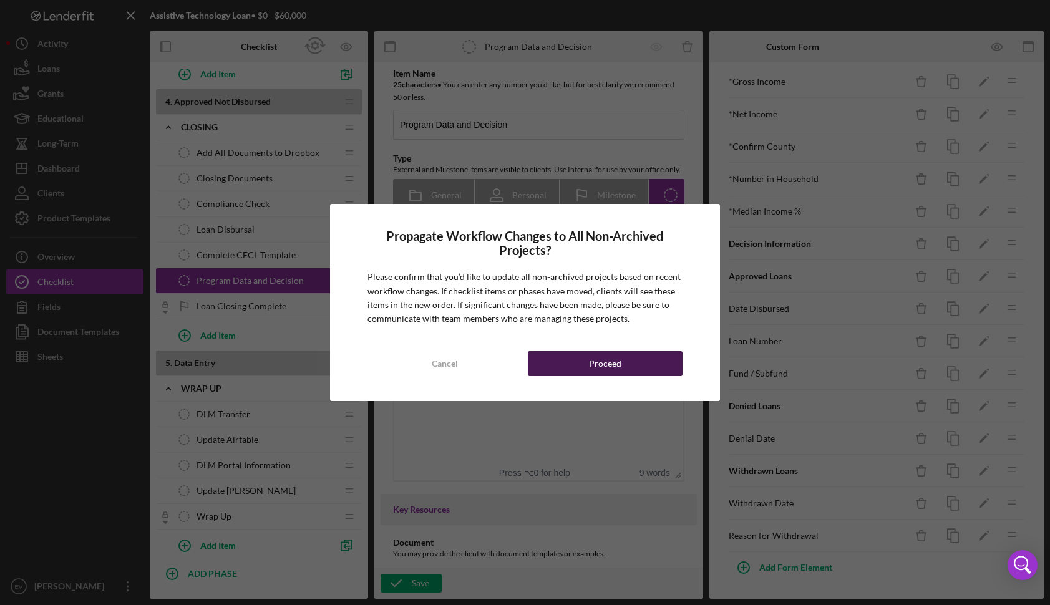
click at [612, 366] on div "Proceed" at bounding box center [605, 363] width 32 height 25
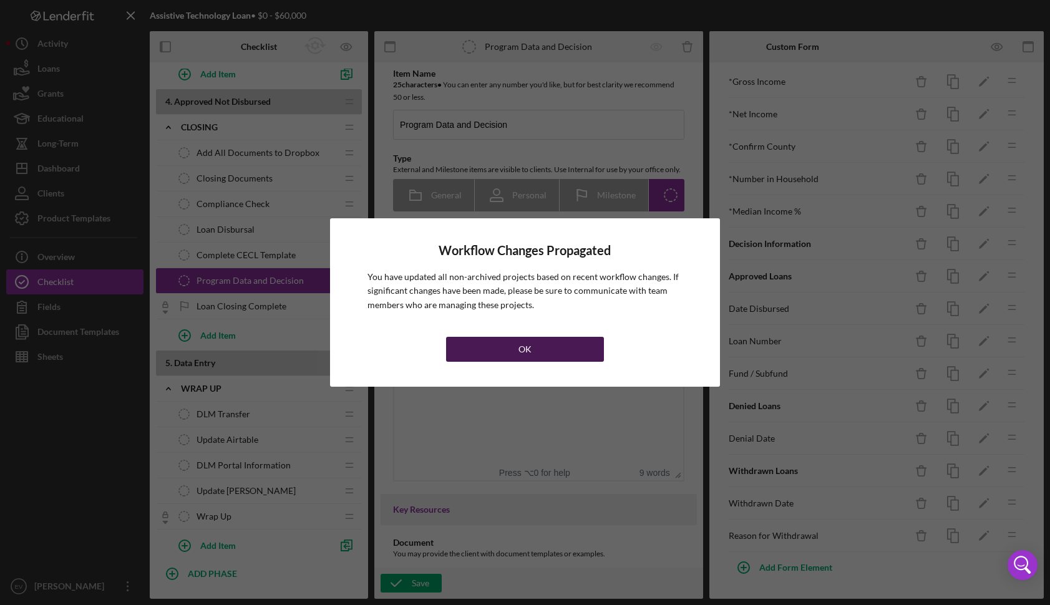
click at [469, 361] on button "OK" at bounding box center [524, 349] width 157 height 25
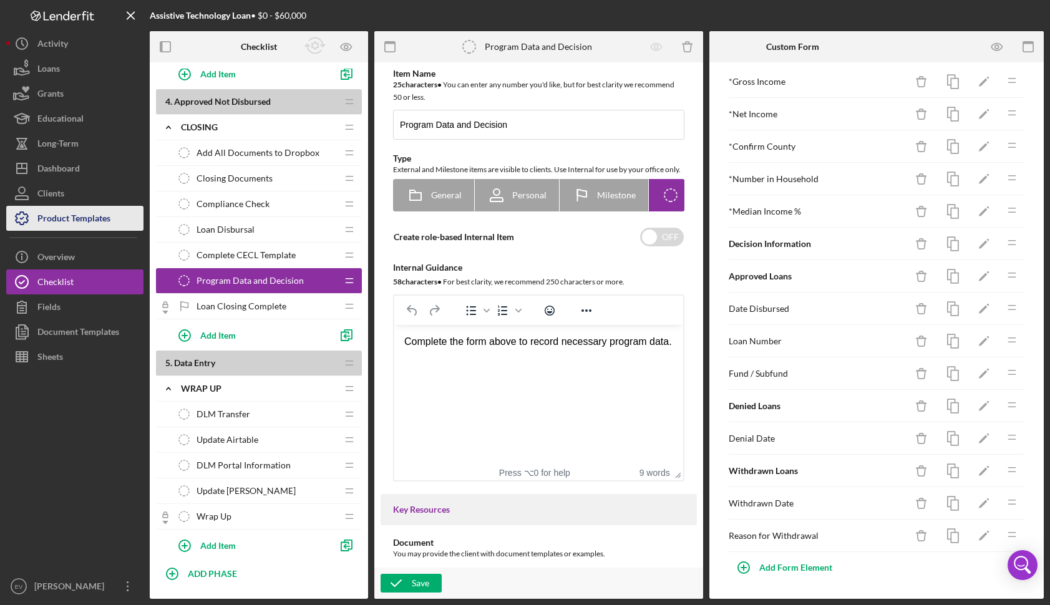
click at [55, 219] on div "Product Templates" at bounding box center [73, 220] width 73 height 28
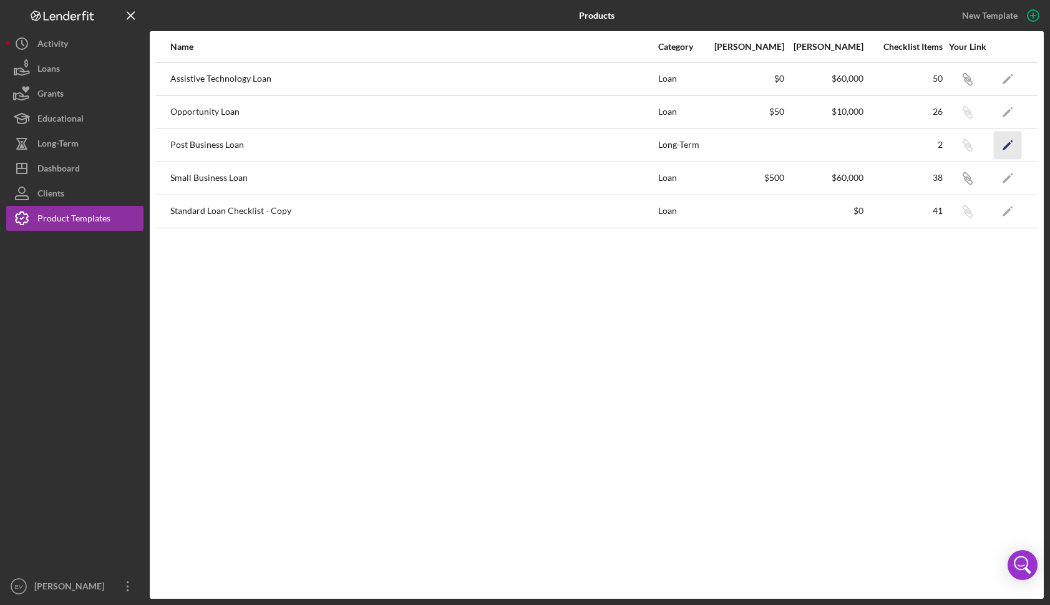
click at [1003, 144] on icon "Icon/Edit" at bounding box center [1008, 145] width 28 height 28
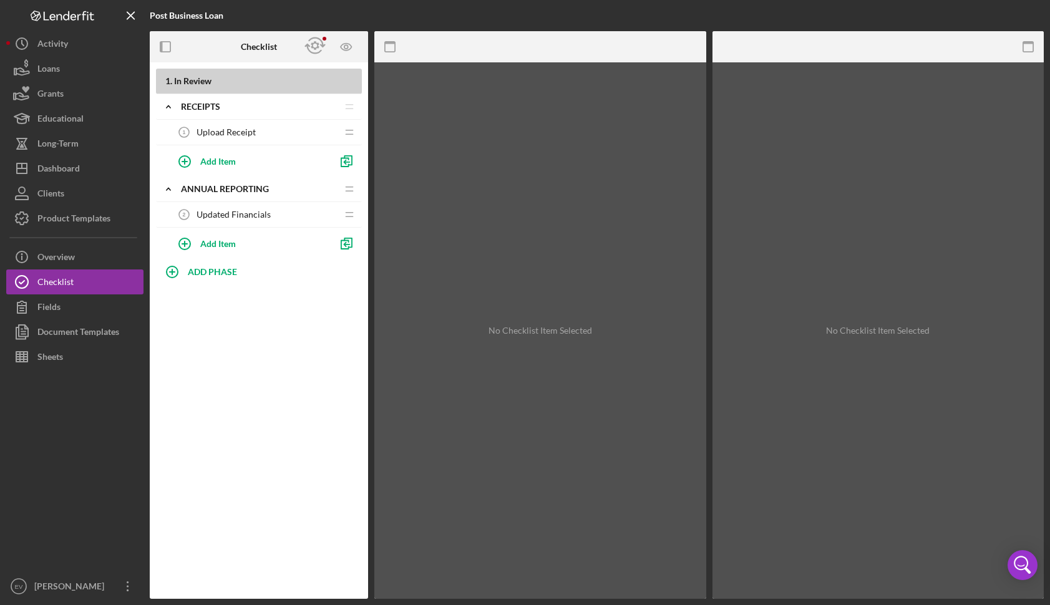
click at [228, 135] on span "Upload Receipt" at bounding box center [226, 132] width 59 height 10
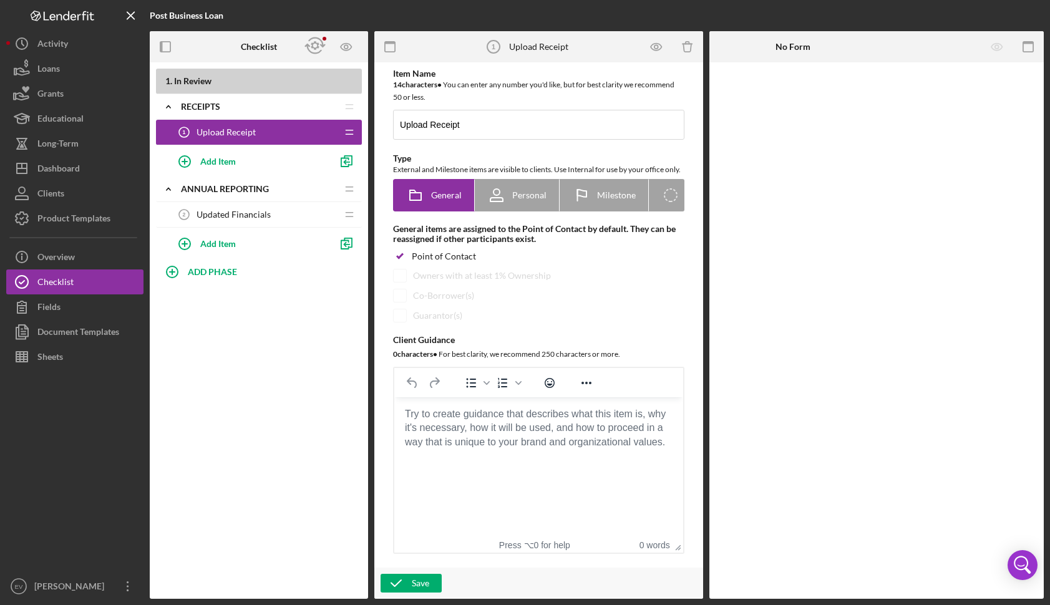
click at [235, 212] on span "Updated Financials" at bounding box center [234, 215] width 74 height 10
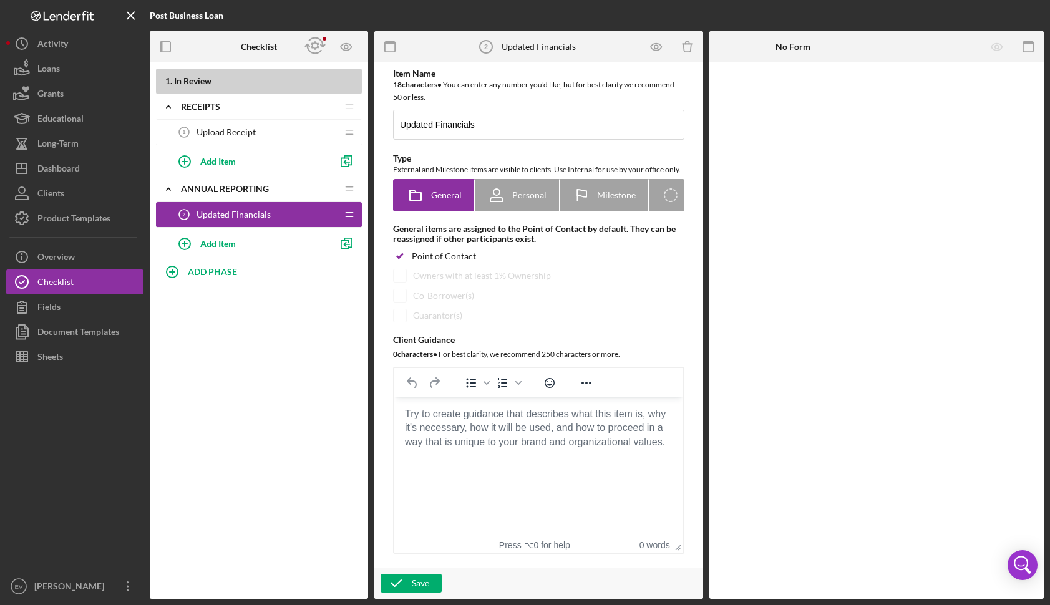
click at [232, 133] on span "Upload Receipt" at bounding box center [226, 132] width 59 height 10
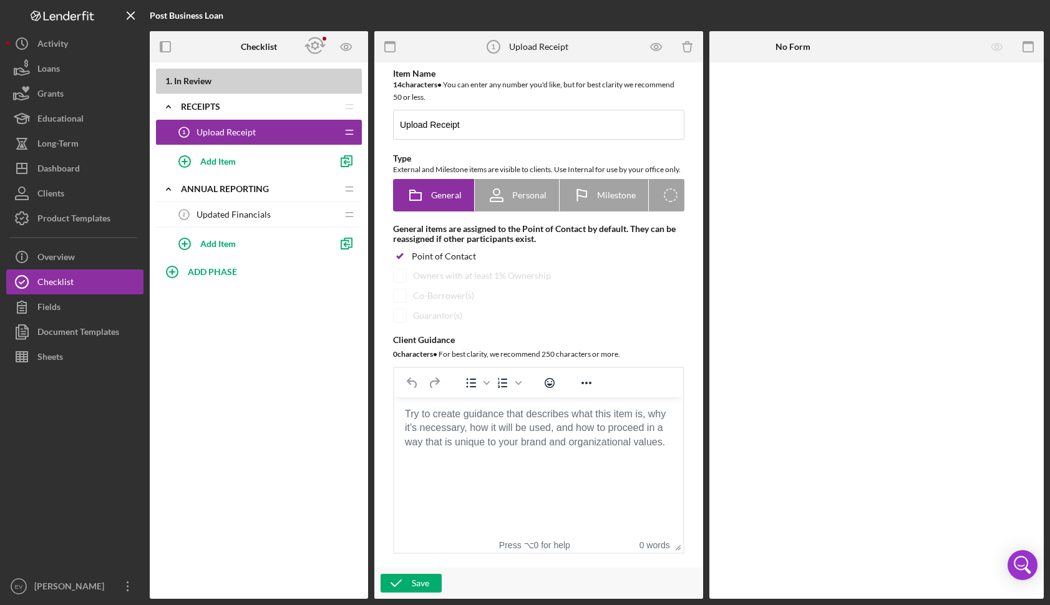
click at [231, 207] on div "Updated Financials 2 Updated Financials" at bounding box center [254, 214] width 165 height 25
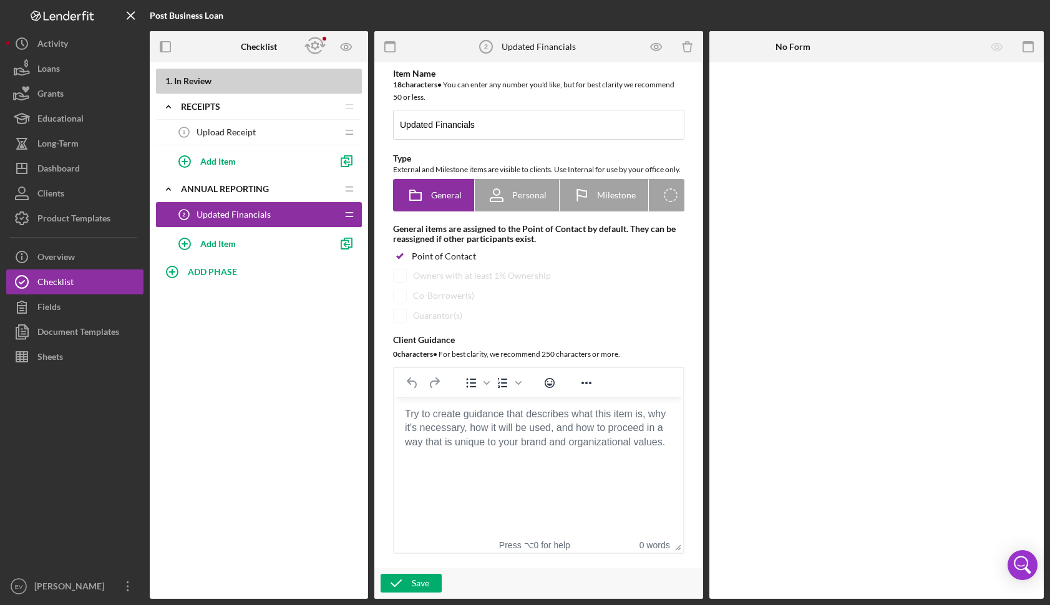
click at [413, 244] on div "General items are assigned to the Point of Contact by default. They can be reas…" at bounding box center [538, 234] width 291 height 20
drag, startPoint x: 413, startPoint y: 247, endPoint x: 423, endPoint y: 263, distance: 19.3
click at [423, 263] on div "Item Name 18 character s • You can enter any number you'd like, but for best cl…" at bounding box center [539, 312] width 316 height 486
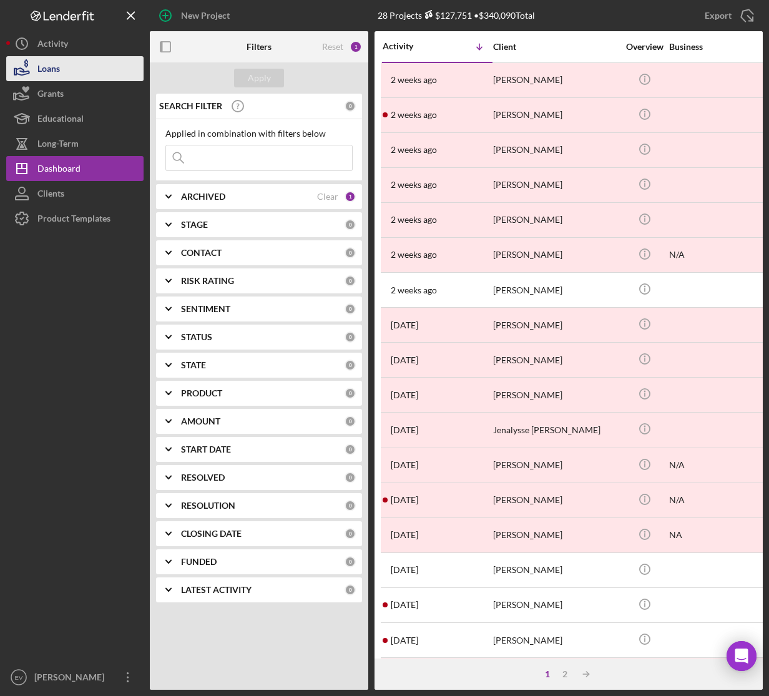
click at [45, 67] on div "Loans" at bounding box center [48, 70] width 22 height 28
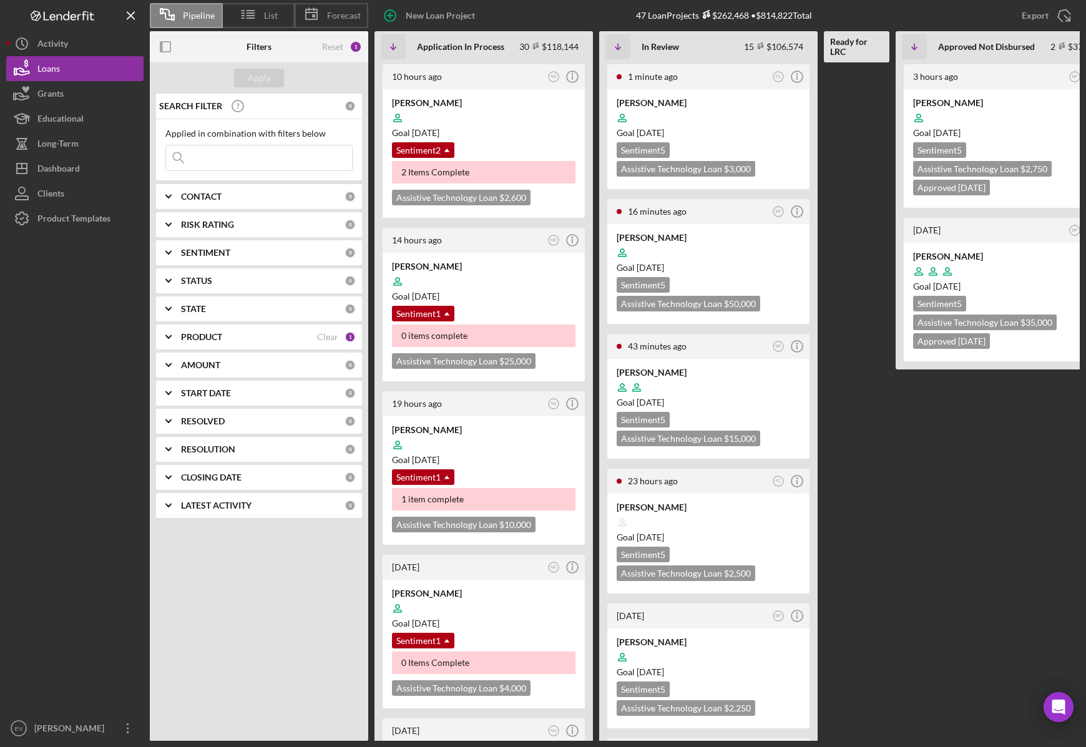
click at [220, 334] on b "PRODUCT" at bounding box center [201, 337] width 41 height 10
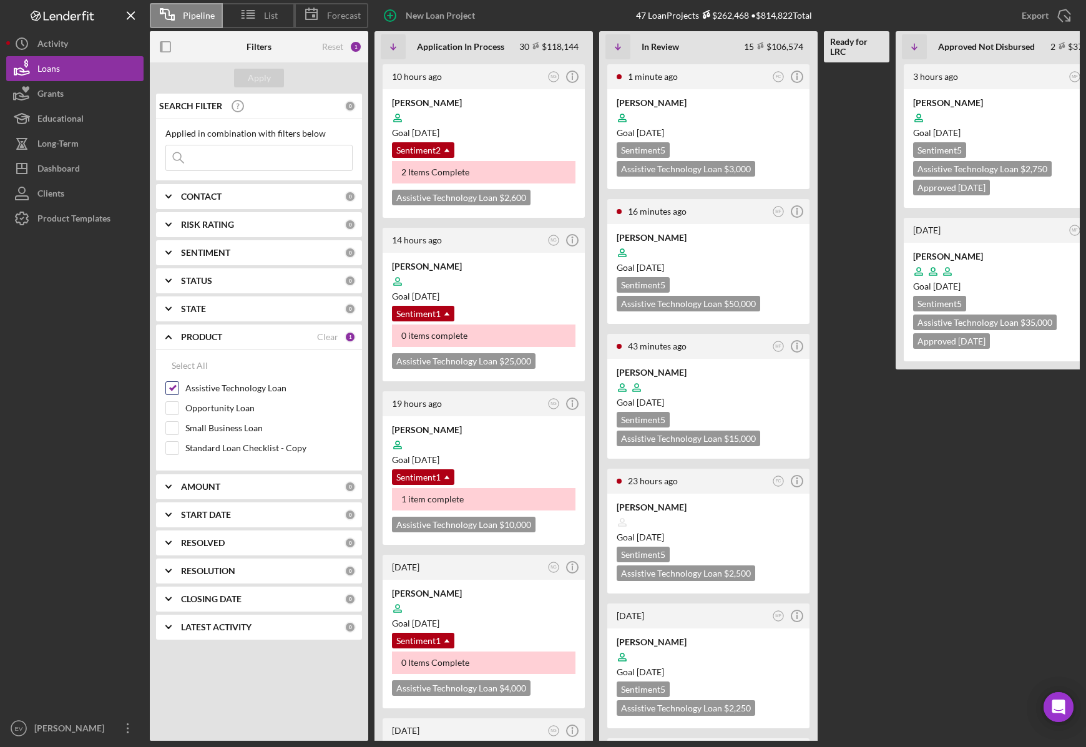
click at [176, 390] on input "Assistive Technology Loan" at bounding box center [172, 388] width 12 height 12
checkbox input "false"
click at [170, 426] on input "Small Business Loan" at bounding box center [172, 428] width 12 height 12
checkbox input "true"
click at [258, 81] on div "Apply" at bounding box center [259, 78] width 23 height 19
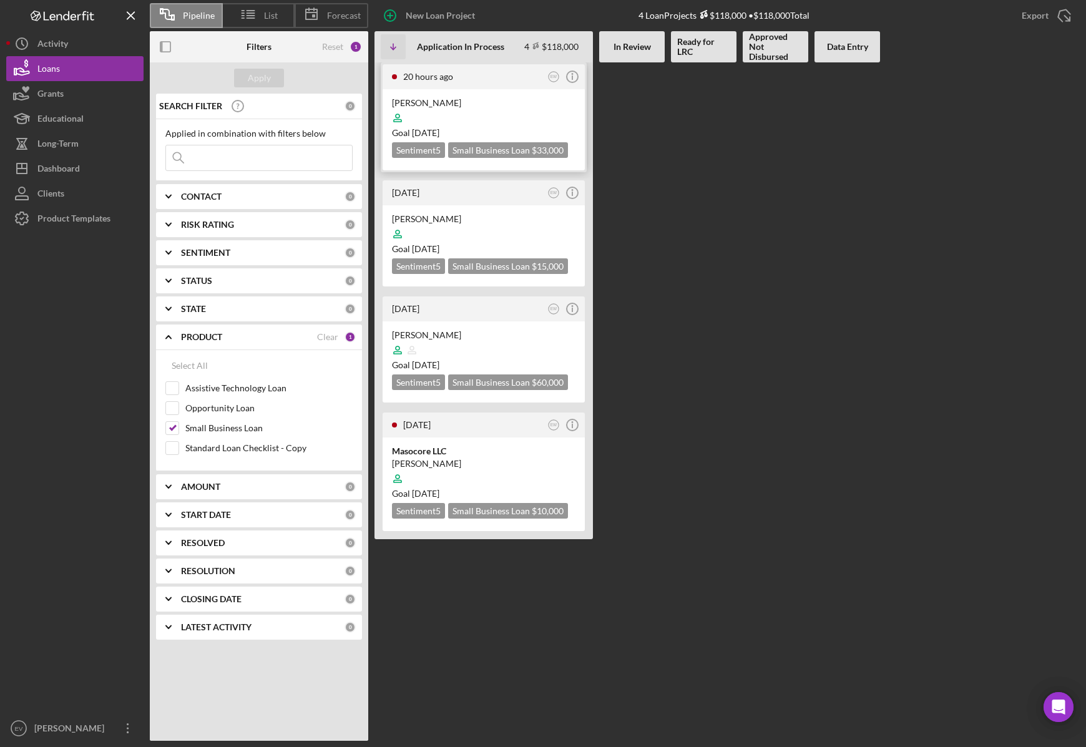
click at [458, 110] on div at bounding box center [484, 118] width 184 height 24
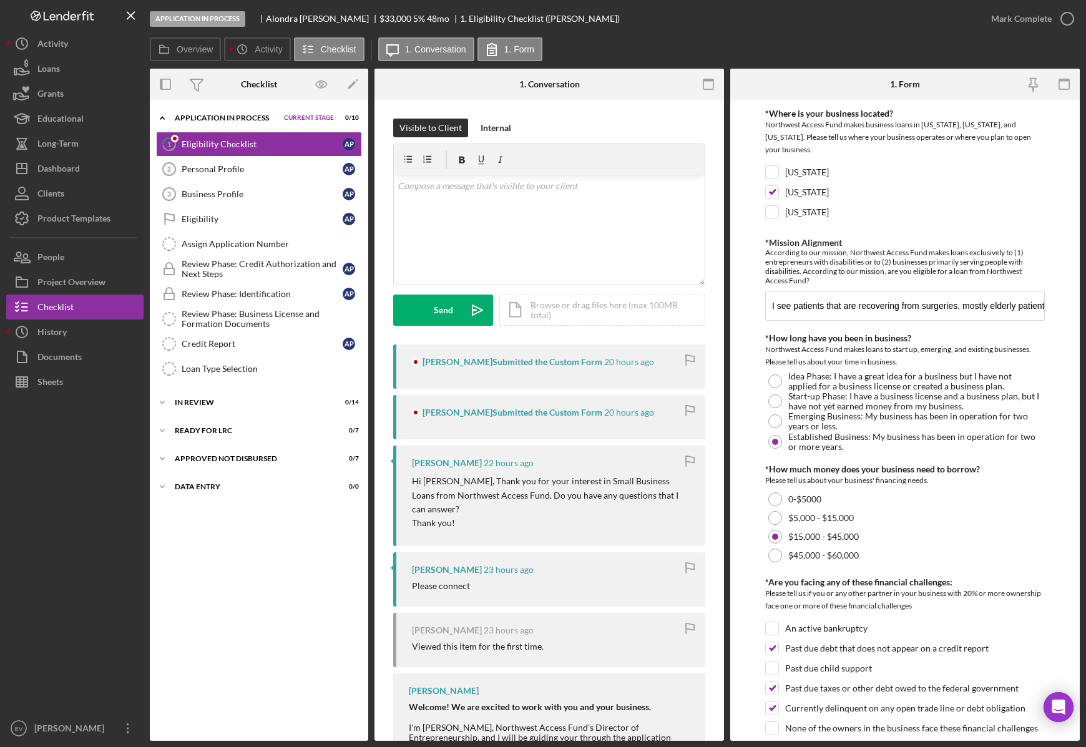
scroll to position [208, 0]
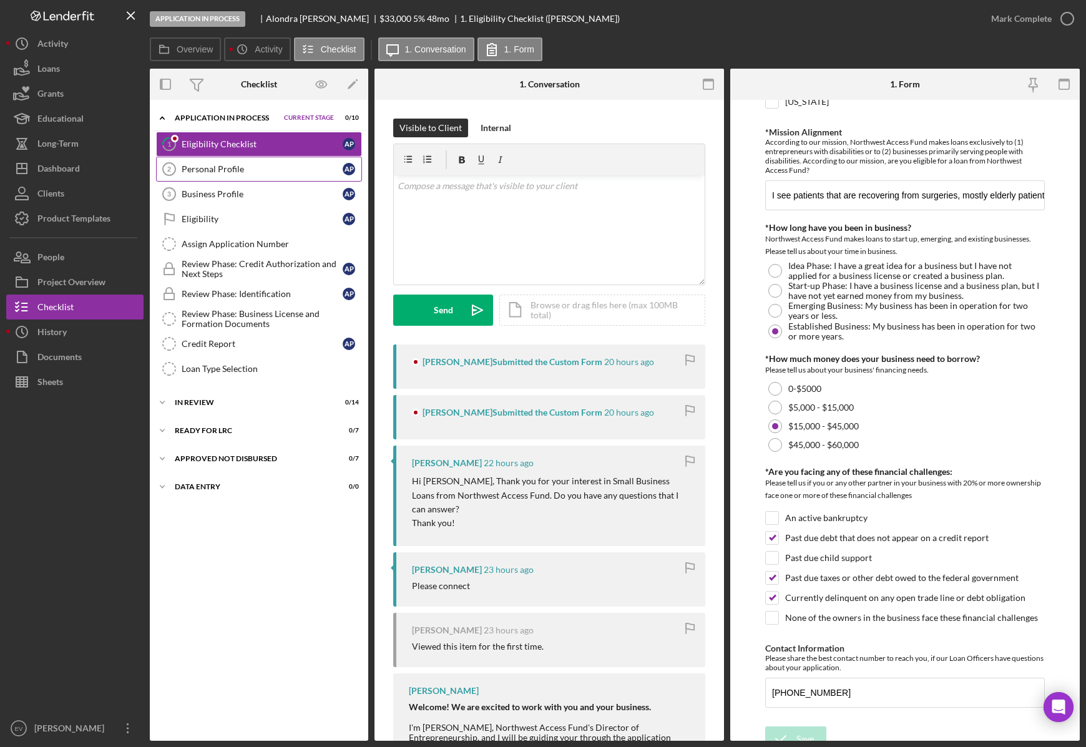
click at [192, 170] on div "Personal Profile" at bounding box center [262, 169] width 161 height 10
